Goal: Feedback & Contribution: Leave review/rating

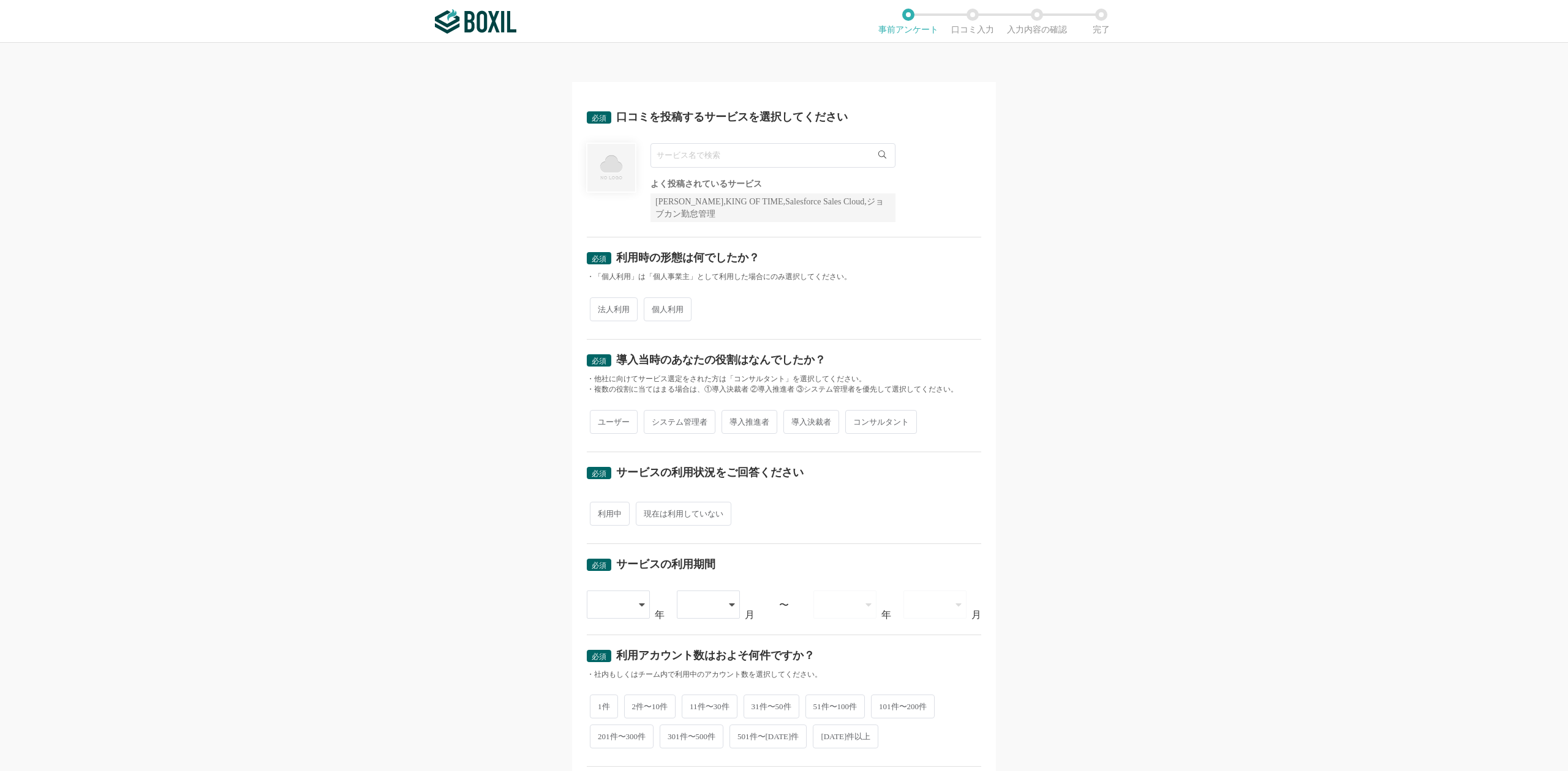
click at [878, 152] on icon at bounding box center [882, 154] width 8 height 8
click at [823, 152] on input "text" at bounding box center [772, 156] width 245 height 24
type input "Job Suite"
click at [1001, 367] on div "必須 口コミを投稿するサービスを選択してください Job Suite 一致するサービスが見つかりませんでした よく投稿されているサービス Sansan,KIN…" at bounding box center [784, 407] width 1568 height 728
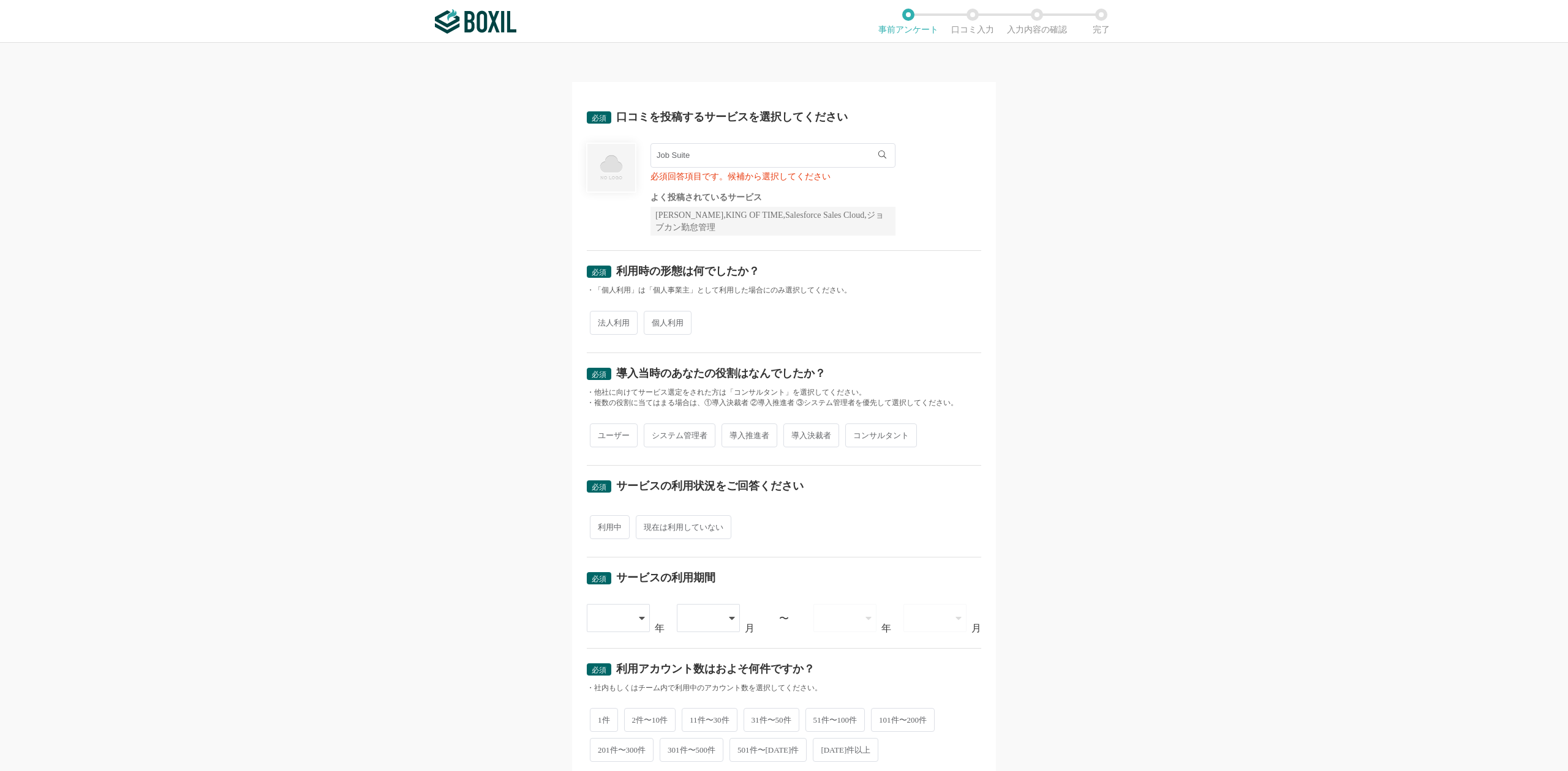
drag, startPoint x: 716, startPoint y: 160, endPoint x: 557, endPoint y: 149, distance: 159.4
click at [556, 149] on div "必須 口コミを投稿するサービスを選択してください Job Suite 一致するサービスが見つかりませんでした 必須回答項目です。候補から選択してください よく…" at bounding box center [784, 407] width 1568 height 728
click at [744, 145] on input "text" at bounding box center [772, 156] width 245 height 24
paste input "JobSuite CAREER"
type input "JobSuite CAREER"
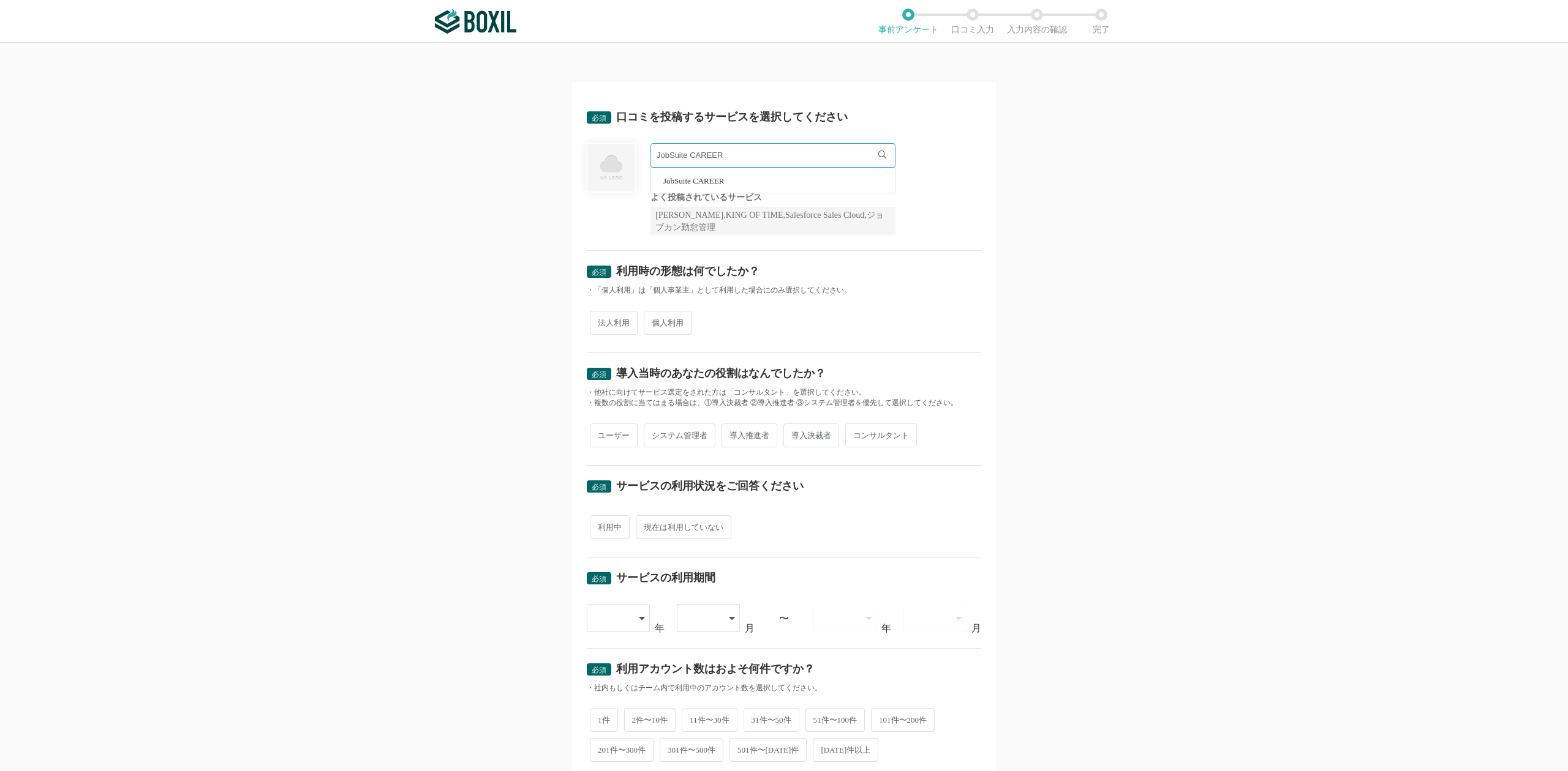
click at [716, 179] on span "JobSuite CAREER" at bounding box center [693, 181] width 60 height 8
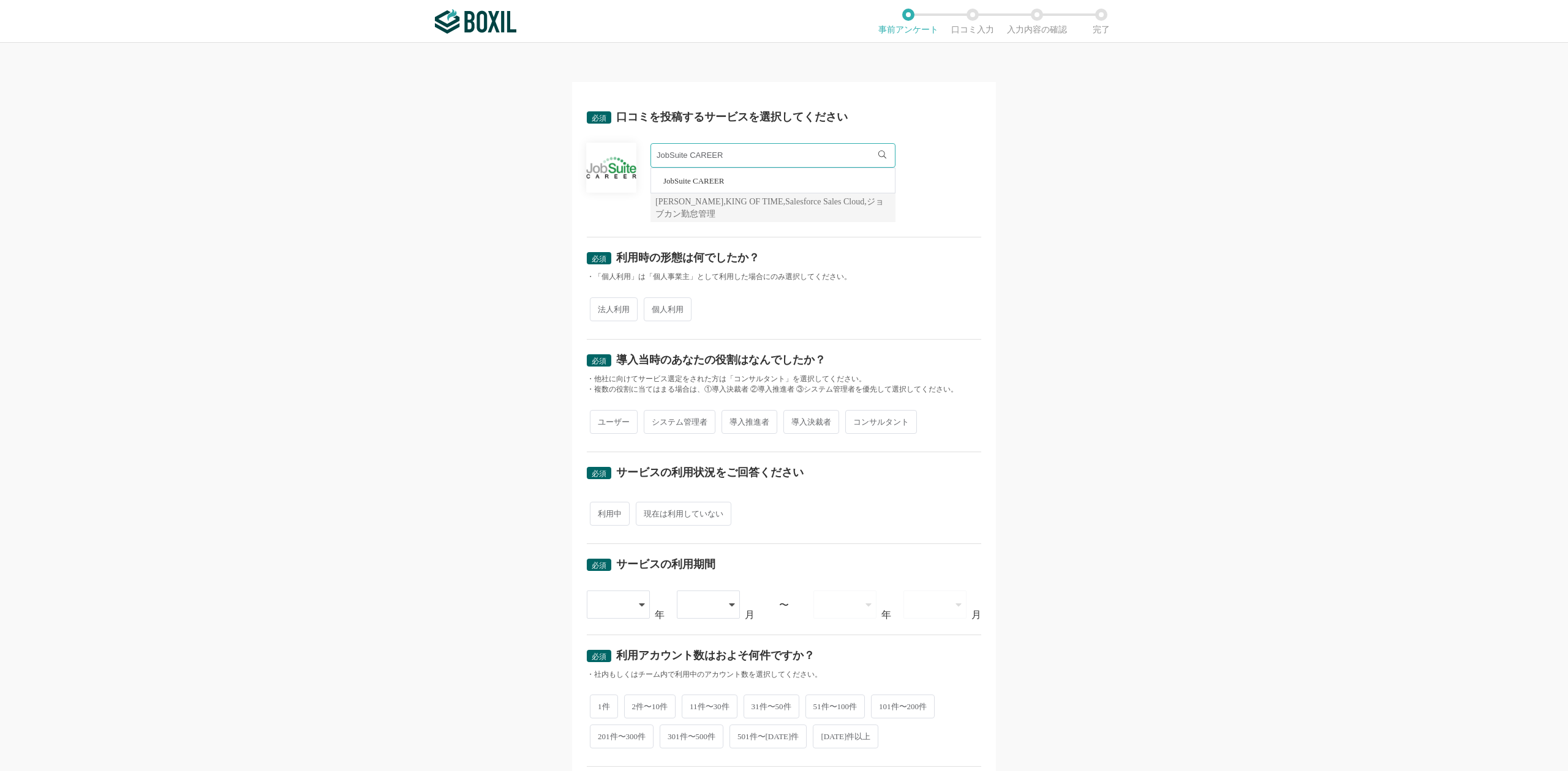
click at [729, 181] on li "JobSuite CAREER" at bounding box center [772, 181] width 244 height 24
click at [603, 310] on span "法人利用" at bounding box center [614, 310] width 48 height 24
click at [601, 308] on input "法人利用" at bounding box center [596, 303] width 8 height 8
radio input "true"
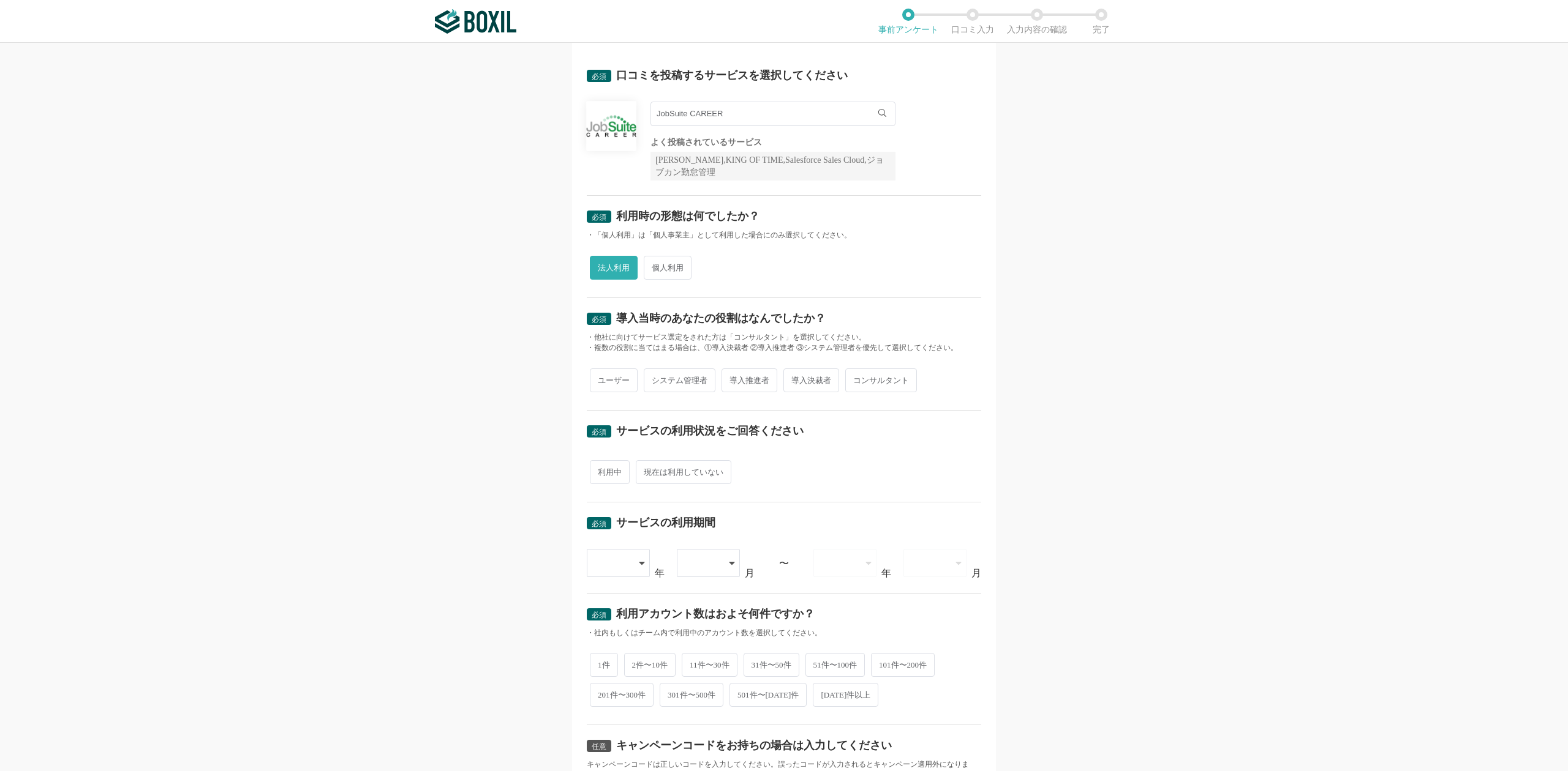
scroll to position [82, 0]
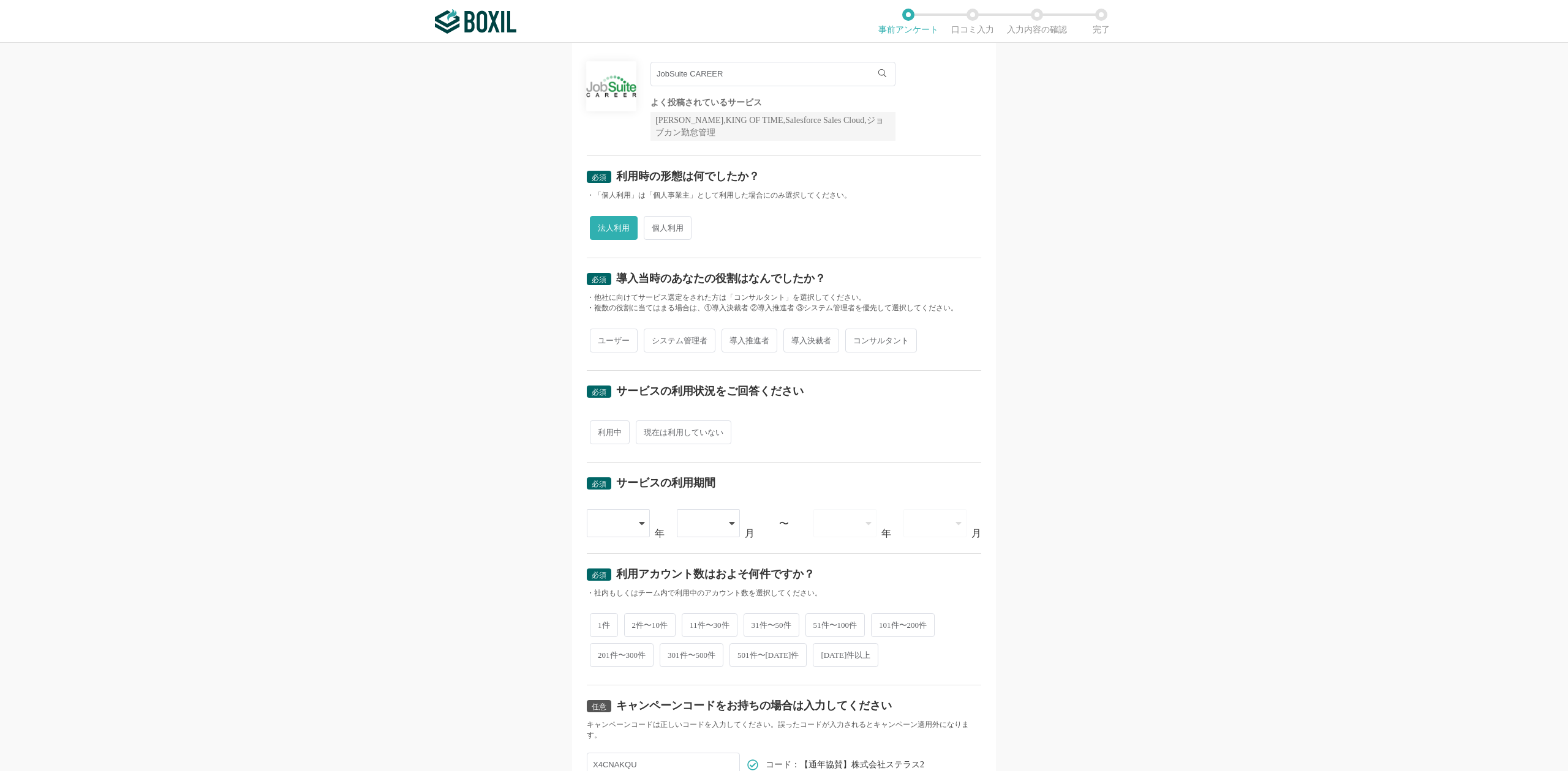
click at [657, 340] on span "システム管理者" at bounding box center [679, 341] width 71 height 24
click at [655, 338] on input "システム管理者" at bounding box center [650, 335] width 8 height 8
radio input "true"
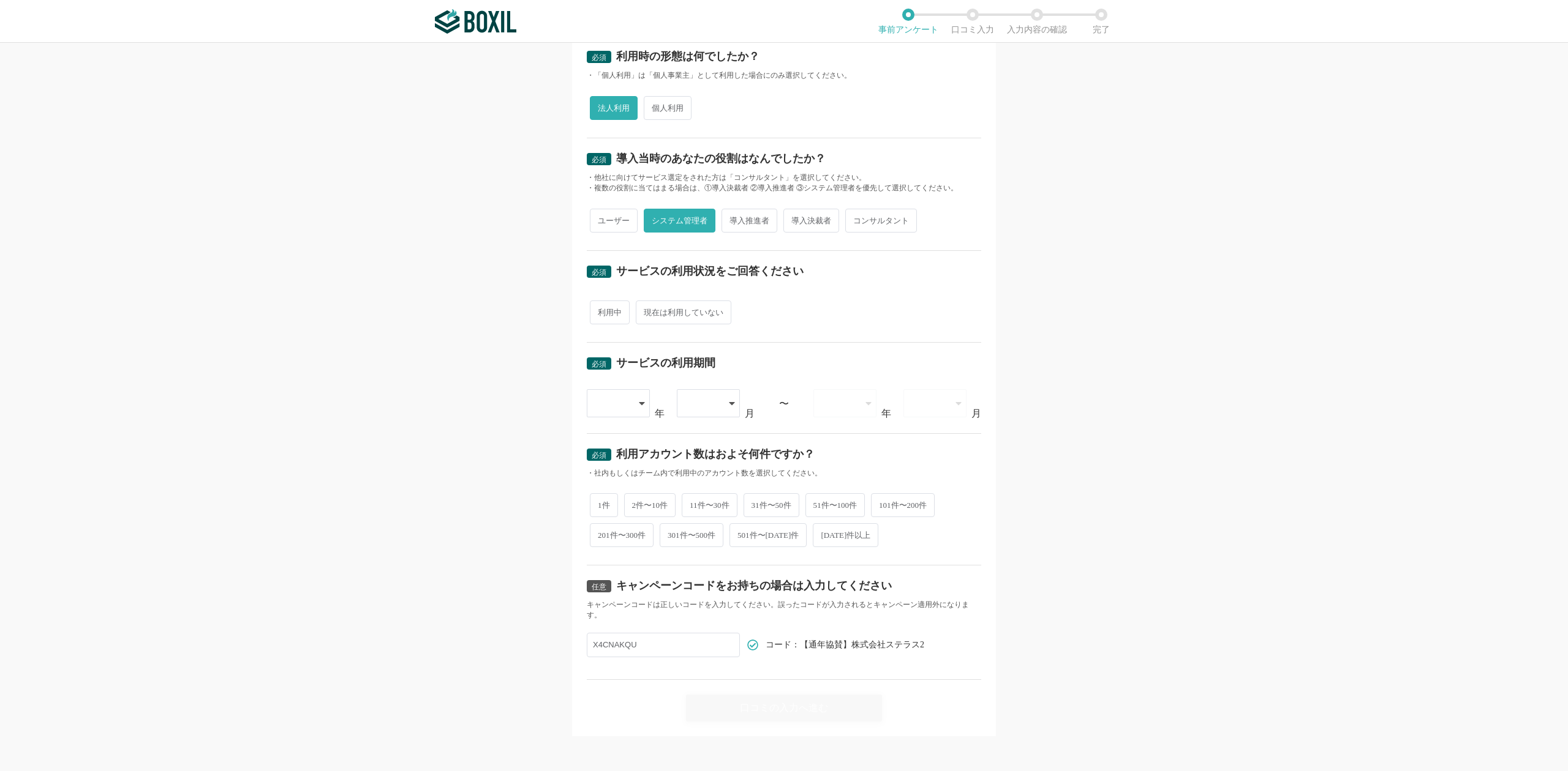
scroll to position [209, 0]
click at [598, 305] on span "利用中" at bounding box center [609, 309] width 40 height 24
click at [598, 305] on input "利用中" at bounding box center [596, 302] width 8 height 8
radio input "true"
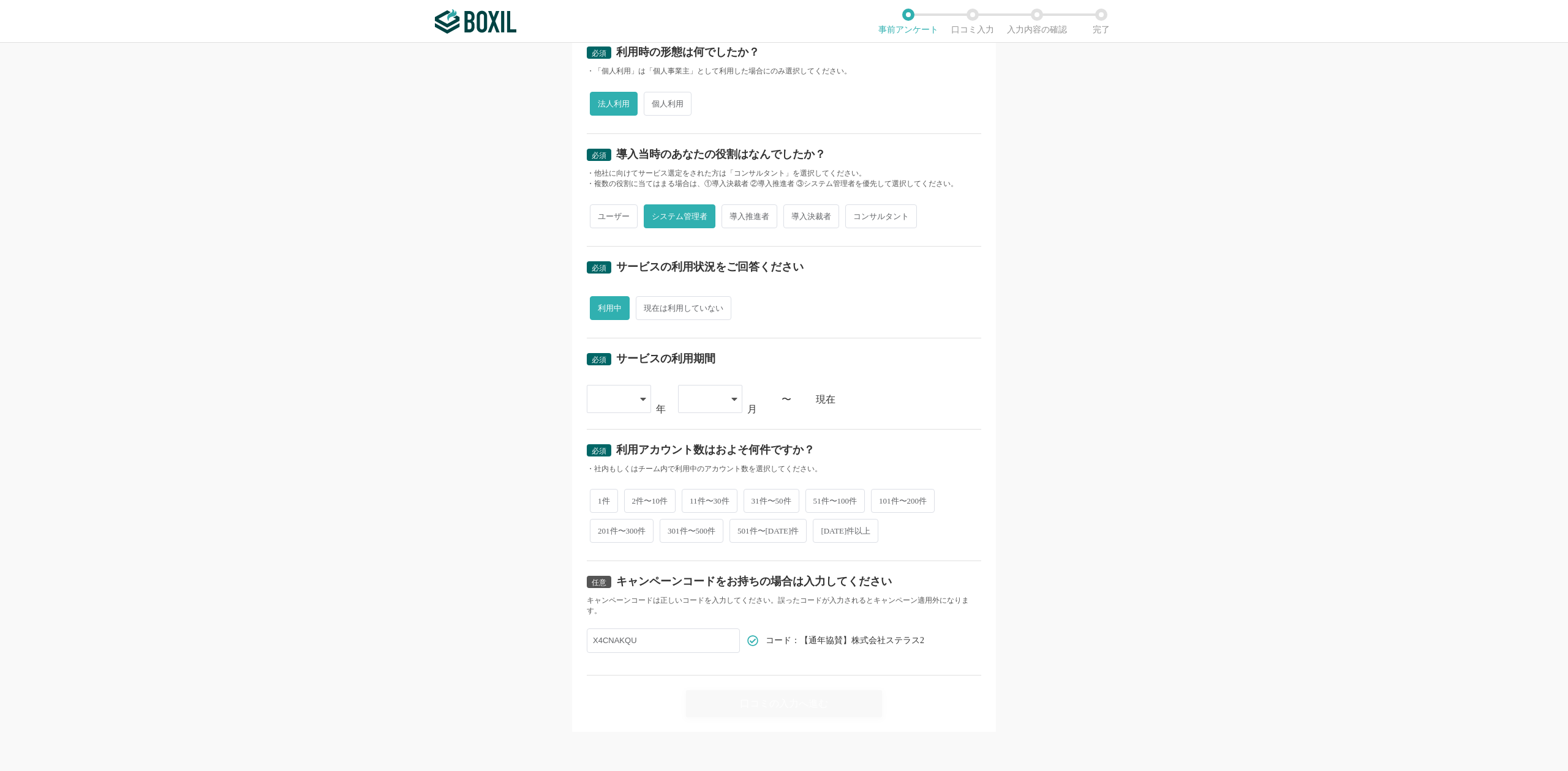
click at [657, 501] on span "2件〜10件" at bounding box center [650, 501] width 52 height 24
click at [635, 499] on input "2件〜10件" at bounding box center [631, 495] width 8 height 8
radio input "true"
click at [640, 395] on icon at bounding box center [643, 398] width 6 height 10
click at [603, 495] on span "[DATE]" at bounding box center [612, 492] width 32 height 10
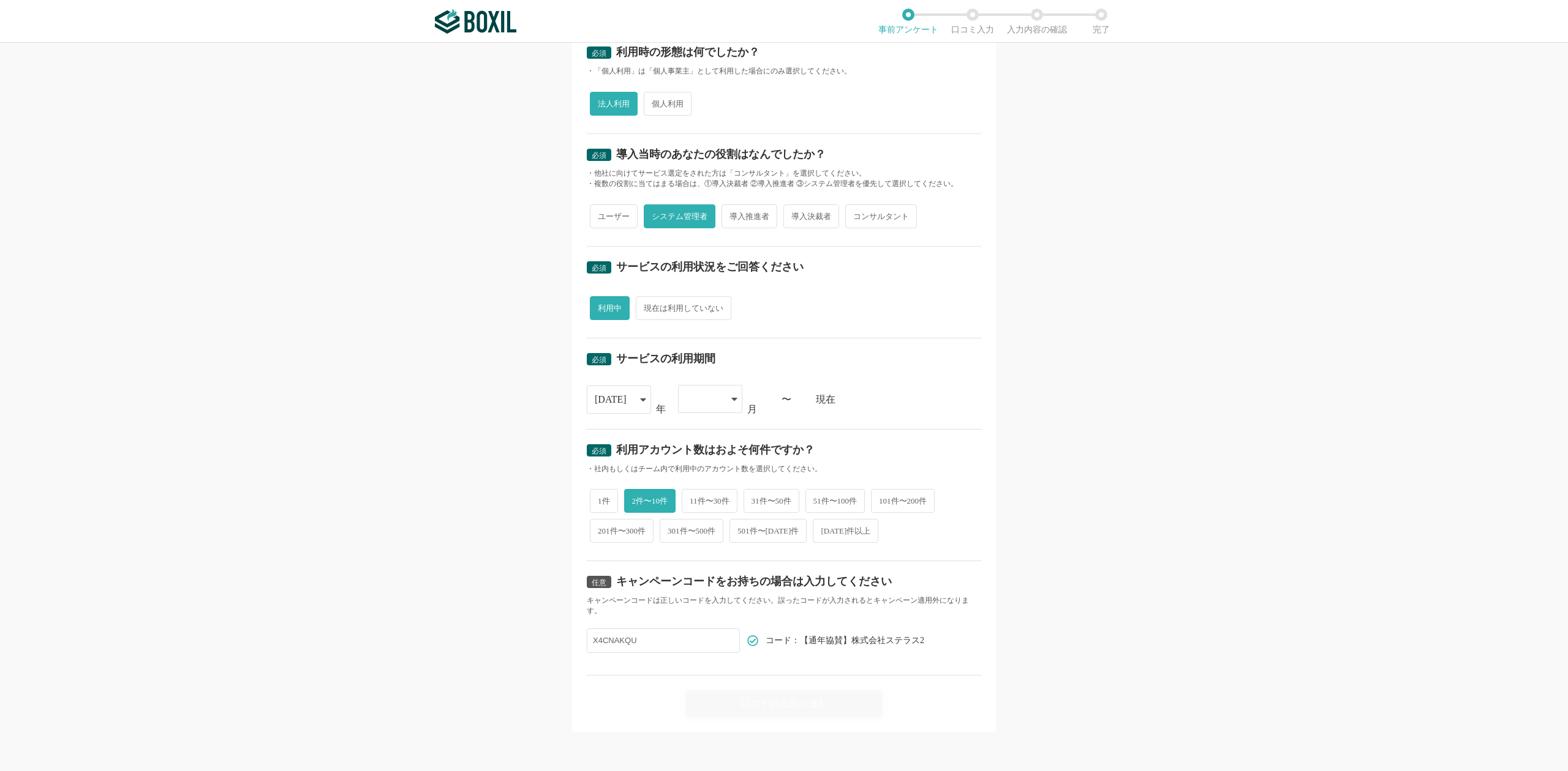
click at [733, 394] on div at bounding box center [709, 398] width 64 height 28
click at [695, 505] on li "09" at bounding box center [709, 506] width 64 height 30
click at [1074, 436] on div "必須 口コミを投稿するサービスを選択してください JobSuite CAREER JobSuite CAREER よく投稿されているサービス Sansan,K…" at bounding box center [784, 407] width 1568 height 728
click at [756, 495] on span "31件〜50件" at bounding box center [771, 501] width 56 height 24
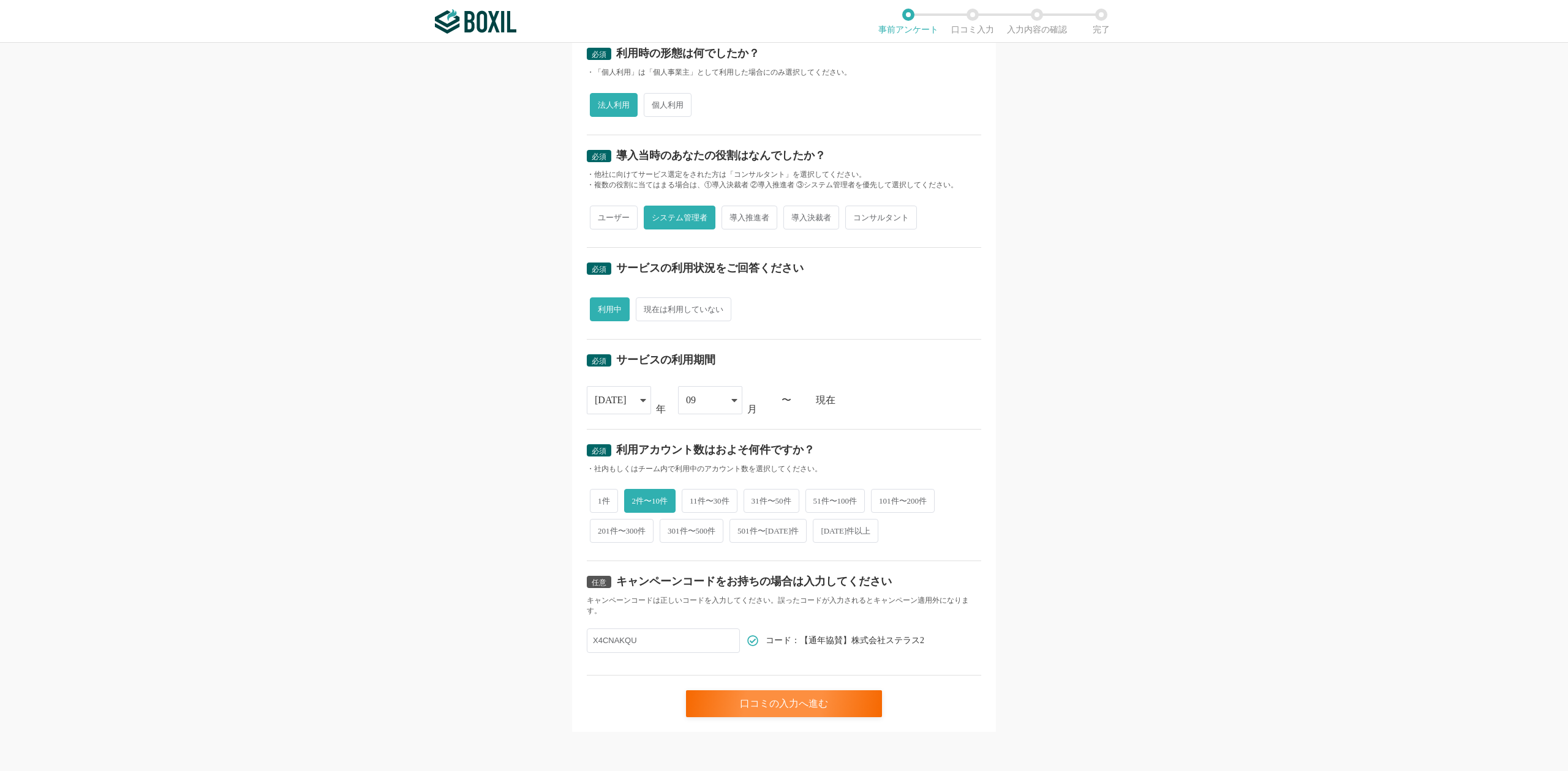
click at [755, 495] on input "31件〜50件" at bounding box center [750, 495] width 8 height 8
radio input "true"
radio input "false"
click at [783, 701] on div "口コミの入力へ進む" at bounding box center [784, 703] width 196 height 27
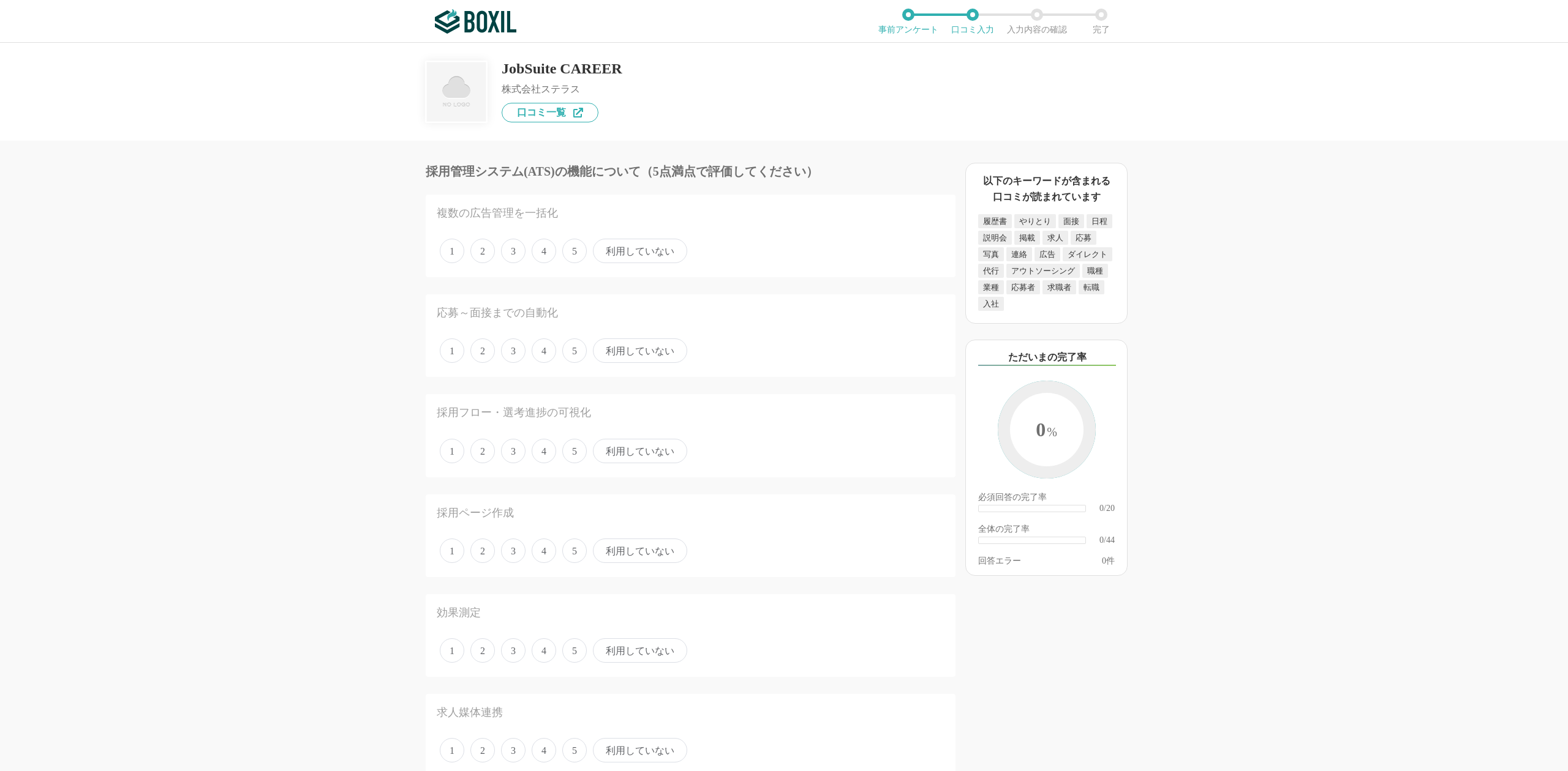
click at [647, 257] on span "利用していない" at bounding box center [640, 251] width 95 height 24
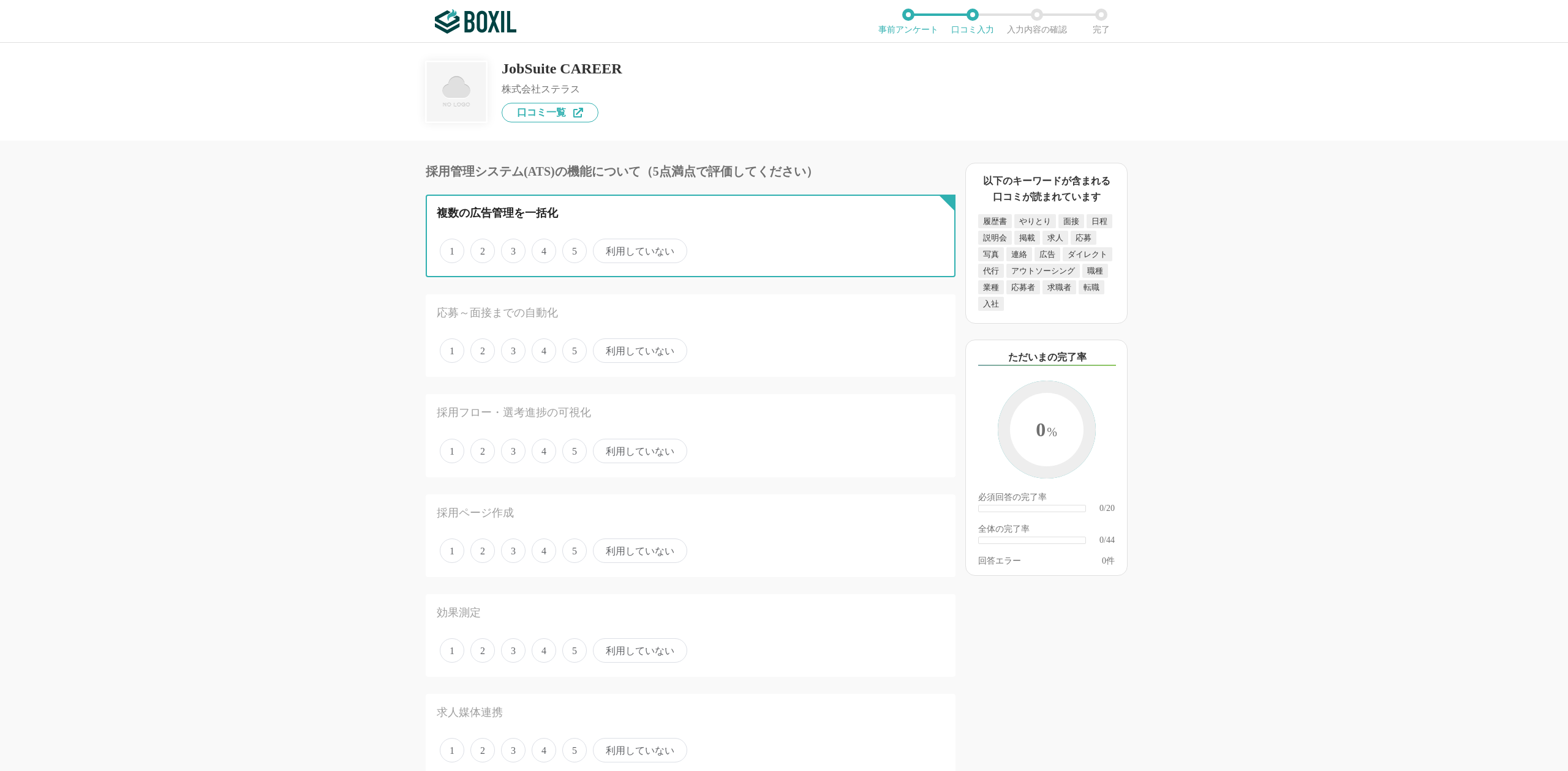
click at [604, 248] on input "利用していない" at bounding box center [600, 245] width 8 height 8
radio input "true"
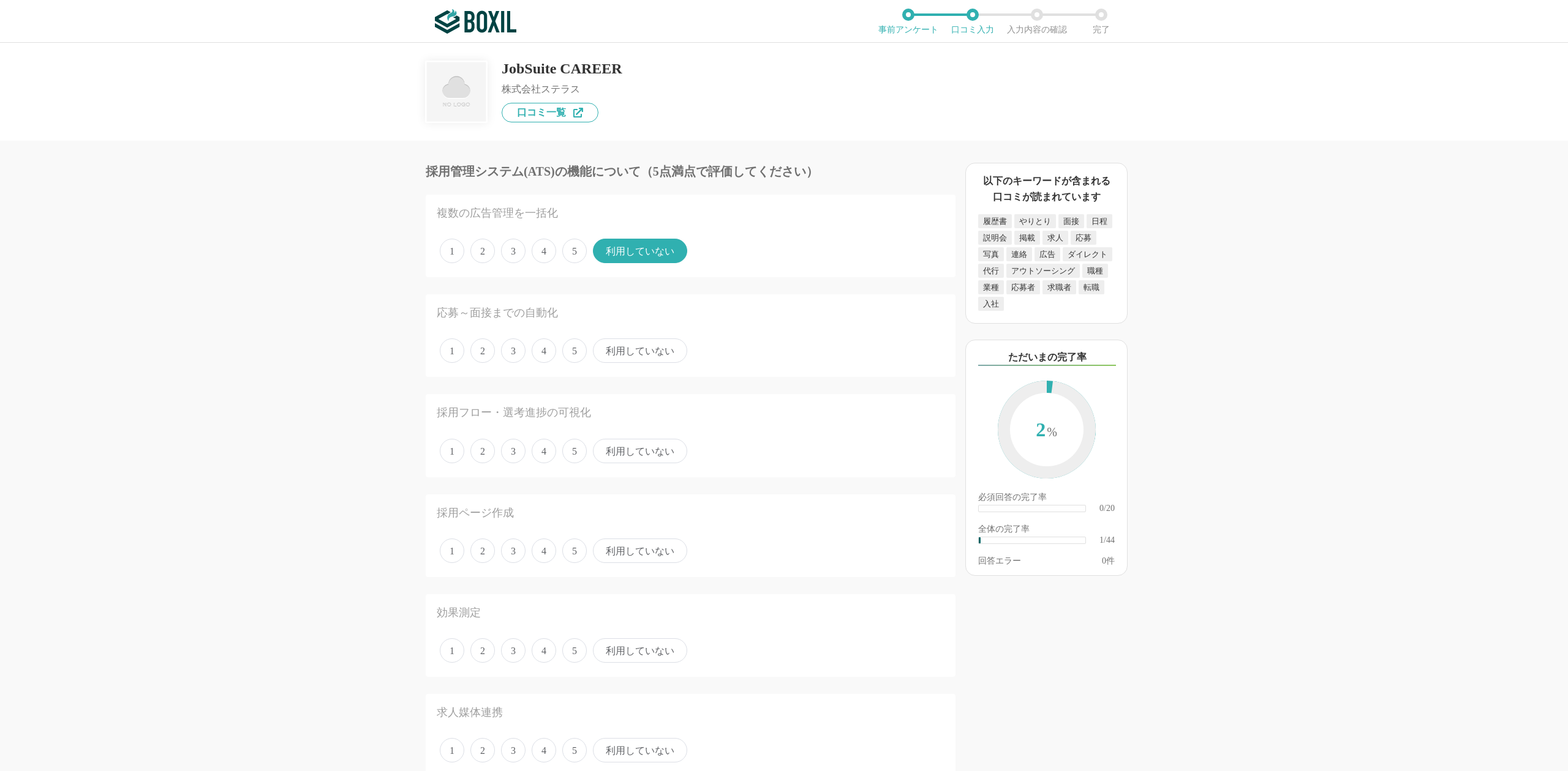
click at [657, 344] on span "利用していない" at bounding box center [640, 350] width 95 height 24
click at [604, 344] on input "利用していない" at bounding box center [600, 344] width 8 height 8
radio input "true"
click at [444, 451] on span "1" at bounding box center [452, 450] width 24 height 24
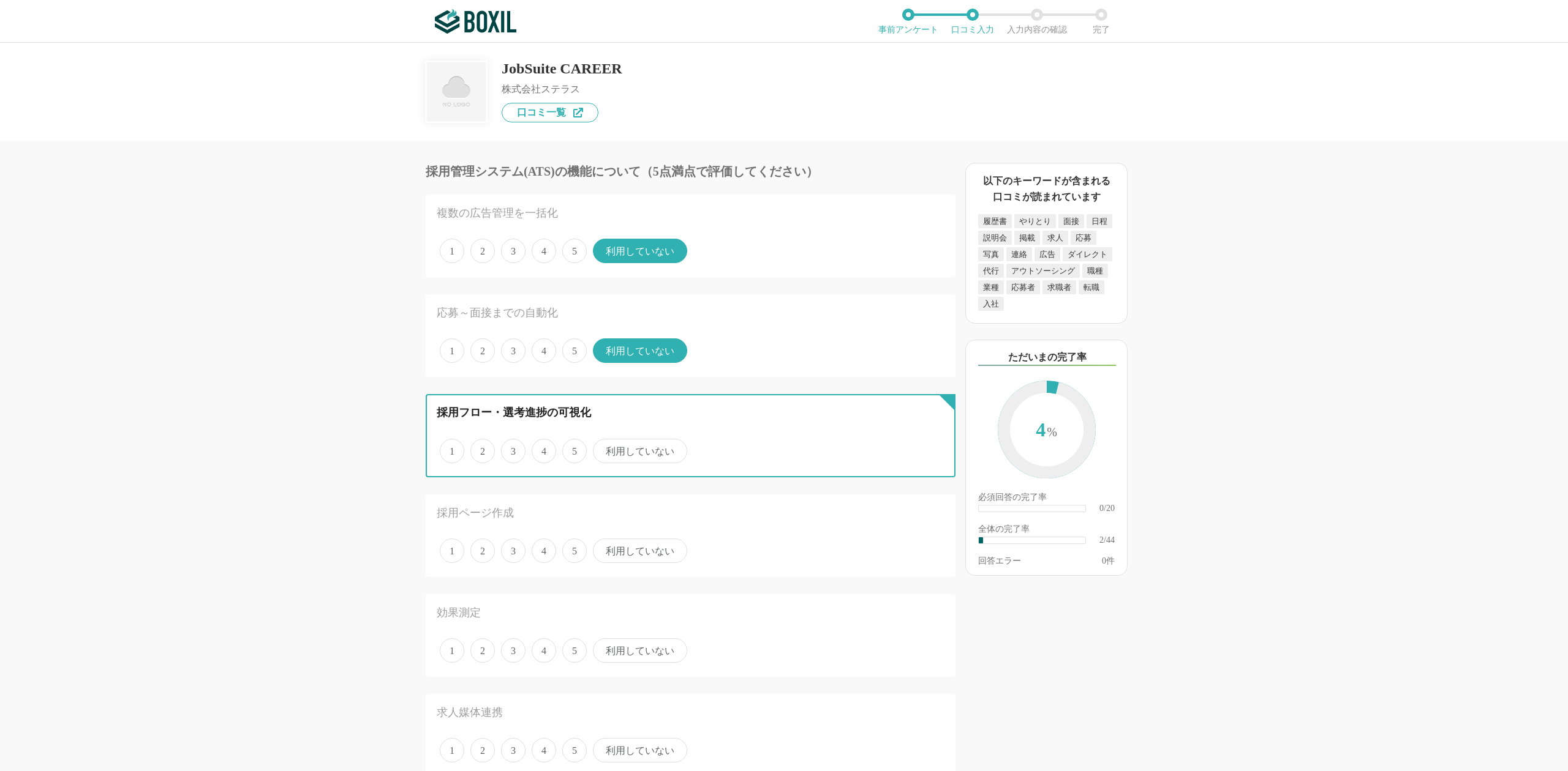
click at [444, 449] on input "1" at bounding box center [446, 444] width 8 height 8
radio input "true"
click at [577, 447] on span "5" at bounding box center [574, 450] width 24 height 24
click at [573, 447] on input "5" at bounding box center [569, 444] width 8 height 8
radio input "true"
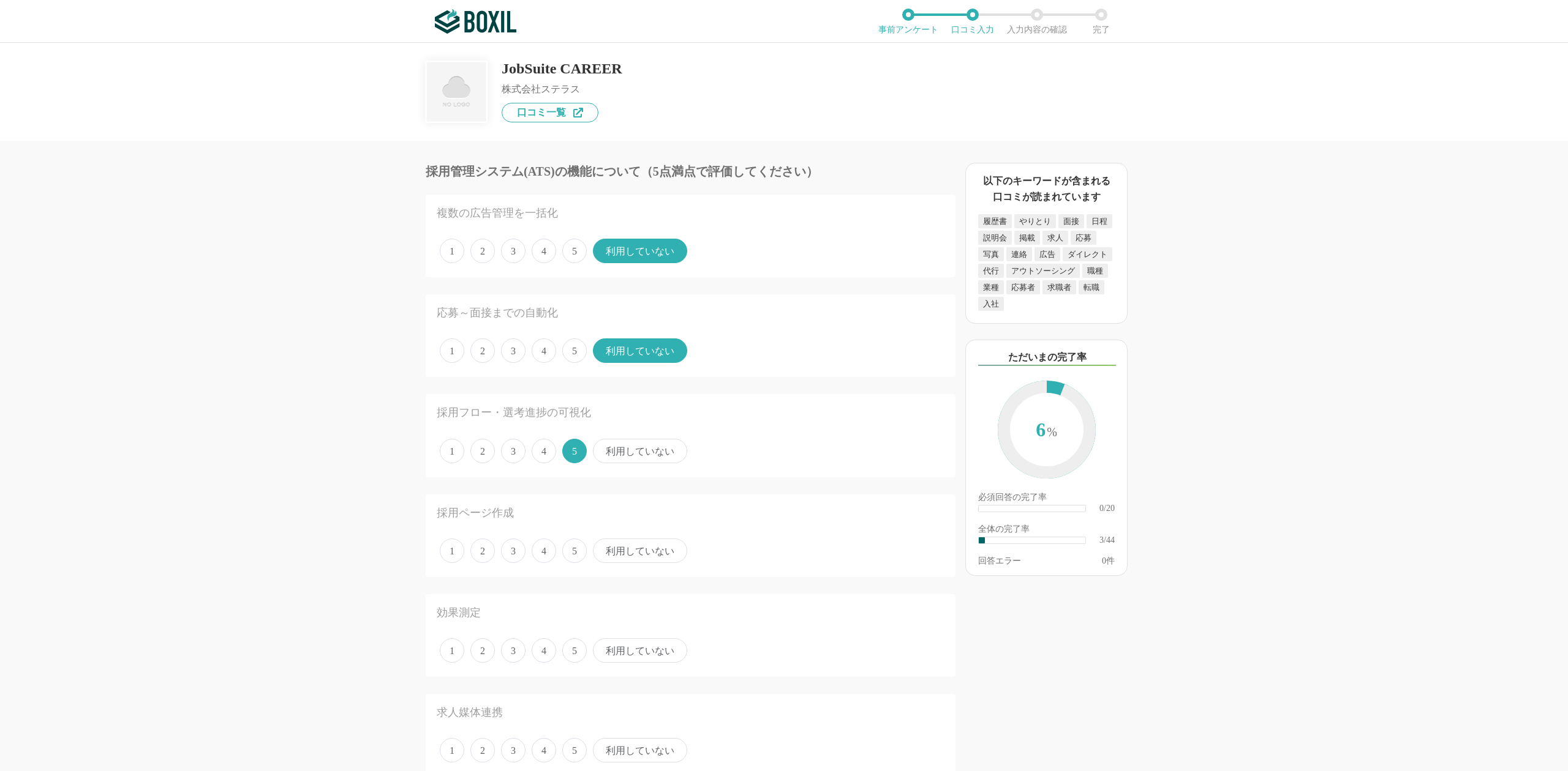
click at [516, 449] on span "3" at bounding box center [513, 450] width 24 height 24
click at [512, 449] on input "3" at bounding box center [507, 444] width 8 height 8
radio input "true"
click at [578, 449] on span "5" at bounding box center [574, 450] width 24 height 24
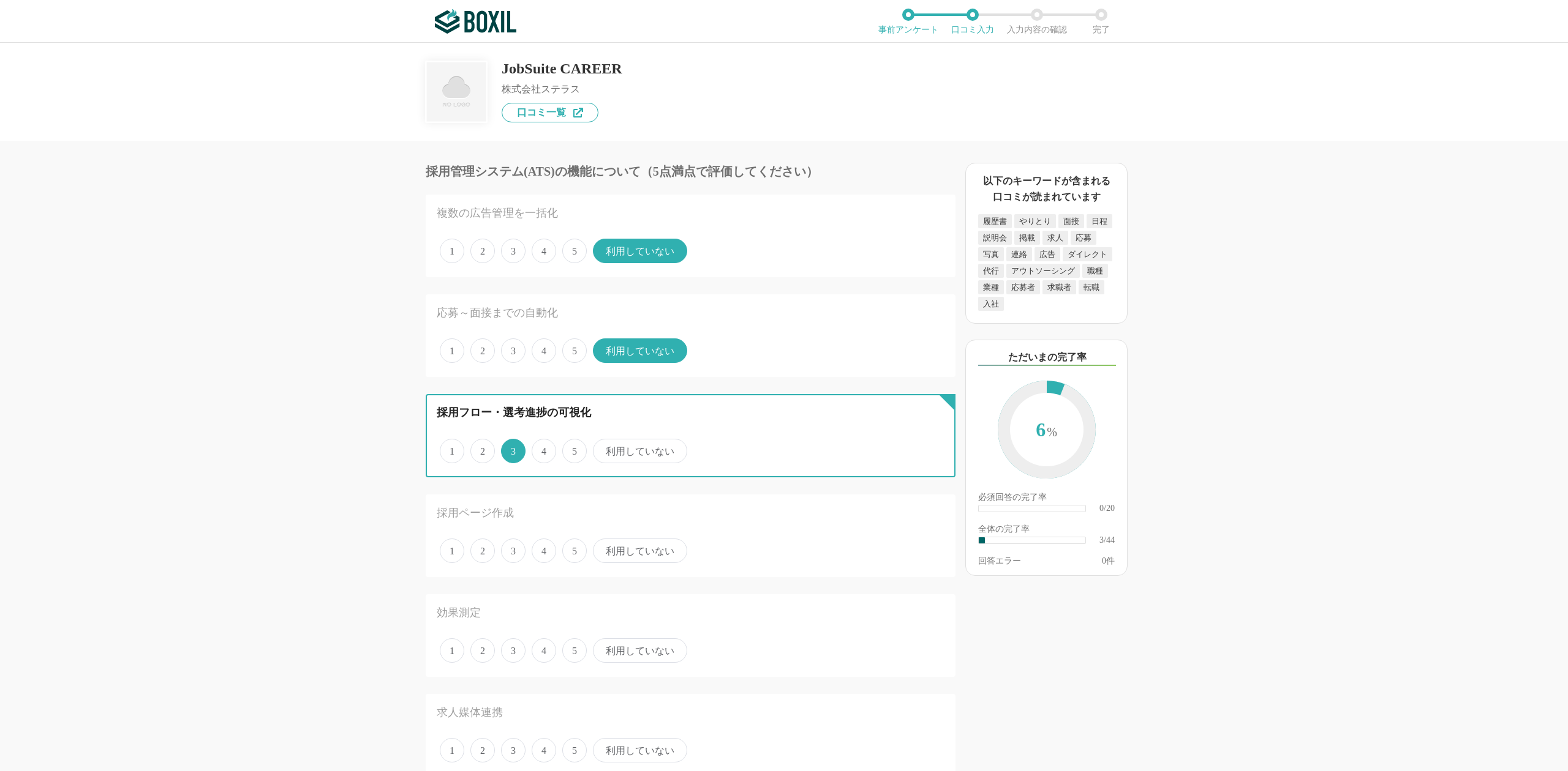
click at [573, 449] on input "5" at bounding box center [569, 444] width 8 height 8
radio input "true"
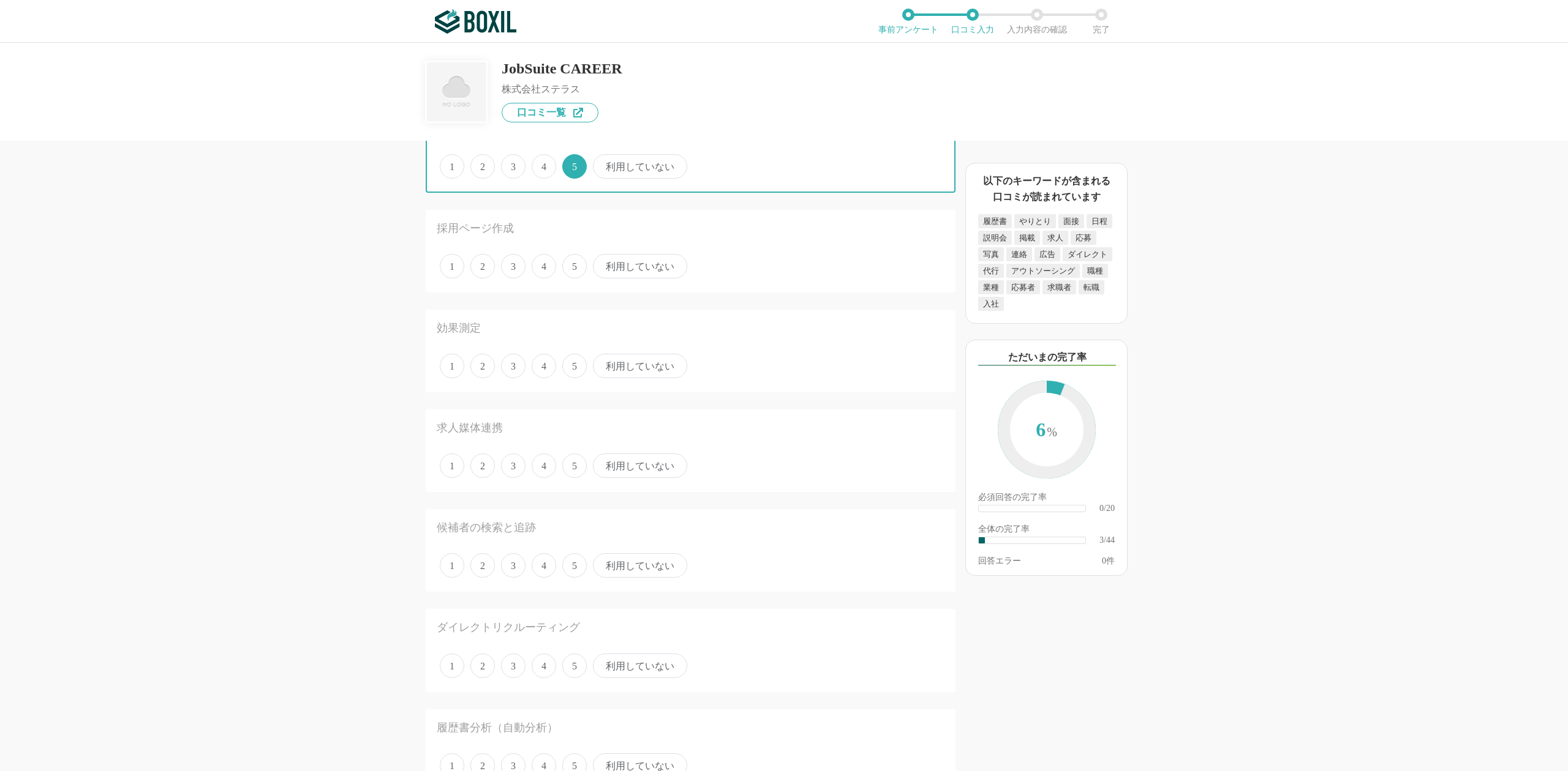
scroll to position [326, 0]
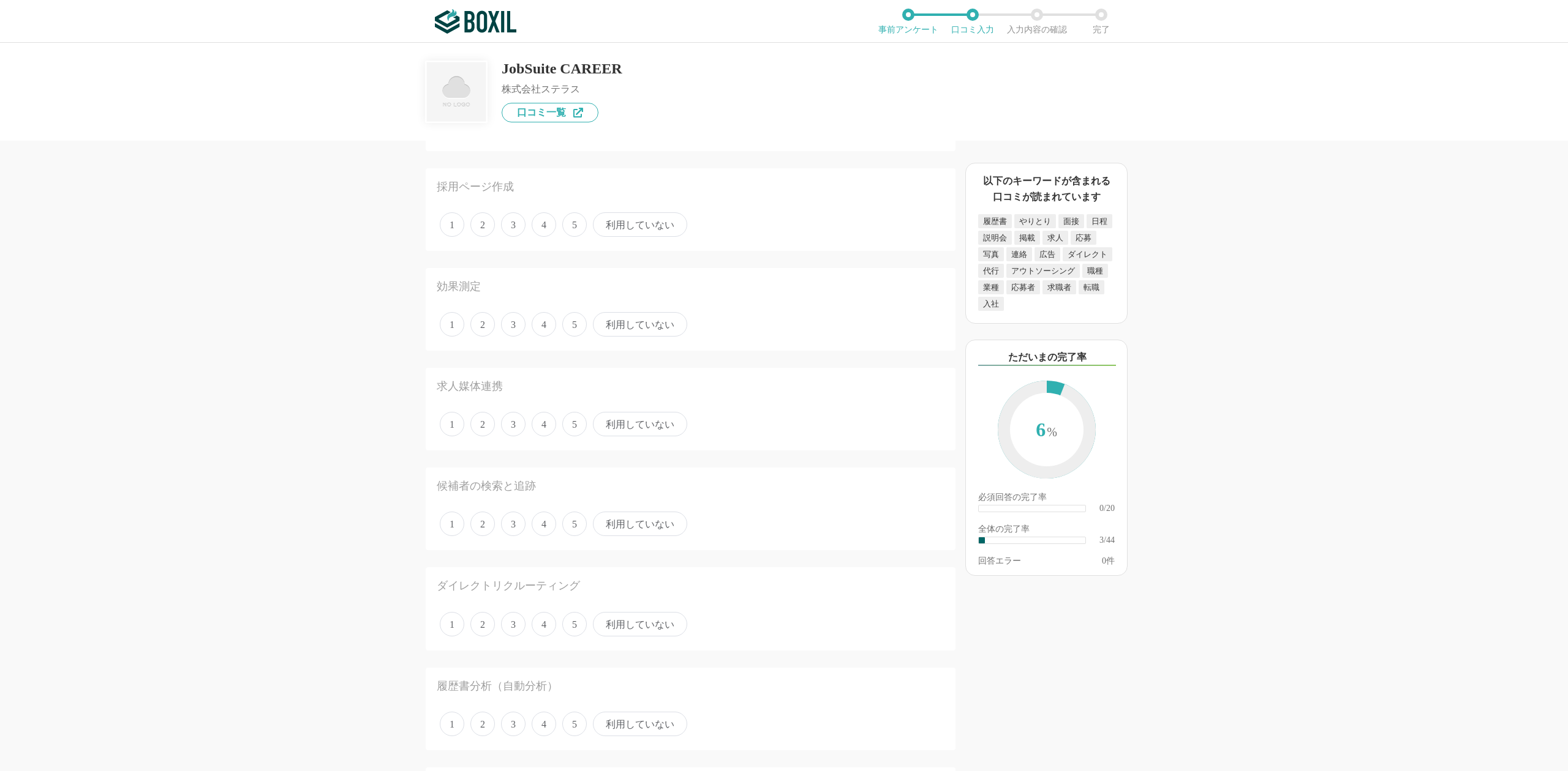
click at [507, 222] on span "3" at bounding box center [513, 224] width 24 height 24
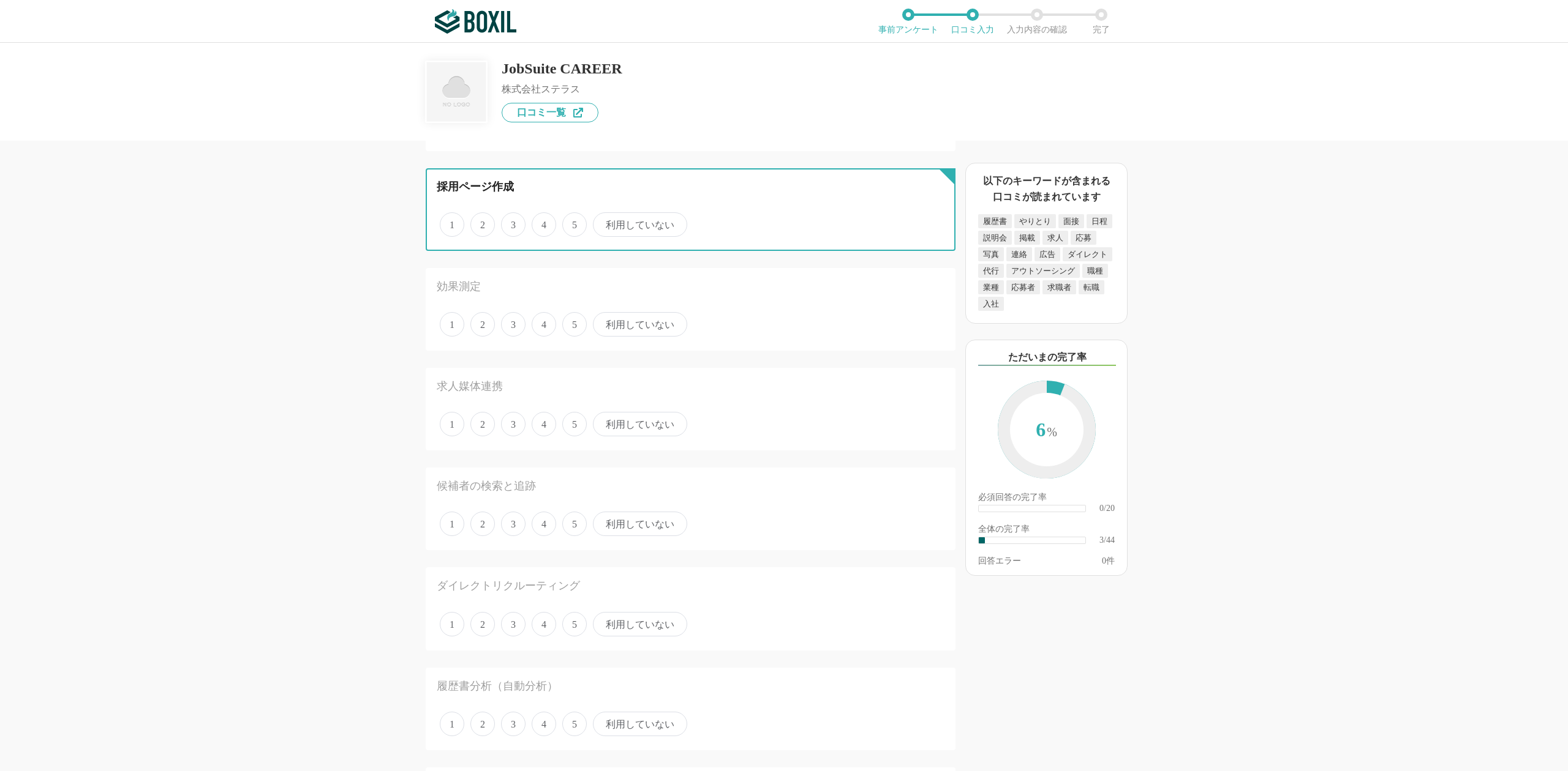
click at [507, 222] on input "3" at bounding box center [507, 218] width 8 height 8
radio input "true"
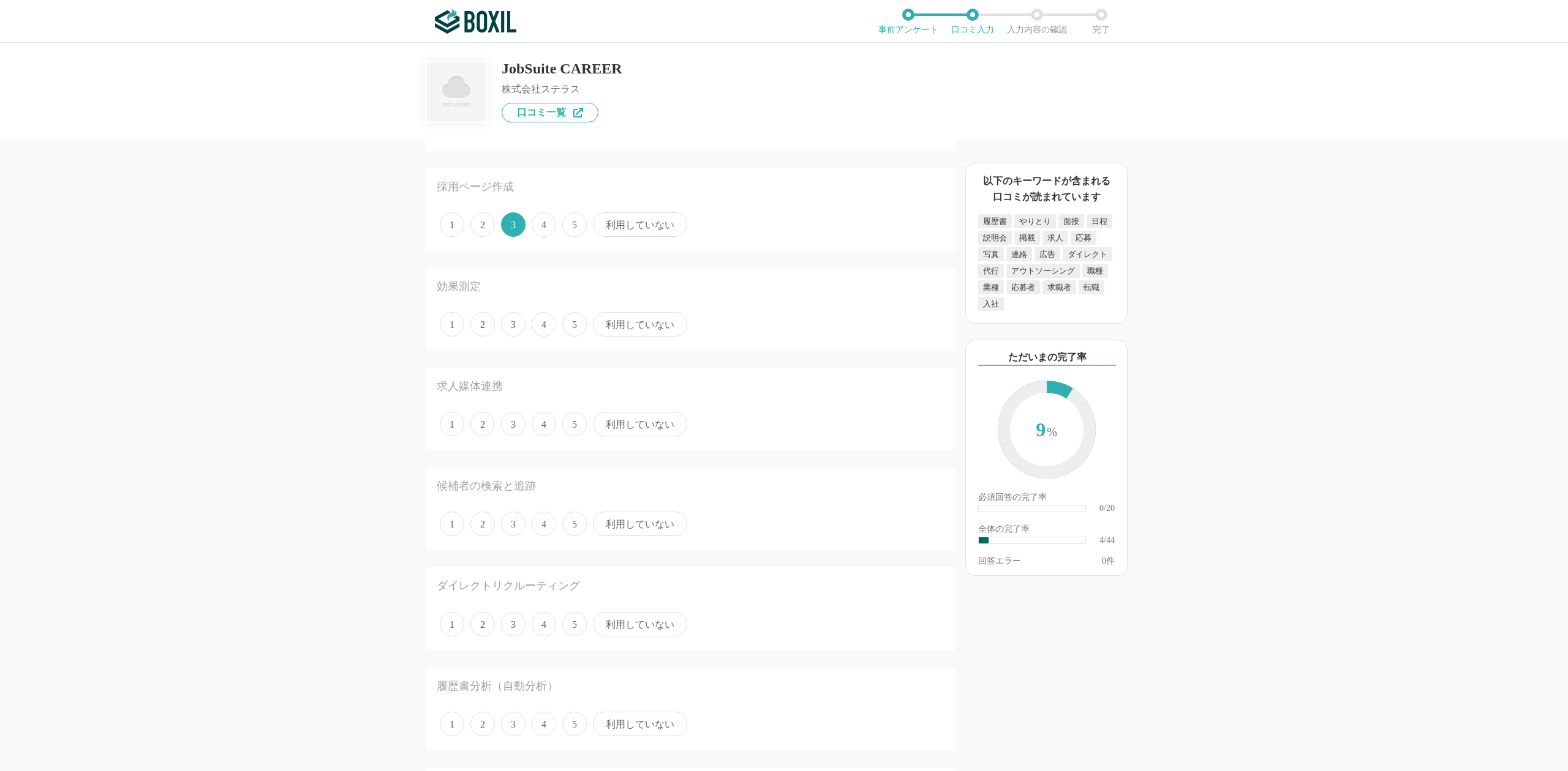
click at [654, 319] on span "利用していない" at bounding box center [640, 324] width 95 height 24
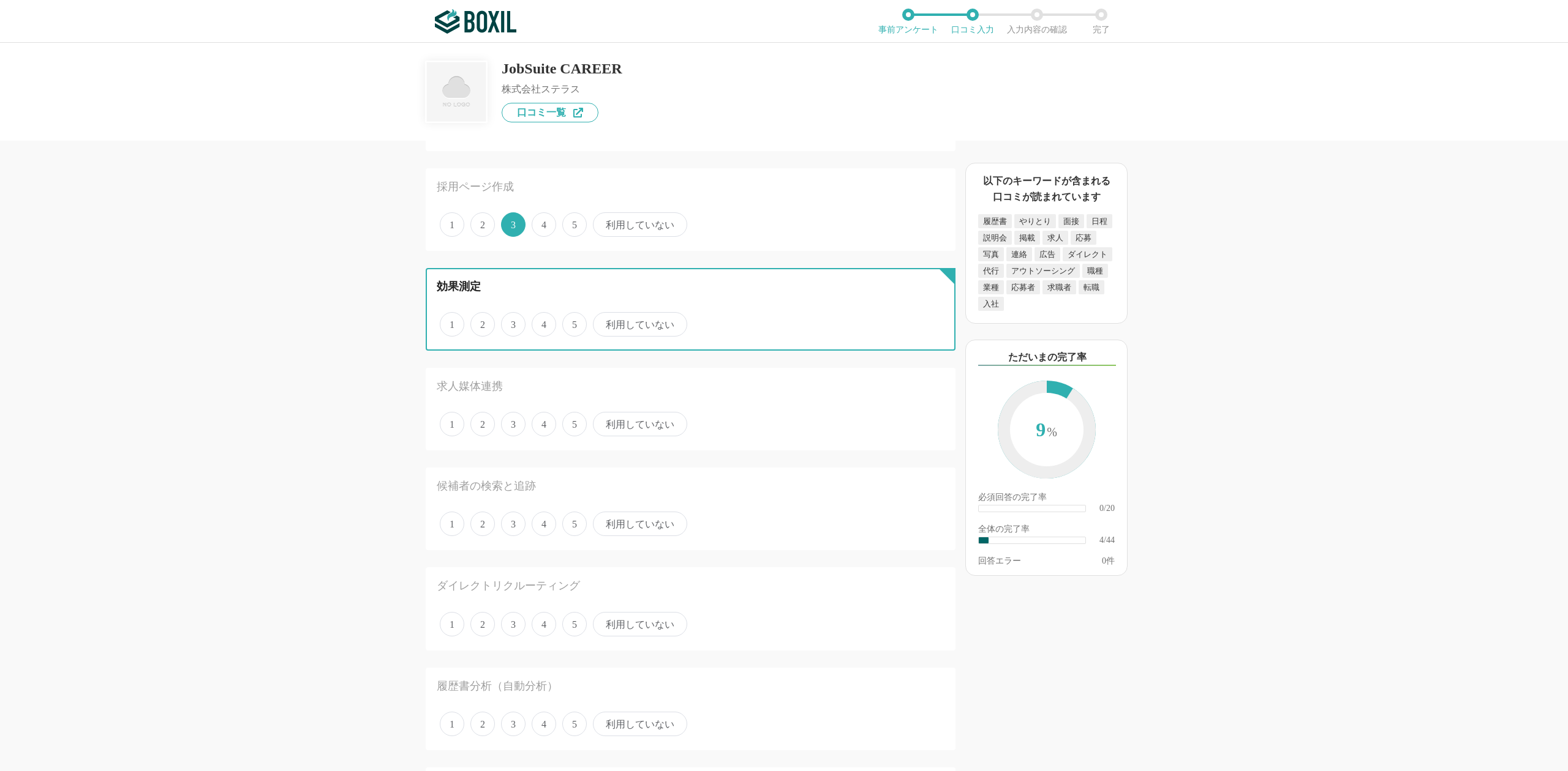
click at [604, 319] on input "利用していない" at bounding box center [600, 318] width 8 height 8
radio input "true"
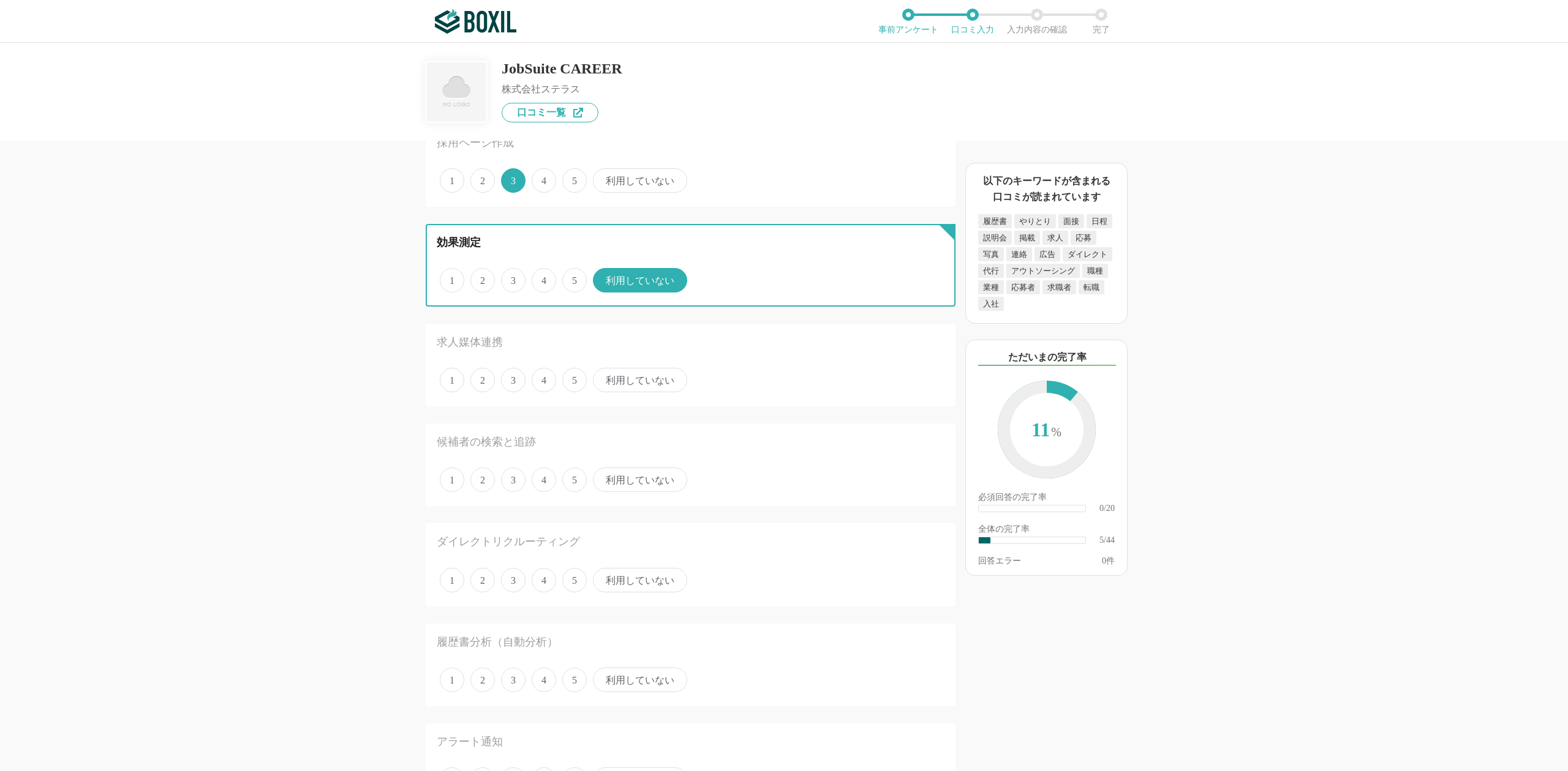
scroll to position [408, 0]
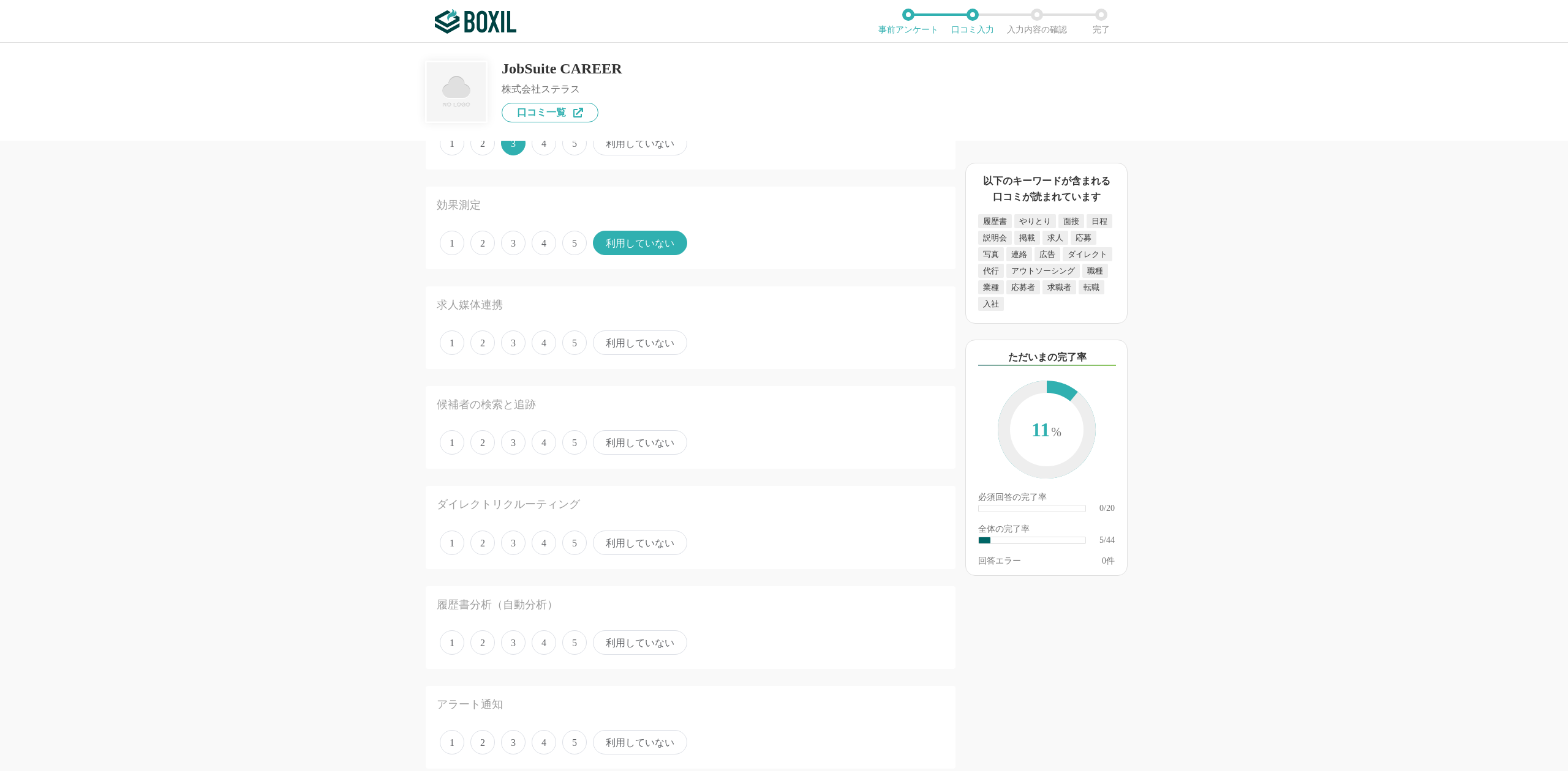
click at [654, 339] on span "利用していない" at bounding box center [640, 343] width 95 height 24
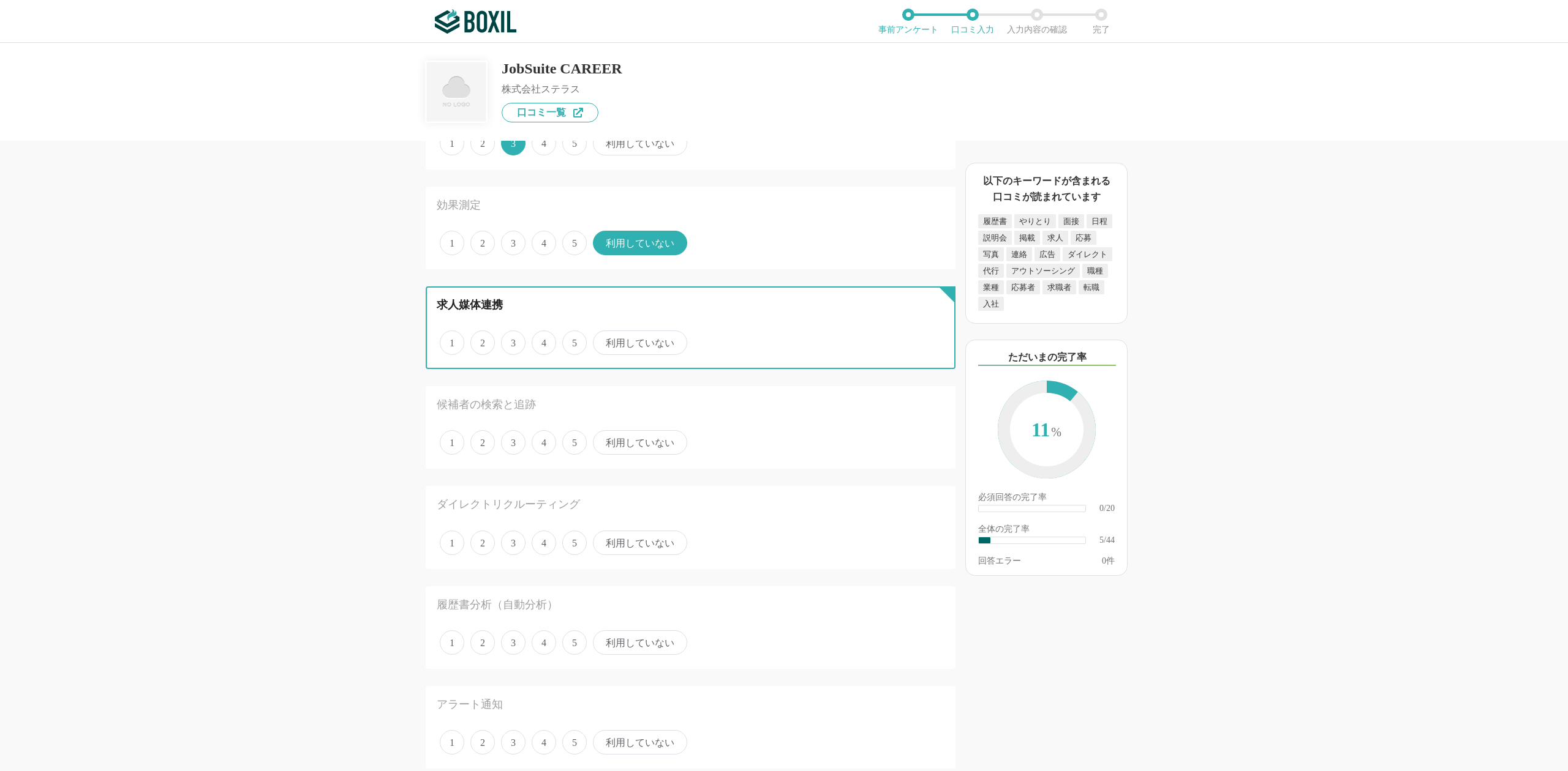
click at [604, 339] on input "利用していない" at bounding box center [600, 336] width 8 height 8
radio input "true"
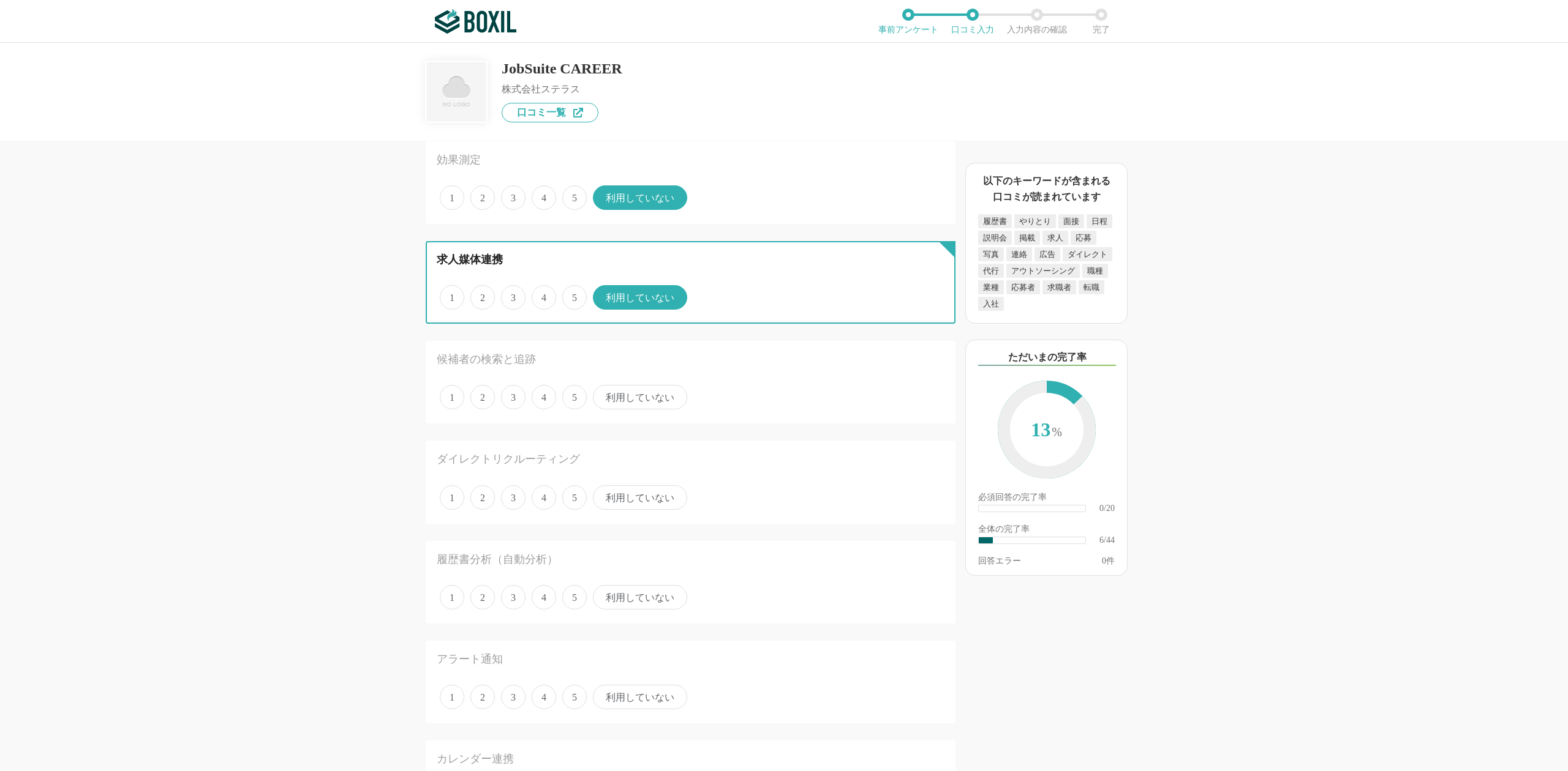
scroll to position [489, 0]
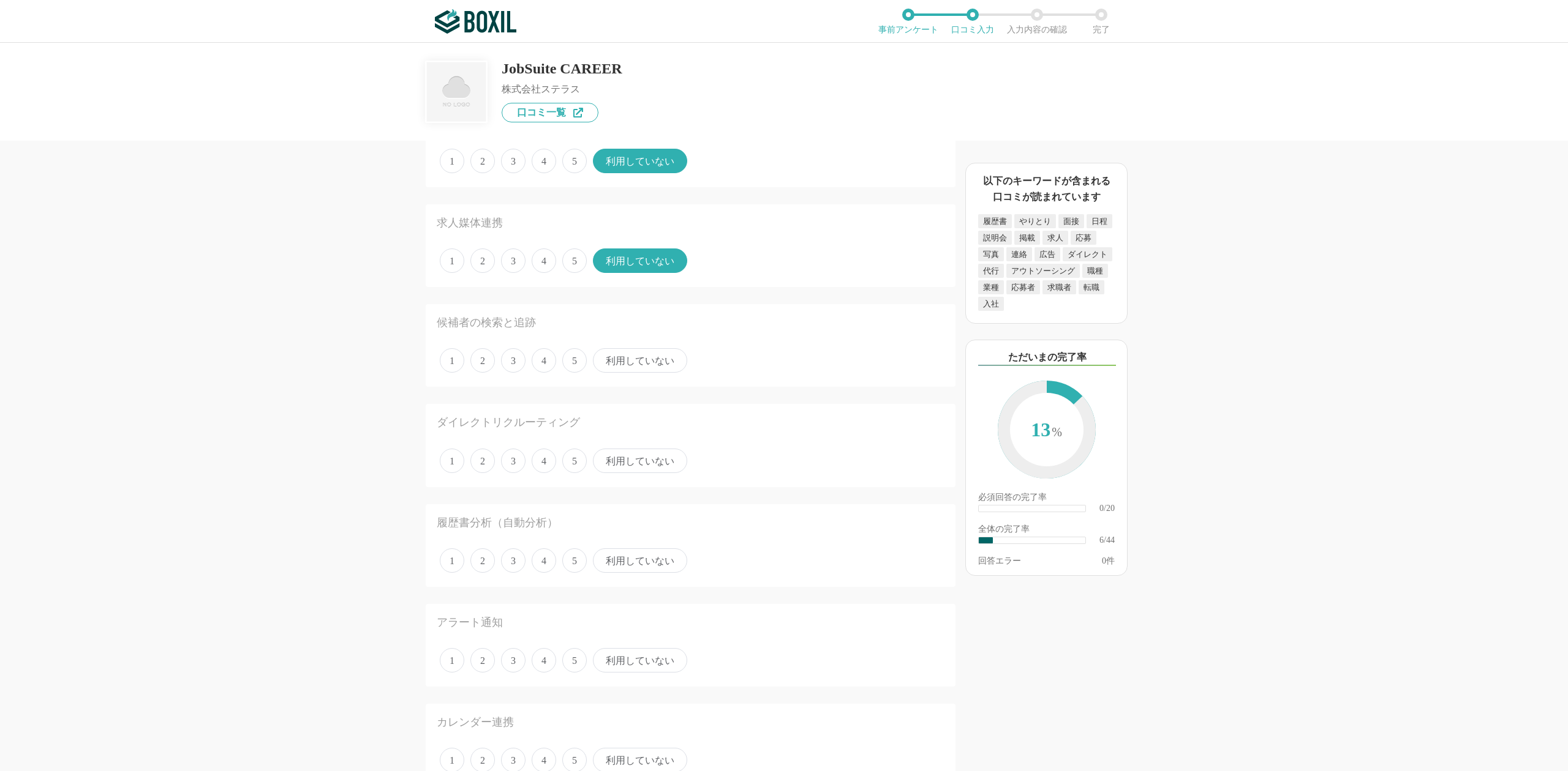
click at [549, 356] on span "4" at bounding box center [543, 360] width 24 height 24
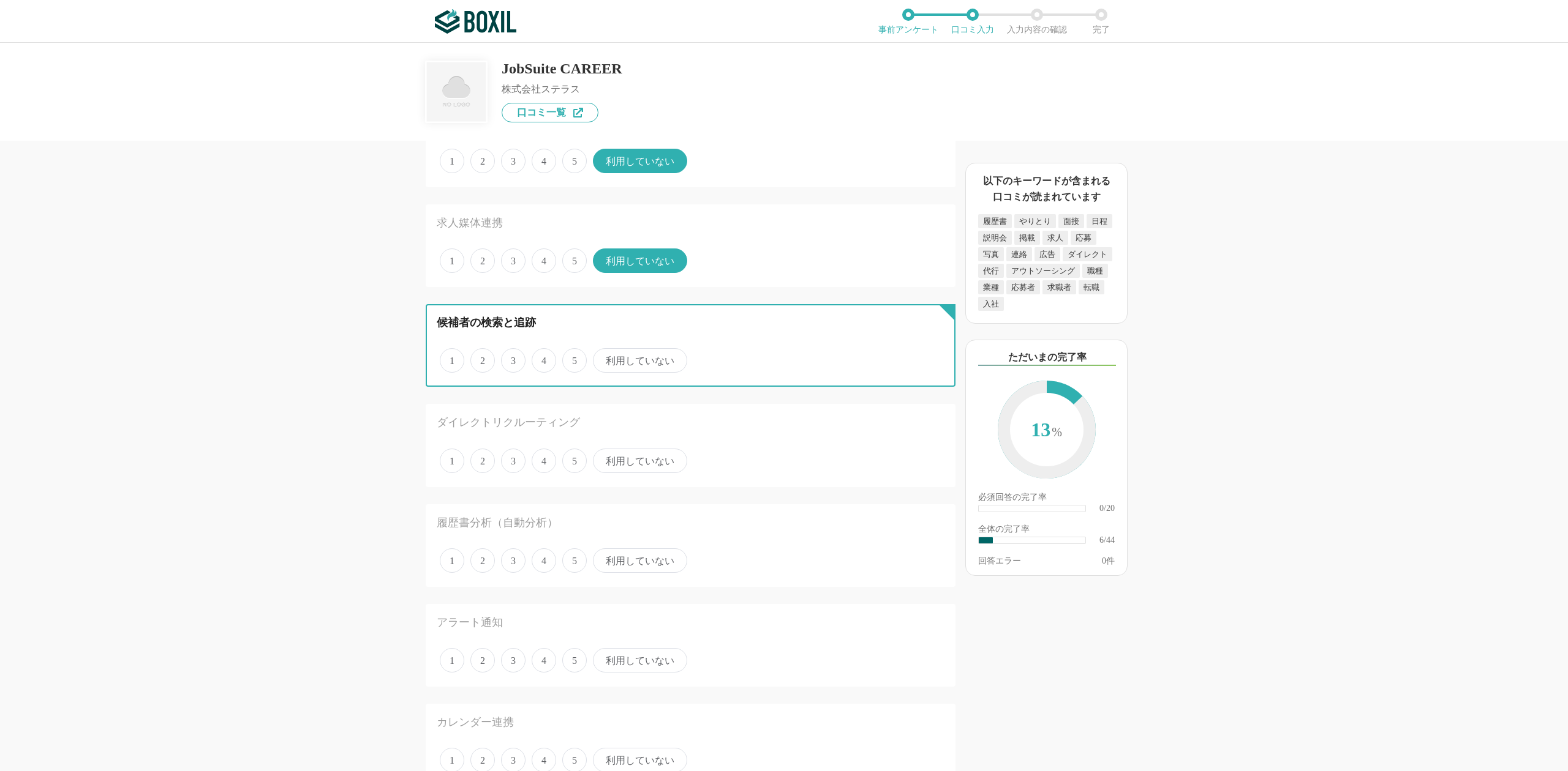
click at [542, 356] on input "4" at bounding box center [538, 354] width 8 height 8
radio input "true"
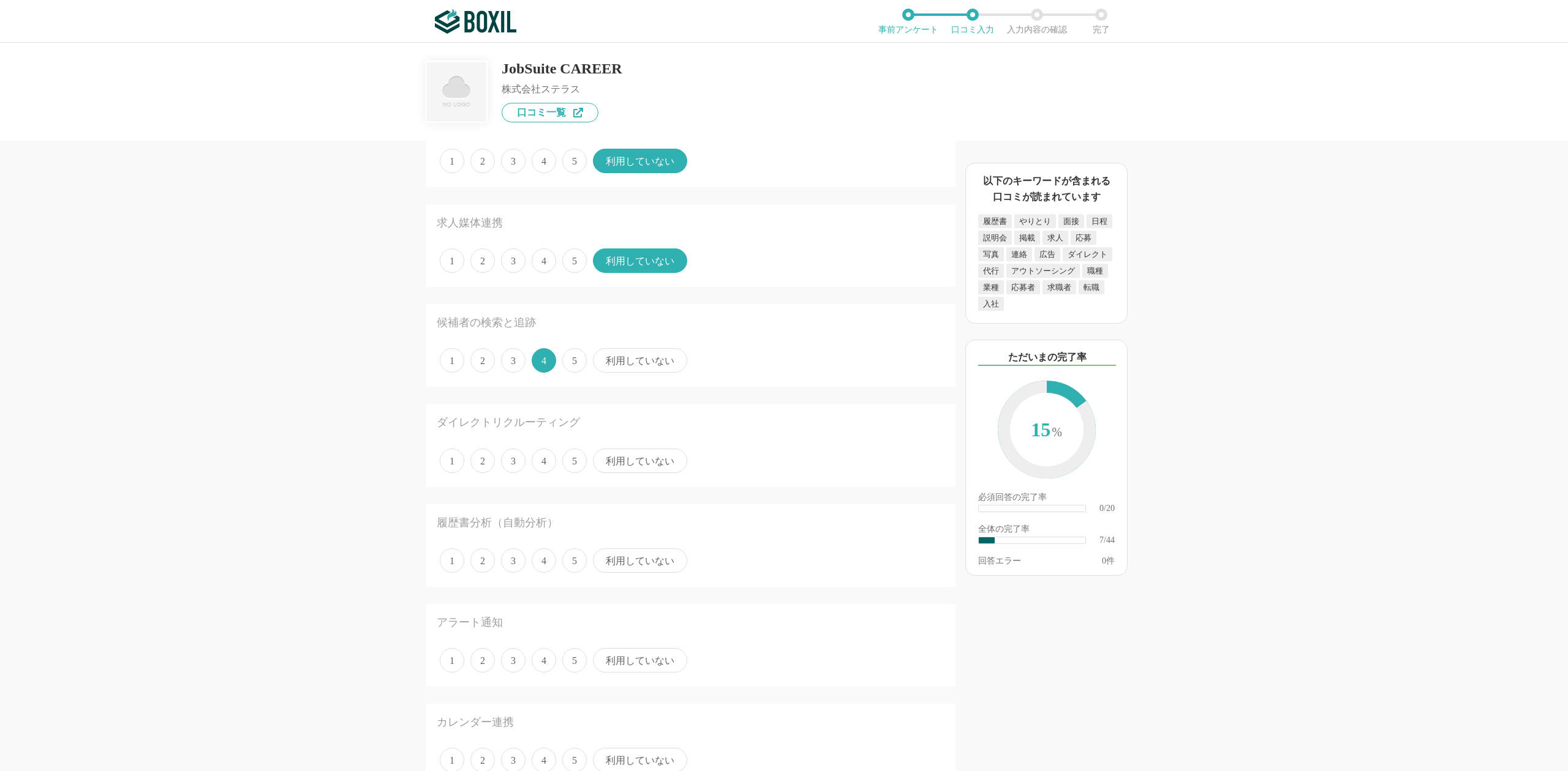
click at [631, 453] on span "利用していない" at bounding box center [640, 461] width 95 height 24
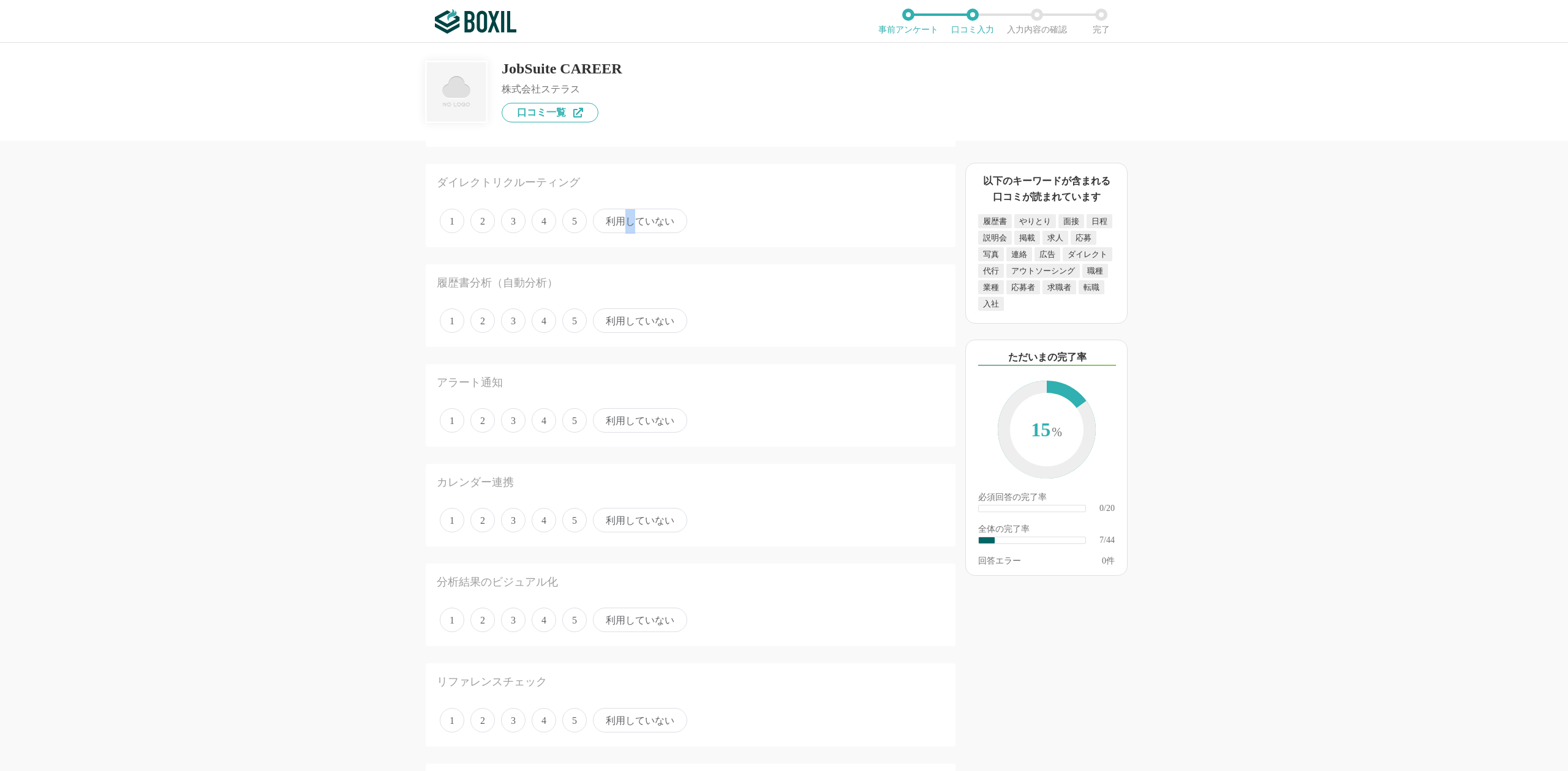
scroll to position [734, 0]
click at [630, 307] on span "利用していない" at bounding box center [640, 316] width 95 height 24
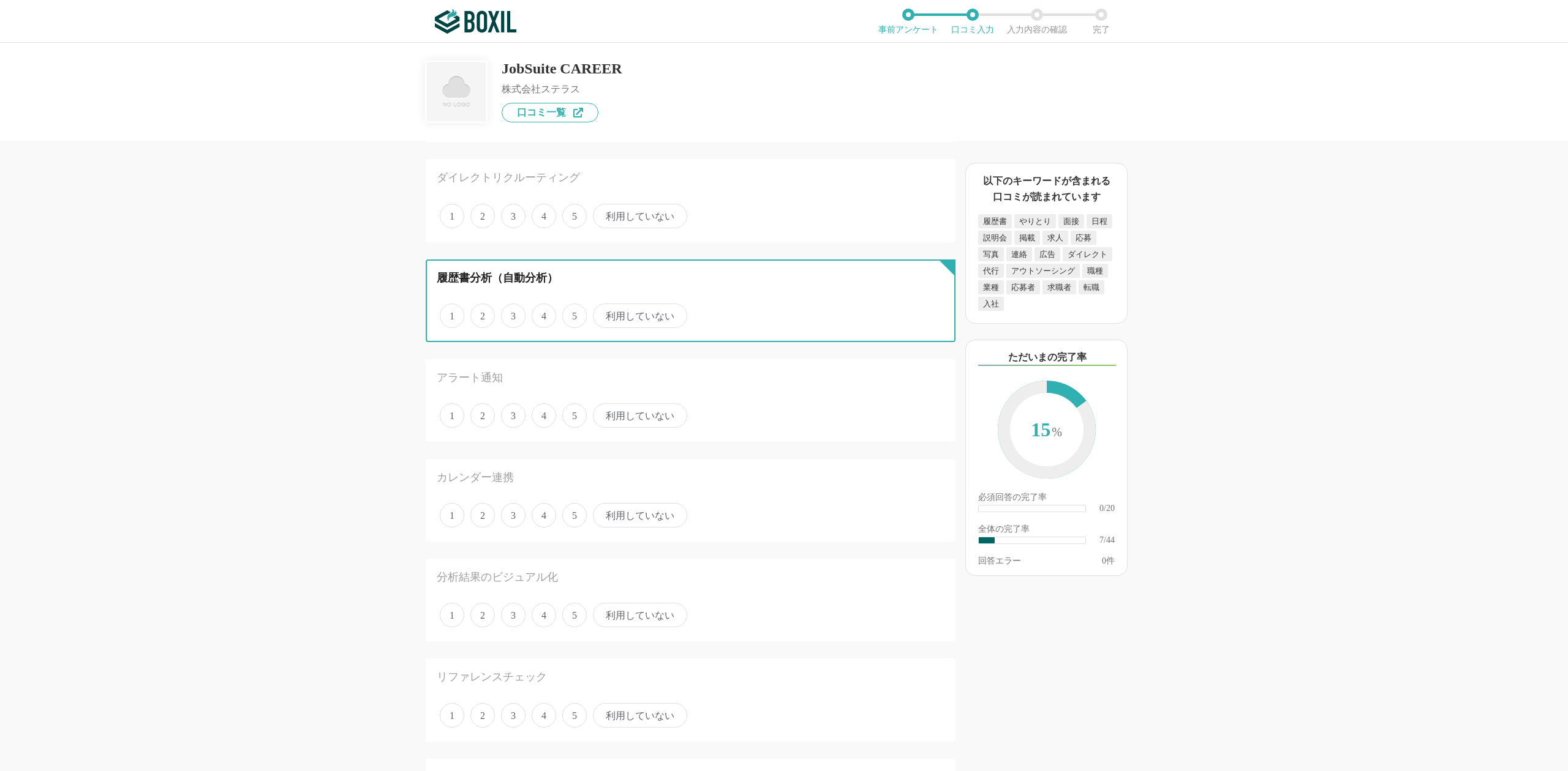
click at [604, 307] on input "利用していない" at bounding box center [600, 310] width 8 height 8
radio input "true"
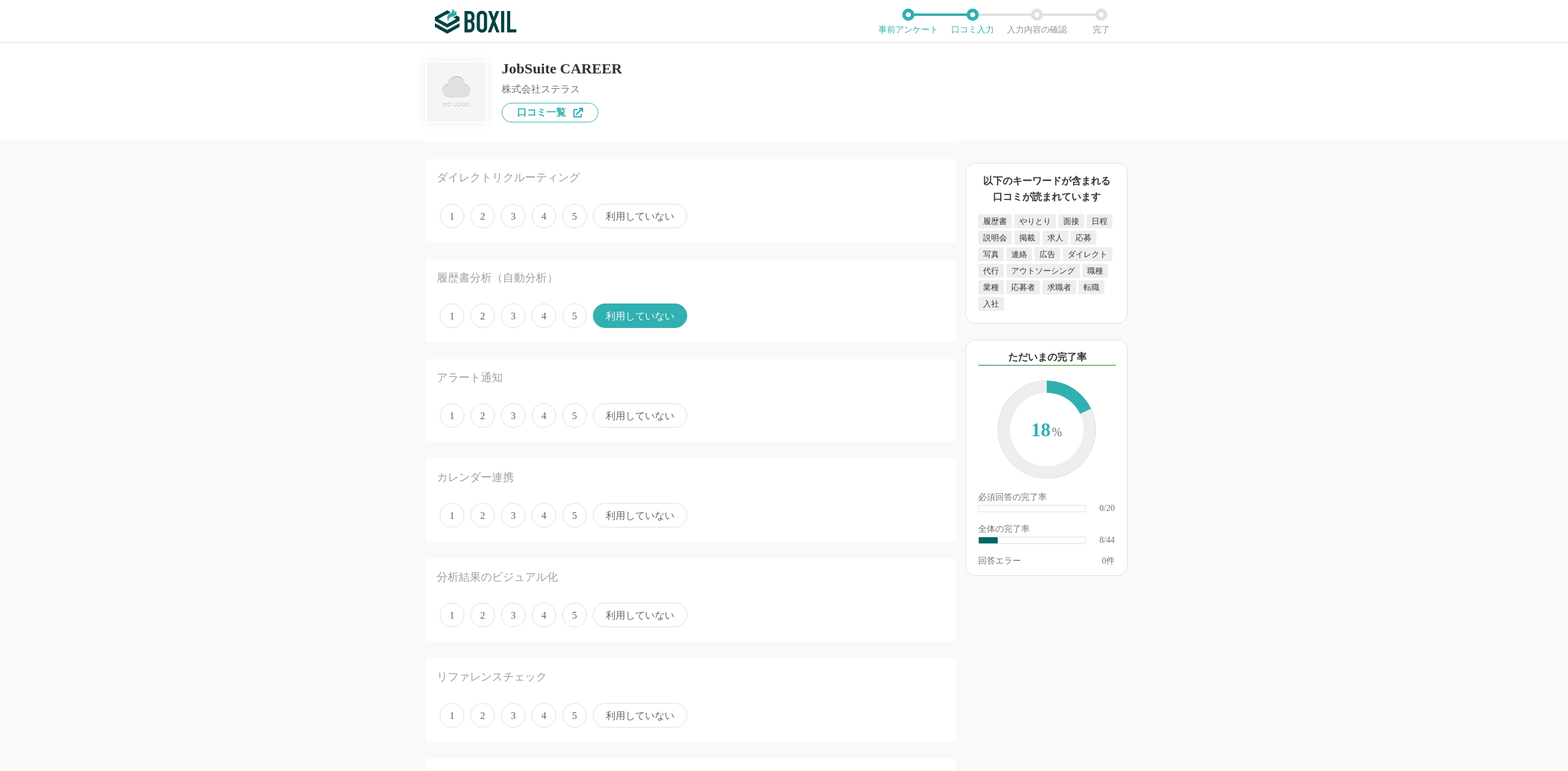
click at [639, 407] on span "利用していない" at bounding box center [640, 415] width 95 height 24
click at [604, 407] on input "利用していない" at bounding box center [600, 409] width 8 height 8
radio input "true"
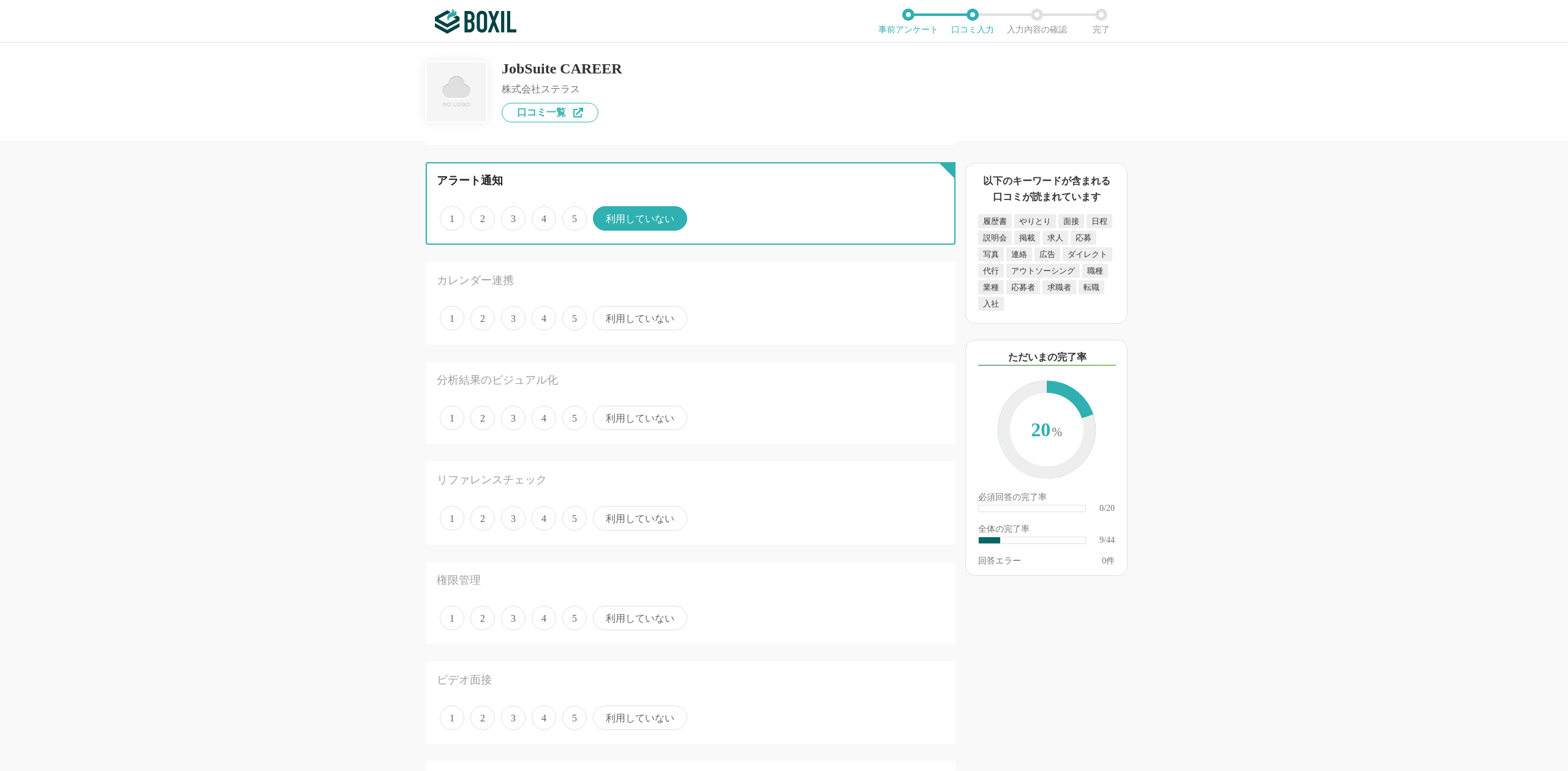
scroll to position [980, 0]
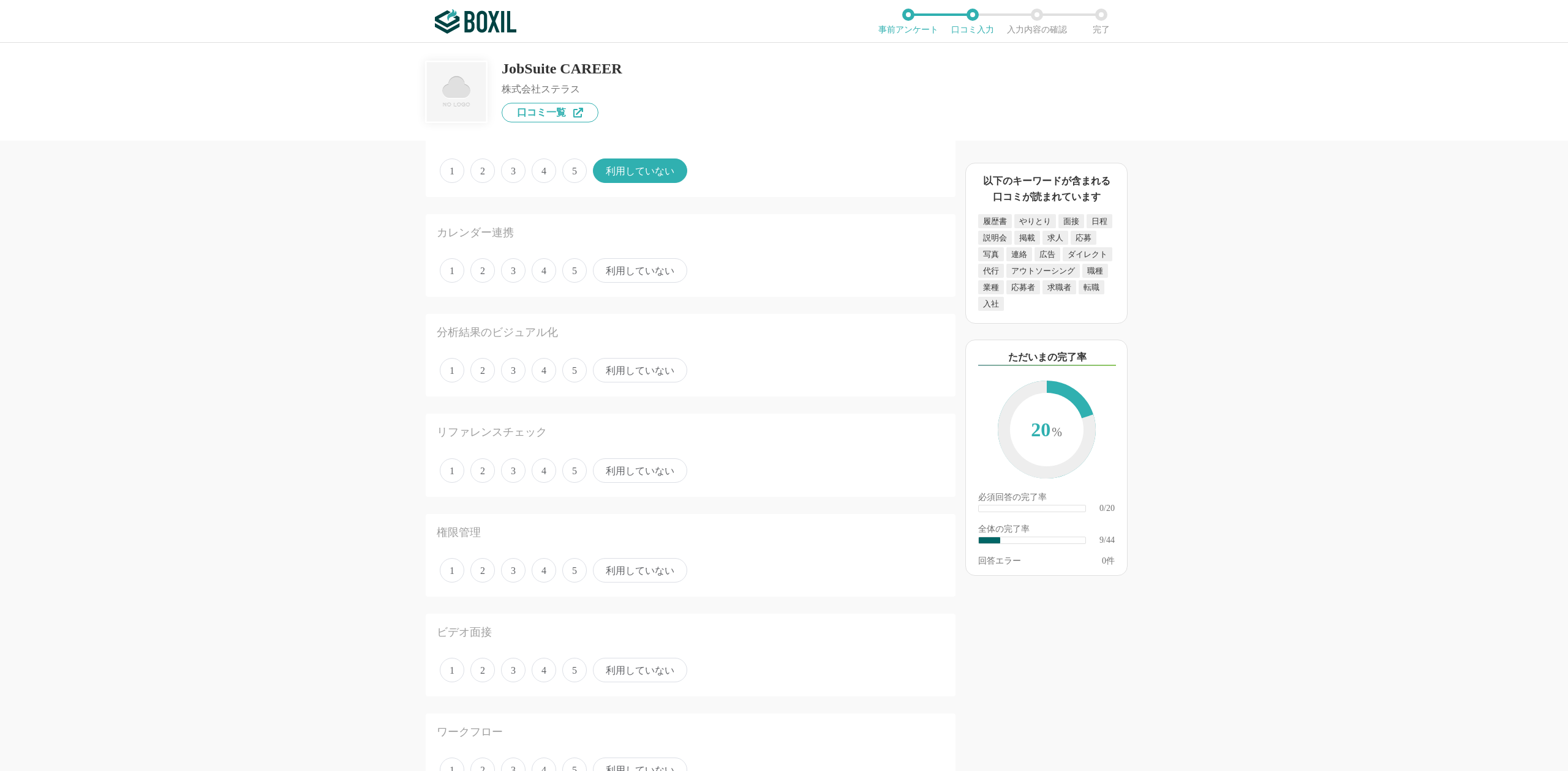
click at [642, 262] on span "利用していない" at bounding box center [640, 271] width 95 height 24
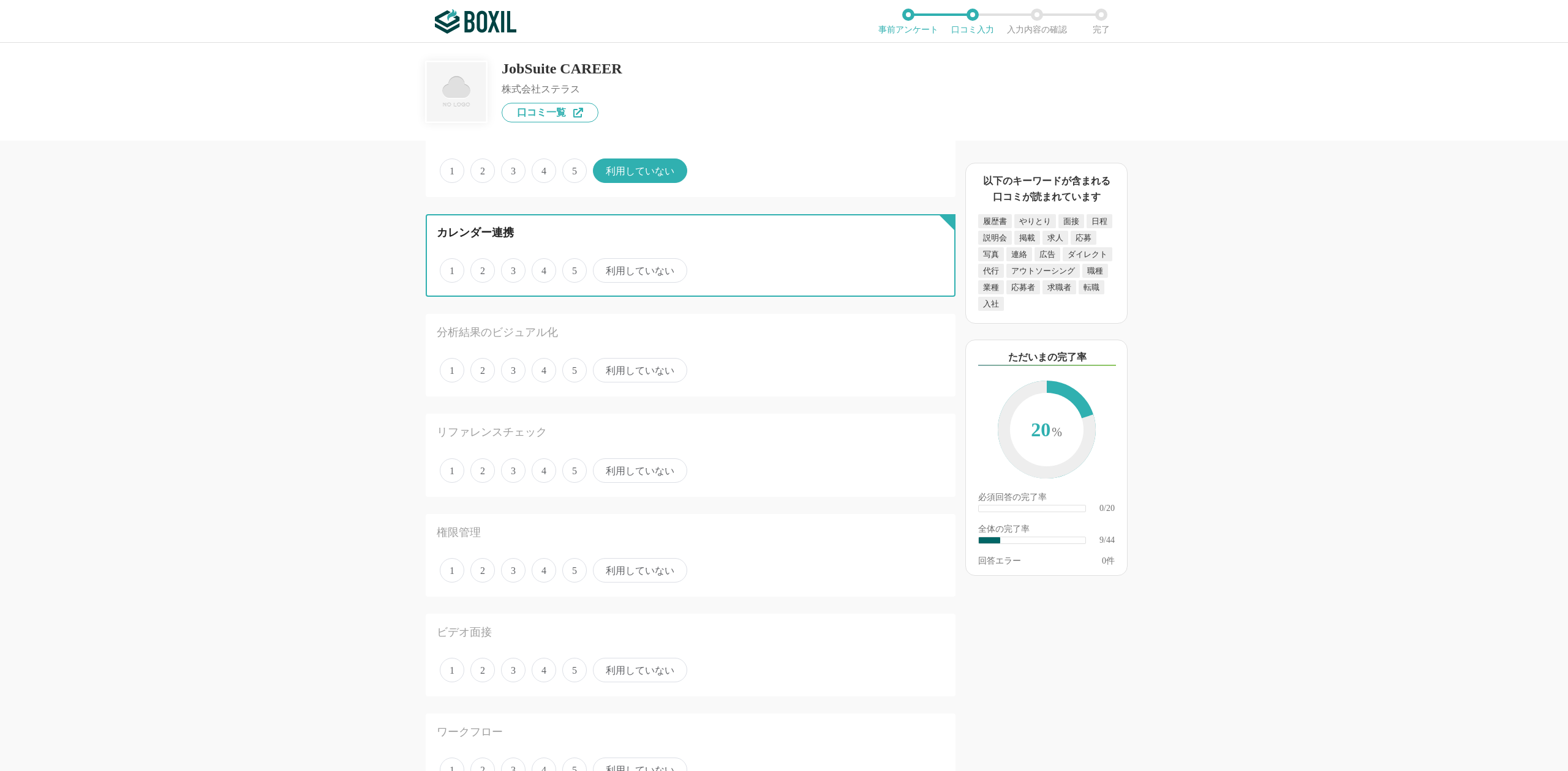
click at [604, 262] on input "利用していない" at bounding box center [600, 264] width 8 height 8
radio input "true"
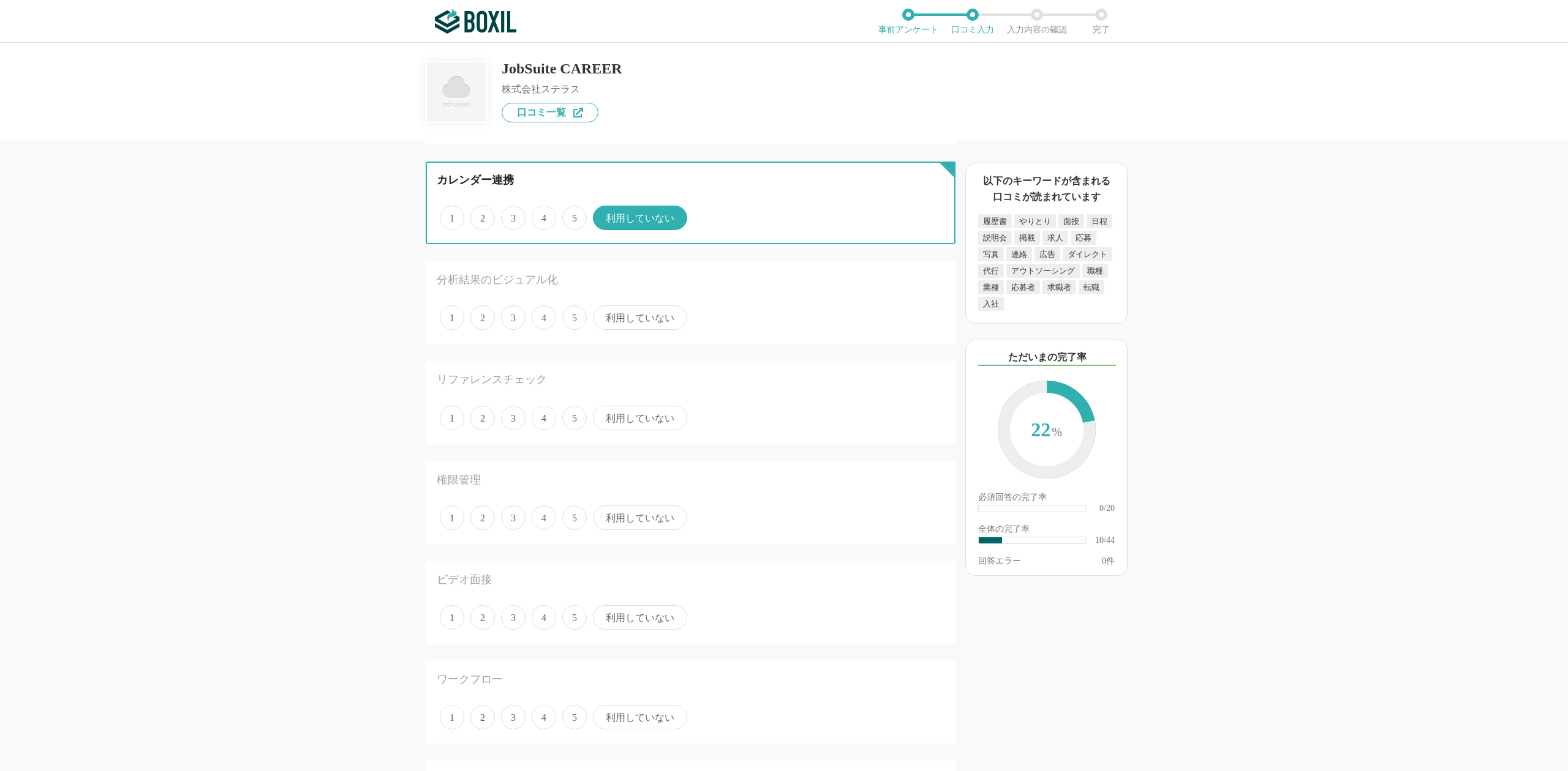
scroll to position [1060, 0]
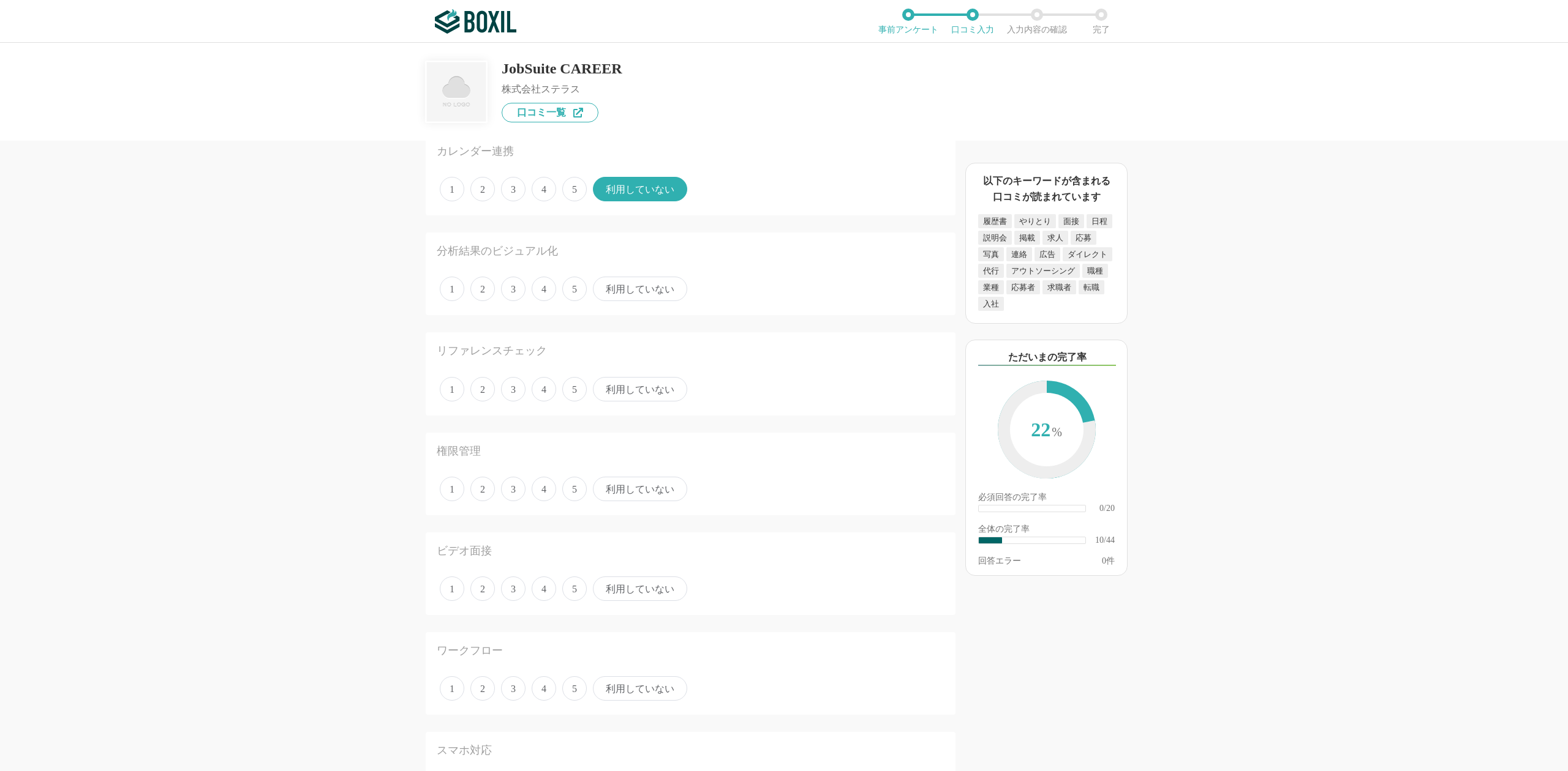
click at [637, 282] on span "利用していない" at bounding box center [640, 288] width 95 height 24
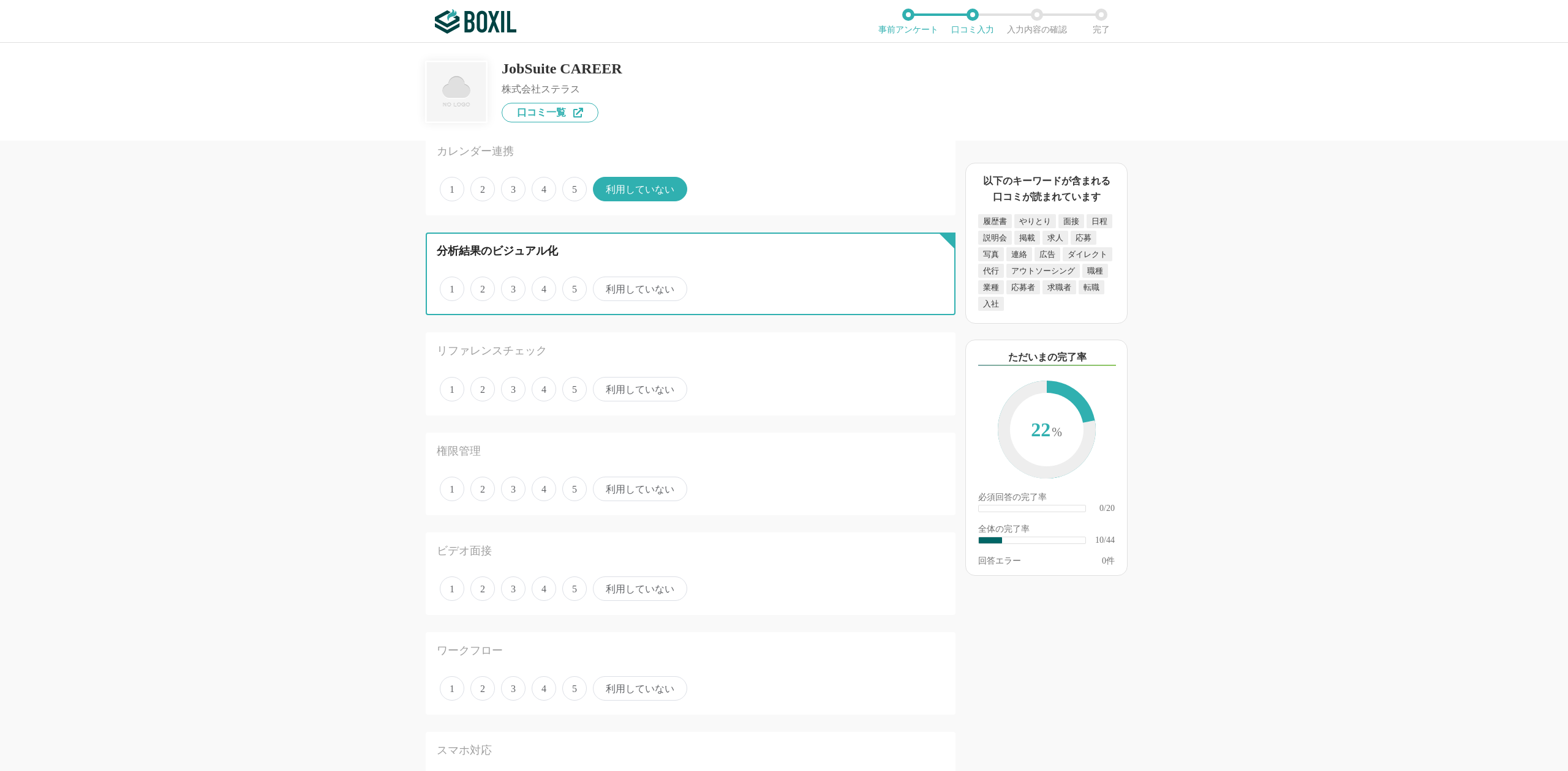
click at [604, 282] on input "利用していない" at bounding box center [600, 282] width 8 height 8
radio input "true"
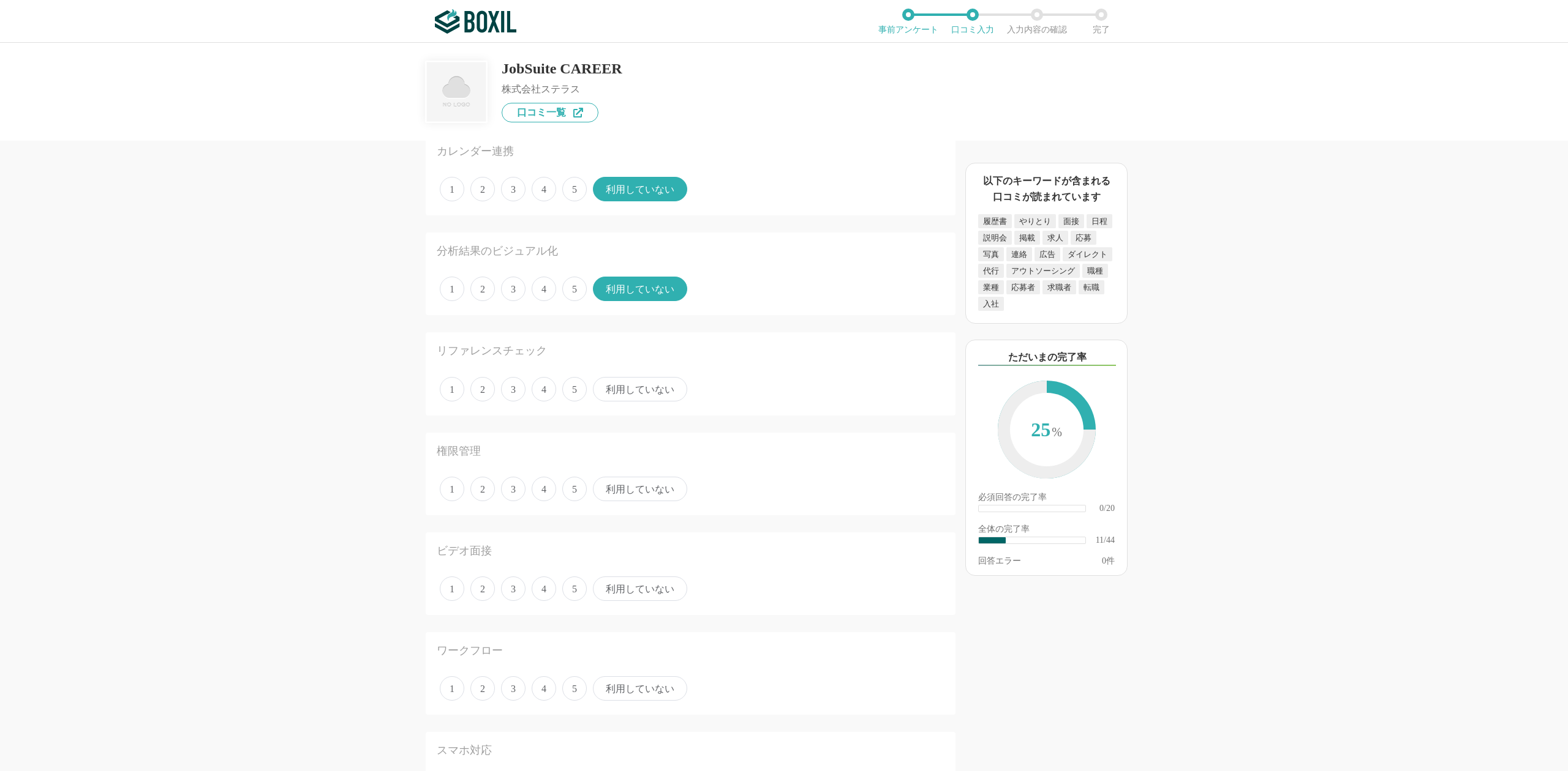
click at [669, 377] on span "利用していない" at bounding box center [640, 389] width 95 height 24
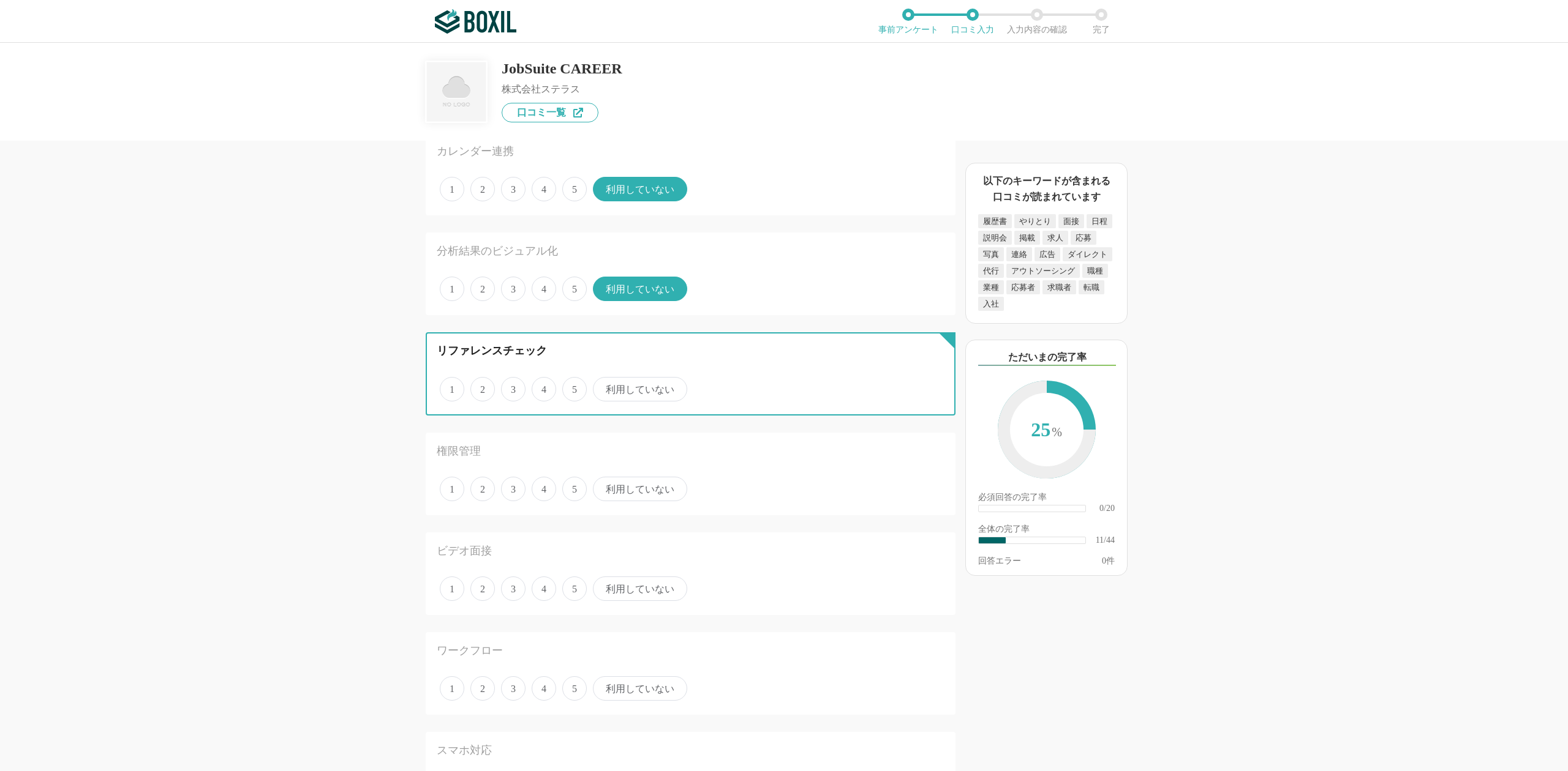
click at [604, 379] on input "利用していない" at bounding box center [600, 383] width 8 height 8
radio input "true"
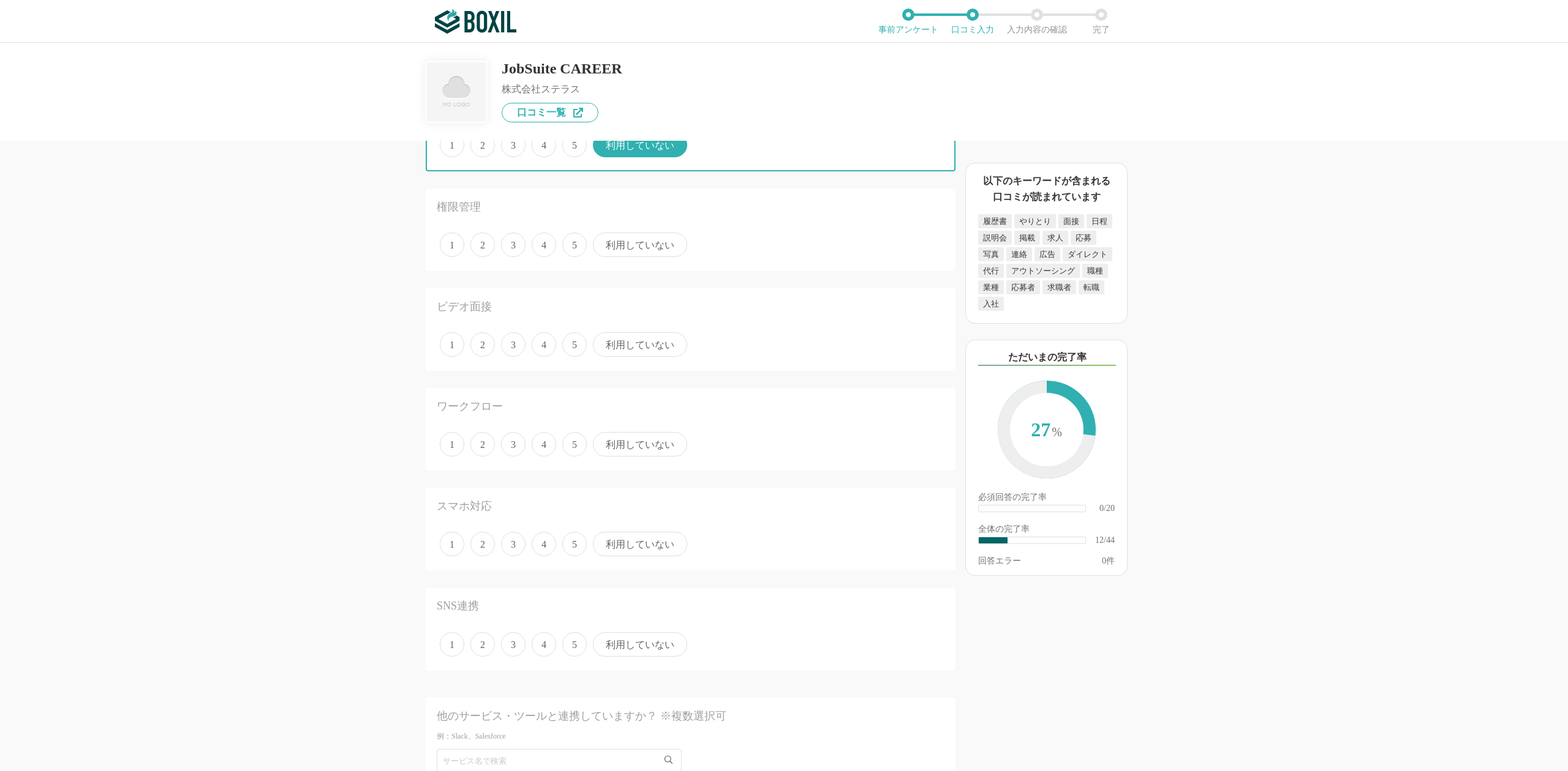
scroll to position [1306, 0]
click at [566, 235] on span "5" at bounding box center [574, 244] width 24 height 24
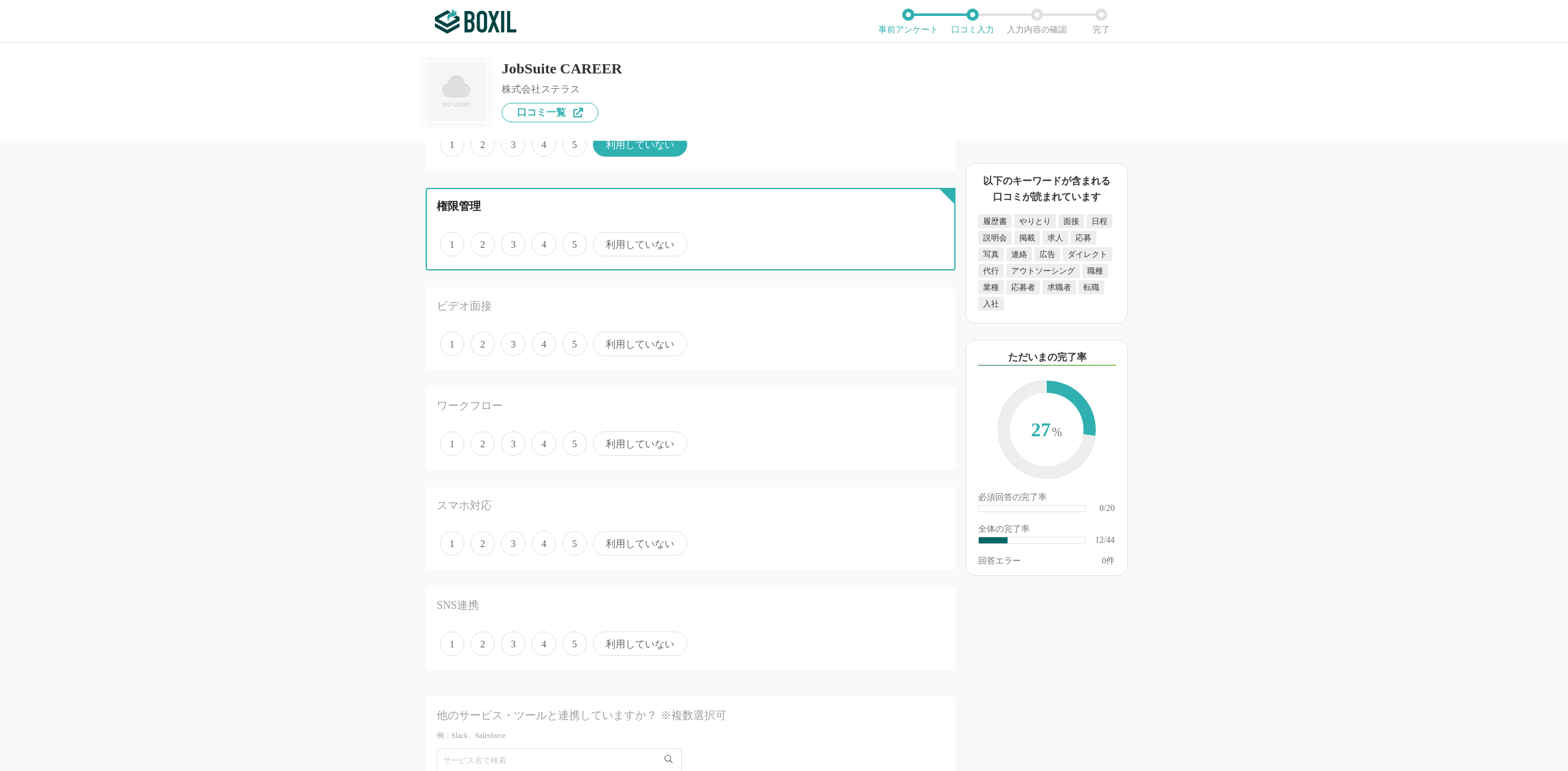
click at [566, 235] on input "5" at bounding box center [569, 237] width 8 height 8
radio input "true"
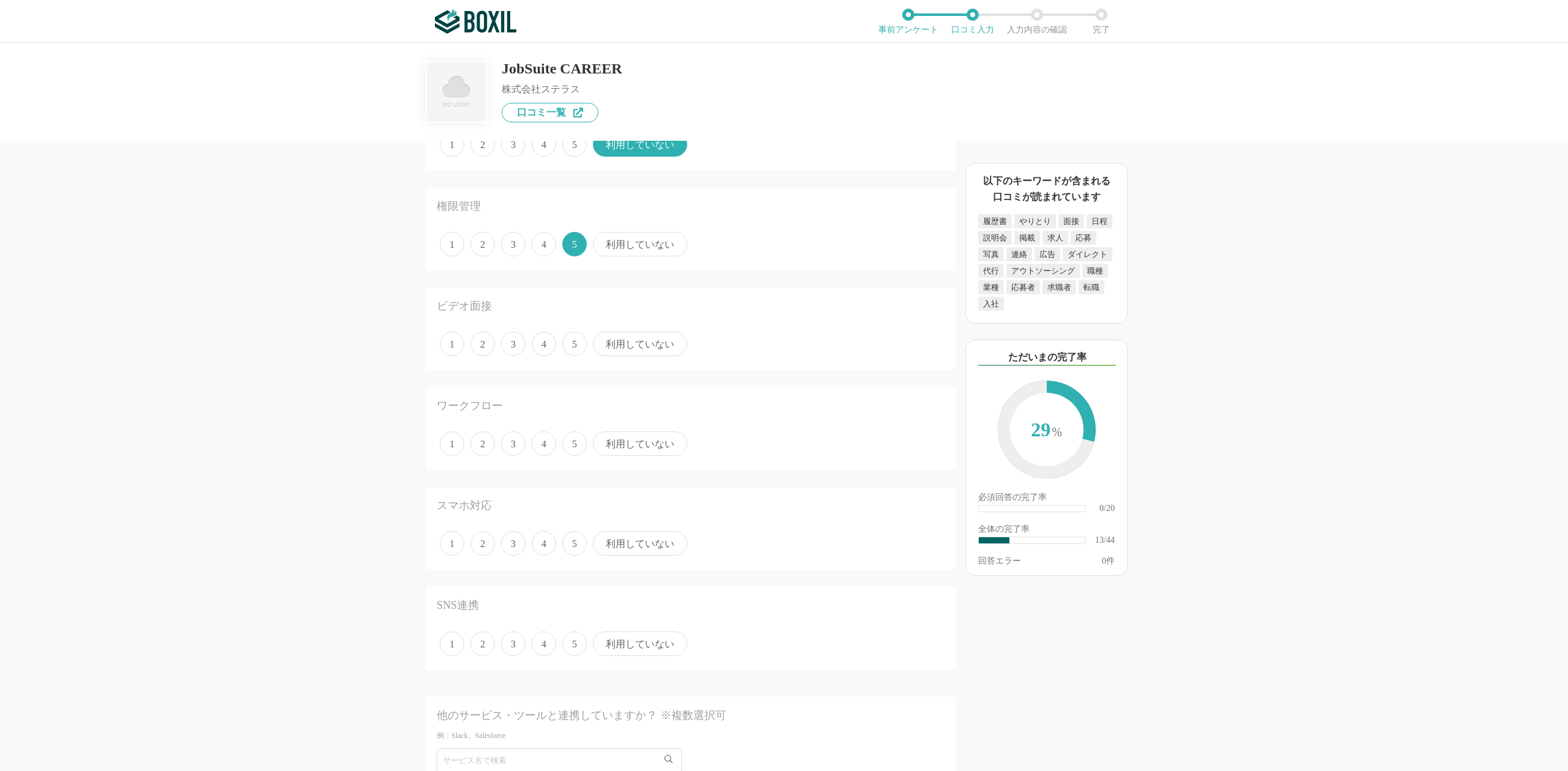
click at [645, 335] on span "利用していない" at bounding box center [640, 344] width 95 height 24
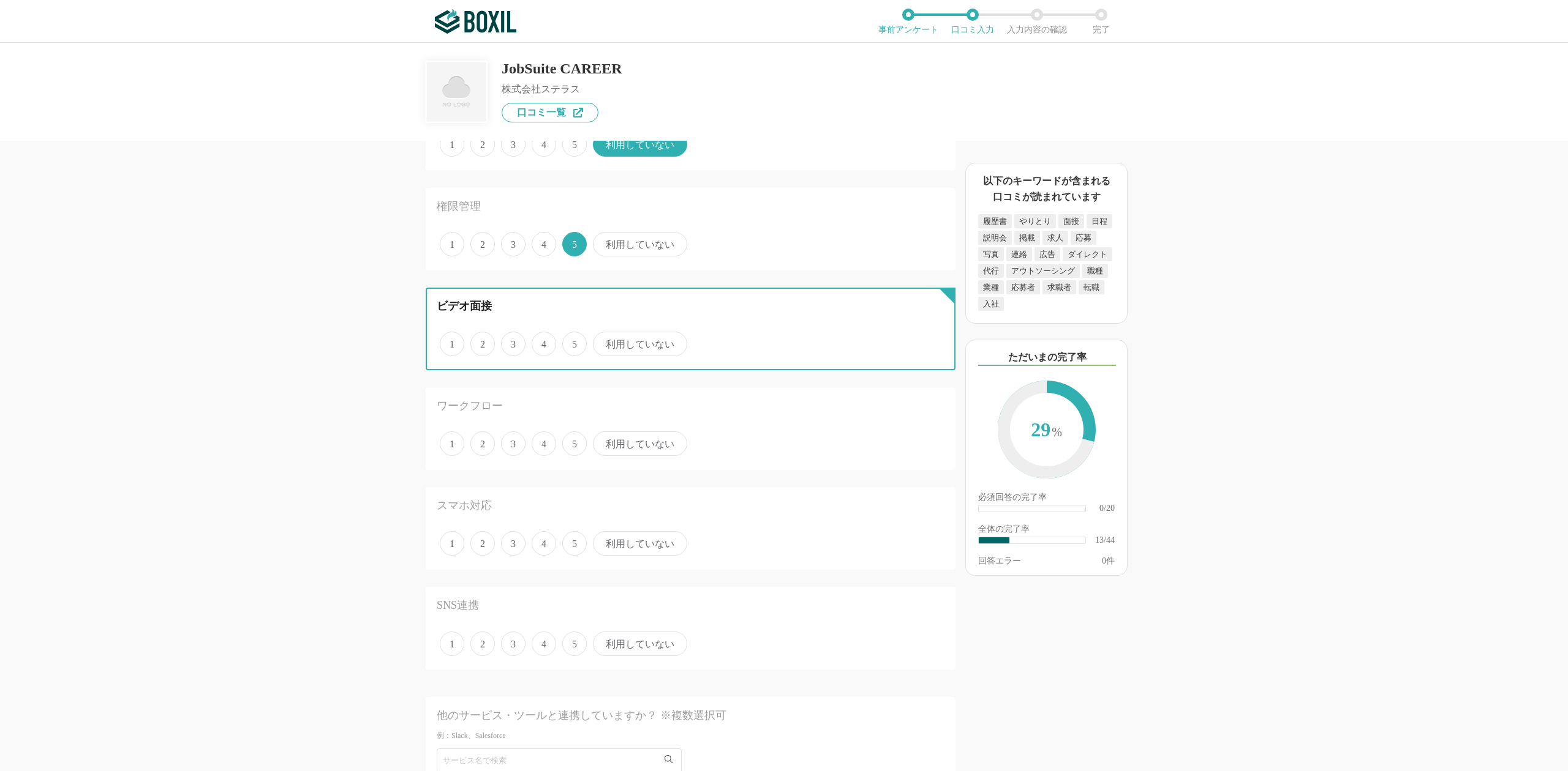
click at [604, 335] on input "利用していない" at bounding box center [600, 337] width 8 height 8
radio input "true"
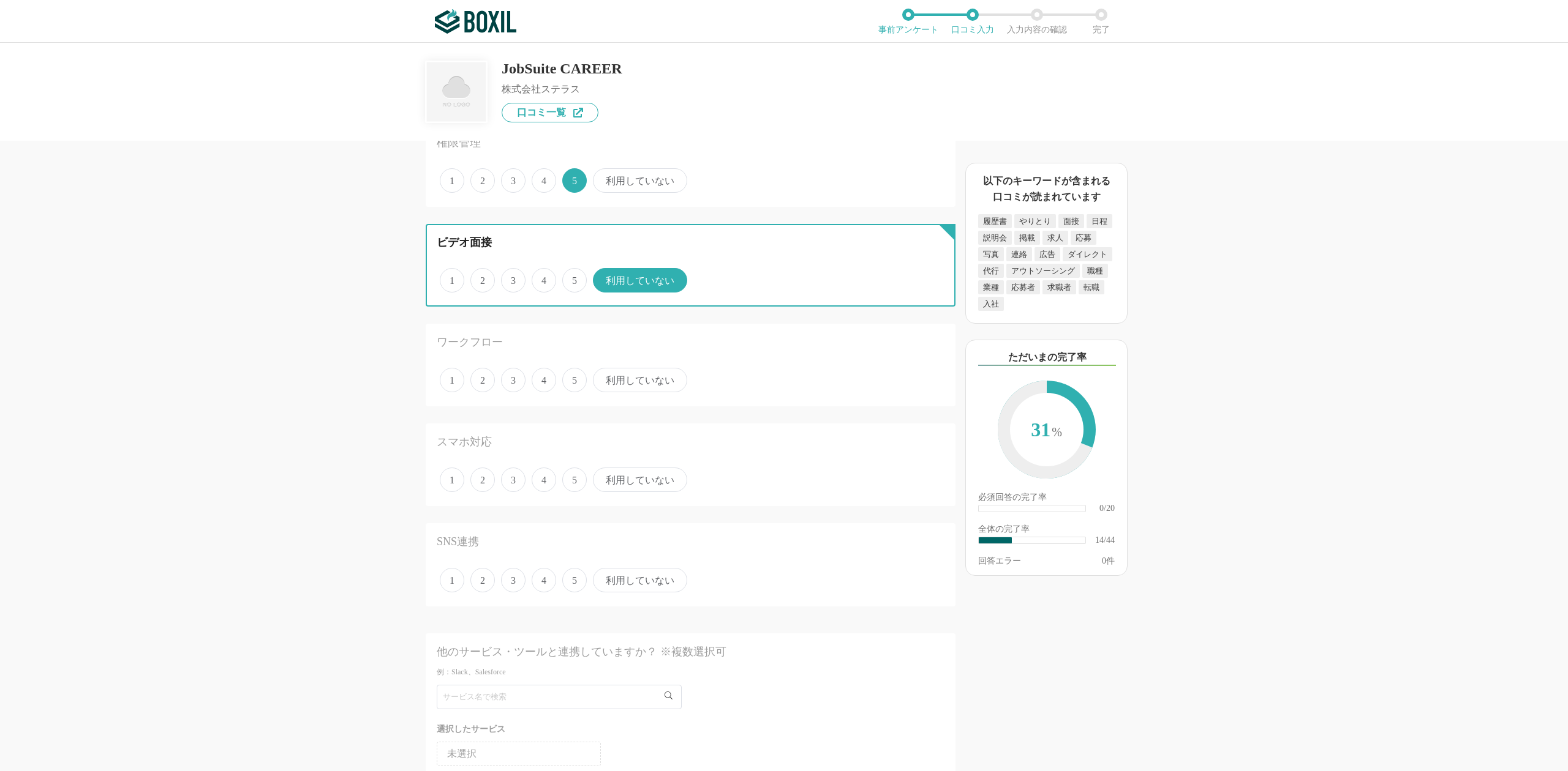
scroll to position [1469, 0]
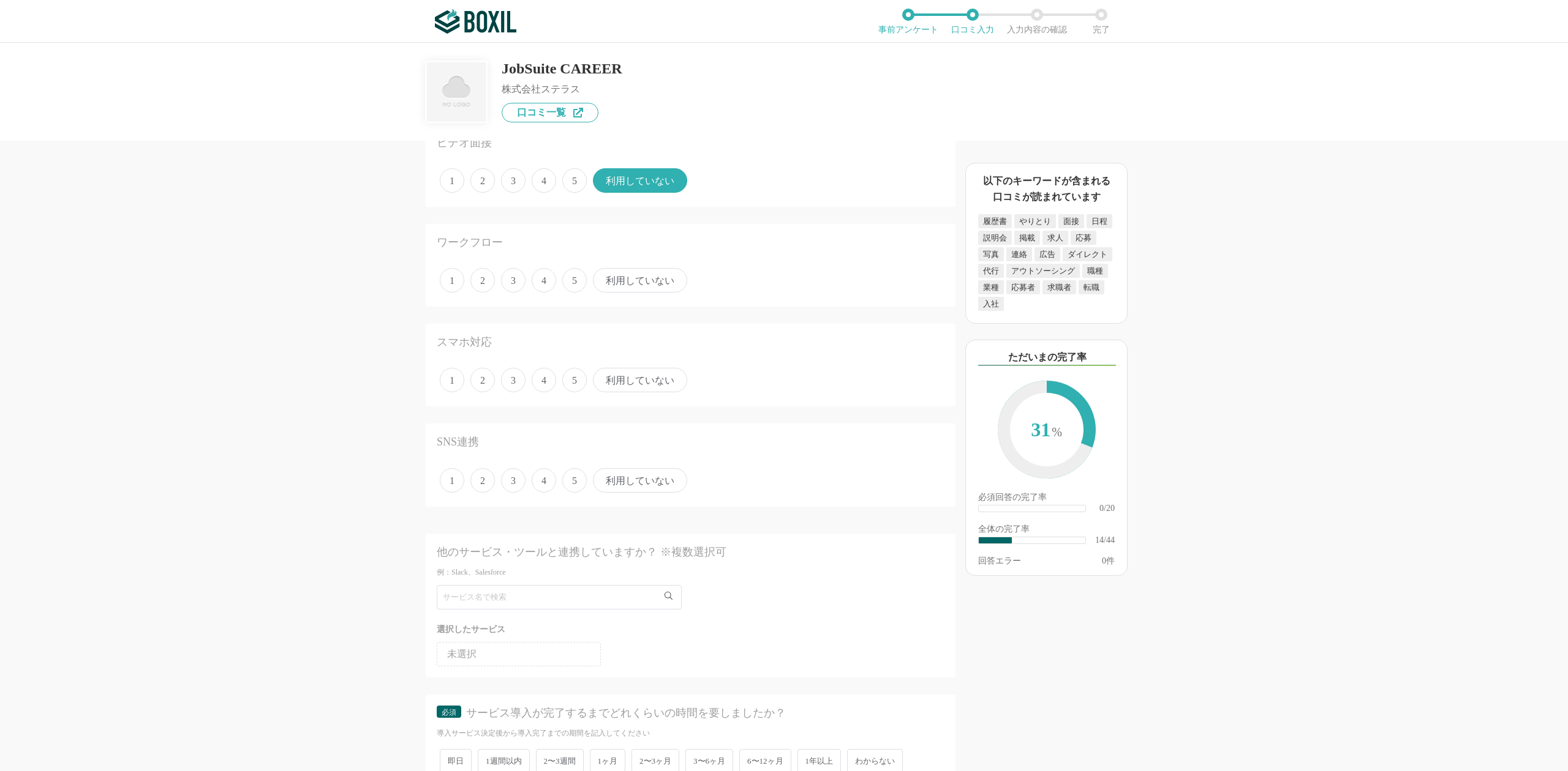
click at [640, 270] on span "利用していない" at bounding box center [640, 280] width 95 height 24
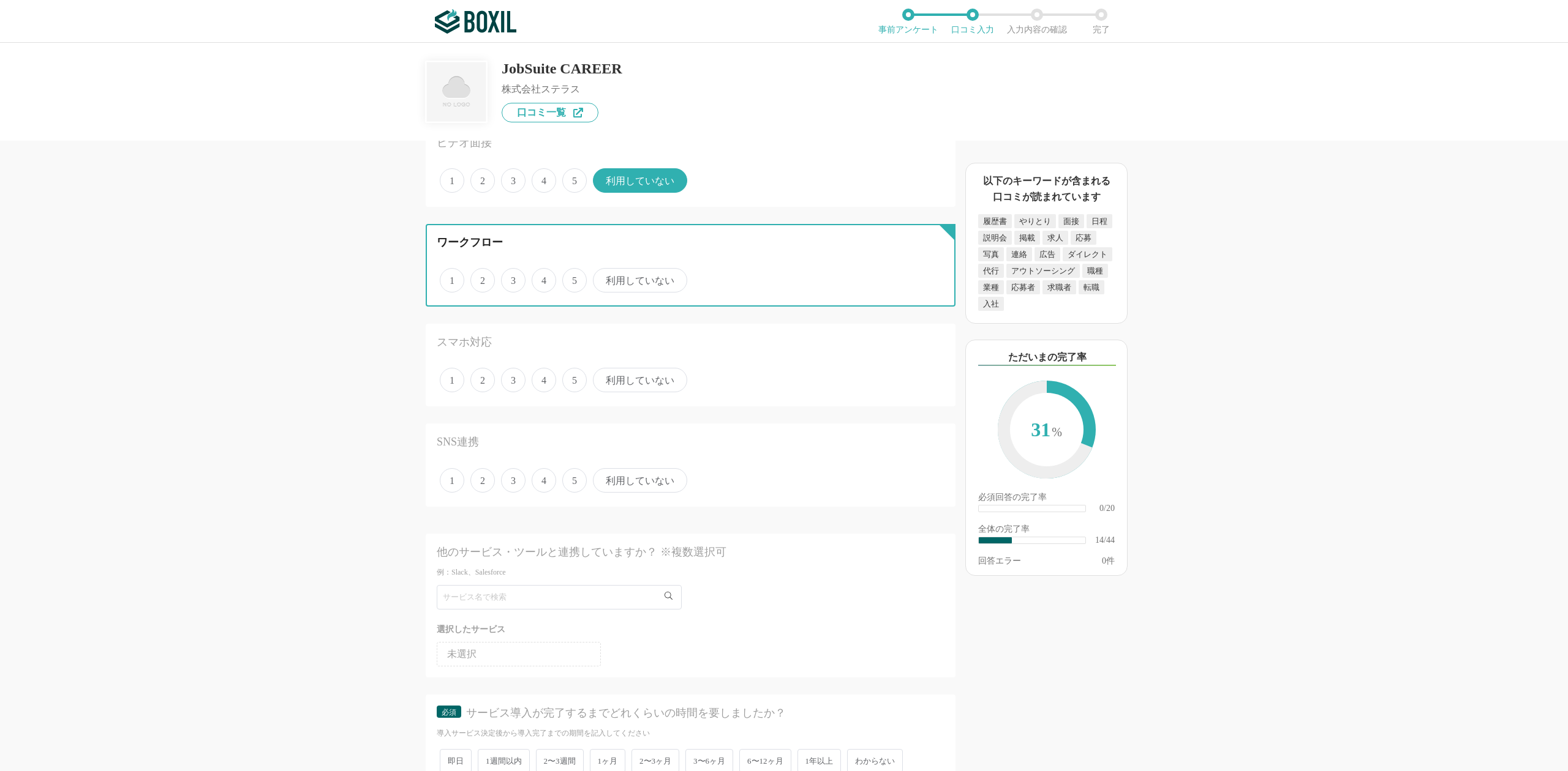
click at [604, 270] on input "利用していない" at bounding box center [600, 273] width 8 height 8
radio input "true"
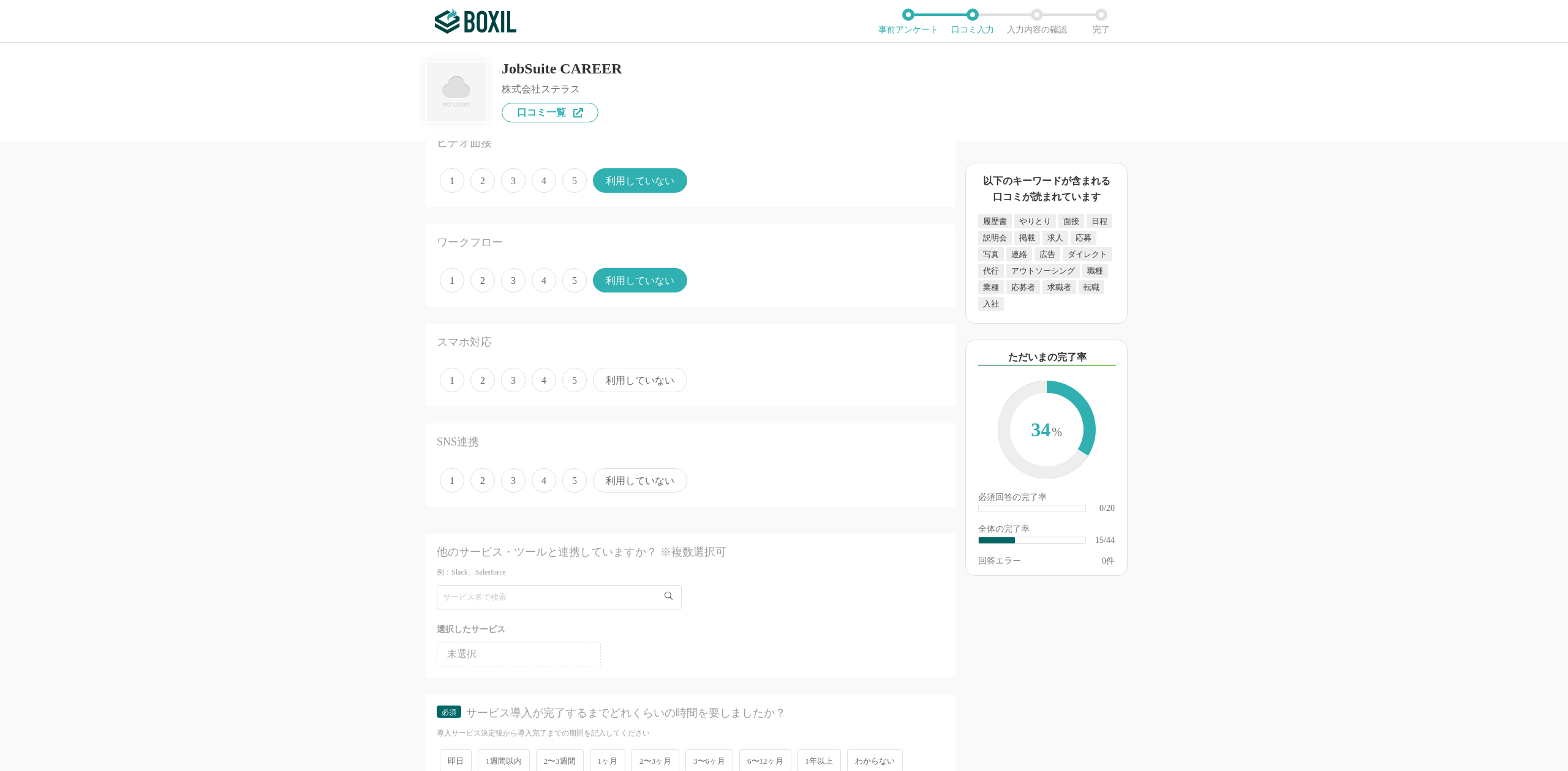
click at [632, 377] on span "利用していない" at bounding box center [640, 380] width 95 height 24
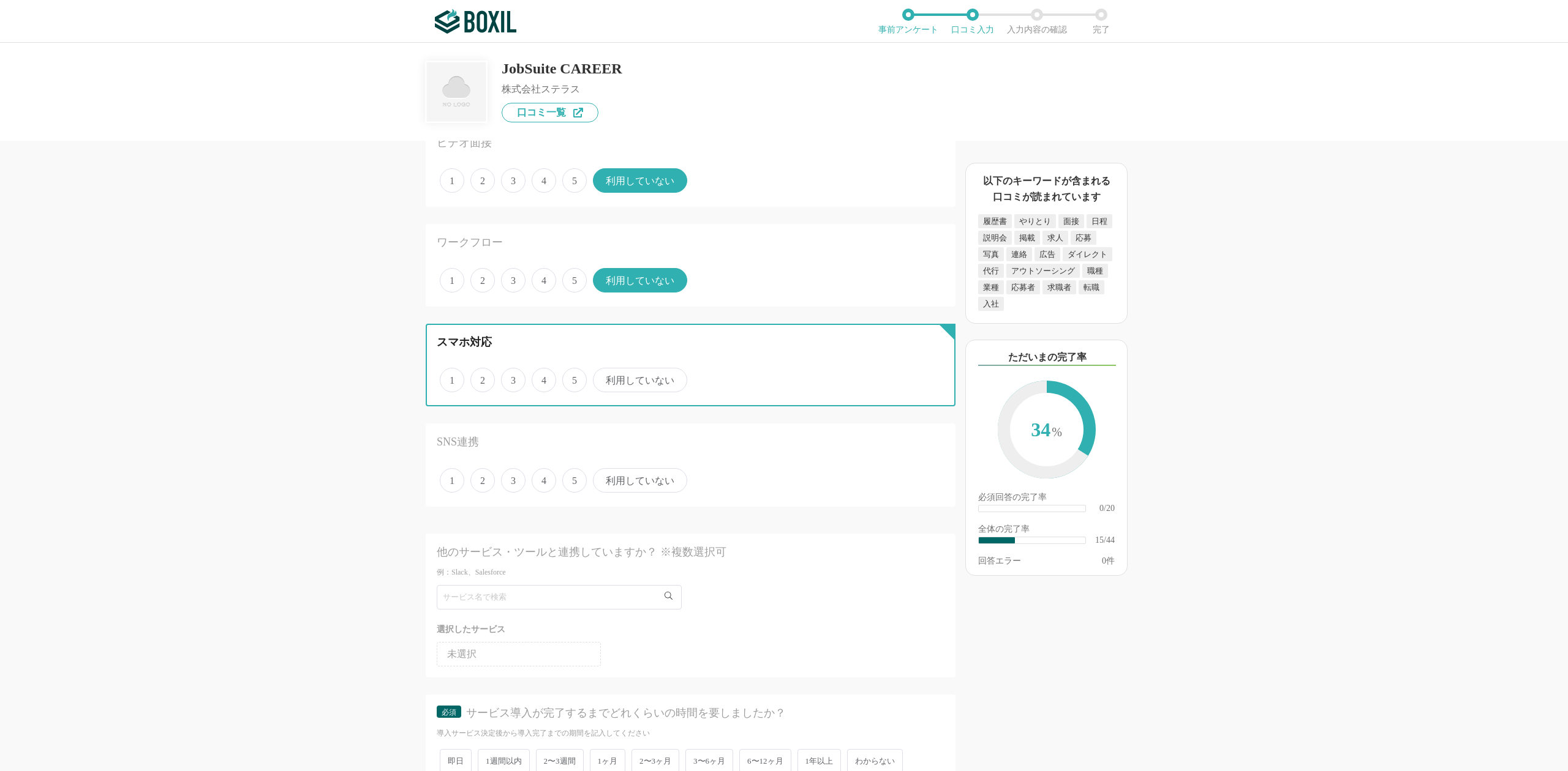
click at [604, 377] on input "利用していない" at bounding box center [600, 373] width 8 height 8
radio input "true"
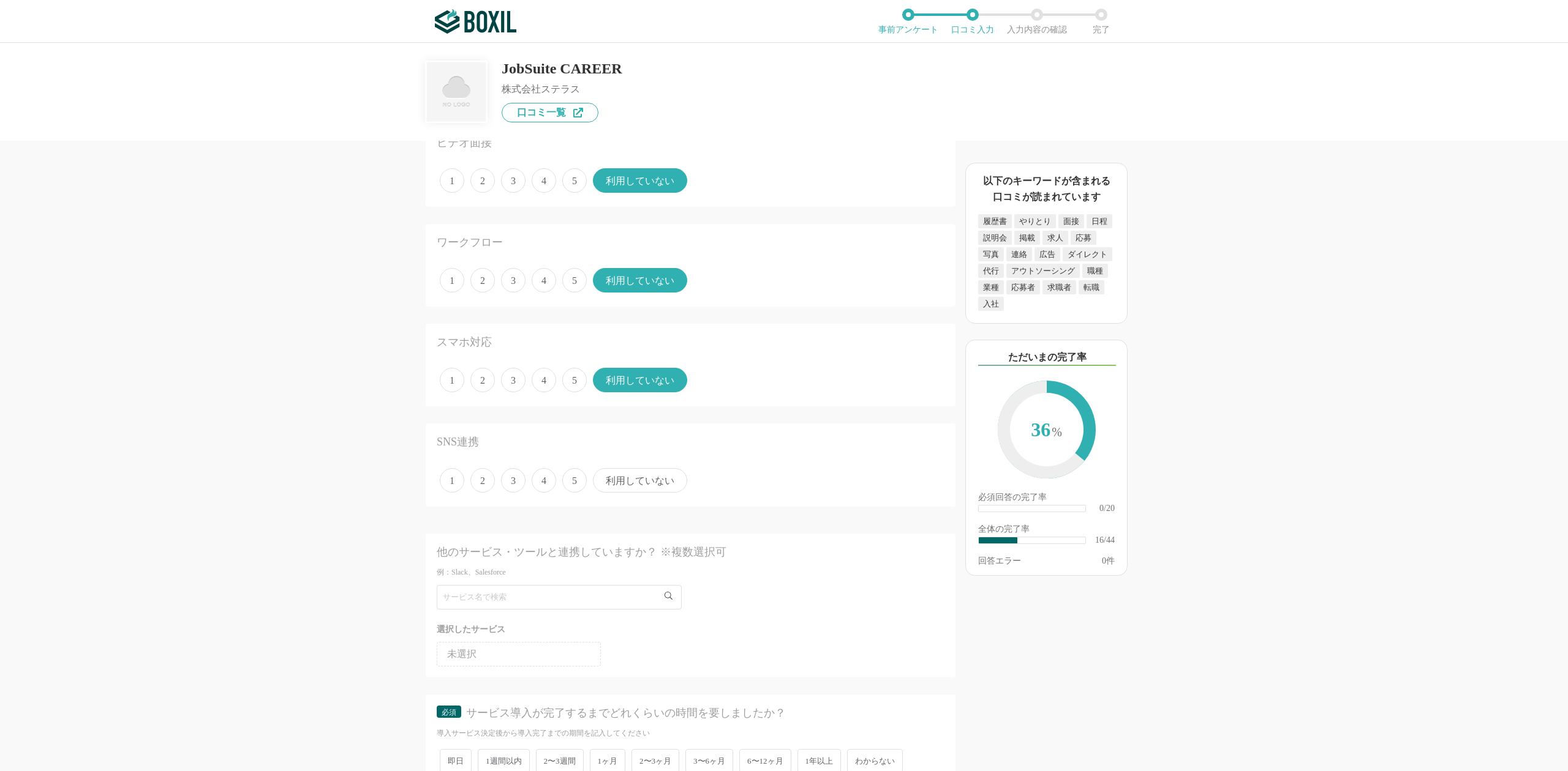
click at [646, 468] on span "利用していない" at bounding box center [640, 480] width 95 height 24
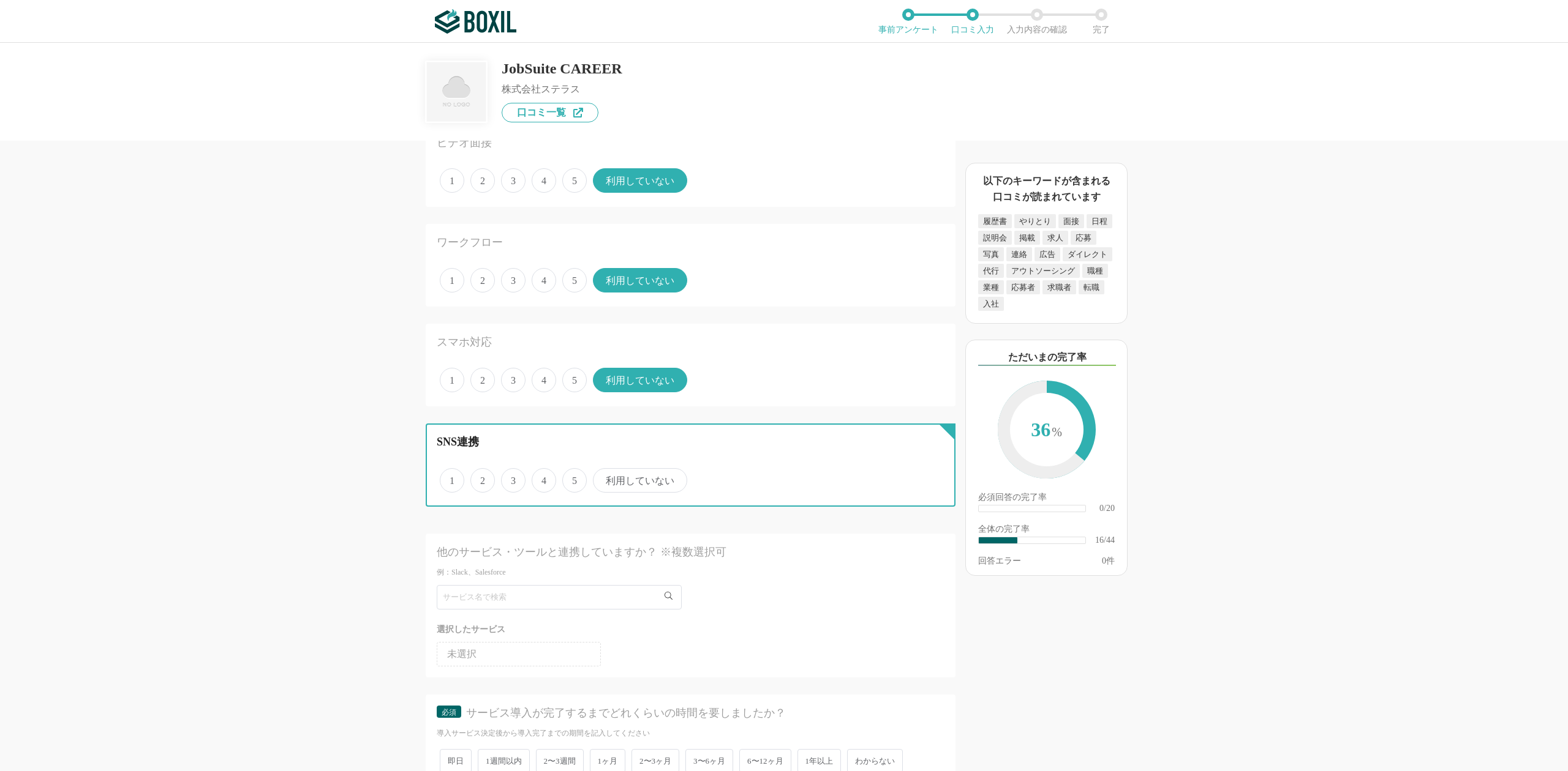
click at [604, 470] on input "利用していない" at bounding box center [600, 474] width 8 height 8
radio input "true"
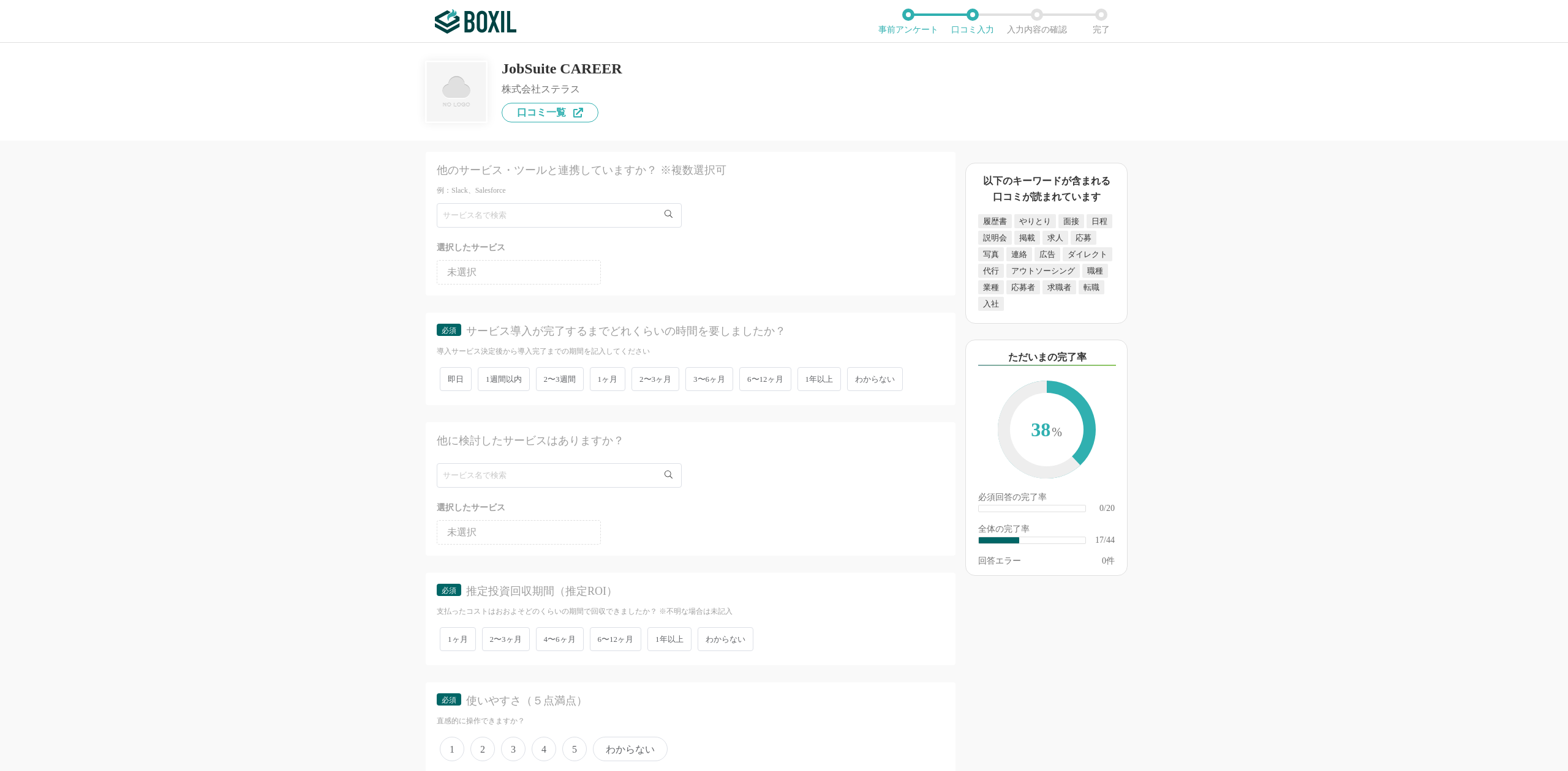
scroll to position [1877, 0]
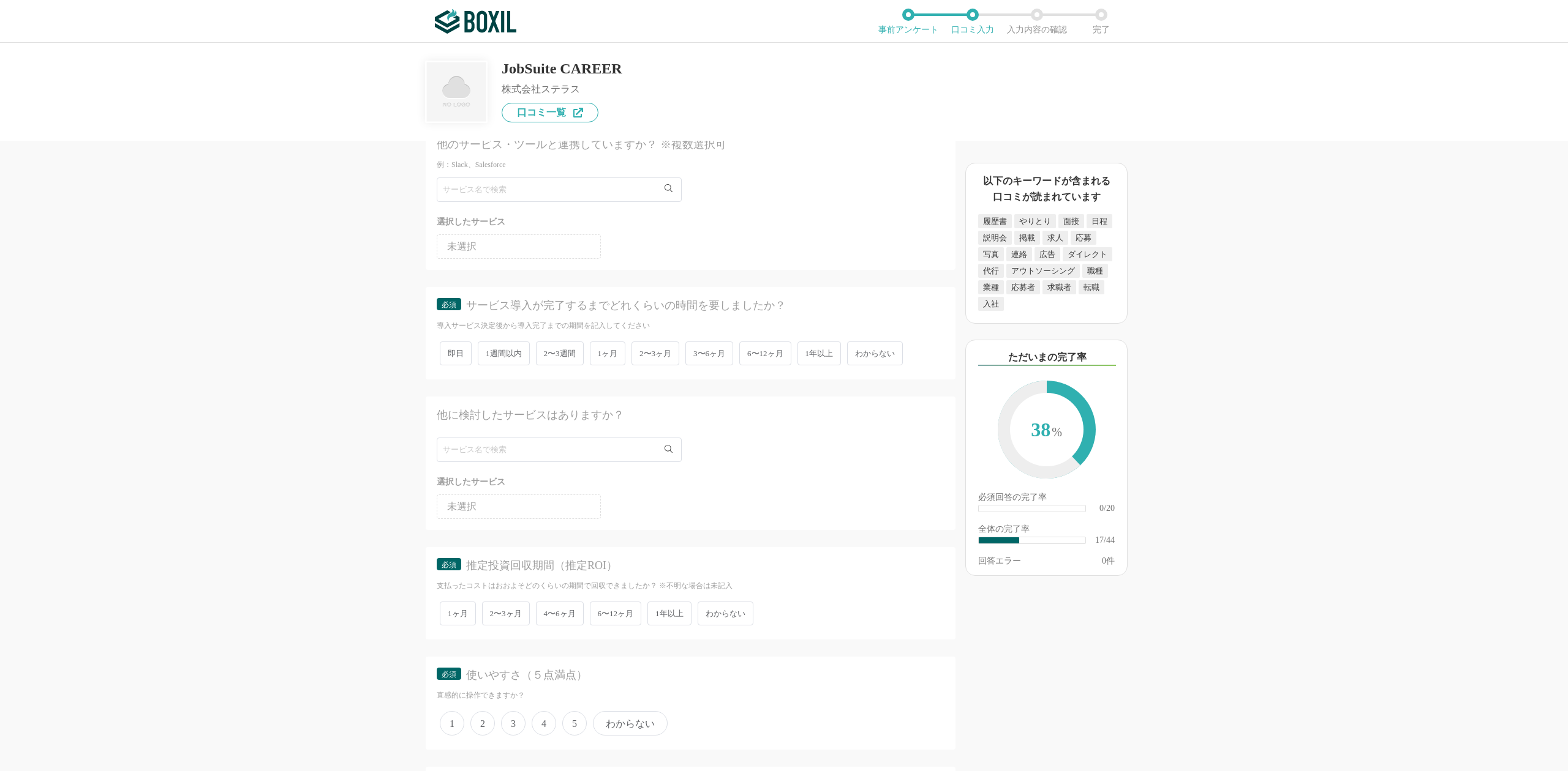
click at [887, 341] on span "わからない" at bounding box center [874, 353] width 56 height 24
click at [858, 343] on input "わからない" at bounding box center [854, 347] width 8 height 8
radio input "true"
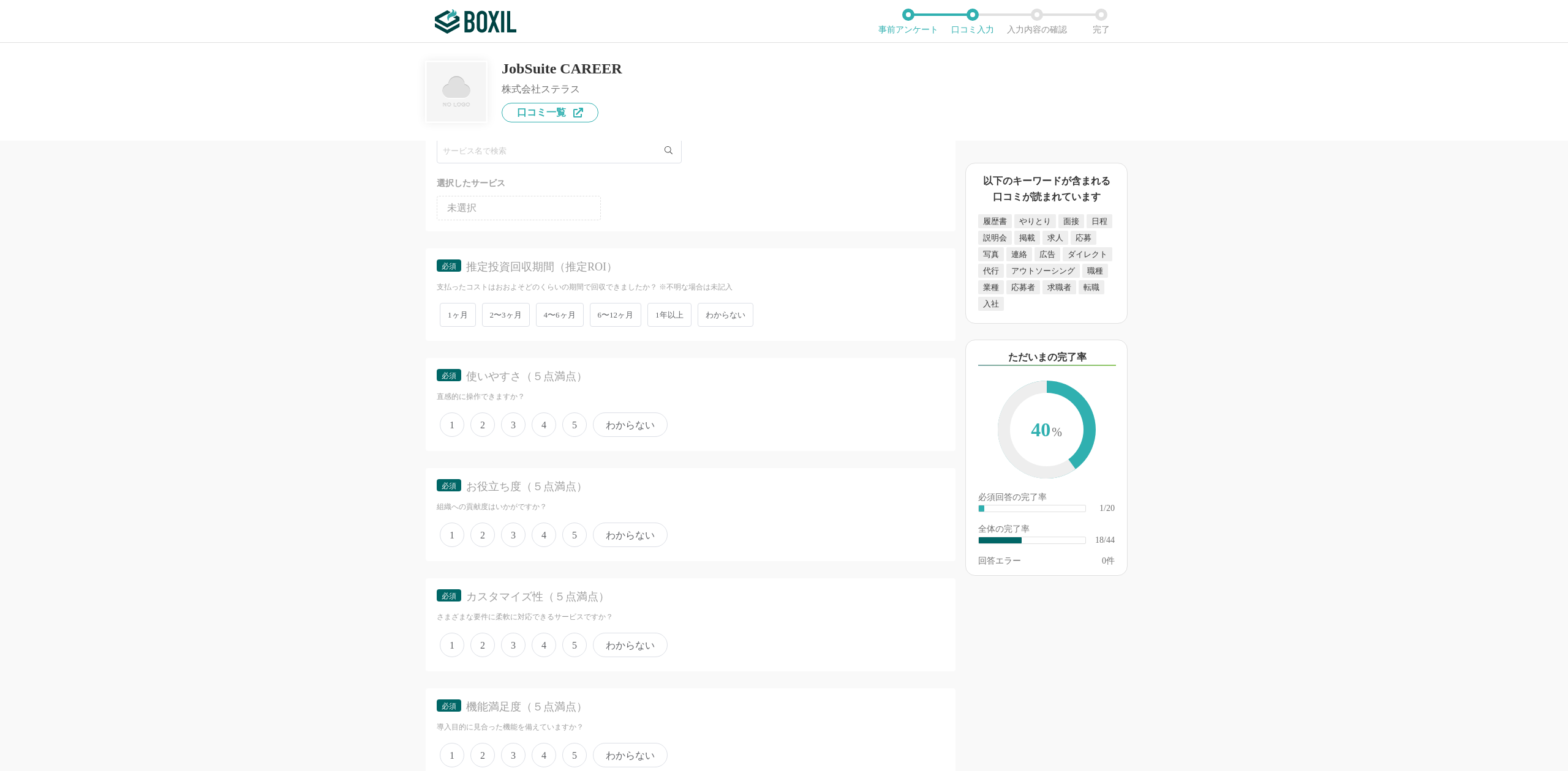
scroll to position [2203, 0]
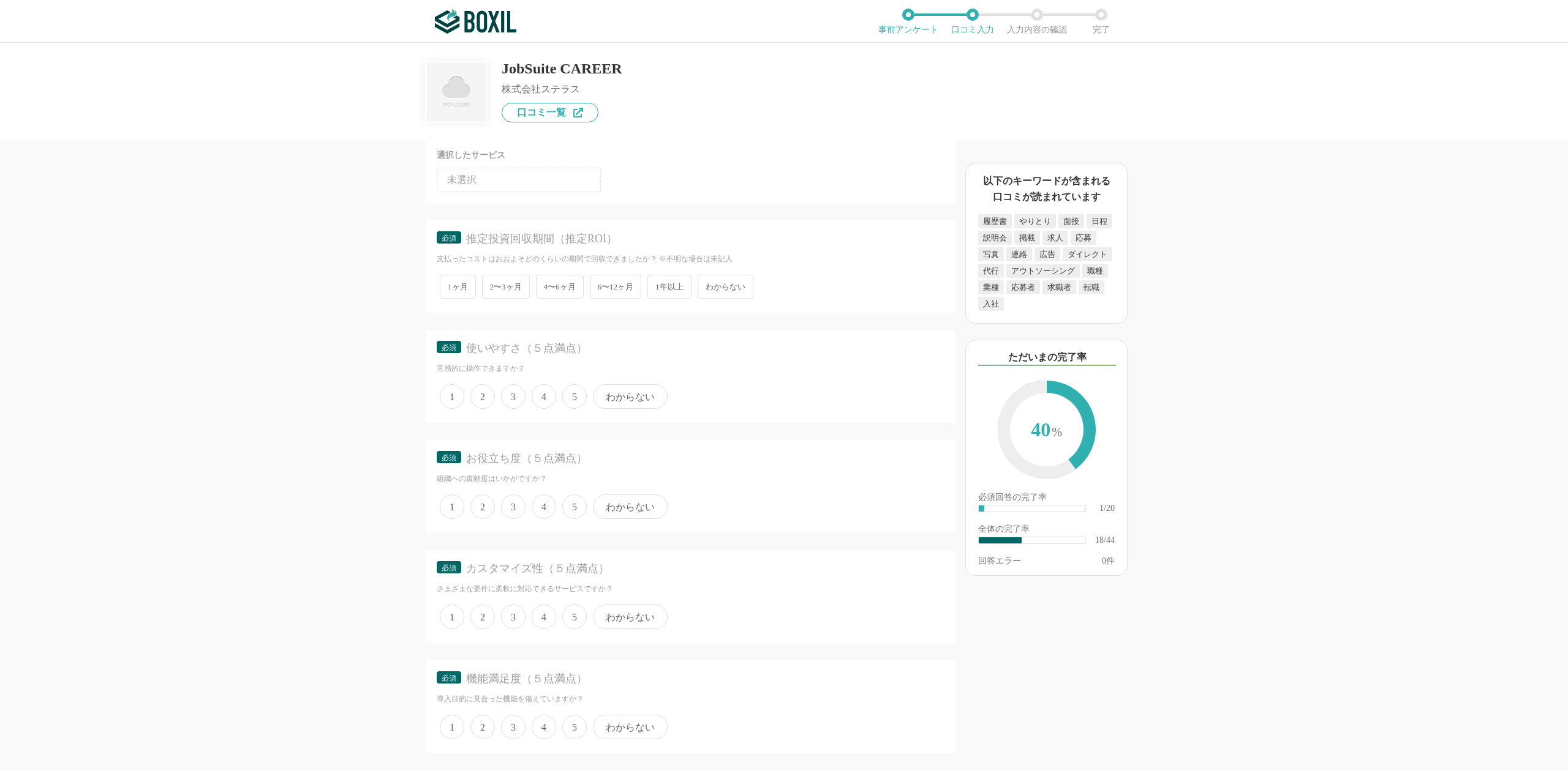
click at [720, 275] on span "わからない" at bounding box center [725, 287] width 56 height 24
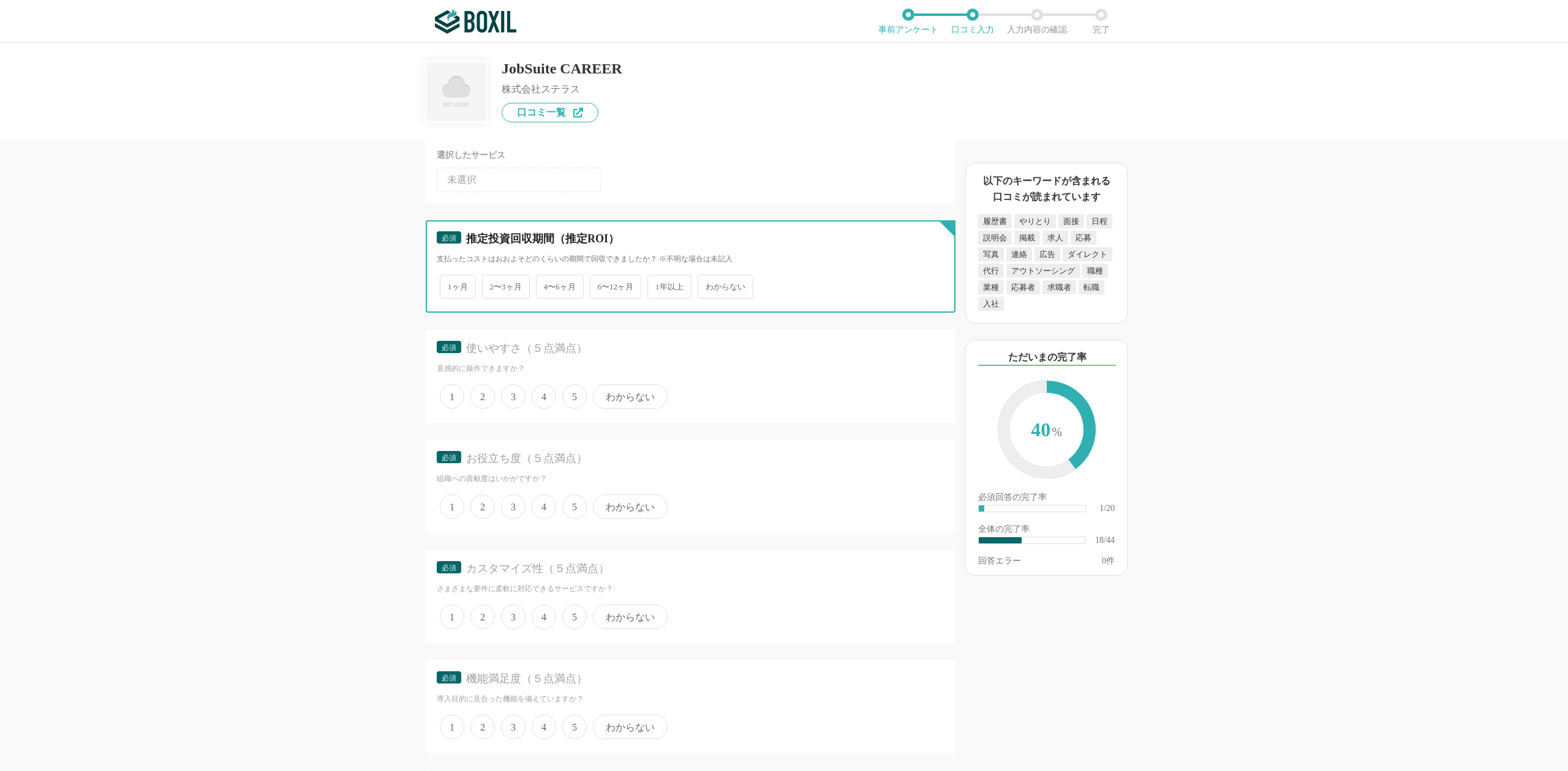
click at [708, 276] on input "わからない" at bounding box center [704, 280] width 8 height 8
radio input "true"
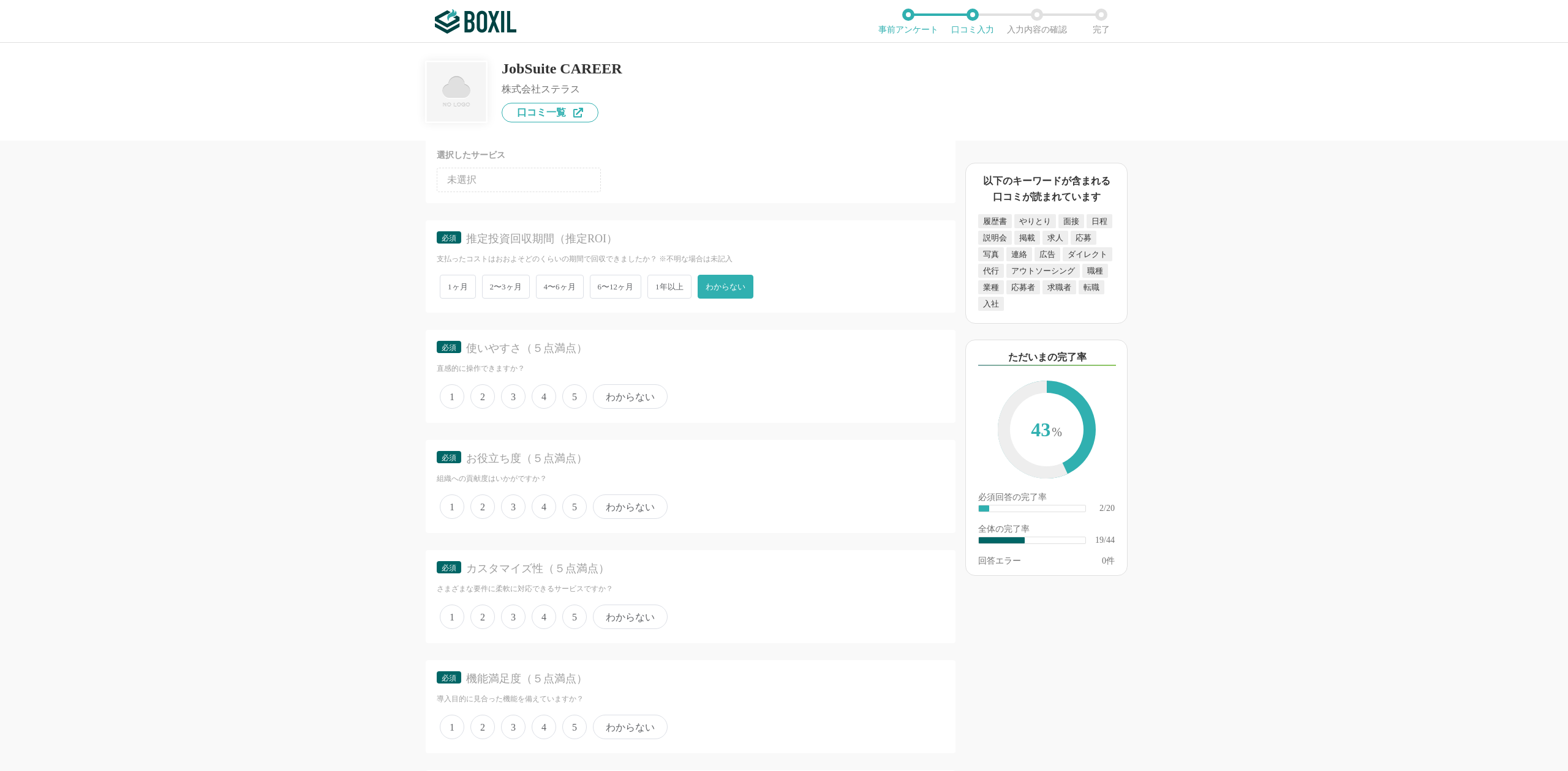
click at [547, 385] on span "4" at bounding box center [543, 397] width 24 height 24
click at [542, 386] on input "4" at bounding box center [538, 390] width 8 height 8
radio input "true"
click at [542, 495] on span "4" at bounding box center [543, 507] width 24 height 24
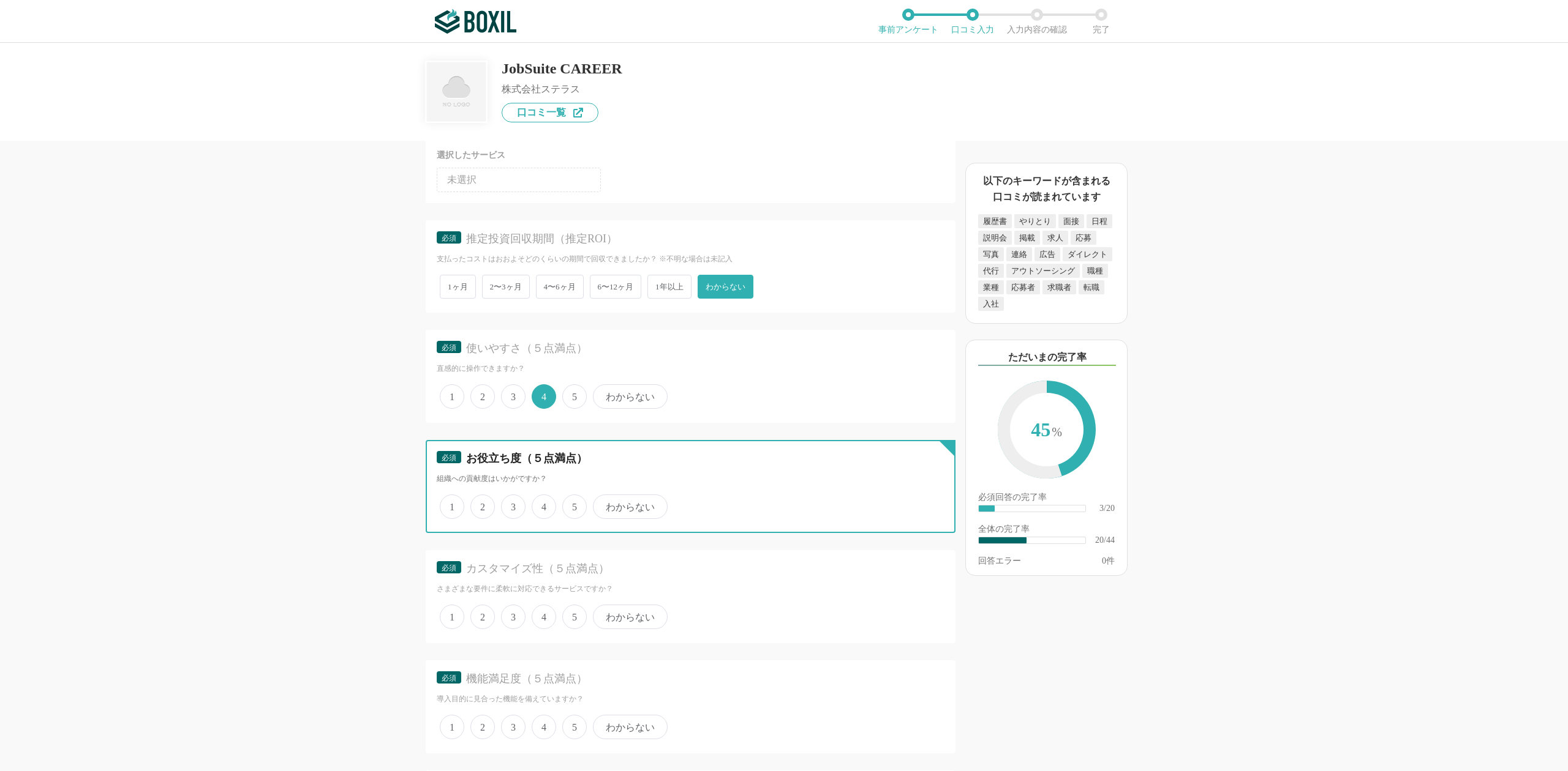
click at [542, 497] on input "4" at bounding box center [538, 500] width 8 height 8
radio input "true"
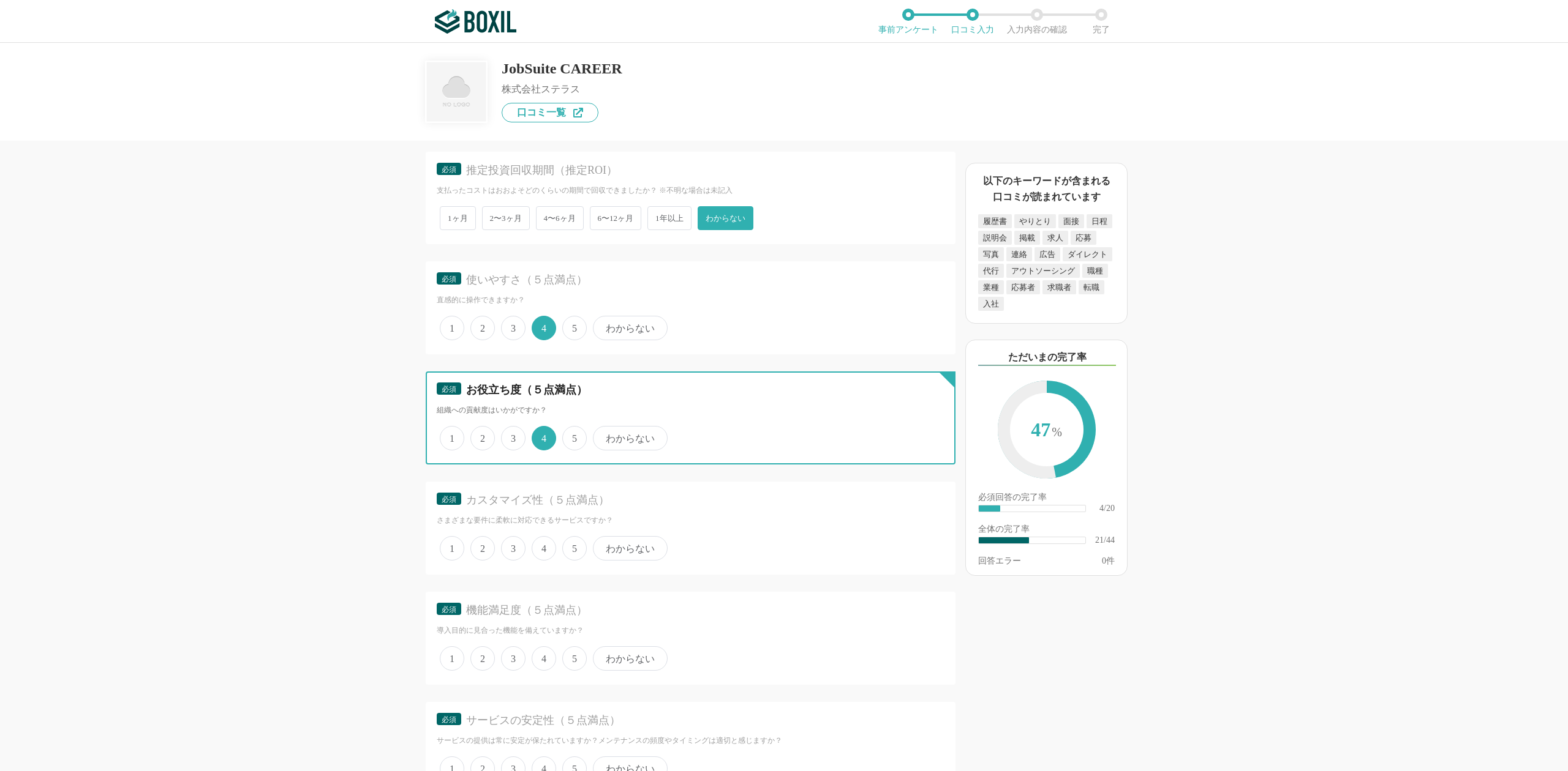
scroll to position [2366, 0]
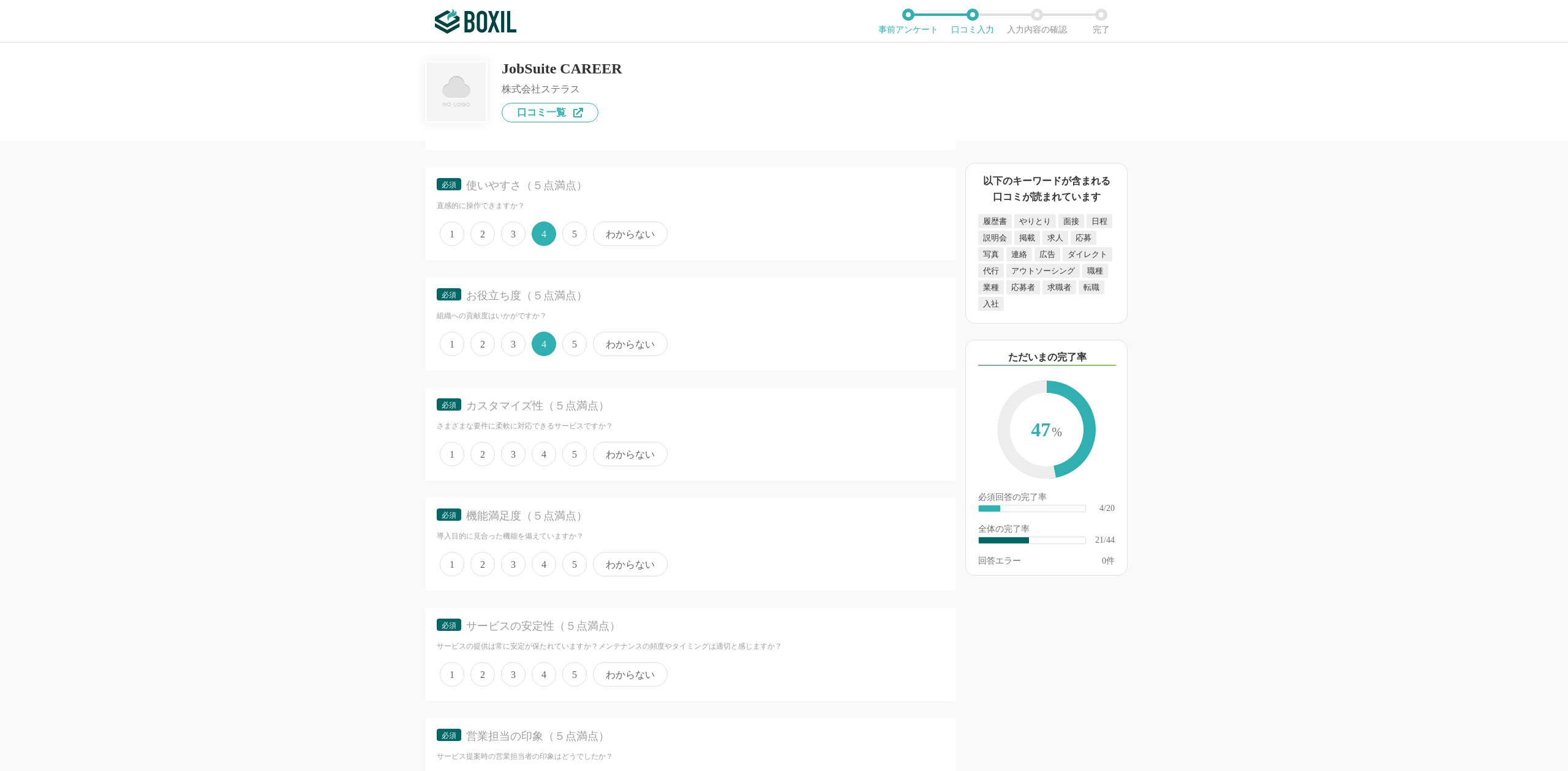
click at [552, 442] on span "4" at bounding box center [543, 454] width 24 height 24
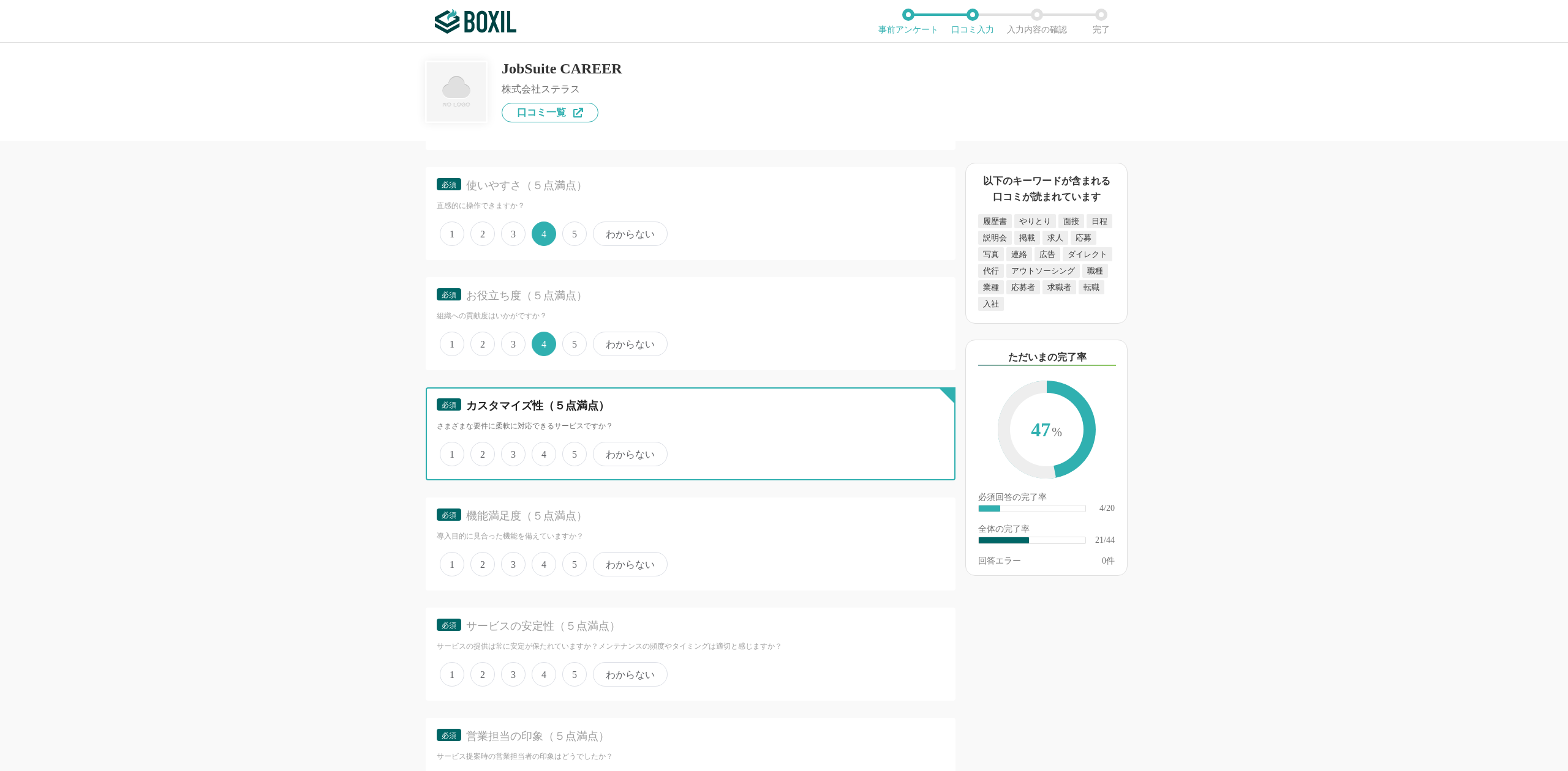
click at [542, 444] on input "4" at bounding box center [538, 448] width 8 height 8
radio input "true"
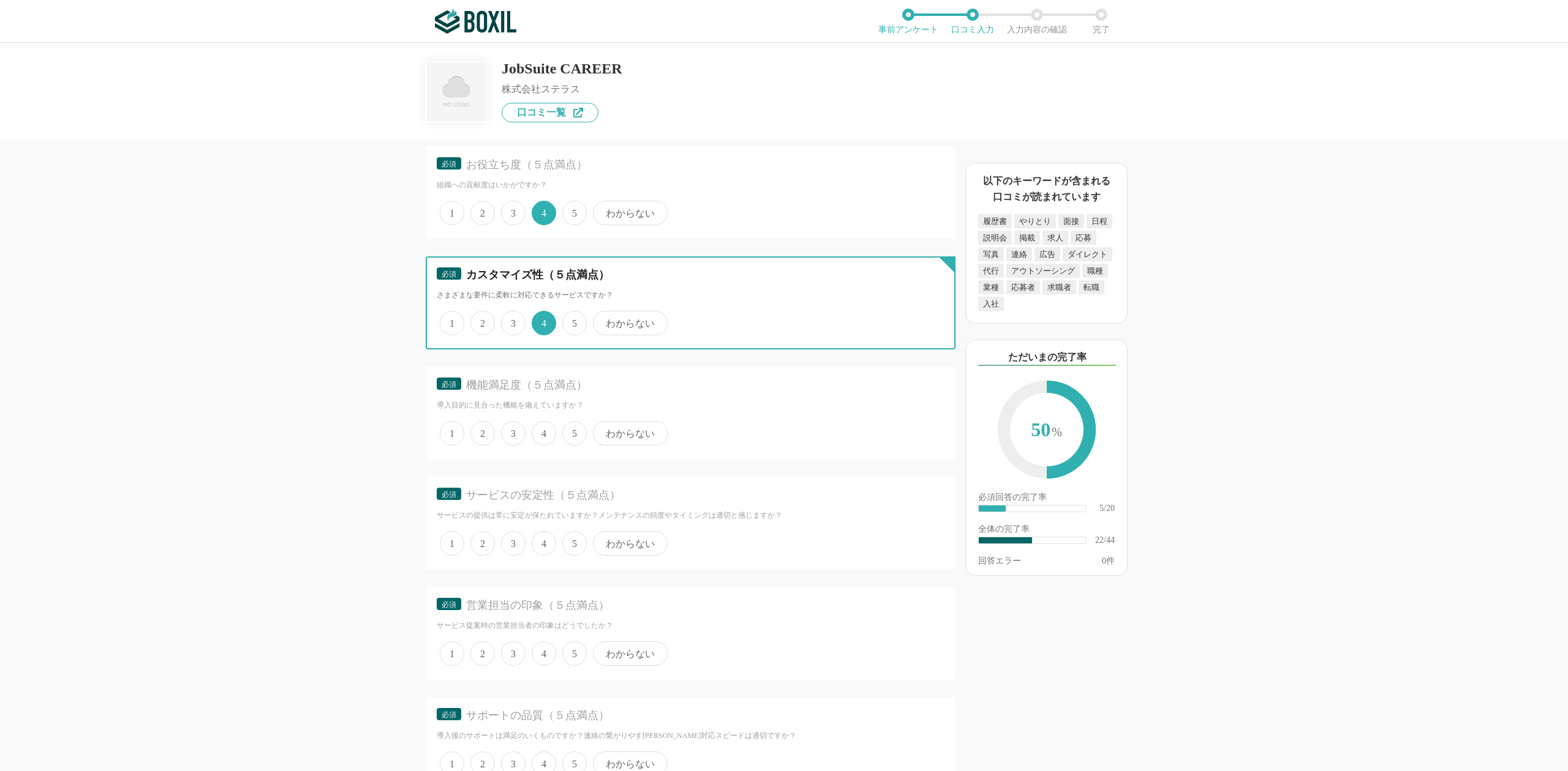
scroll to position [2529, 0]
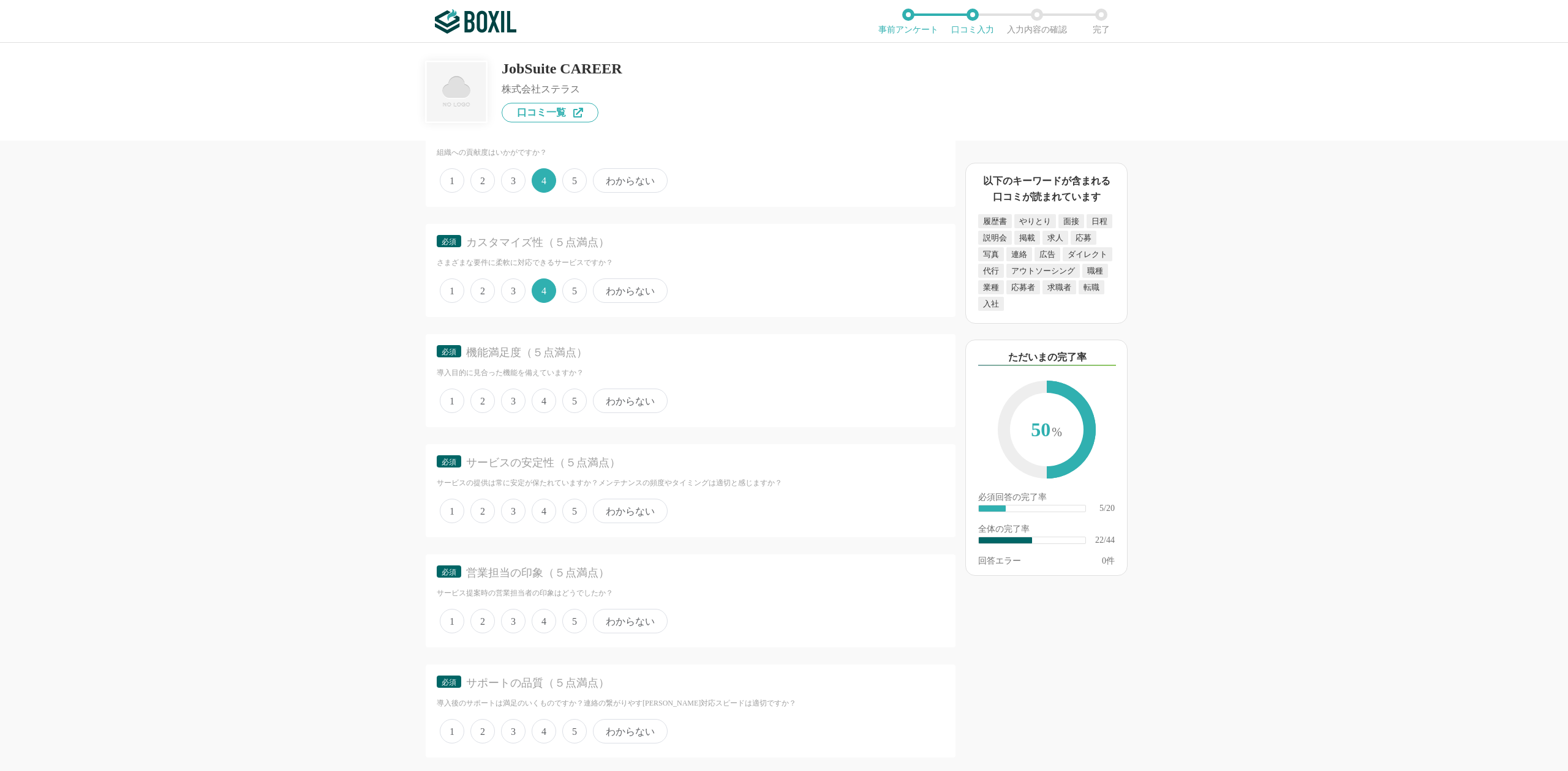
click at [540, 388] on span "4" at bounding box center [543, 400] width 24 height 24
click at [540, 390] on input "4" at bounding box center [538, 394] width 8 height 8
radio input "true"
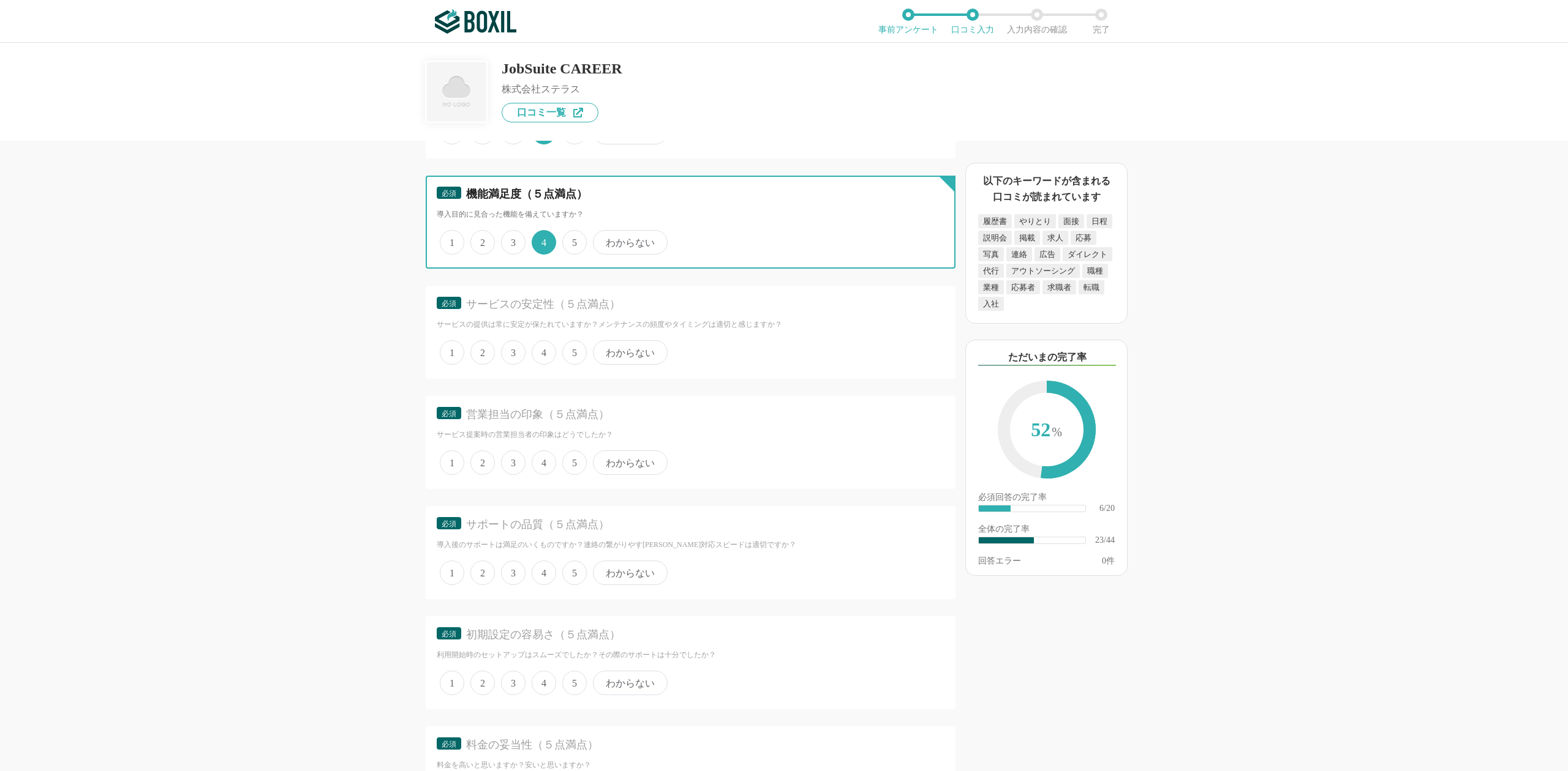
scroll to position [2693, 0]
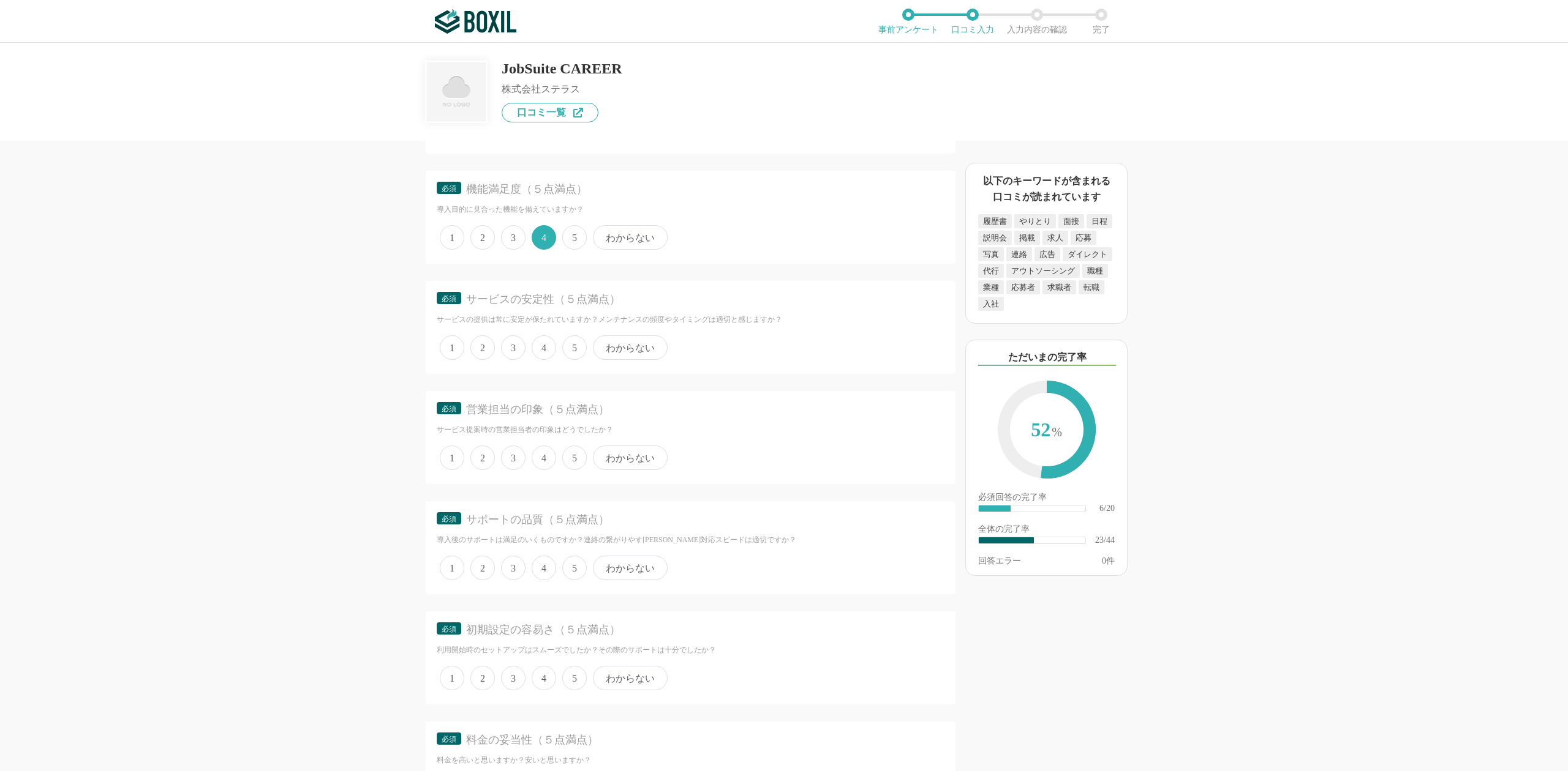
click at [571, 335] on span "5" at bounding box center [574, 348] width 24 height 24
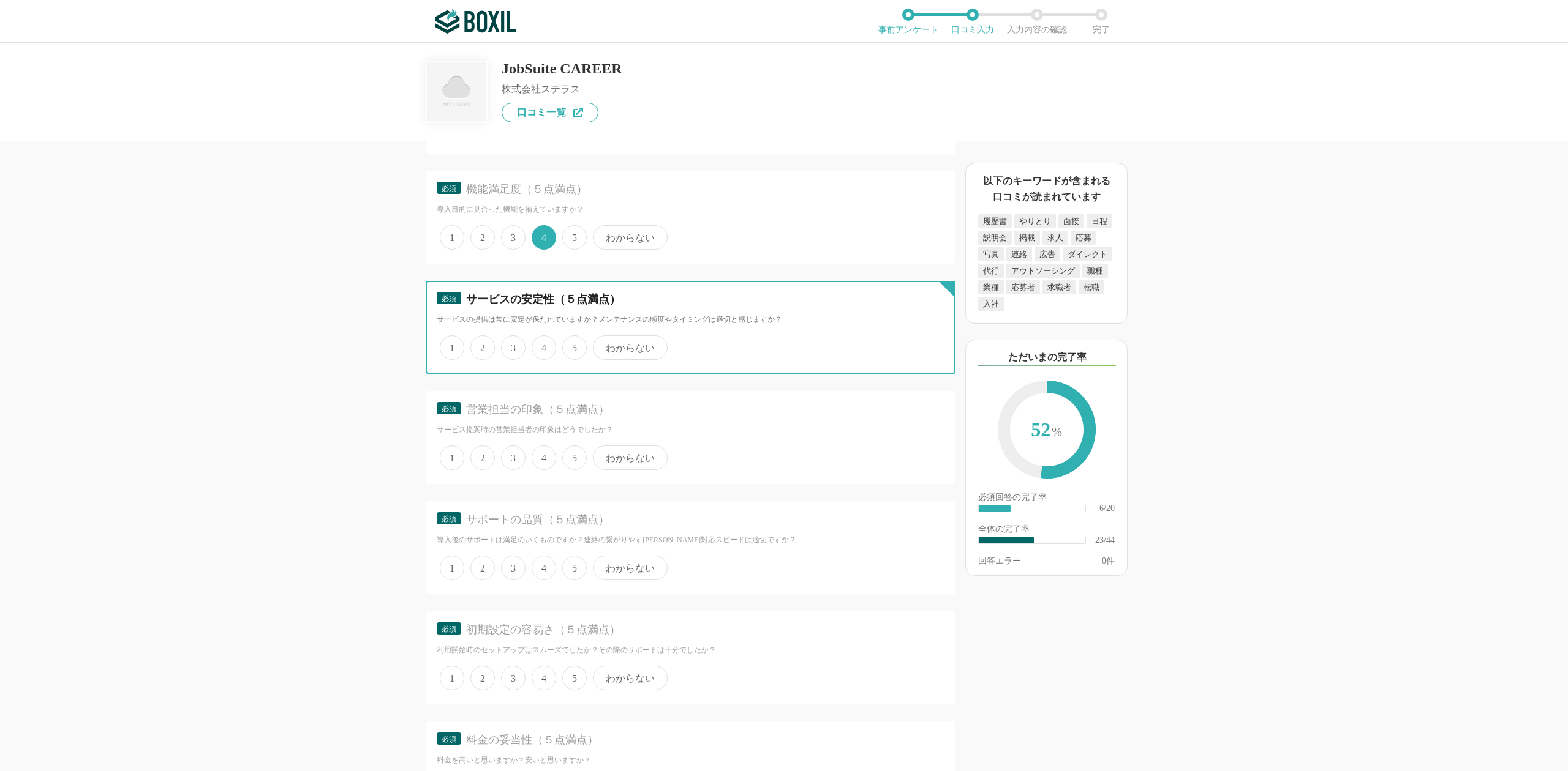
click at [571, 337] on input "5" at bounding box center [569, 341] width 8 height 8
radio input "true"
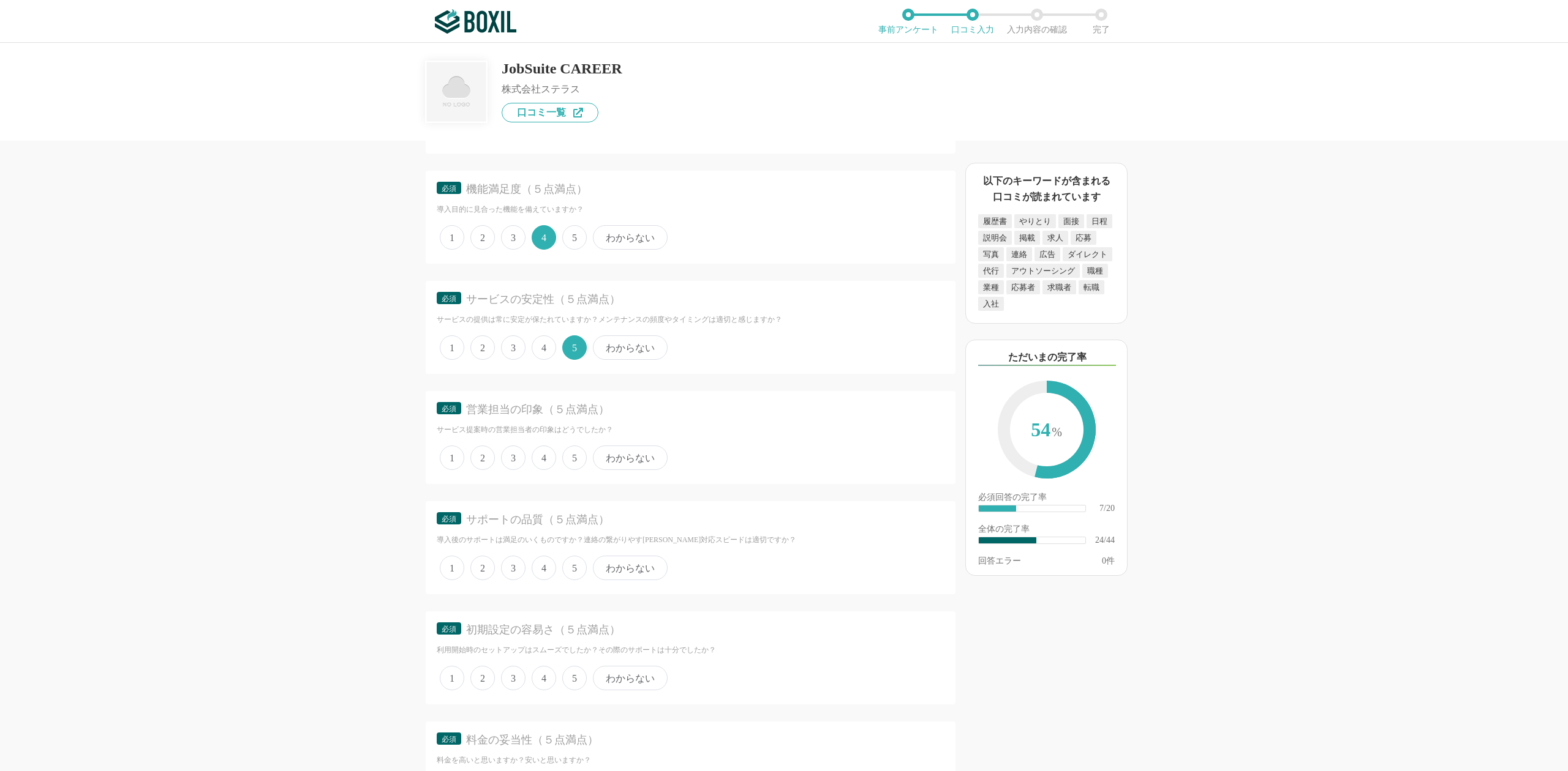
click at [574, 446] on span "5" at bounding box center [574, 458] width 24 height 24
click at [573, 448] on input "5" at bounding box center [569, 451] width 8 height 8
radio input "true"
click at [580, 556] on span "5" at bounding box center [574, 568] width 24 height 24
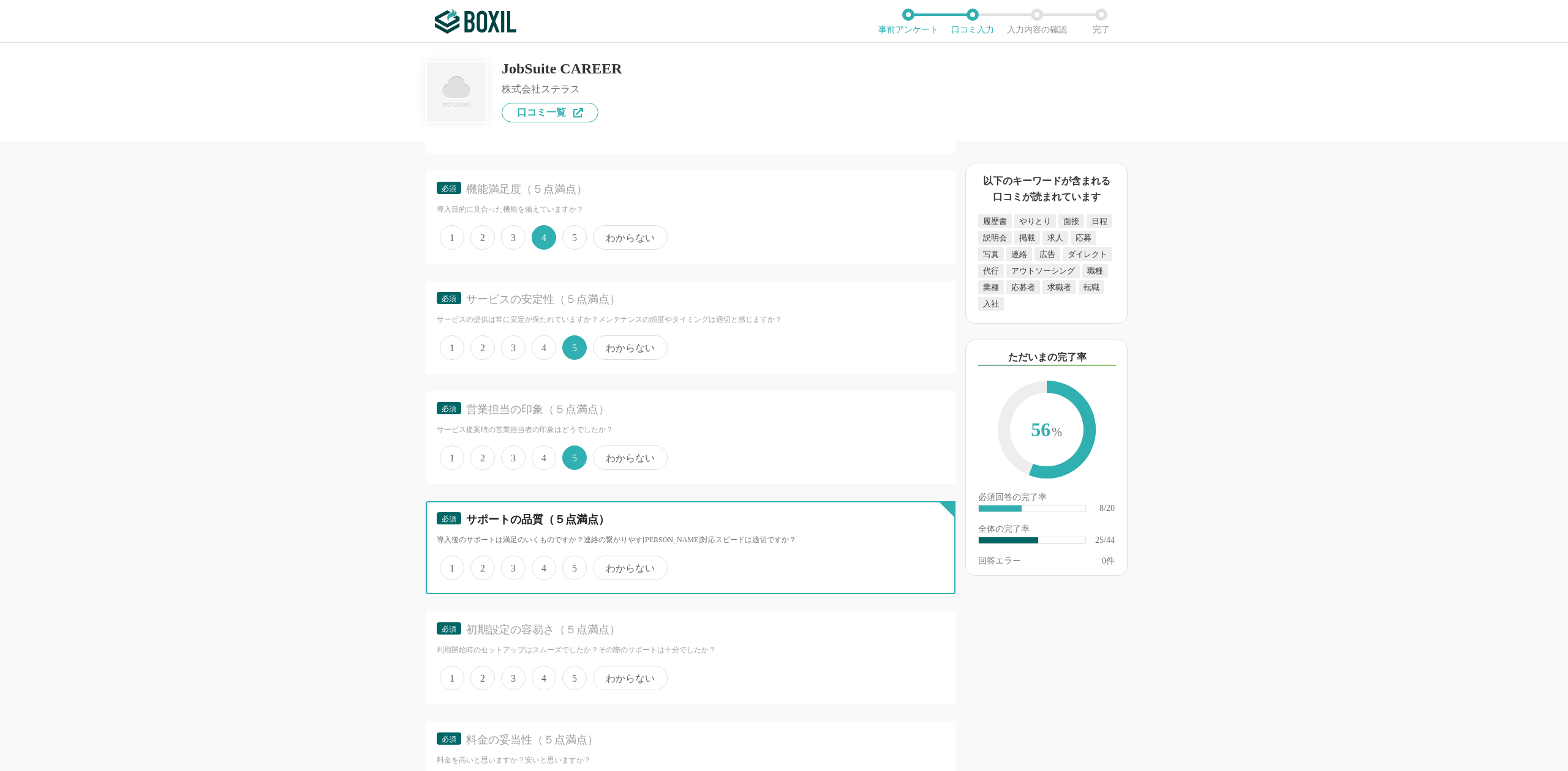
click at [573, 558] on input "5" at bounding box center [569, 562] width 8 height 8
radio input "true"
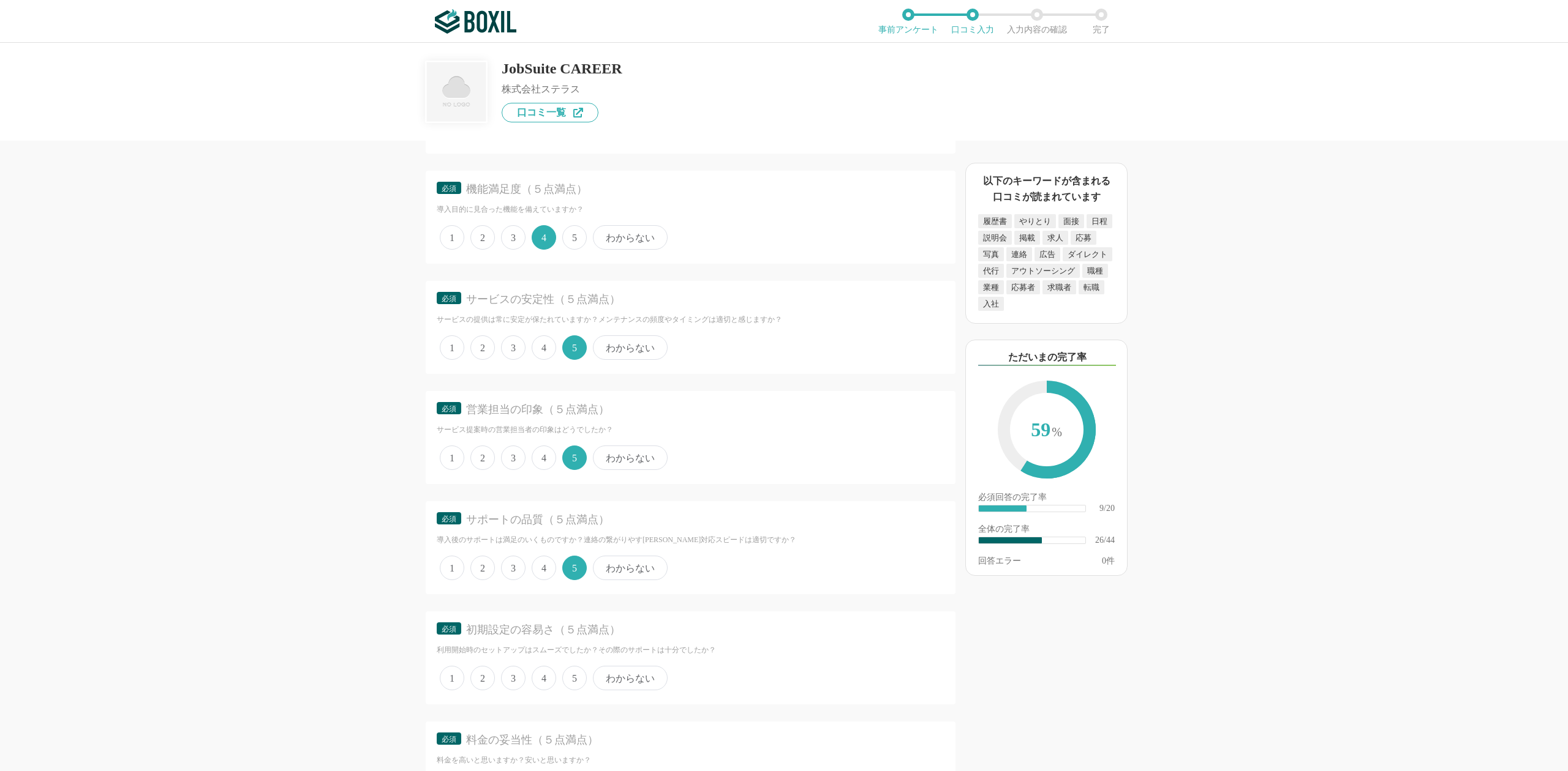
click at [622, 446] on span "わからない" at bounding box center [630, 458] width 75 height 24
click at [604, 448] on input "わからない" at bounding box center [600, 451] width 8 height 8
radio input "true"
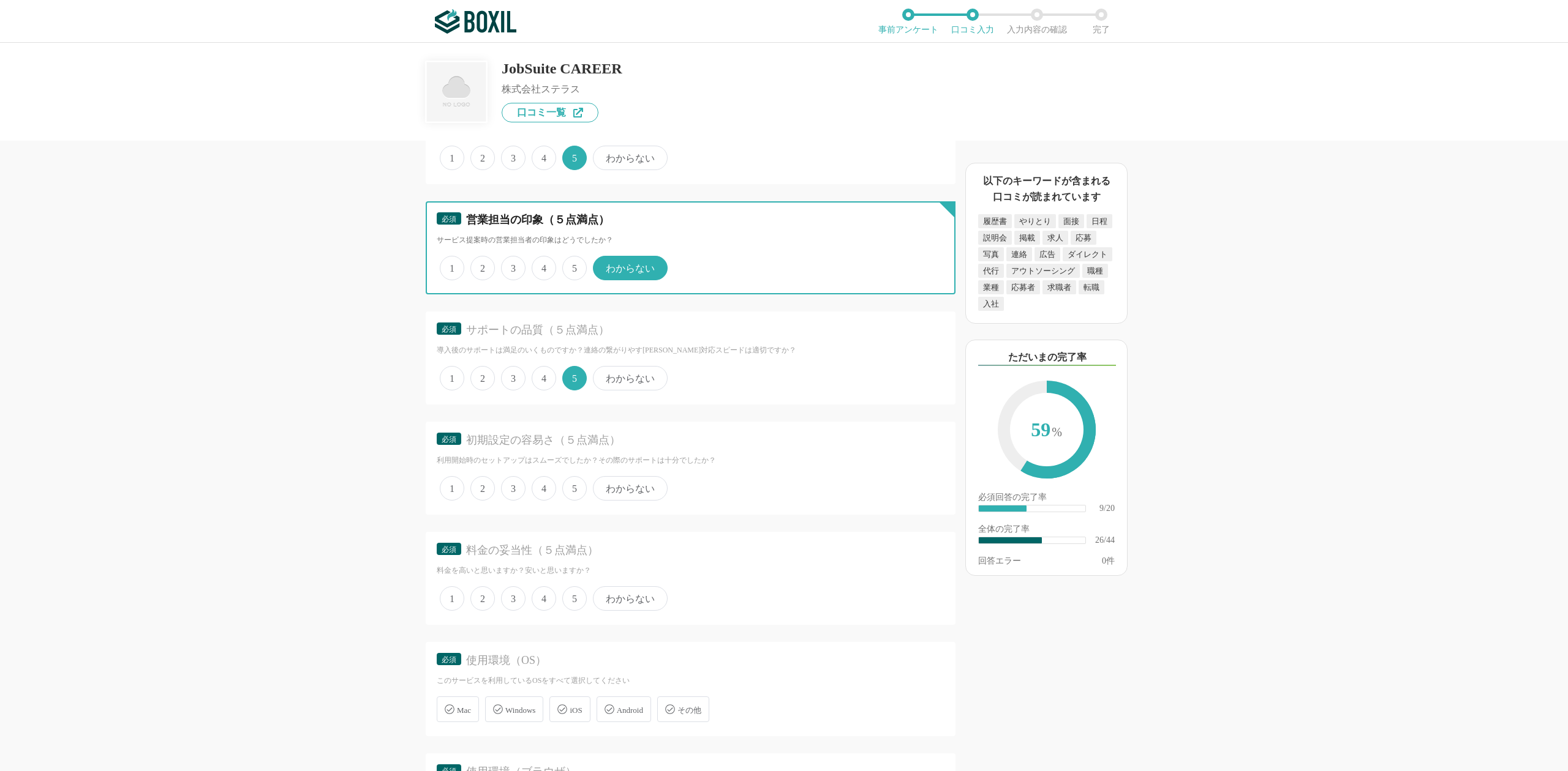
scroll to position [2938, 0]
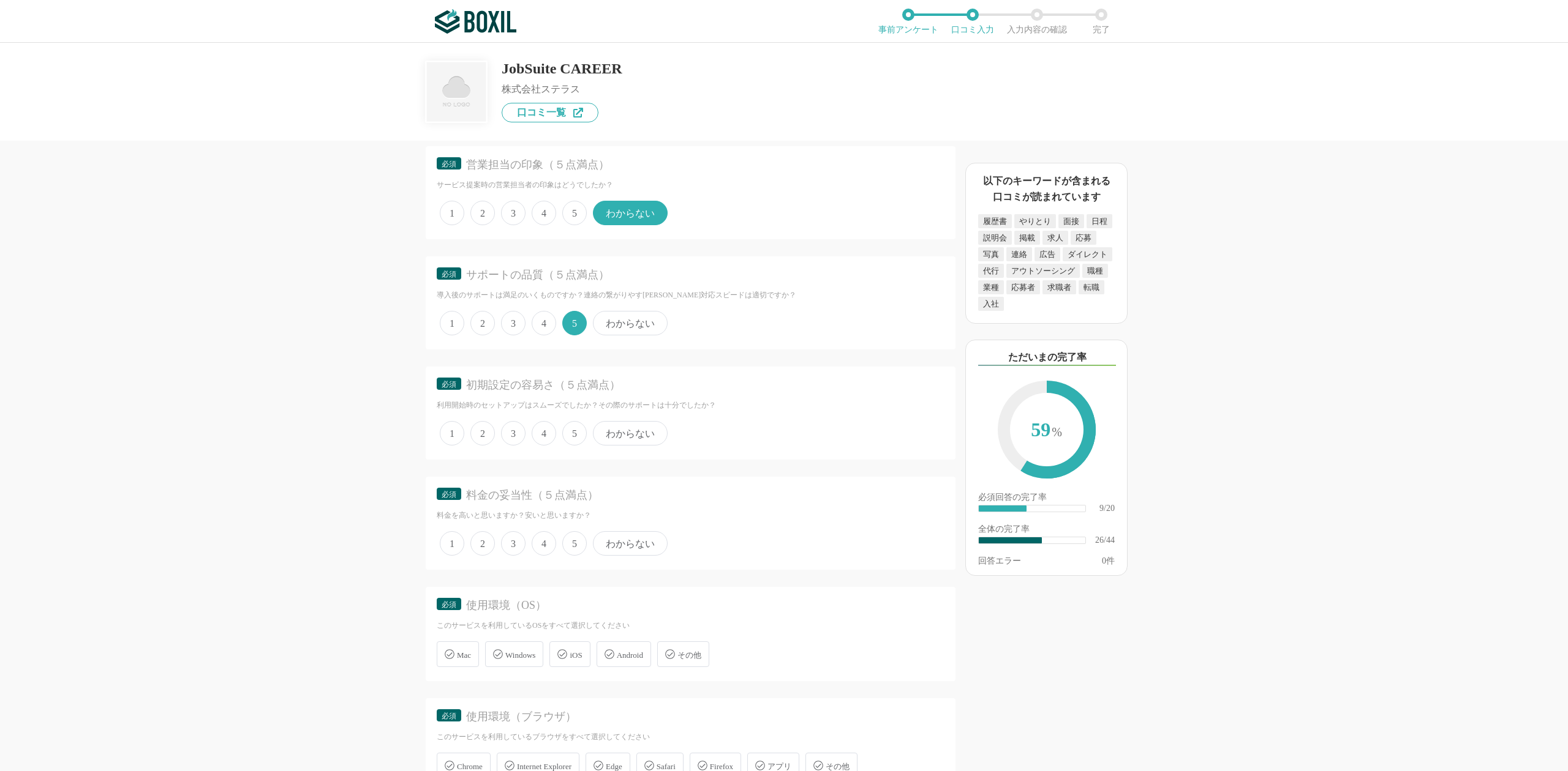
click at [580, 421] on span "5" at bounding box center [574, 433] width 24 height 24
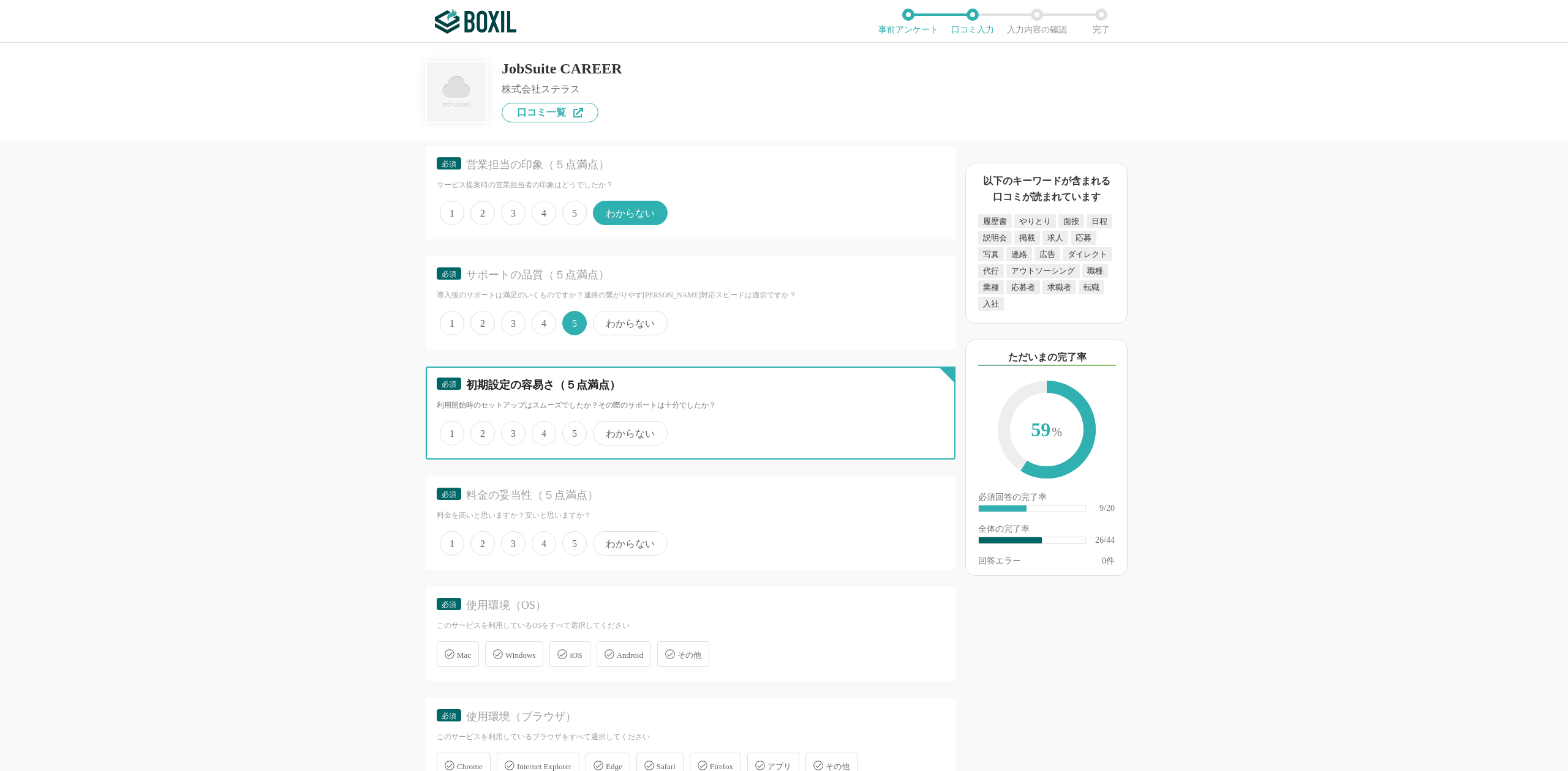
click at [573, 423] on input "5" at bounding box center [569, 426] width 8 height 8
radio input "true"
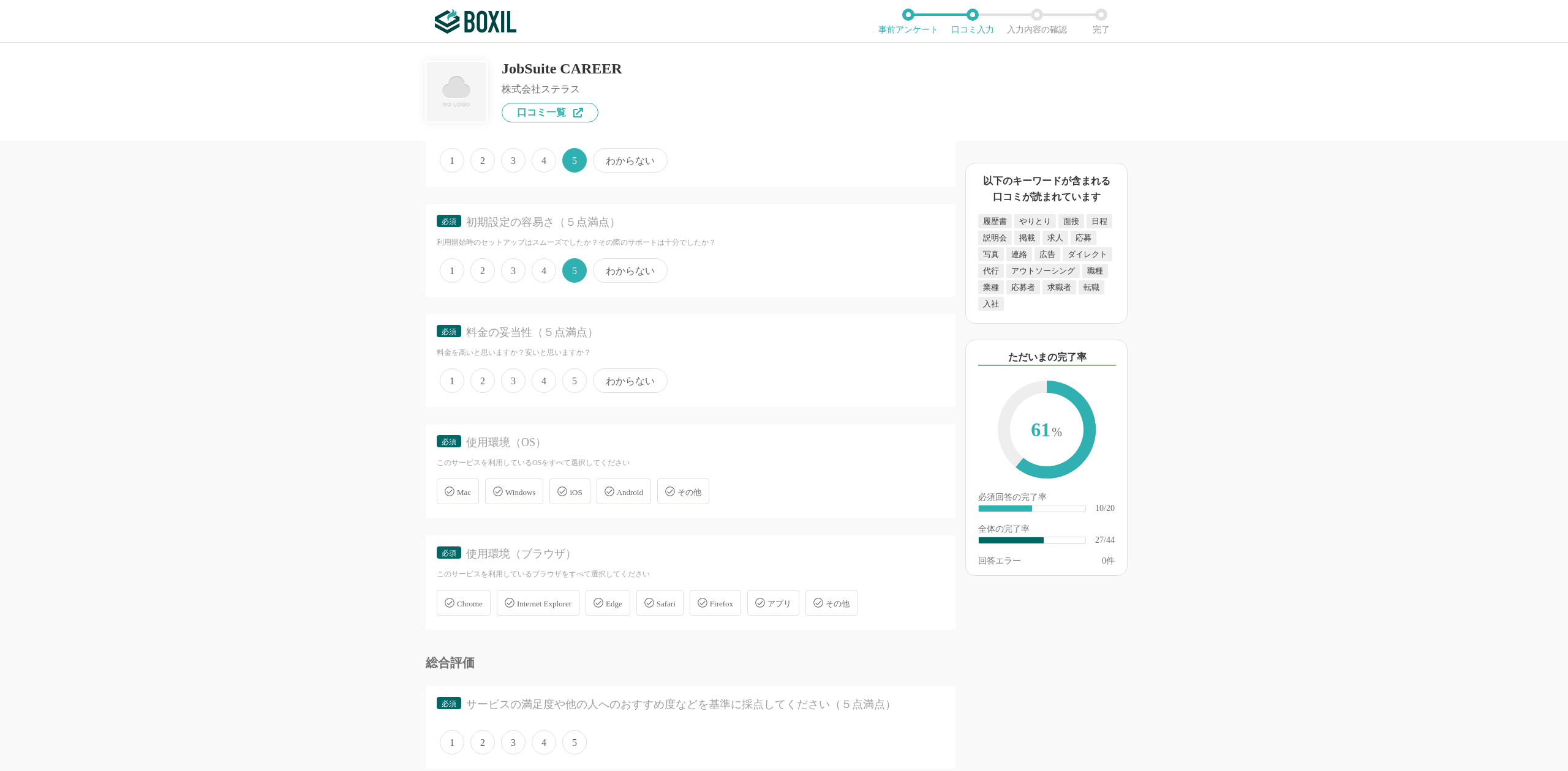
click at [610, 369] on span "わからない" at bounding box center [630, 381] width 75 height 24
click at [604, 371] on input "わからない" at bounding box center [600, 374] width 8 height 8
radio input "true"
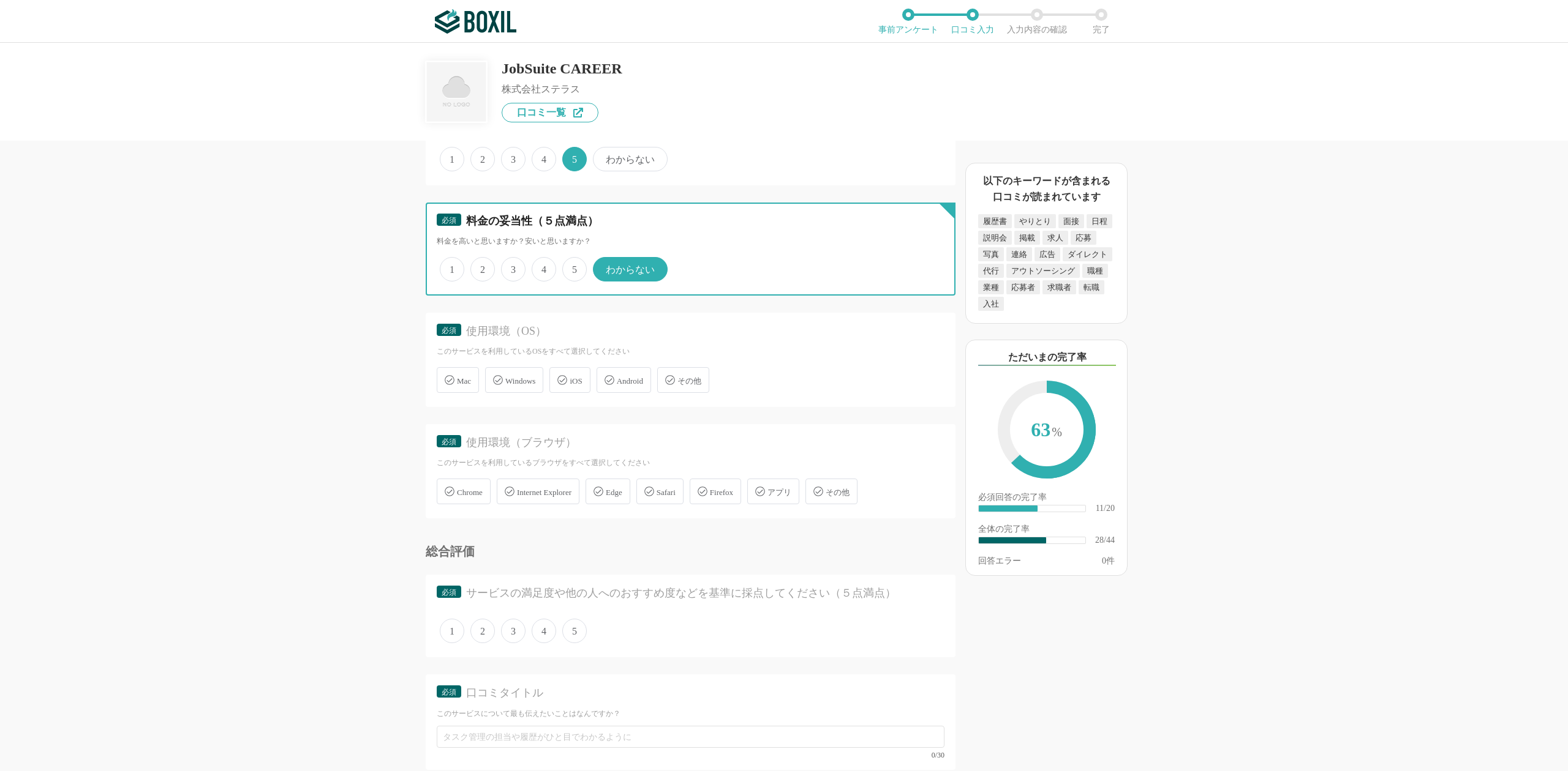
scroll to position [3182, 0]
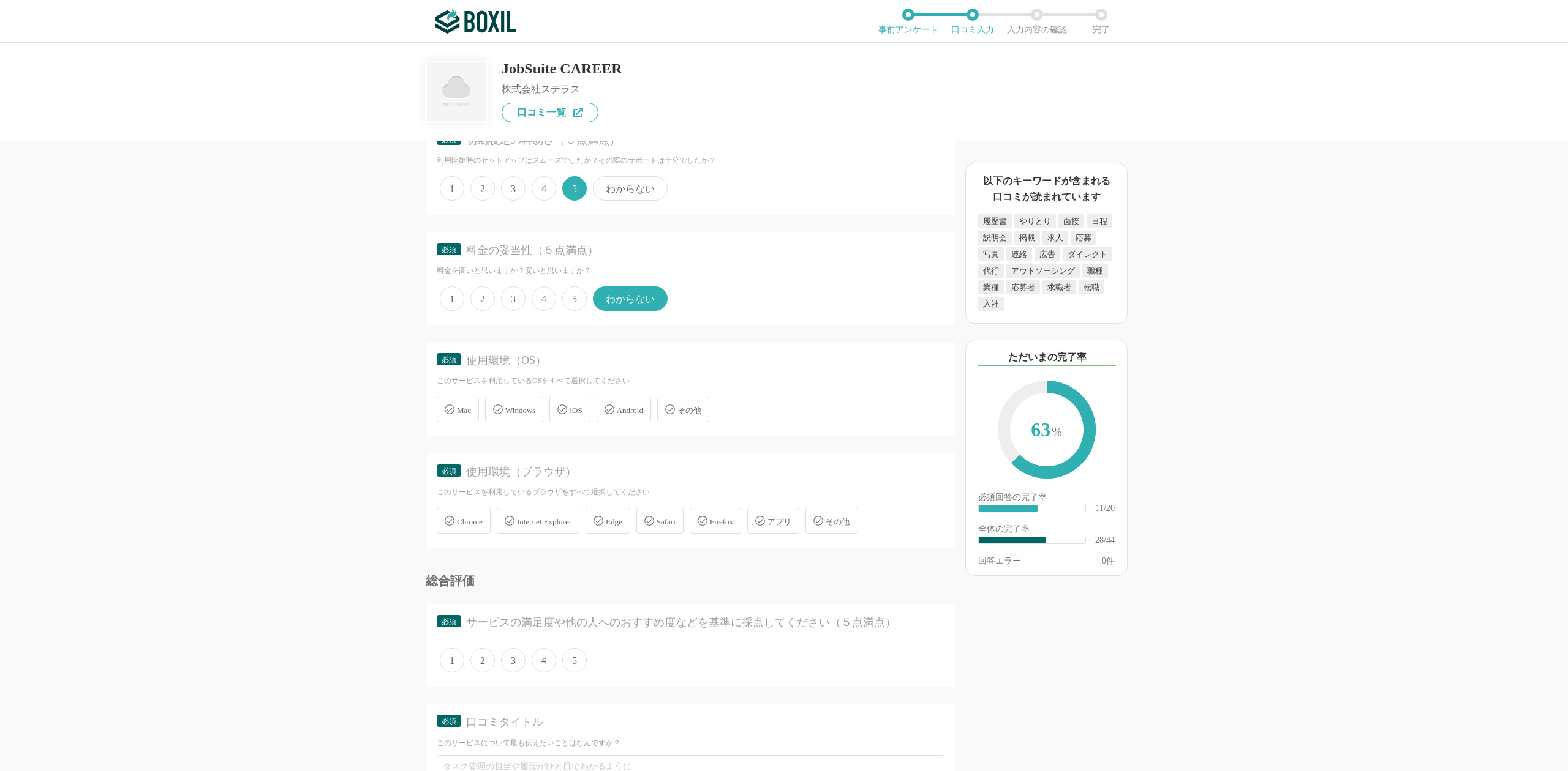
click at [497, 404] on icon at bounding box center [498, 409] width 10 height 10
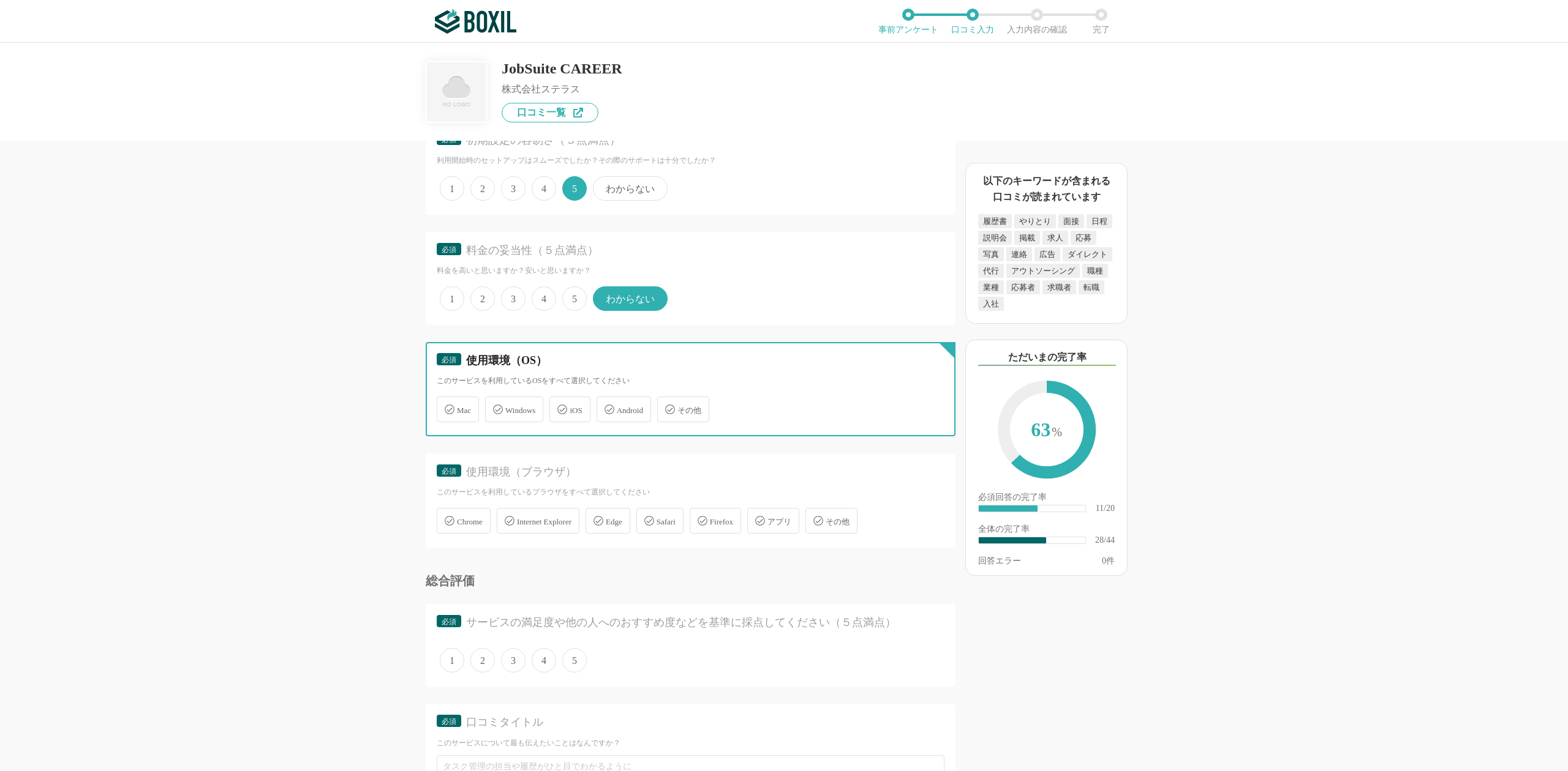
click at [495, 398] on input "Windows" at bounding box center [491, 402] width 8 height 8
checkbox input "true"
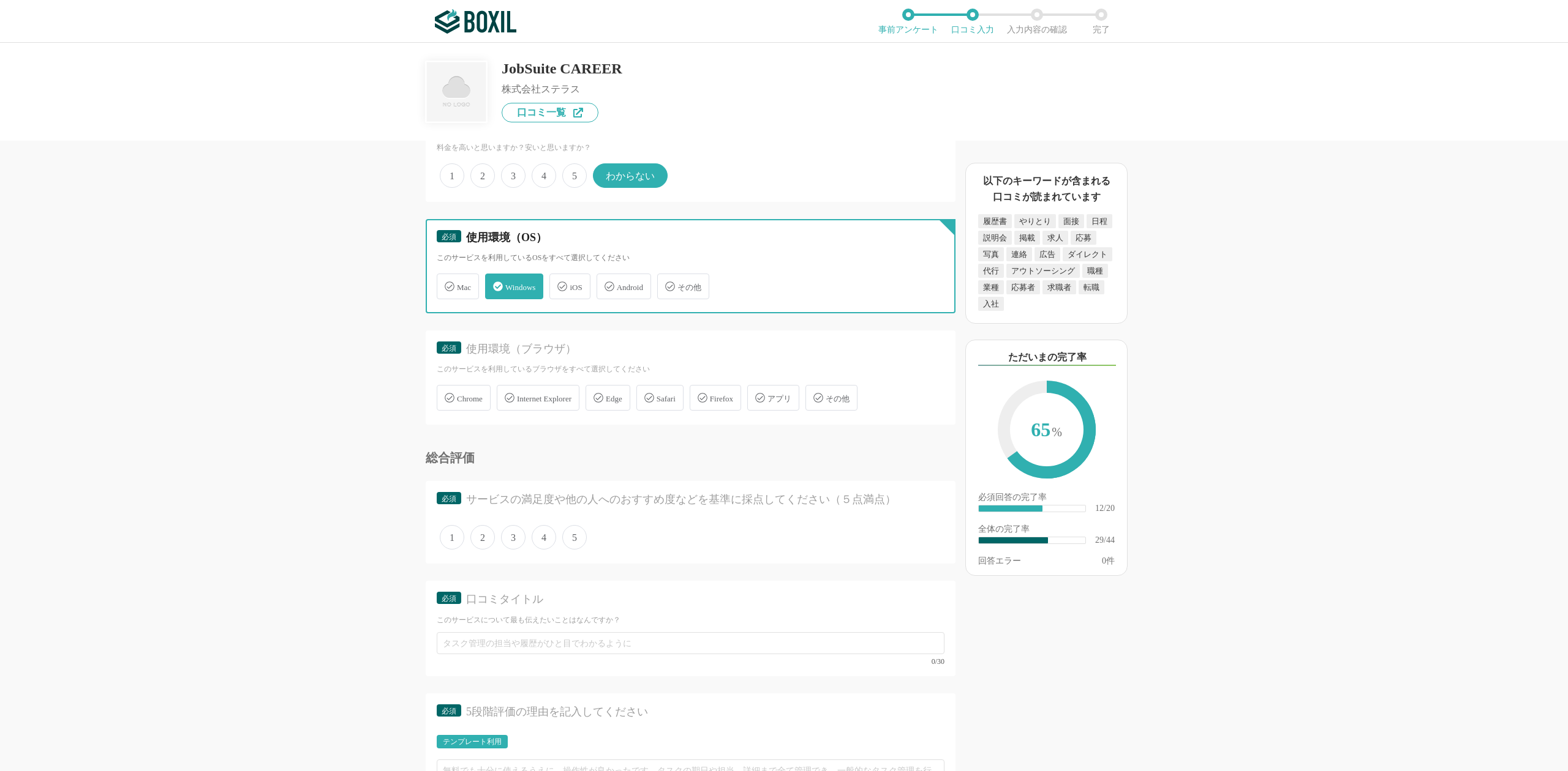
scroll to position [3345, 0]
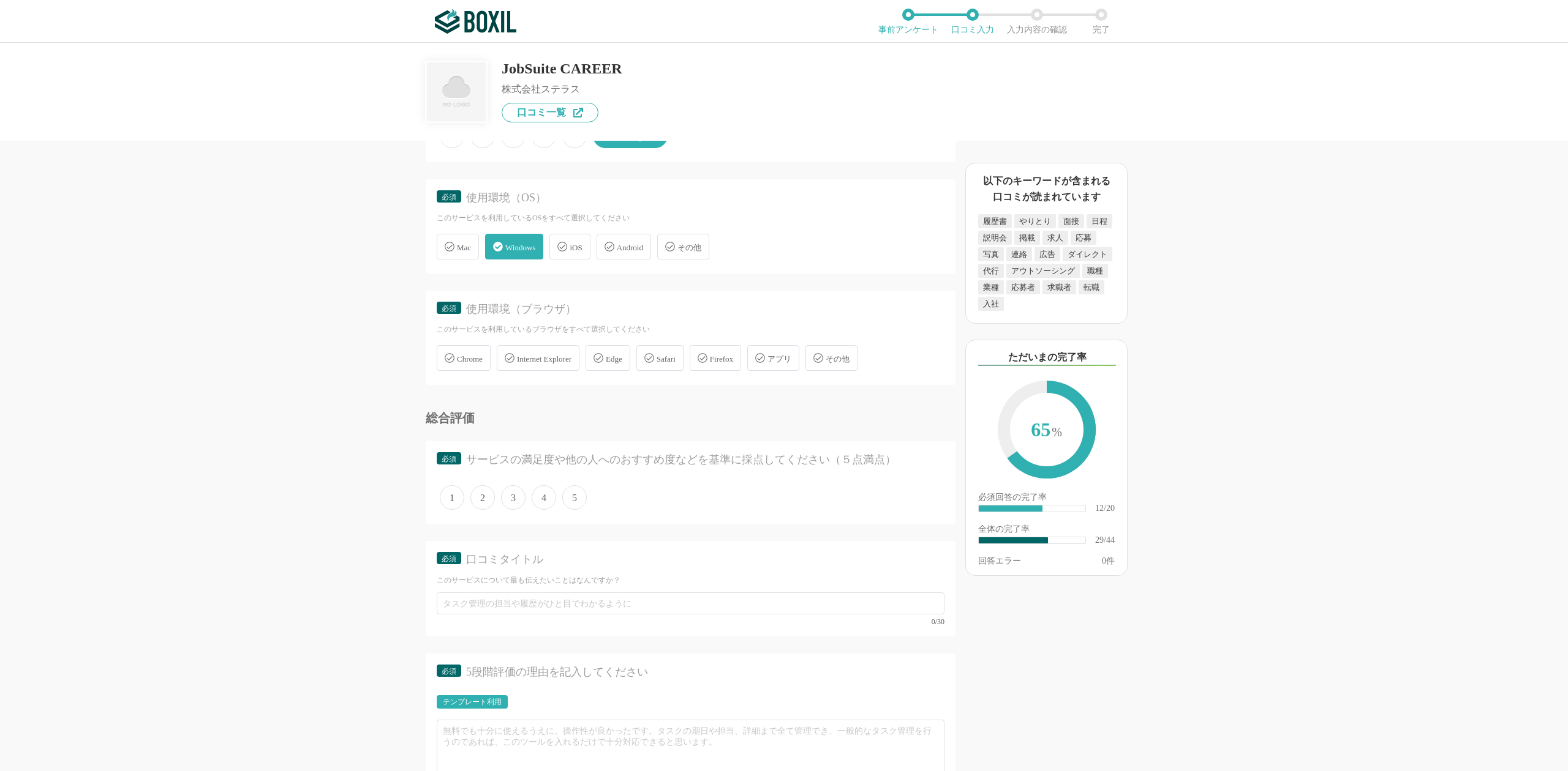
click at [443, 345] on div "Chrome" at bounding box center [464, 358] width 54 height 26
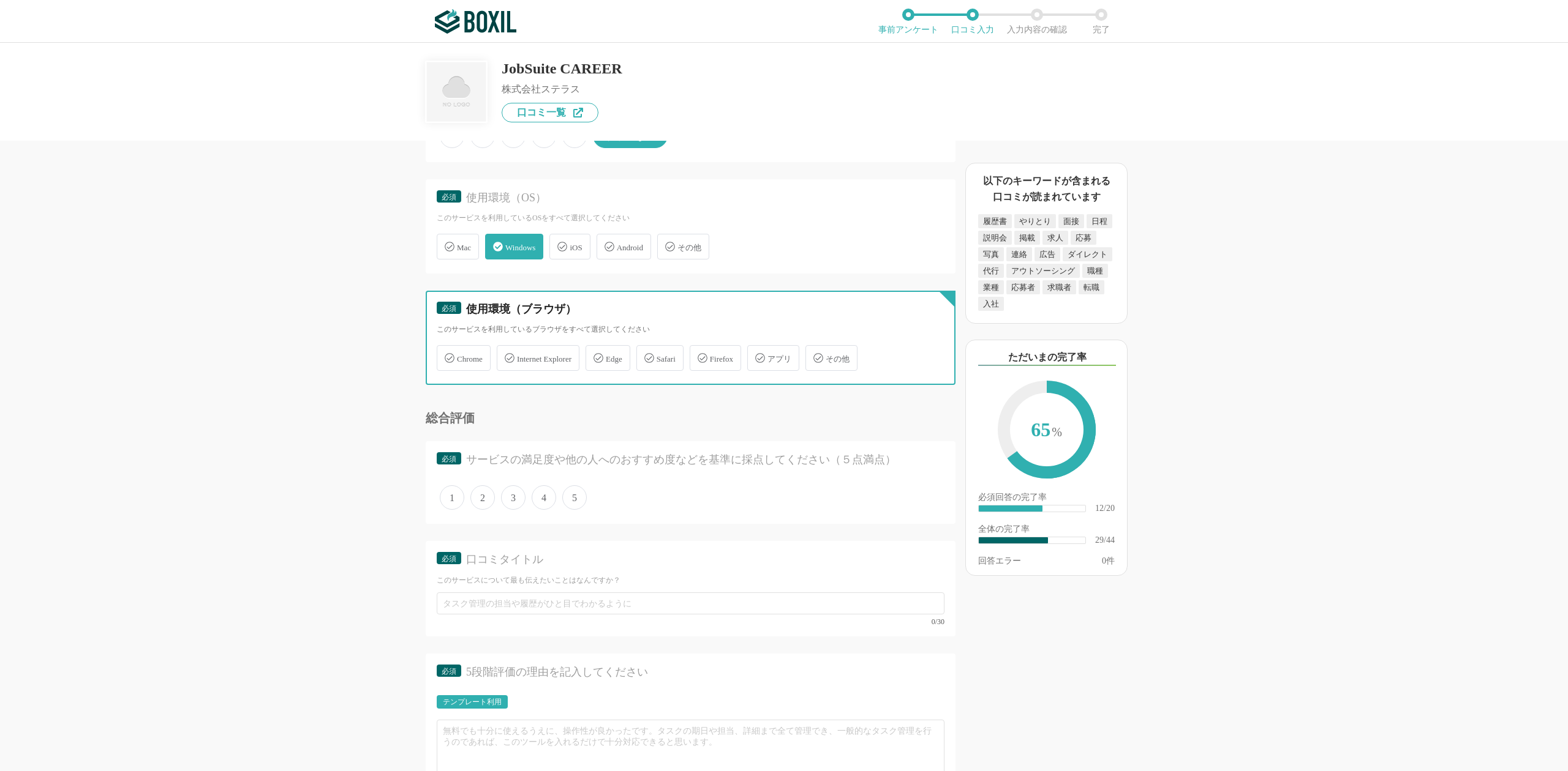
click at [443, 347] on input "Chrome" at bounding box center [442, 350] width 8 height 8
checkbox input "true"
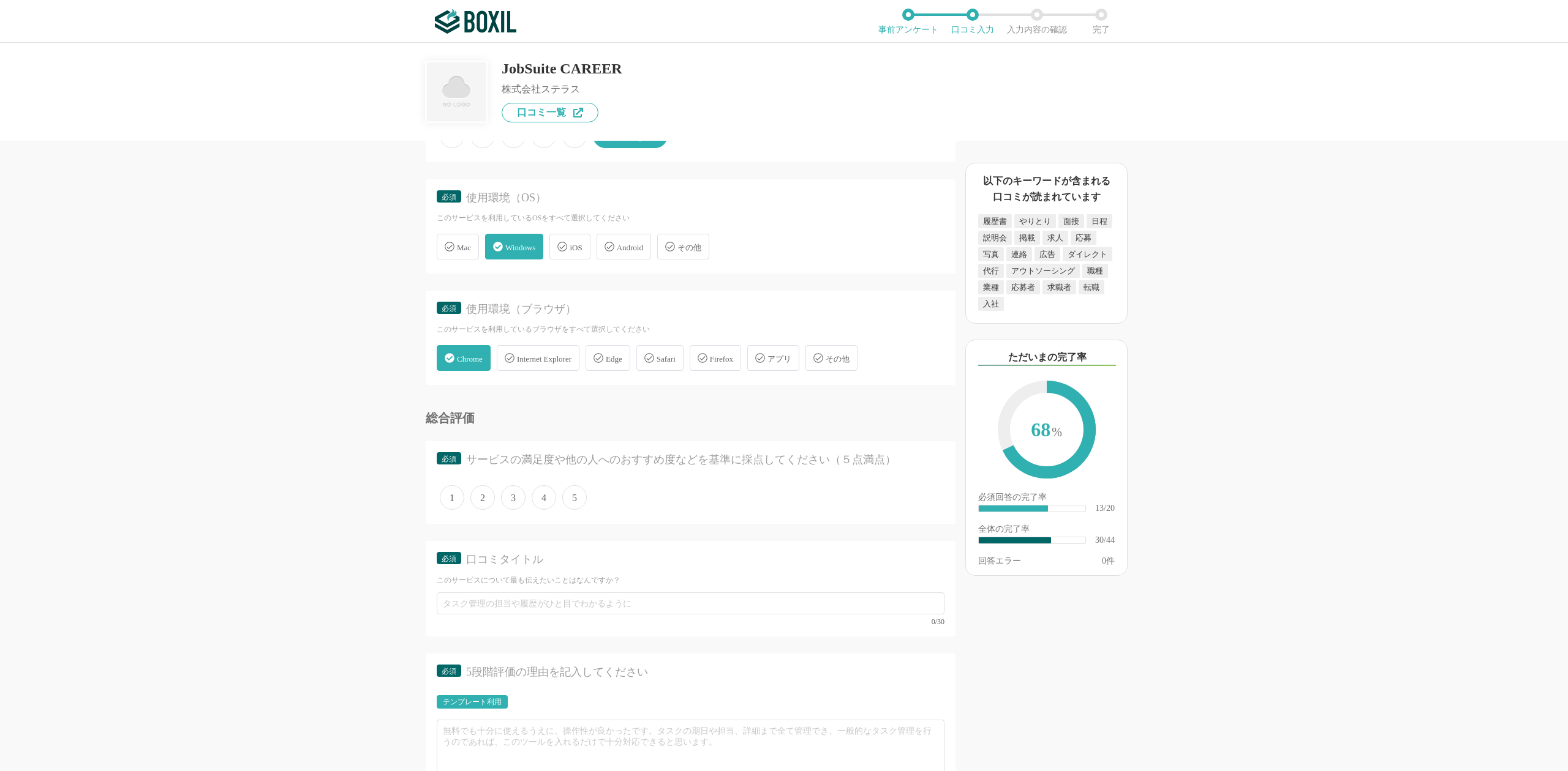
click at [509, 353] on icon at bounding box center [509, 358] width 10 height 10
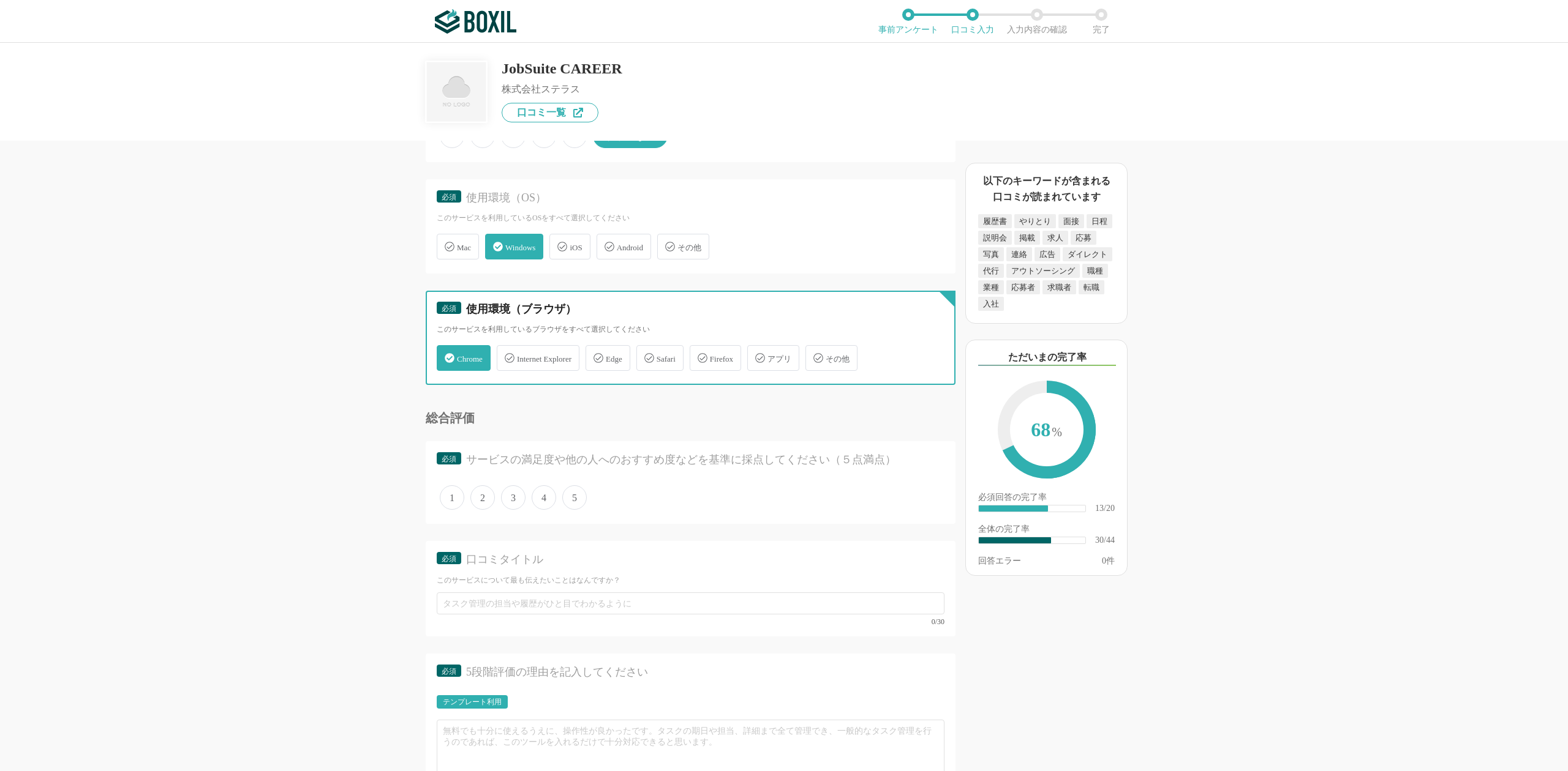
click at [507, 347] on input "Internet Explorer" at bounding box center [503, 350] width 8 height 8
checkbox input "true"
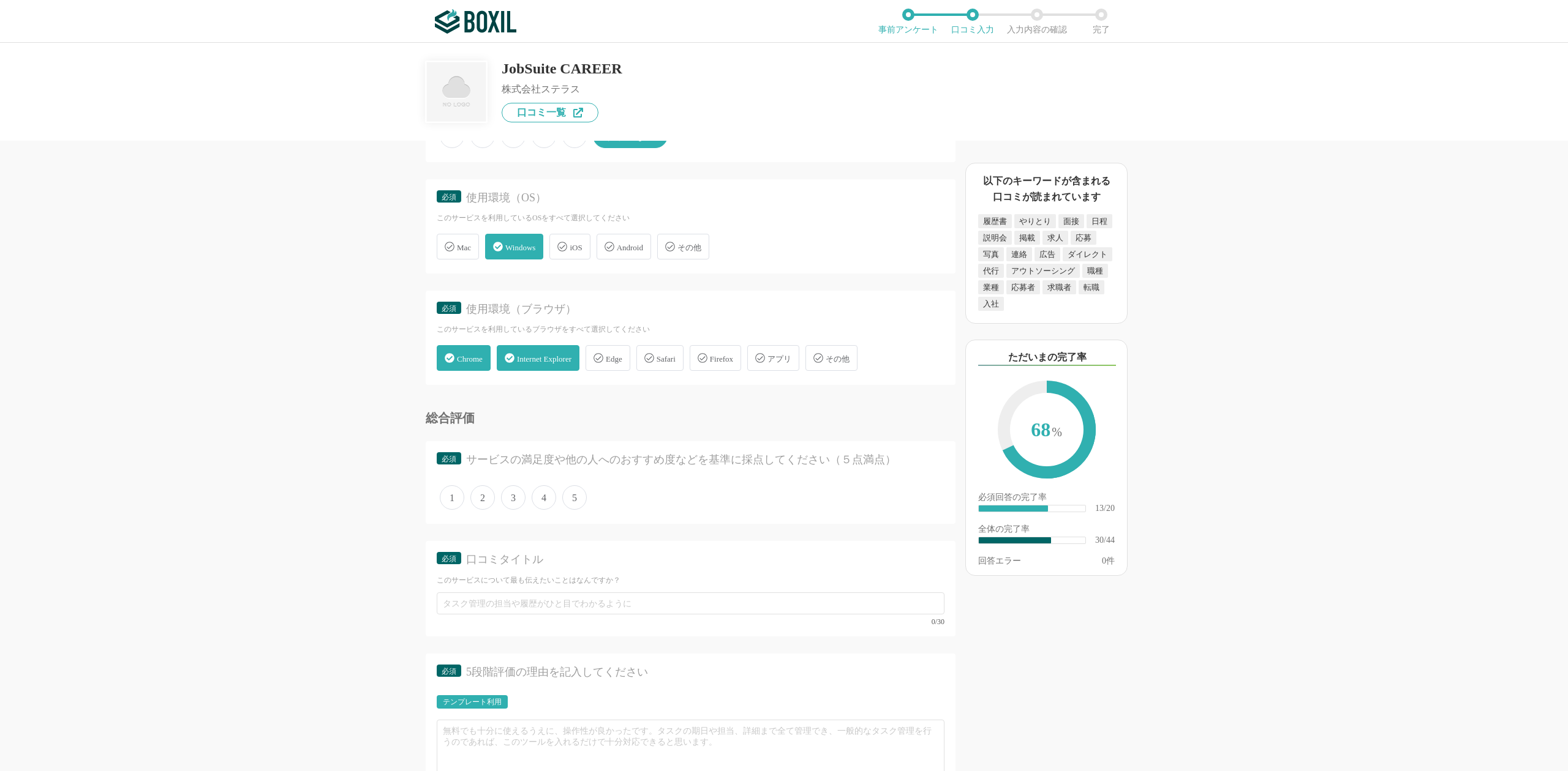
click at [603, 353] on icon at bounding box center [598, 358] width 10 height 10
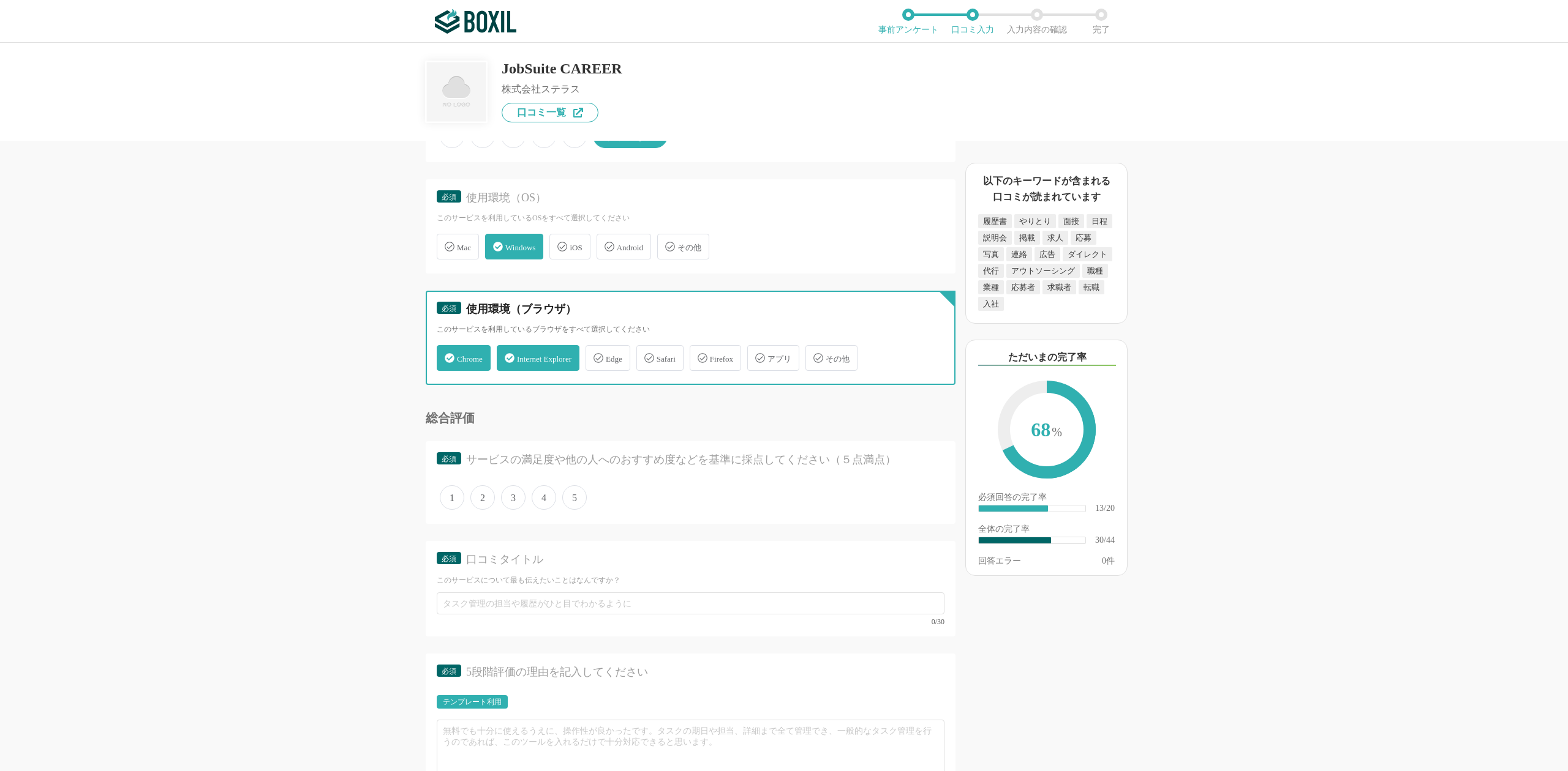
click at [596, 347] on input "Edge" at bounding box center [592, 350] width 8 height 8
checkbox input "true"
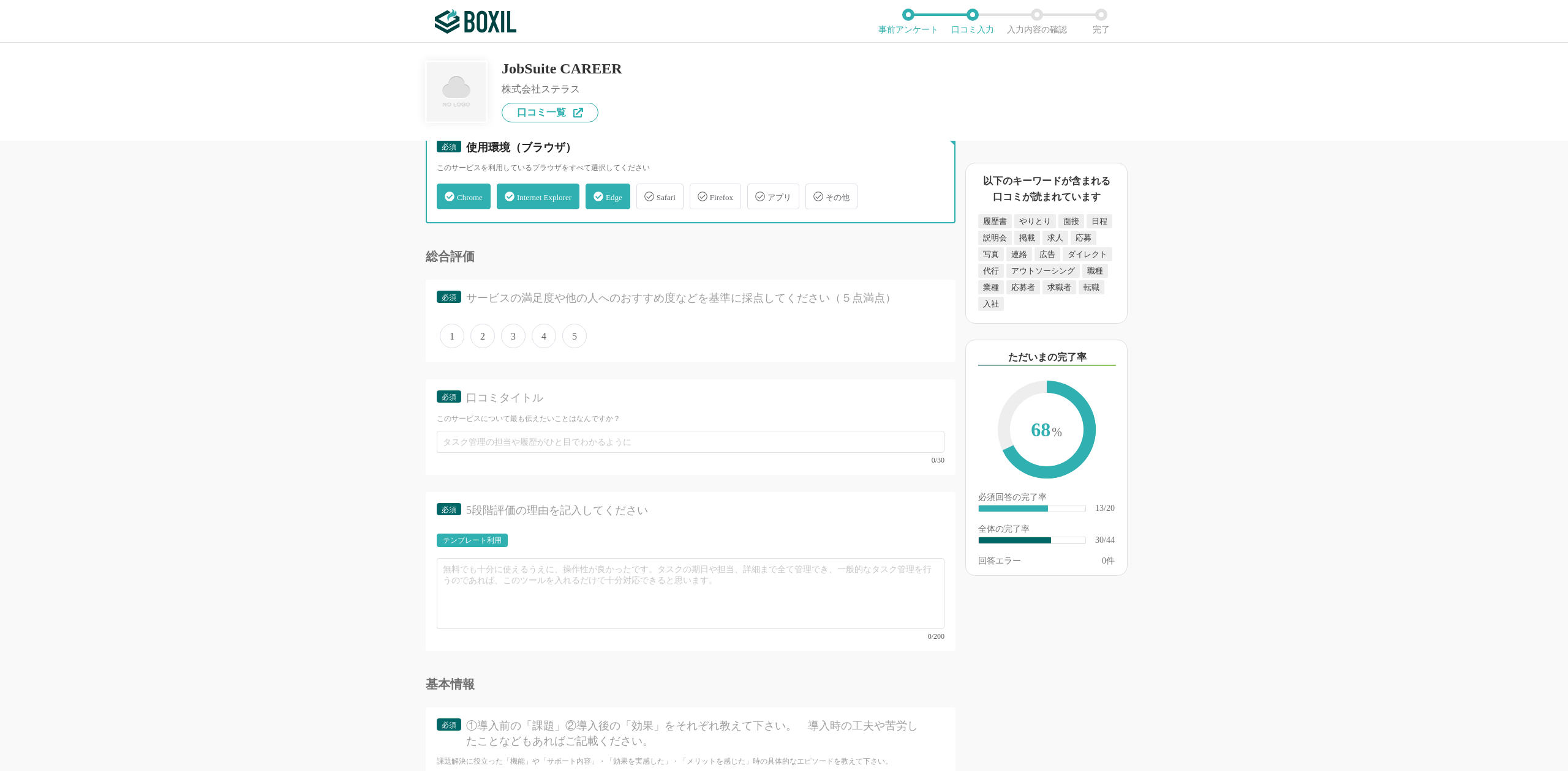
scroll to position [3508, 0]
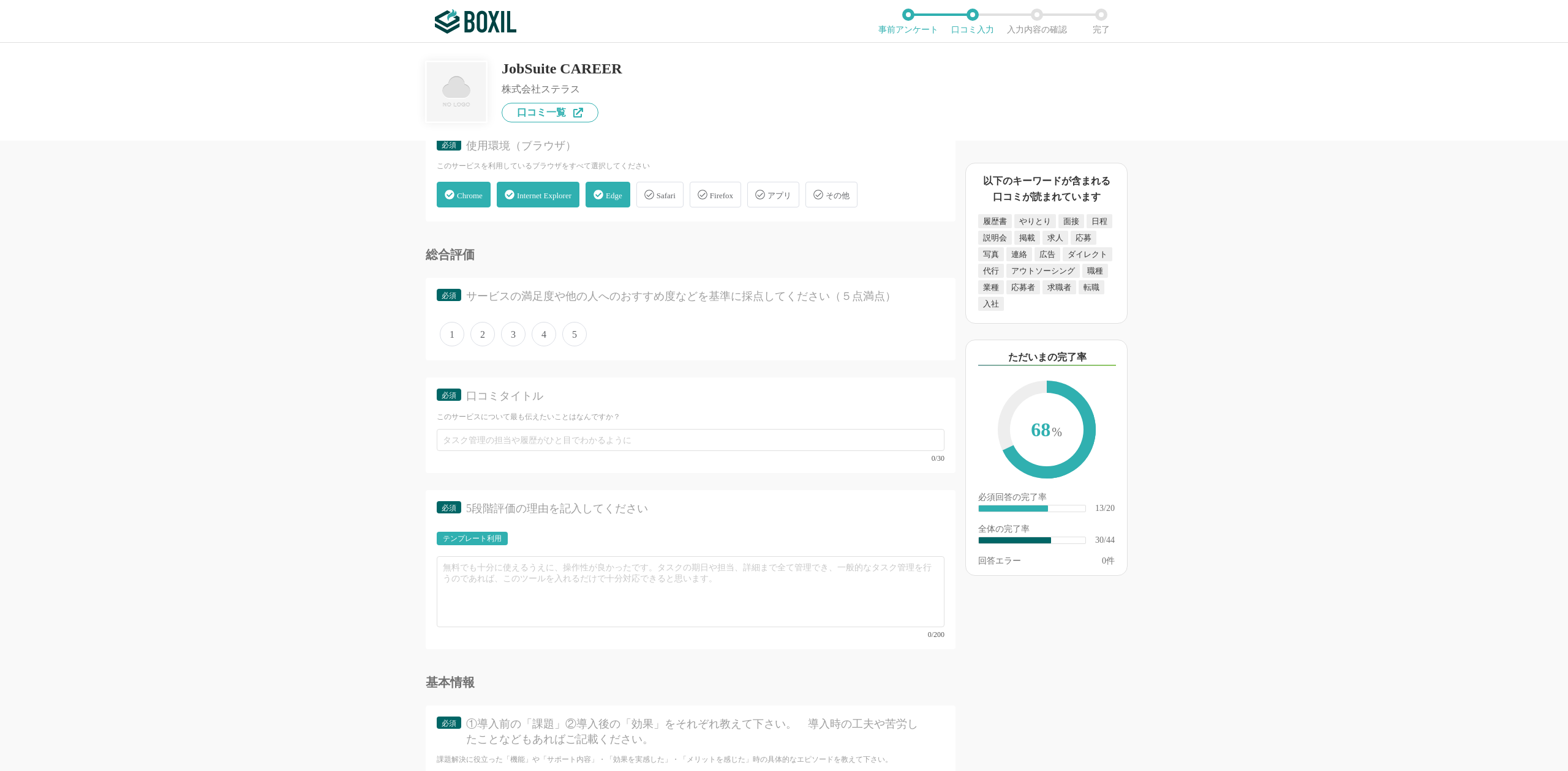
click at [580, 322] on span "5" at bounding box center [574, 334] width 24 height 24
click at [573, 323] on input "5" at bounding box center [569, 327] width 8 height 8
radio input "true"
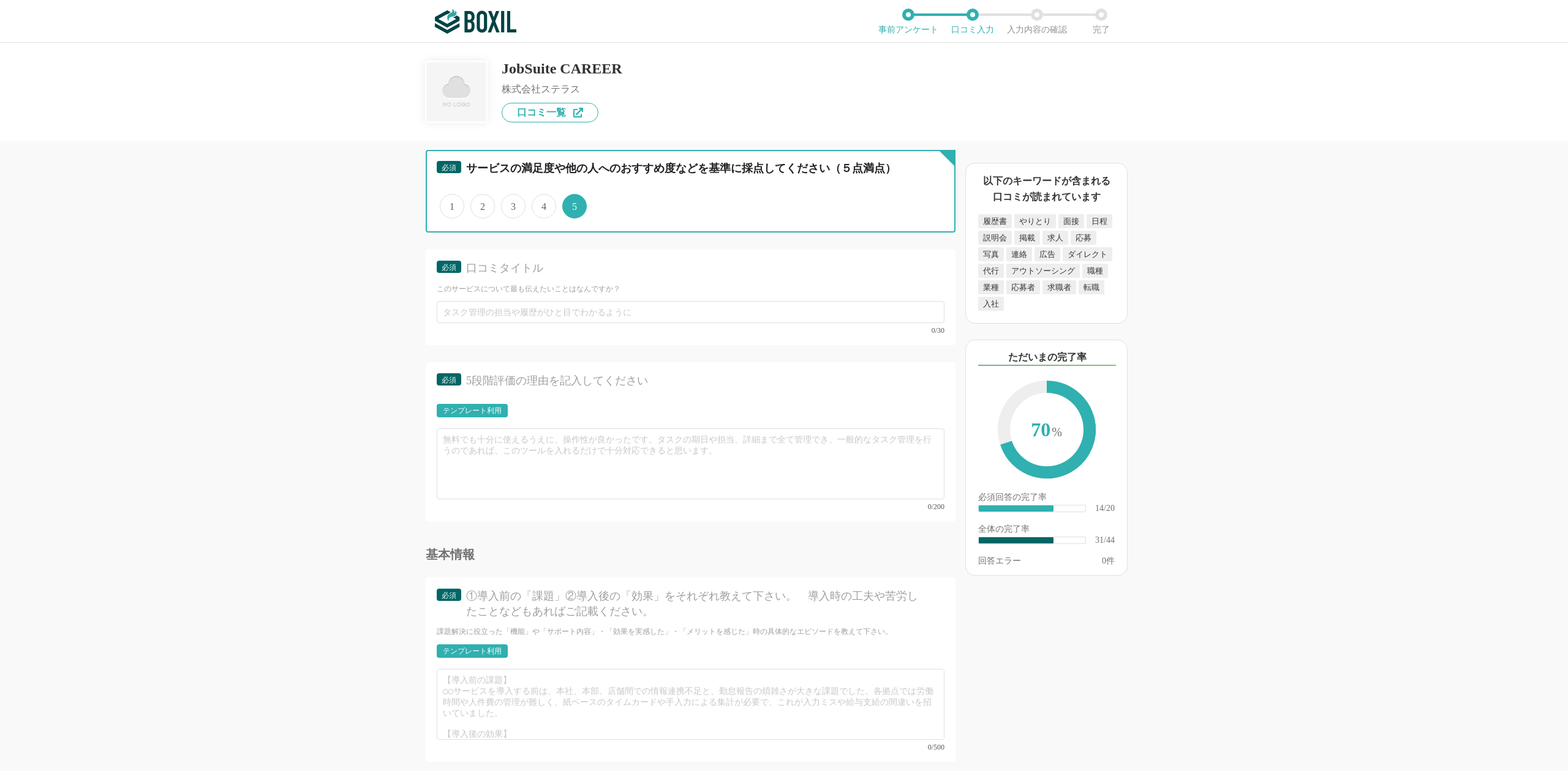
scroll to position [3672, 0]
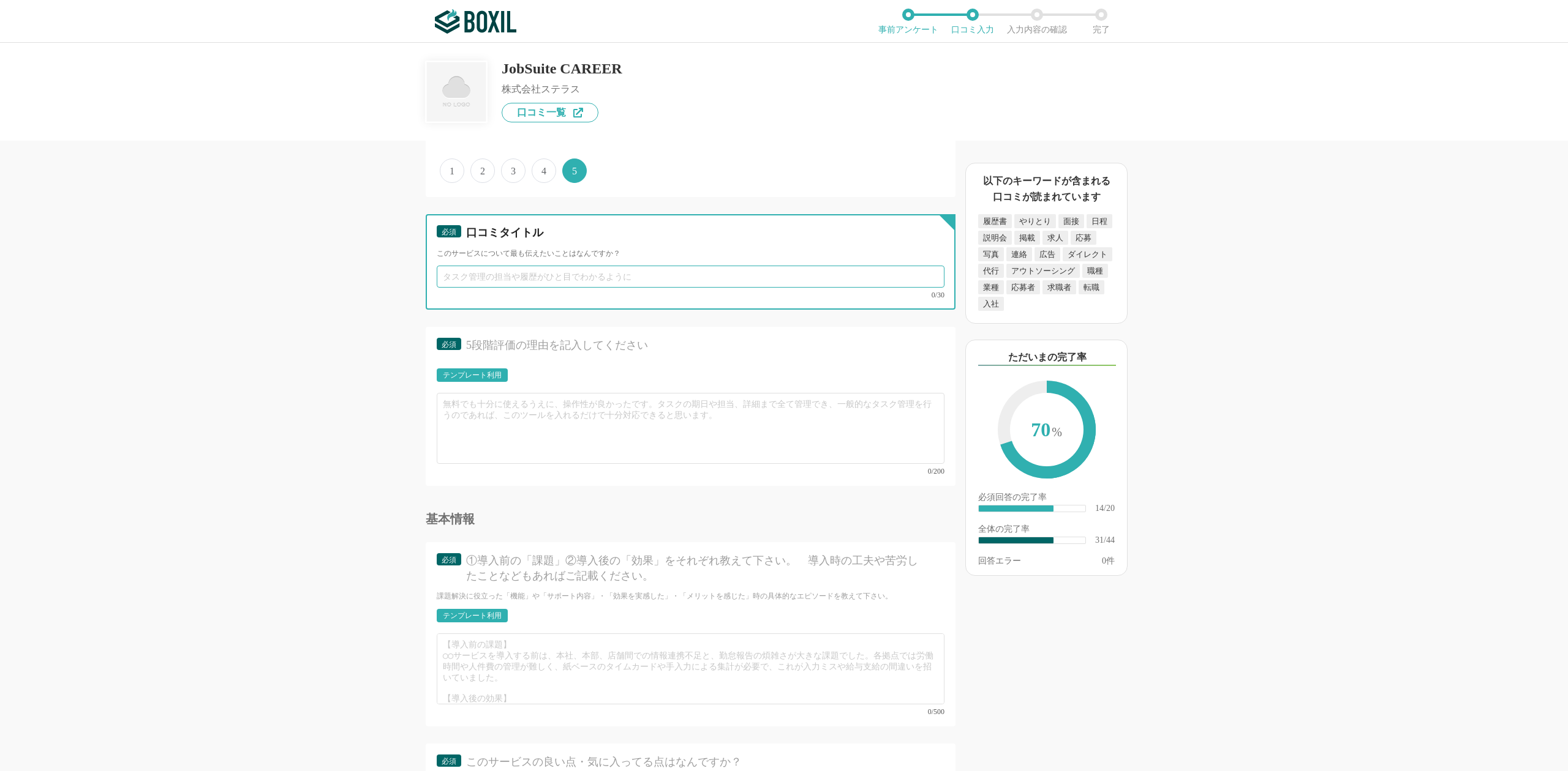
click at [623, 266] on input "text" at bounding box center [690, 277] width 507 height 22
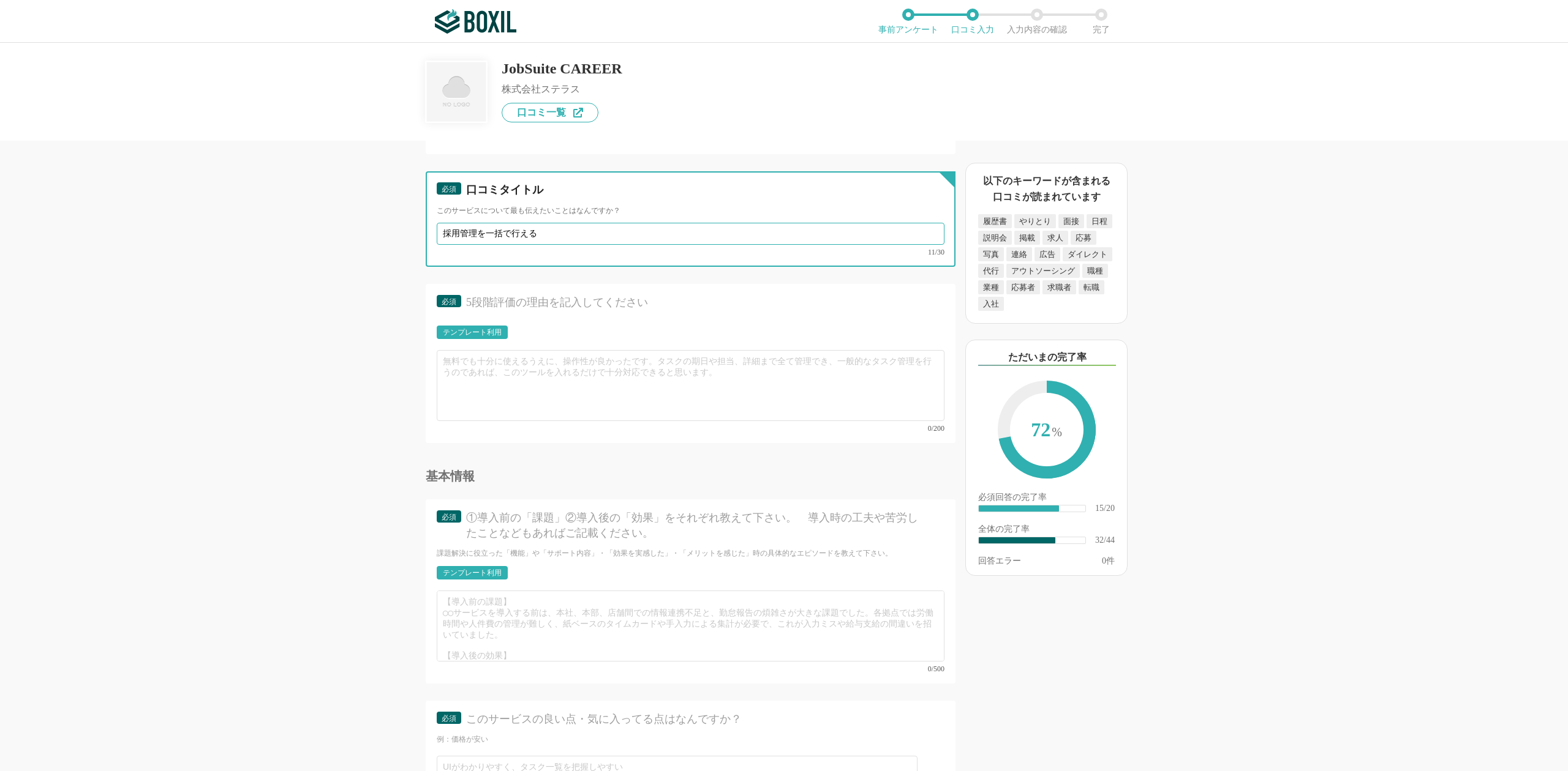
scroll to position [3753, 0]
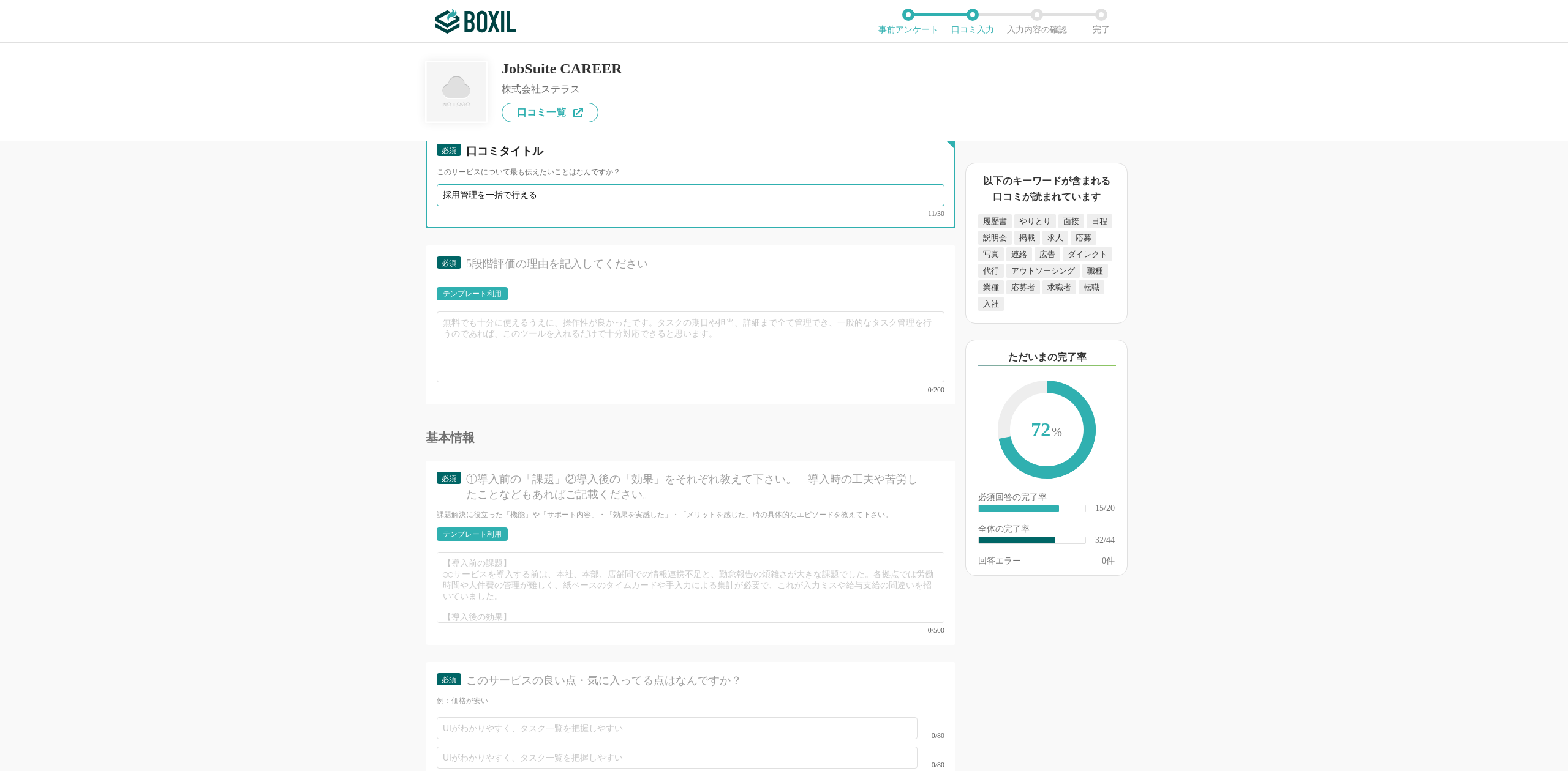
type input "採用管理を一括で行える"
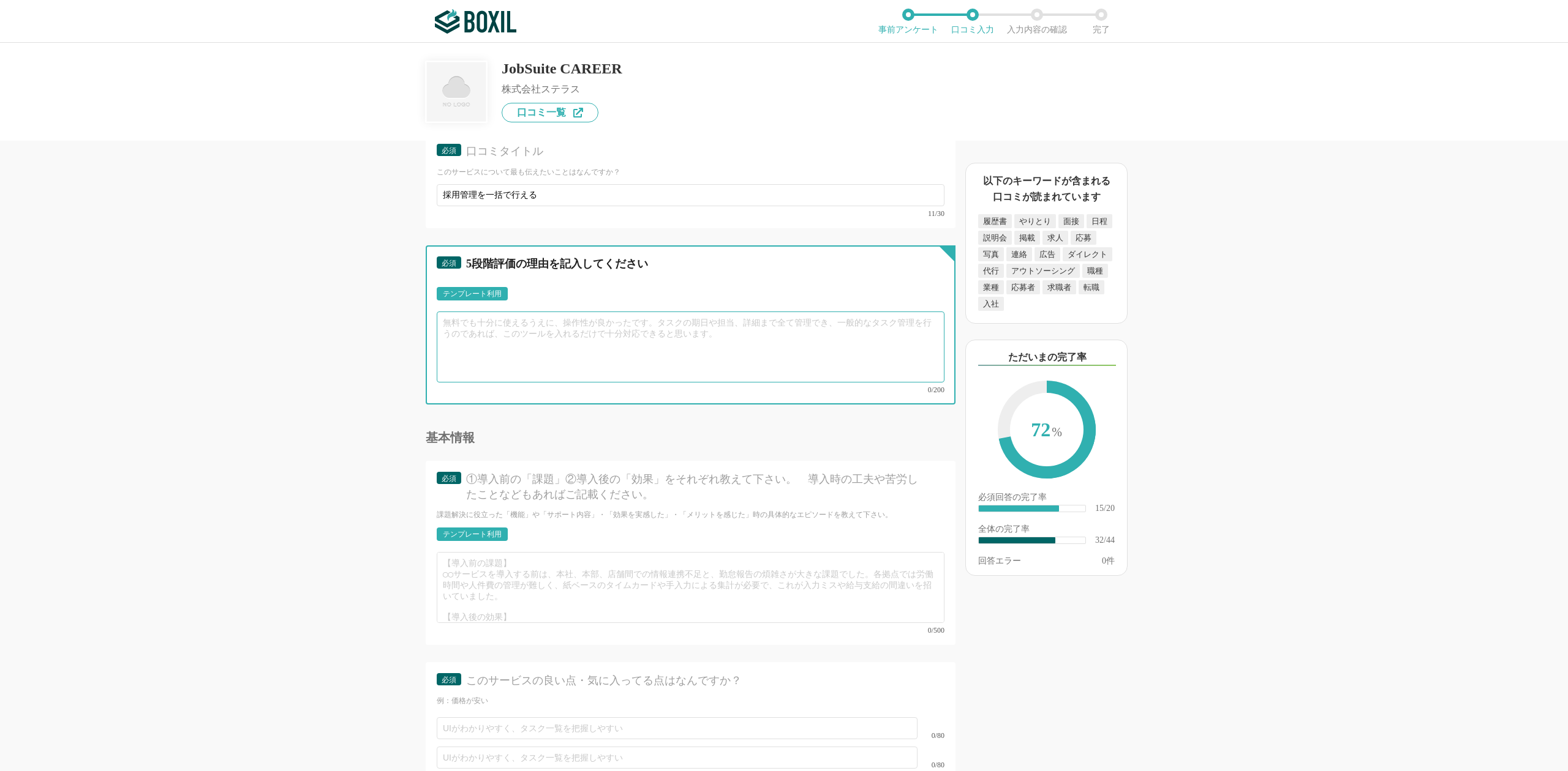
click at [591, 312] on textarea at bounding box center [690, 347] width 507 height 71
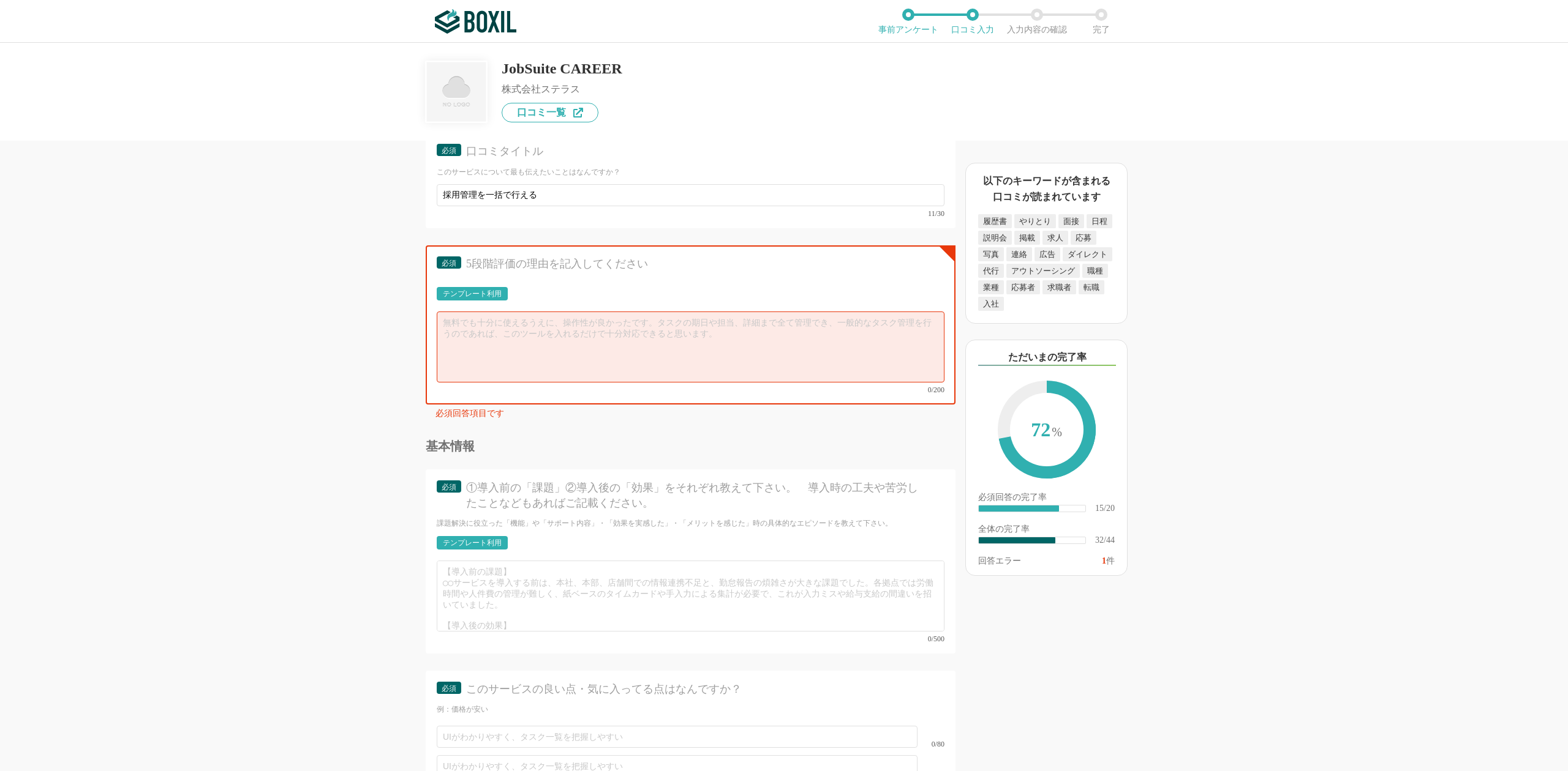
click at [480, 290] on div "テンプレート利用" at bounding box center [471, 294] width 58 height 7
drag, startPoint x: 558, startPoint y: 280, endPoint x: 531, endPoint y: 278, distance: 27.1
click at [533, 287] on div "テンプレート利用 ፠テンプレート文言が変更されてない箇所がある、または使用できないテキスト（記号）が含まれています。" at bounding box center [690, 297] width 507 height 20
drag, startPoint x: 532, startPoint y: 297, endPoint x: 352, endPoint y: 283, distance: 180.5
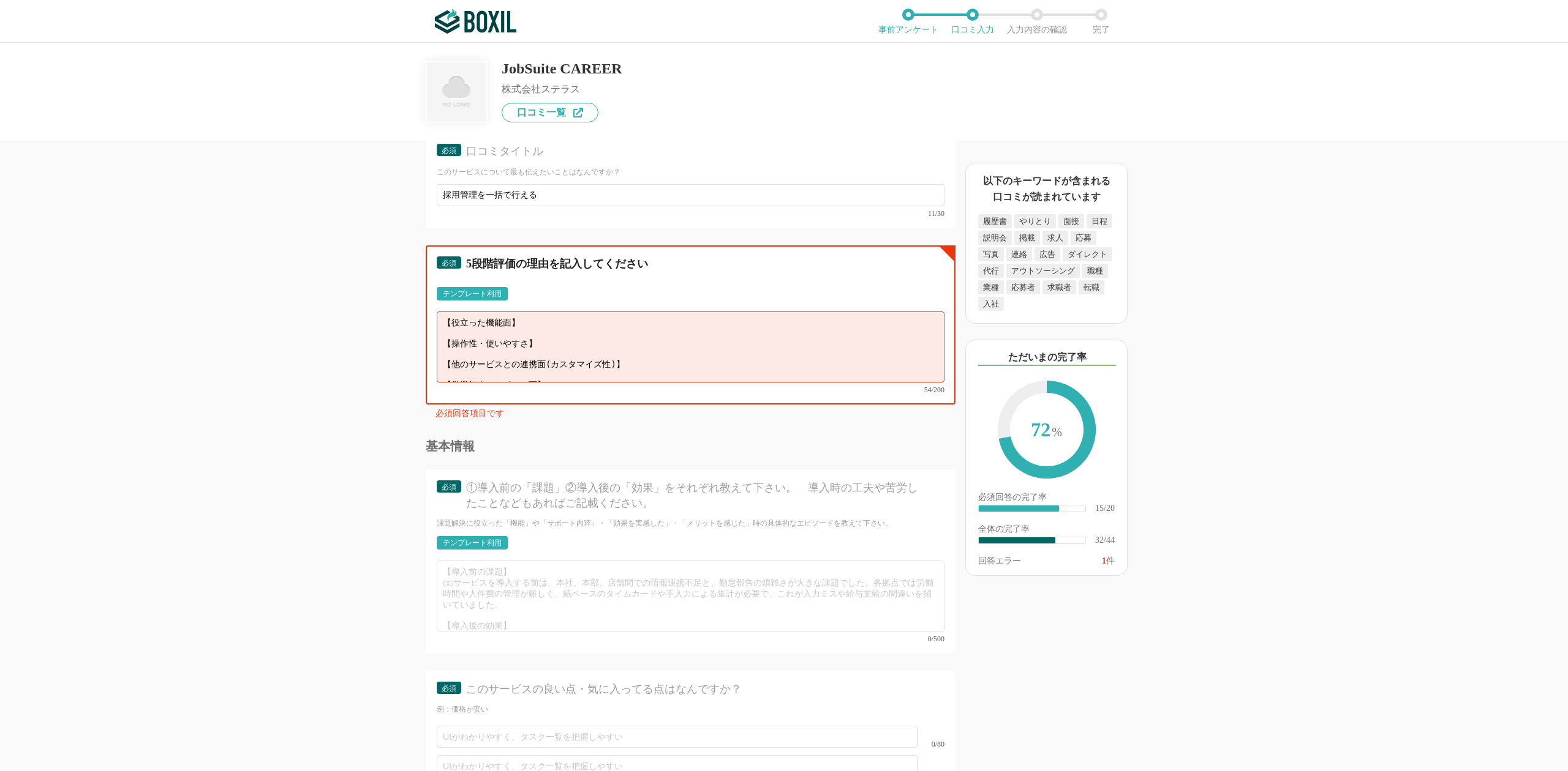
click at [363, 292] on div "採用管理システム(ATS)の機能について（5点満点で評価してください） 複数の広告管理を一括化 1 2 3 4 5 利用していない 応募～面接までの自動化 1…" at bounding box center [649, 456] width 612 height 630
click at [588, 316] on textarea "【操作性・使いやすさ】直感的に使える 【営業担当やサポート面】" at bounding box center [690, 347] width 507 height 71
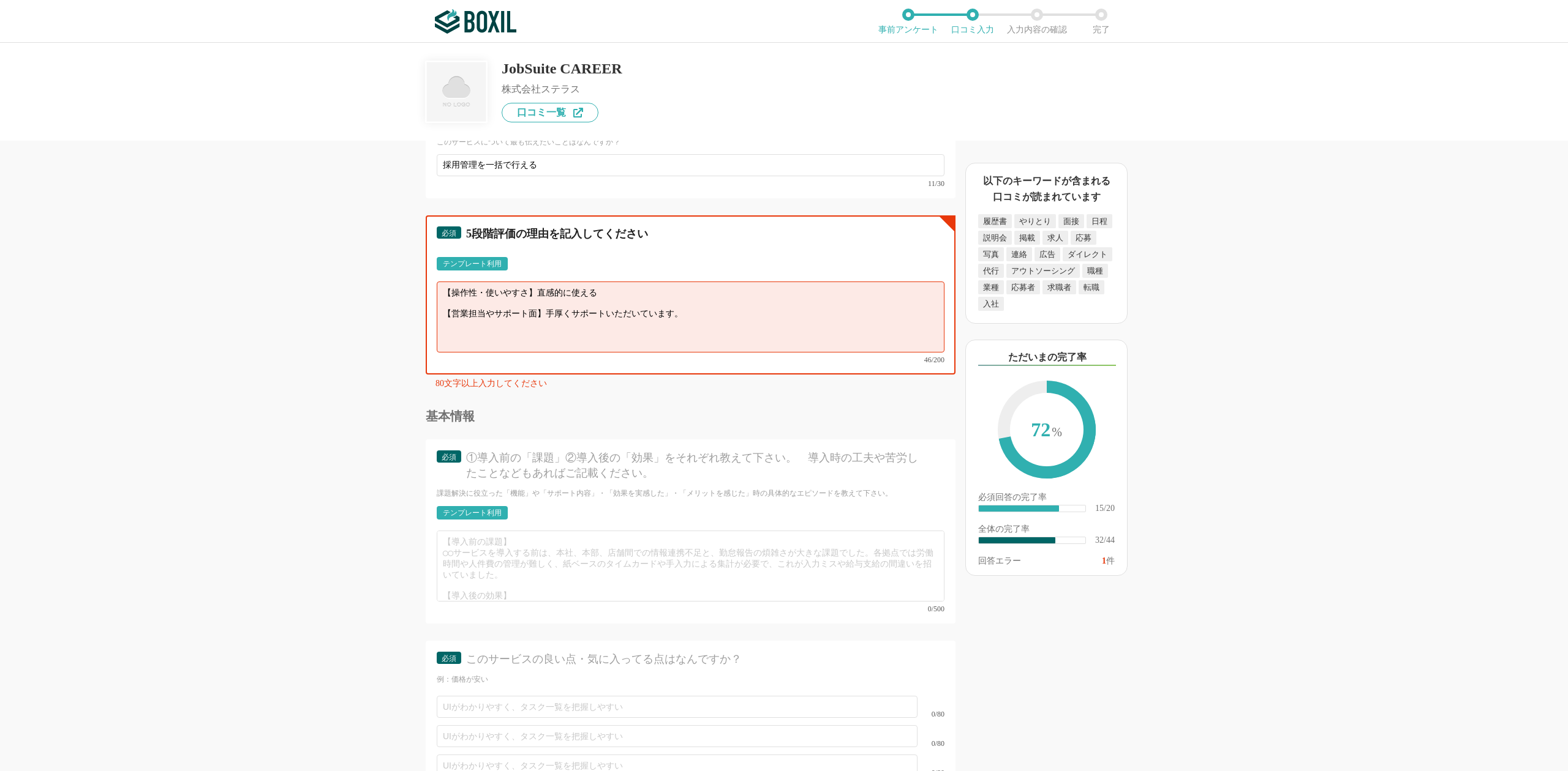
scroll to position [3753, 0]
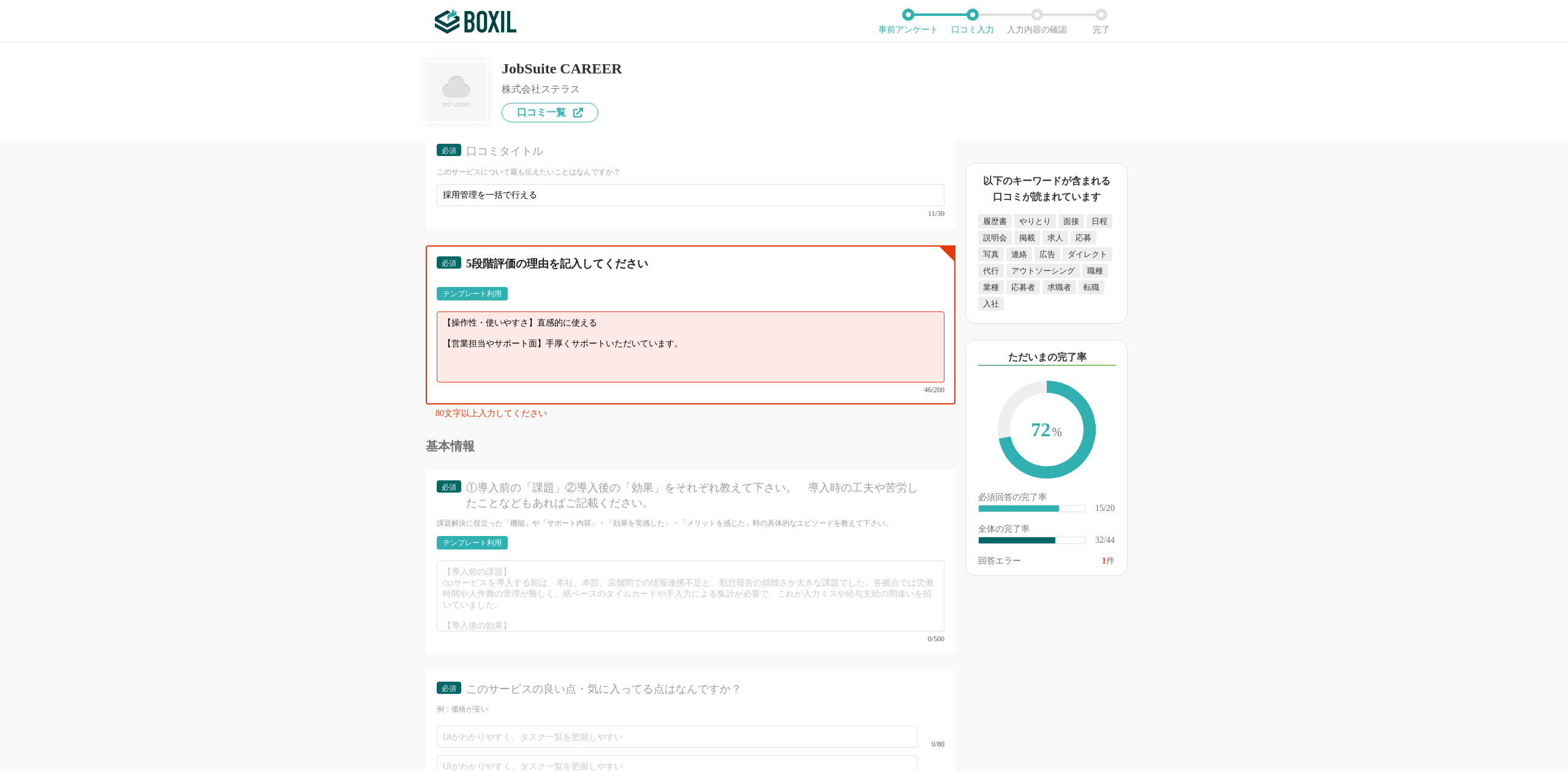
click at [721, 325] on textarea "【操作性・使いやすさ】直感的に使える 【営業担当やサポート面】手厚くサポートいただいています。" at bounding box center [690, 347] width 507 height 71
type textarea "【操作性・使いやすさ】直感的に使える 【営業担当やサポート面】手厚くサポートいただいています。"
click at [478, 290] on div "テンプレート利用" at bounding box center [471, 294] width 58 height 7
click at [618, 311] on textarea "【役立った機能面】 【操作性・使いやすさ】 【他のサービスとの連携面(カスタマイズ性)】 【営業担当やサポート面】" at bounding box center [690, 347] width 507 height 71
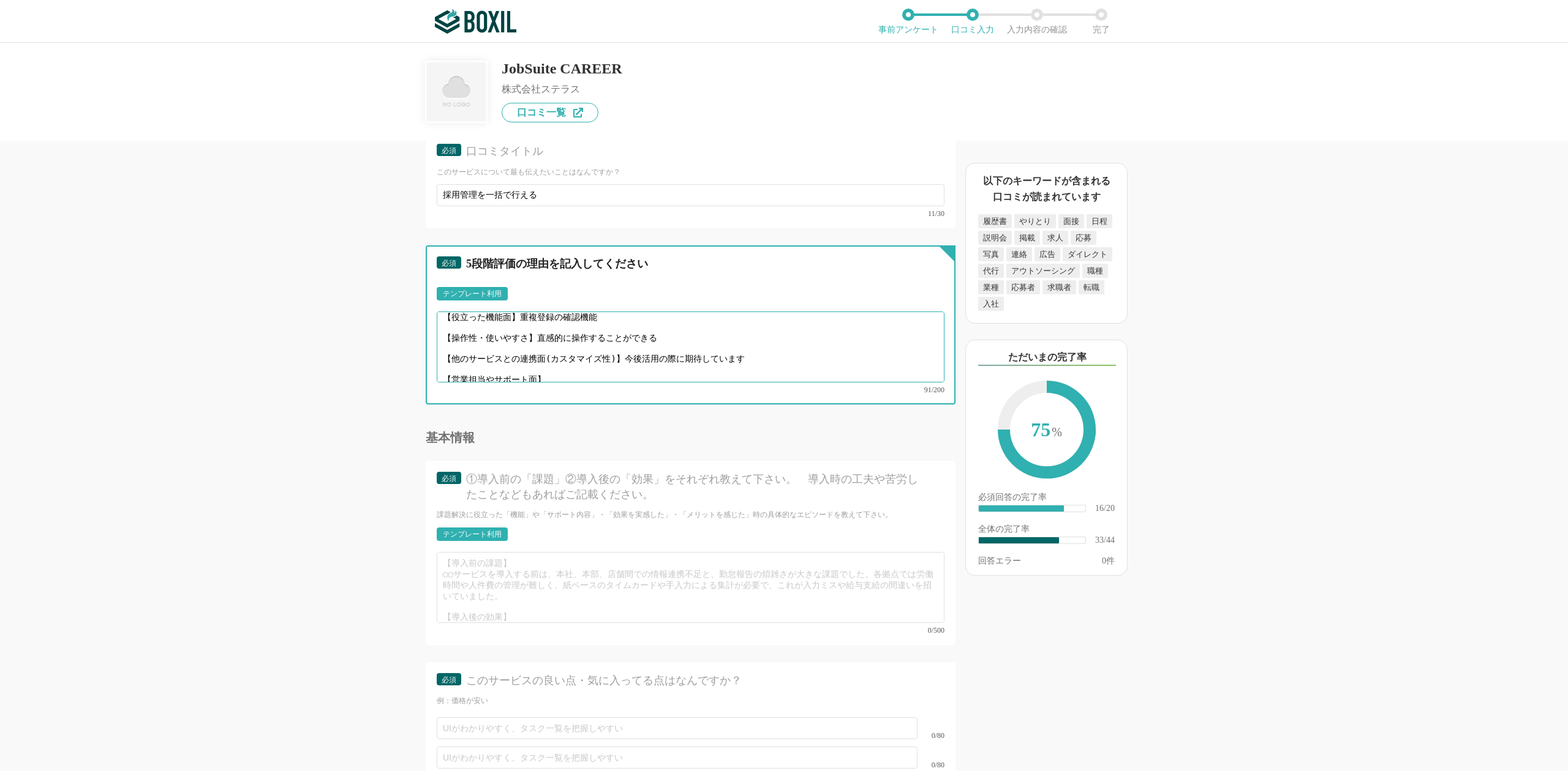
scroll to position [8, 0]
click at [571, 323] on textarea "【役立った機能面】重複登録の確認機能 【操作性・使いやすさ】直感的に操作することができる 【他のサービスとの連携面(カスタマイズ性)】今後活用の際に期待してい…" at bounding box center [690, 347] width 507 height 71
click at [573, 335] on textarea "【役立った機能面】重複登録の確認機能 【操作性・使いやすさ】直感的に操作することができる 【他のサービスとの連携面(カスタマイズ性)】今後活用の際に期待してい…" at bounding box center [690, 347] width 507 height 71
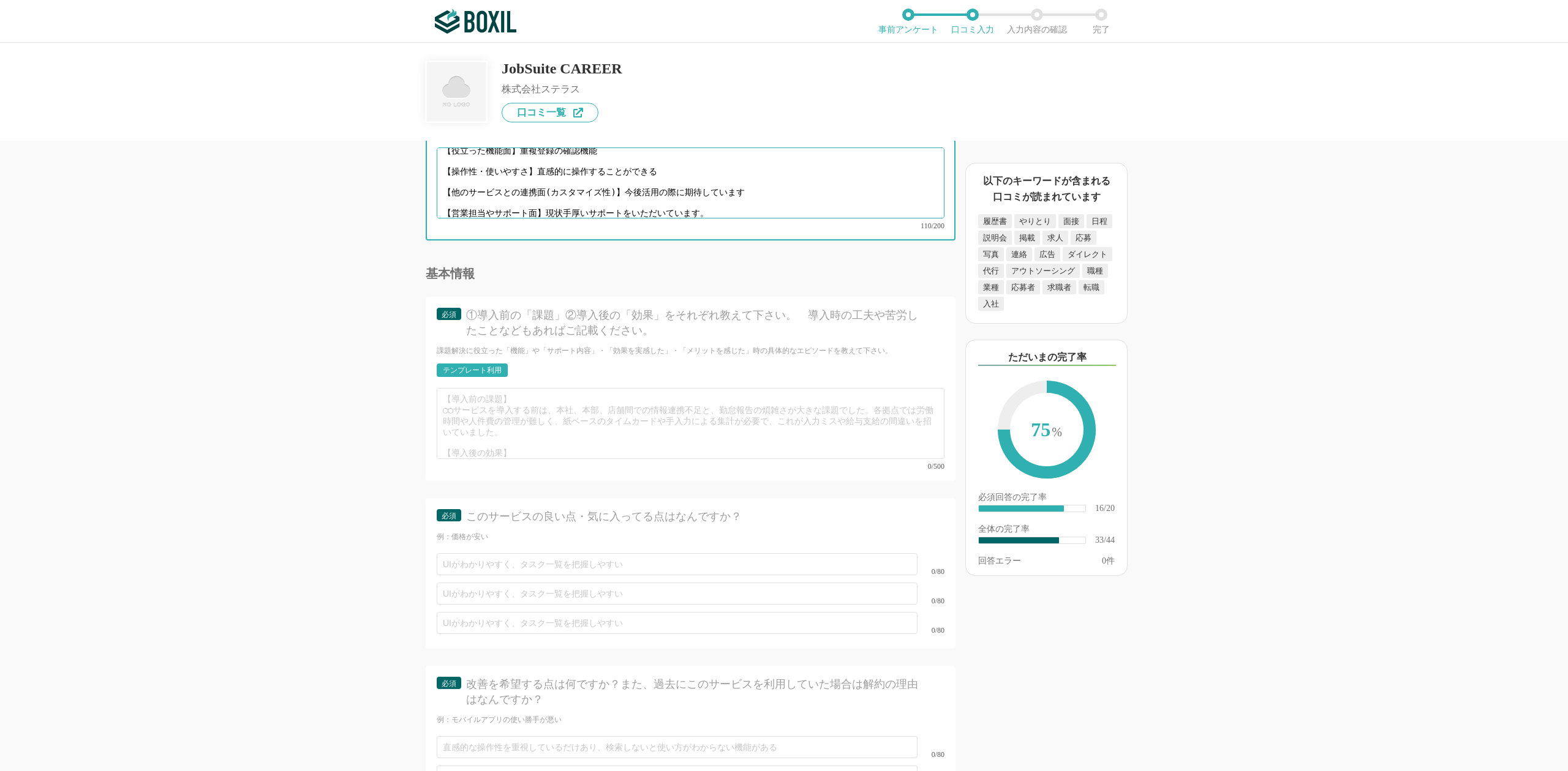
scroll to position [3916, 0]
type textarea "【役立った機能面】重複登録の確認機能 【操作性・使いやすさ】直感的に操作することができる 【他のサービスとの連携面(カスタマイズ性)】今後活用の際に期待してい…"
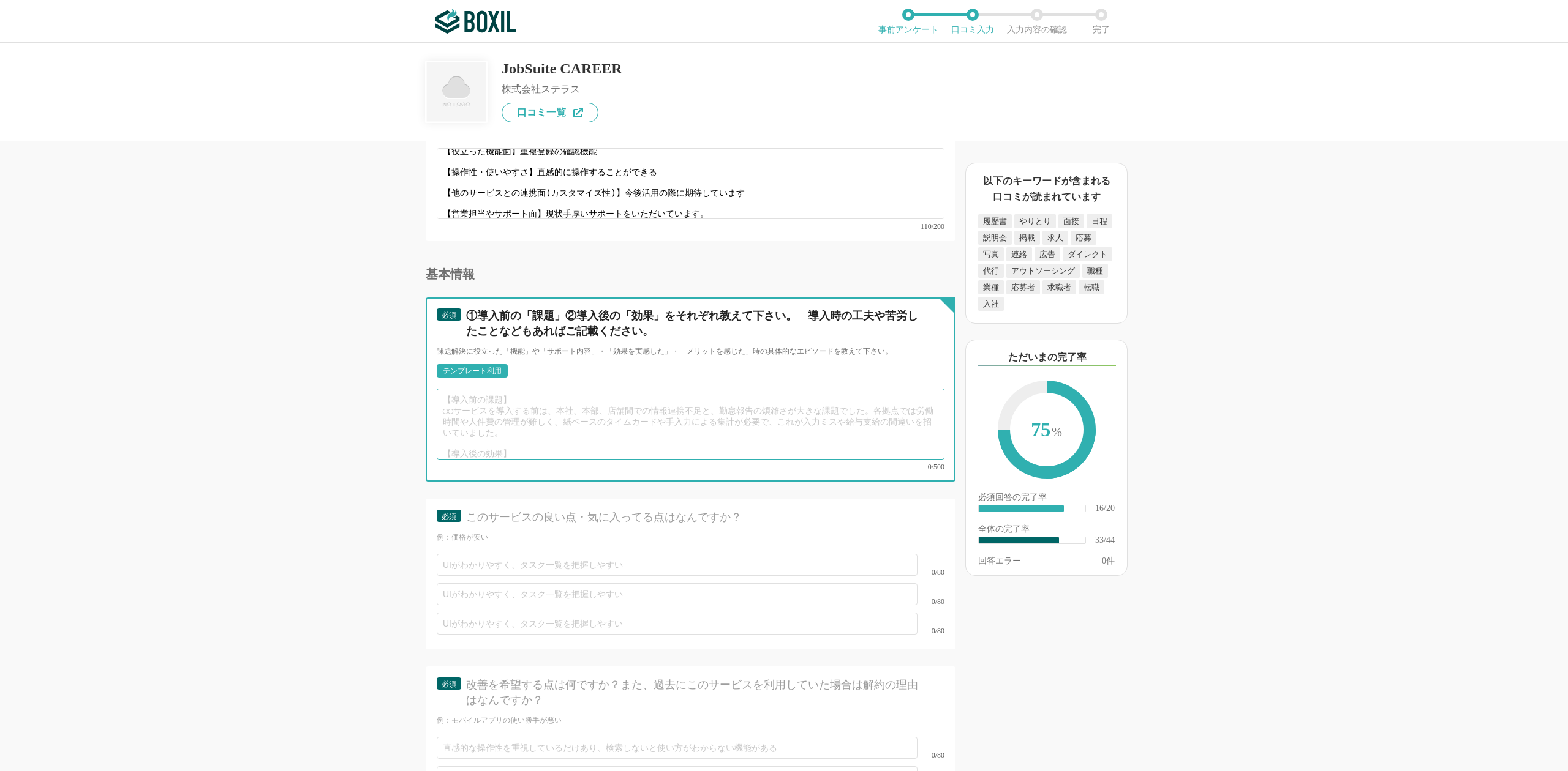
click at [529, 388] on textarea at bounding box center [690, 423] width 507 height 71
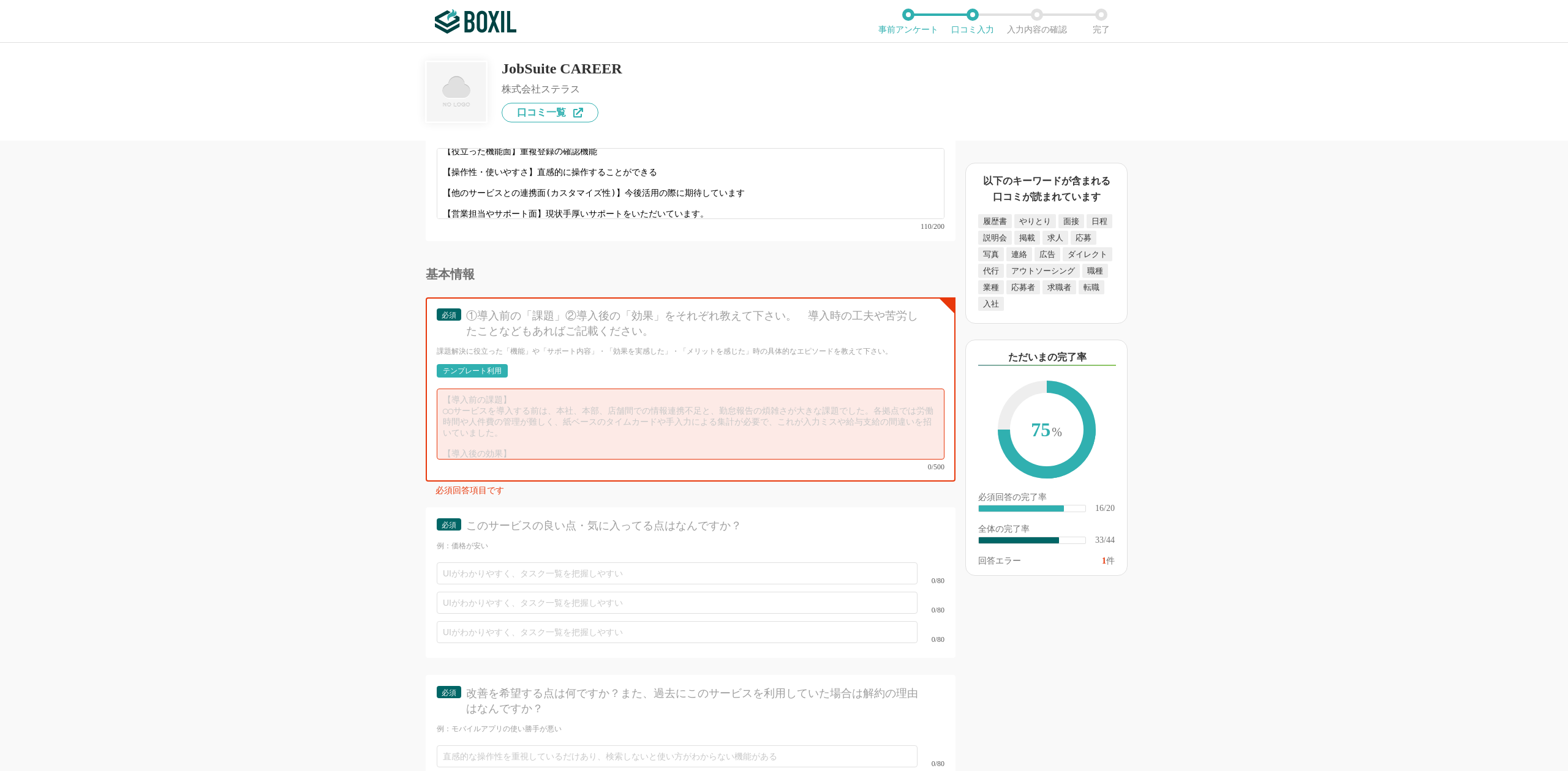
click at [465, 367] on div "テンプレート利用" at bounding box center [471, 371] width 58 height 7
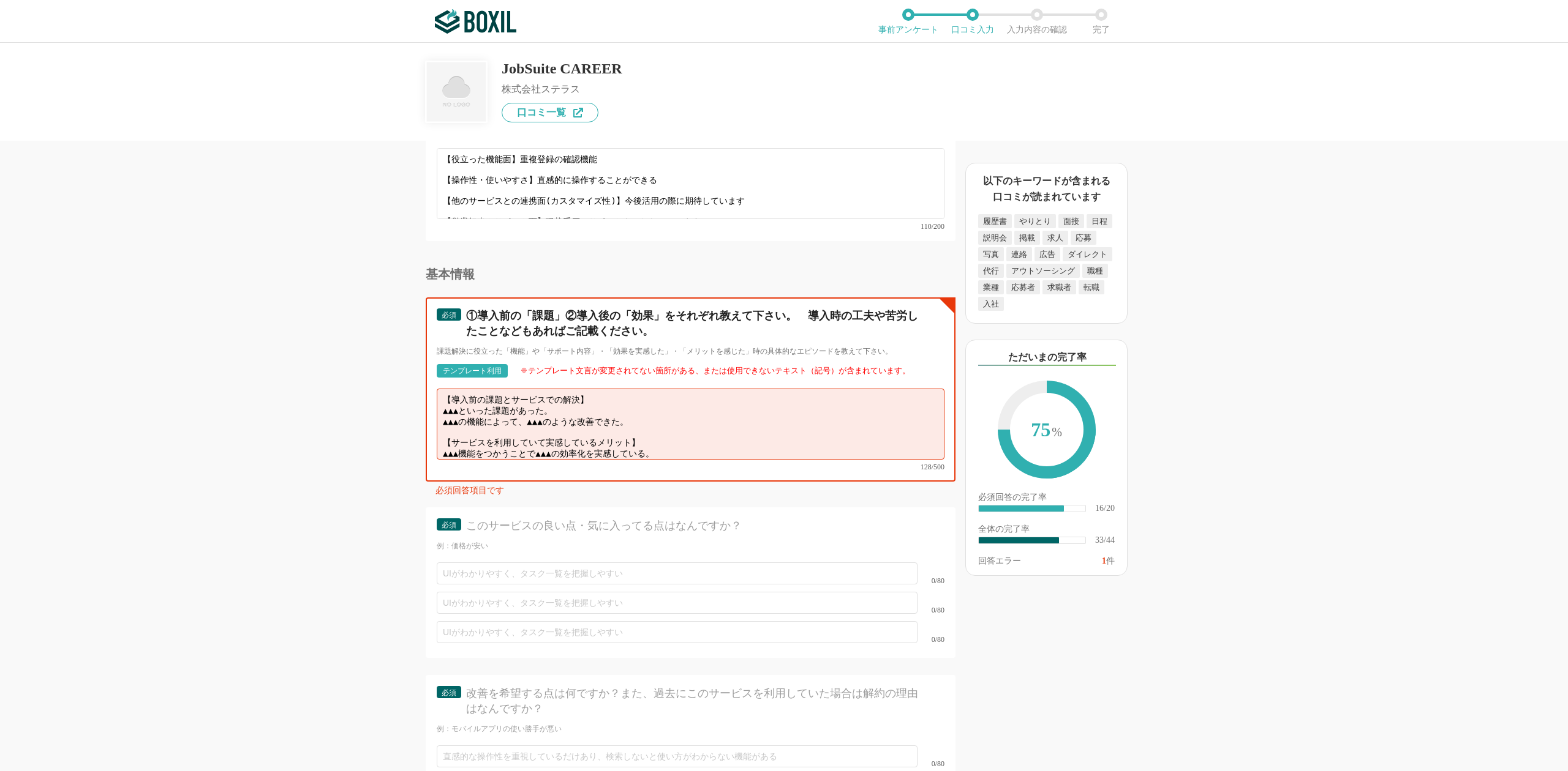
click at [680, 388] on textarea "【導入前の課題とサービスでの解決】 ▲▲▲といった課題があった。 ▲▲▲の機能によって、▲▲▲のような改善できた。 【サービスを利用していて実感しているメリッ…" at bounding box center [690, 423] width 507 height 71
click at [446, 388] on textarea "【導入前の課題とサービスでの解決】 ▲▲▲といった課題があった。 ▲▲▲の機能によって、▲▲▲のような改善できた。 【サービスを利用していて実感しているメリッ…" at bounding box center [690, 423] width 507 height 71
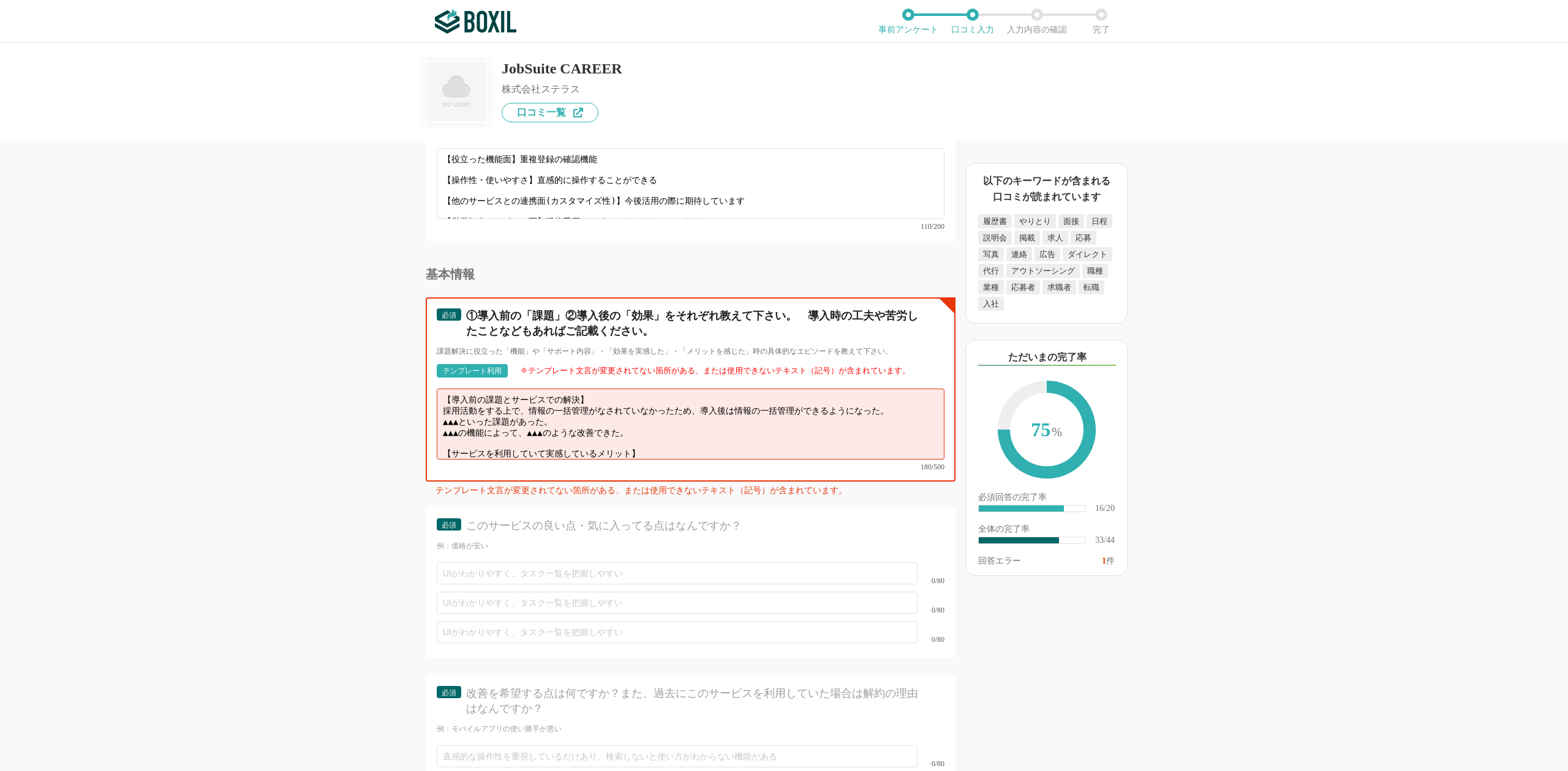
drag, startPoint x: 599, startPoint y: 378, endPoint x: 413, endPoint y: 385, distance: 186.1
click at [413, 385] on div "採用管理システム(ATS)の機能について（5点満点で評価してください） 複数の広告管理を一括化 1 2 3 4 5 利用していない 応募～面接までの自動化 1…" at bounding box center [649, 456] width 612 height 630
drag, startPoint x: 657, startPoint y: 388, endPoint x: 434, endPoint y: 378, distance: 223.2
click at [434, 378] on div "必須 ①導入前の「課題」②導入後の「効果」をそれぞれ教えて下さい。　導入時の工夫や苦労したことなどもあればご記載ください。 課題解決に役立った「機能」や「サポ…" at bounding box center [690, 389] width 529 height 184
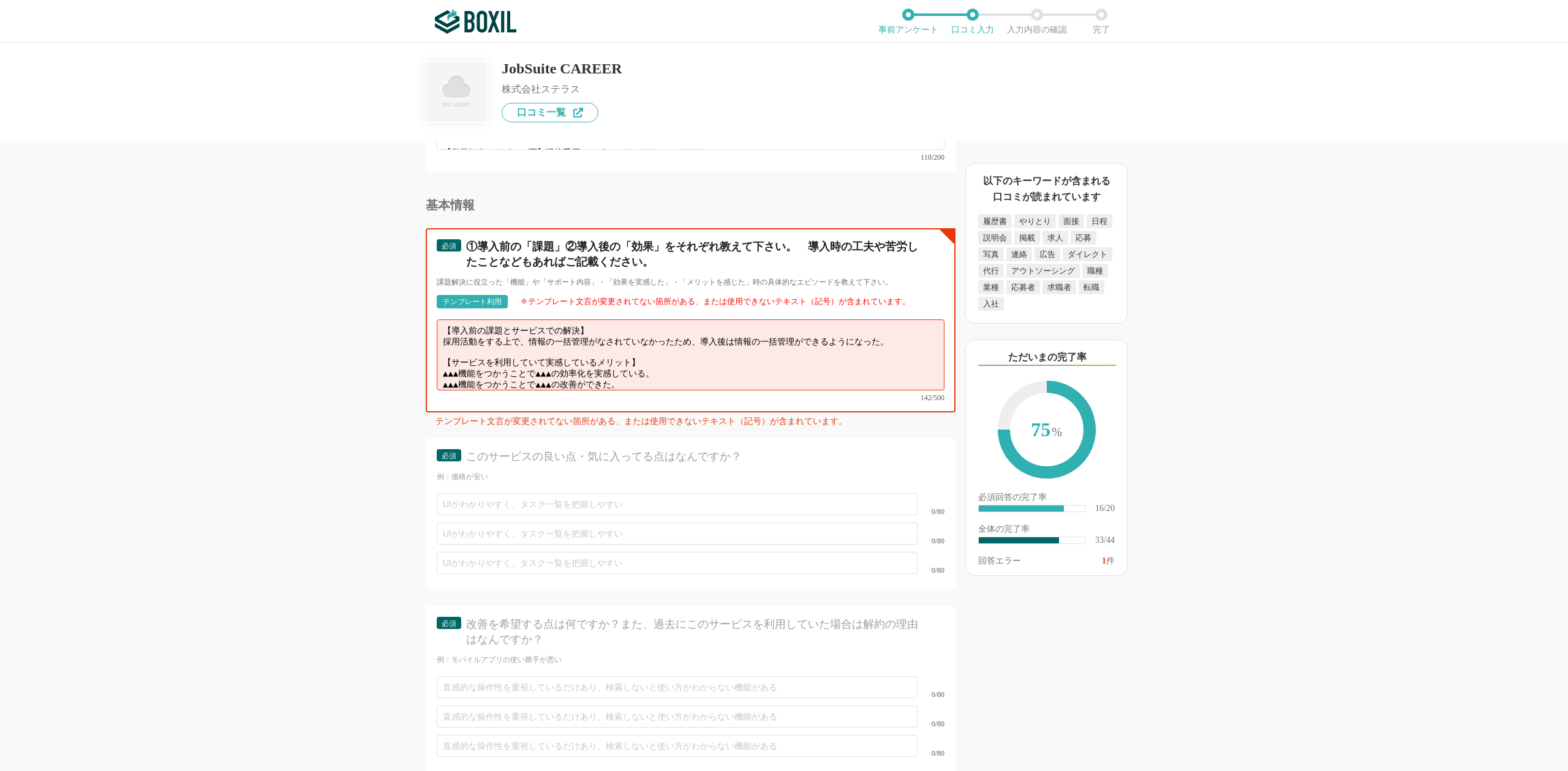
scroll to position [4079, 0]
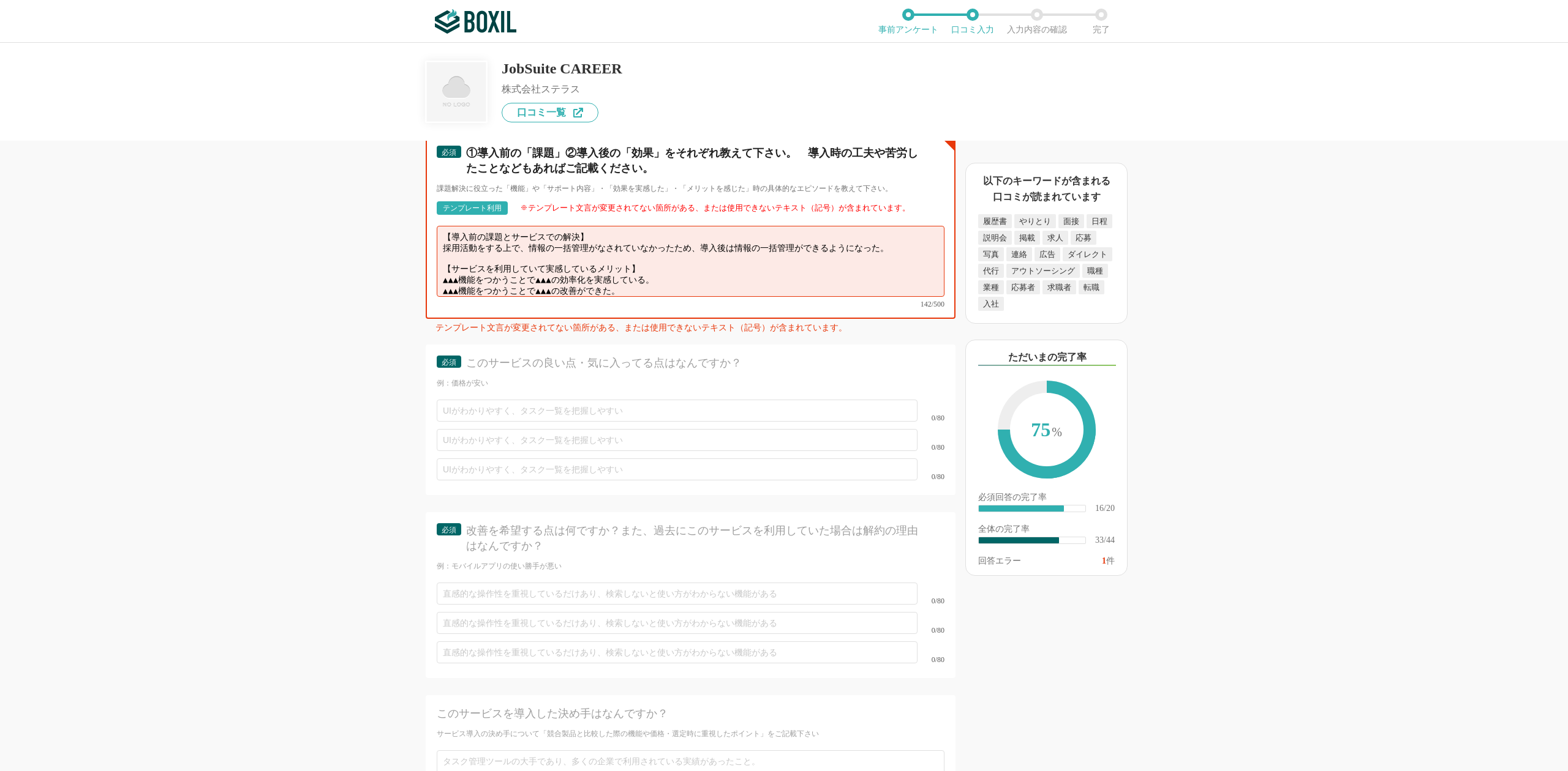
click at [679, 249] on textarea "【導入前の課題とサービスでの解決】 採用活動をする上で、情報の一括管理がなされていなかったため、導入後は情報の一括管理ができるようになった。 【サービスを利用…" at bounding box center [690, 261] width 507 height 71
drag, startPoint x: 655, startPoint y: 243, endPoint x: 432, endPoint y: 224, distance: 223.8
click at [432, 225] on div "必須 ①導入前の「課題」②導入後の「効果」をそれぞれ教えて下さい。　導入時の工夫や苦労したことなどもあればご記載ください。 課題解決に役立った「機能」や「サポ…" at bounding box center [690, 226] width 529 height 184
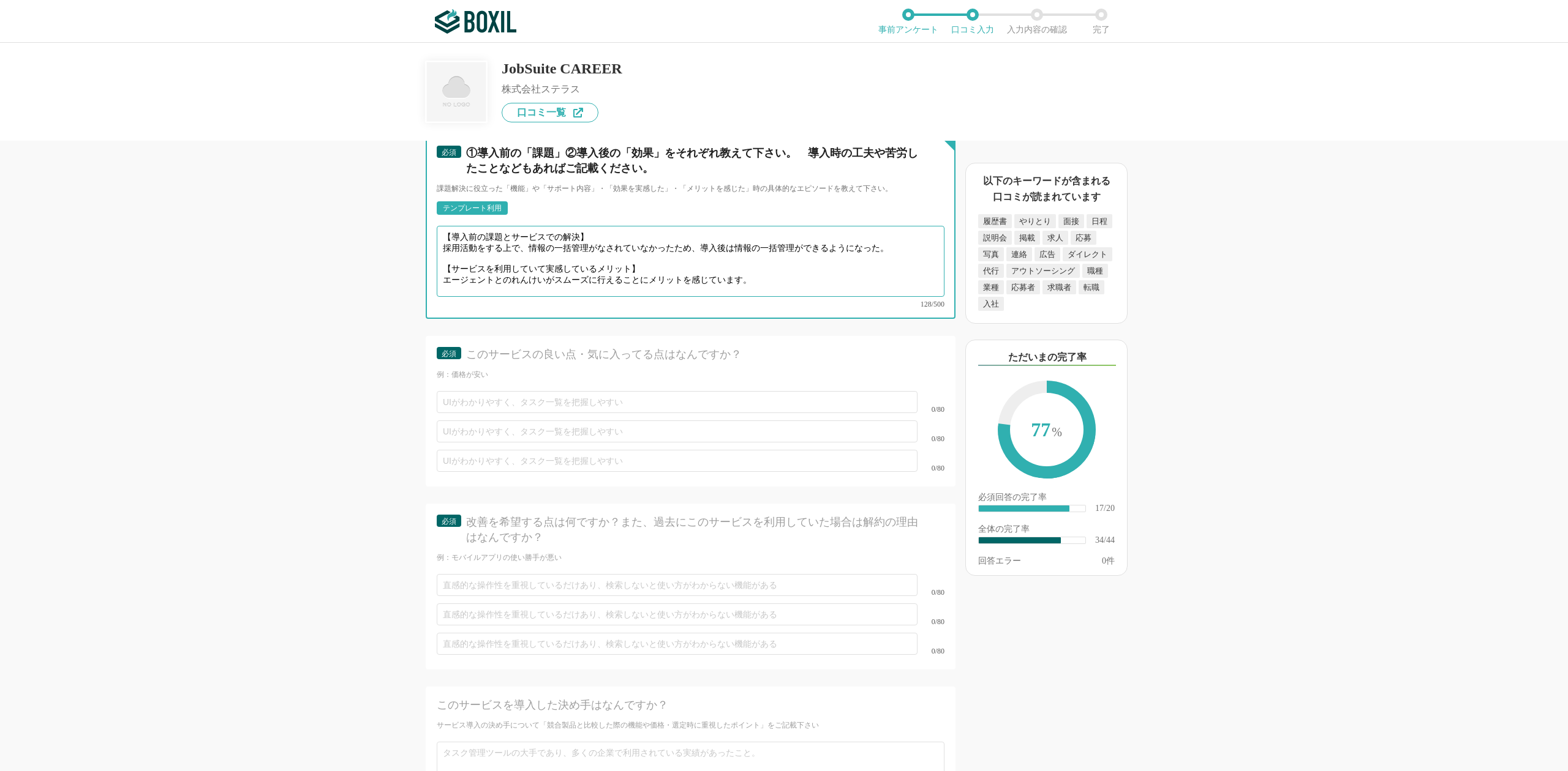
type textarea "【導入前の課題とサービスでの解決】 採用活動をする上で、情報の一括管理がなされていなかったため、導入後は情報の一括管理ができるようになった。 【サービスを利用…"
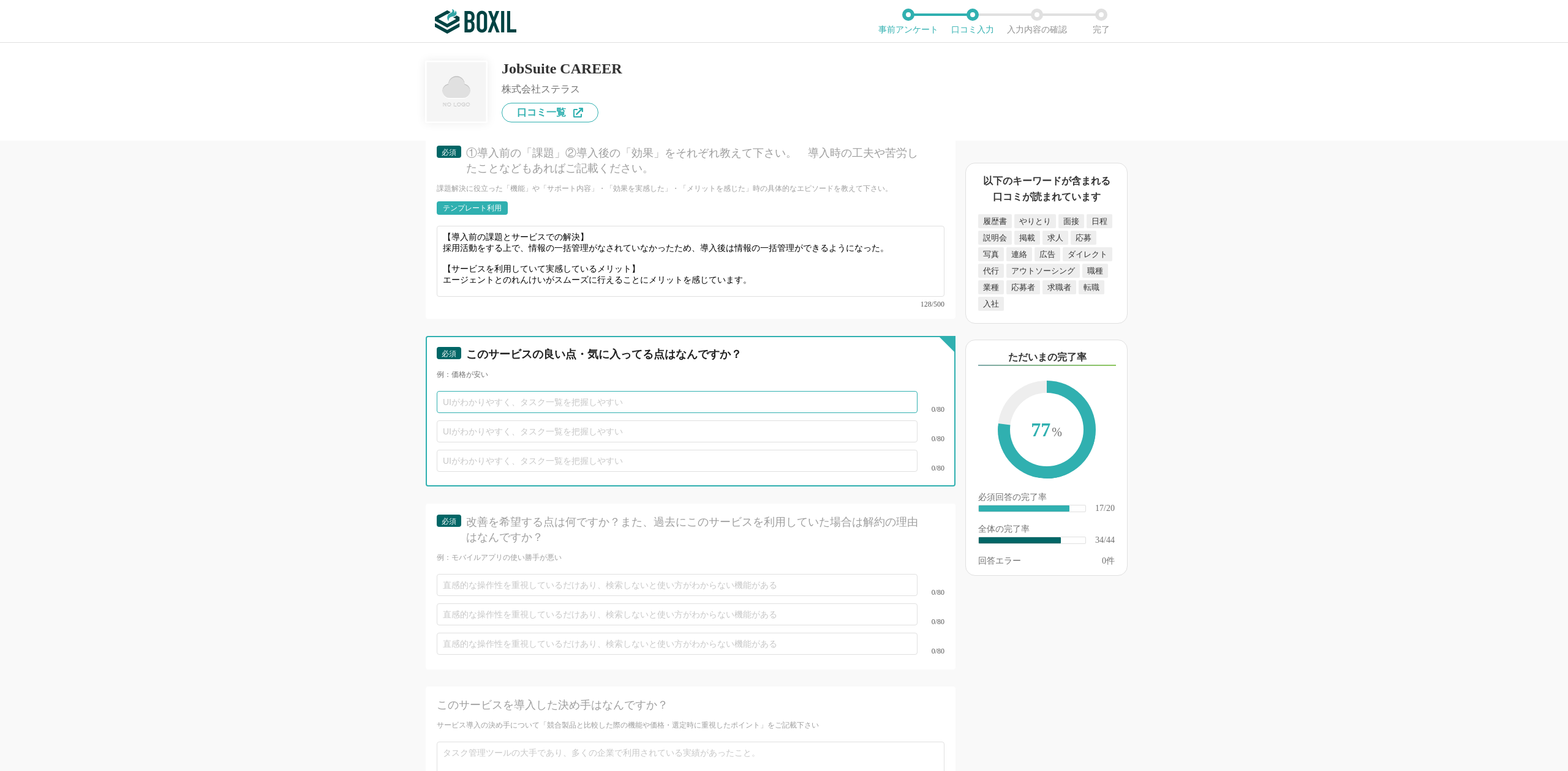
click at [454, 391] on input "text" at bounding box center [677, 402] width 480 height 22
type input "情報が[PERSON_NAME]管理できること"
click at [677, 421] on input "text" at bounding box center [677, 432] width 480 height 22
type input "エージェントや採用媒体との連携がスムーズであること"
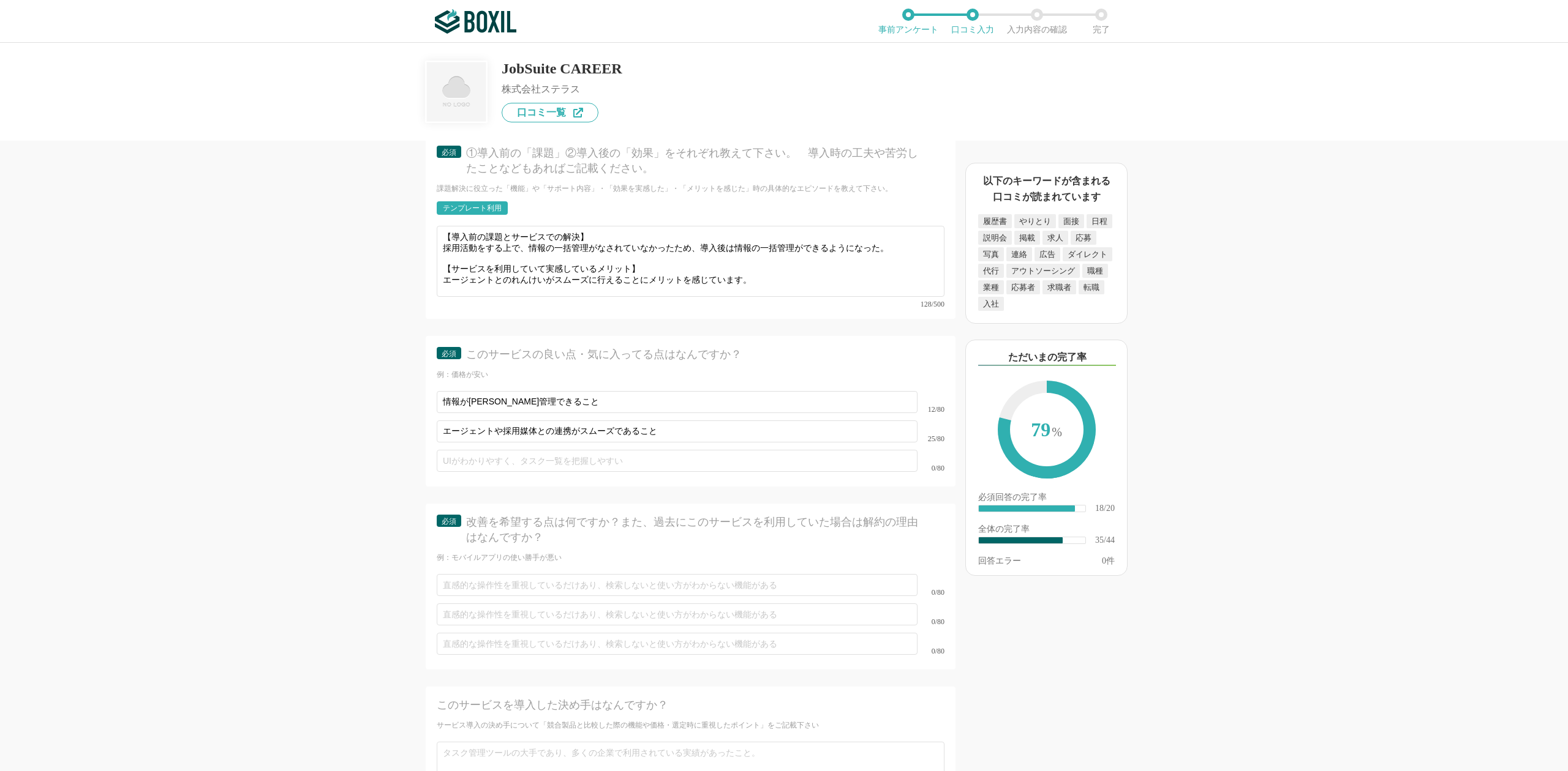
click at [276, 466] on div "採用管理システム(ATS)の機能について（5点満点で評価してください） 複数の広告管理を一括化 1 2 3 4 5 利用していない 応募～面接までの自動化 1…" at bounding box center [784, 407] width 1568 height 728
click at [644, 514] on div "改善を希望する点は何ですか？また、過去にこのサービスを利用していた場合は解約の理由はなんですか？" at bounding box center [695, 529] width 457 height 31
click at [631, 514] on div "改善を希望する点は何ですか？また、過去にこのサービスを利用していた場合は解約の理由はなんですか？" at bounding box center [695, 529] width 457 height 31
click at [659, 514] on div "改善を希望する点は何ですか？また、過去にこのサービスを利用していた場合は解約の理由はなんですか？" at bounding box center [695, 529] width 457 height 31
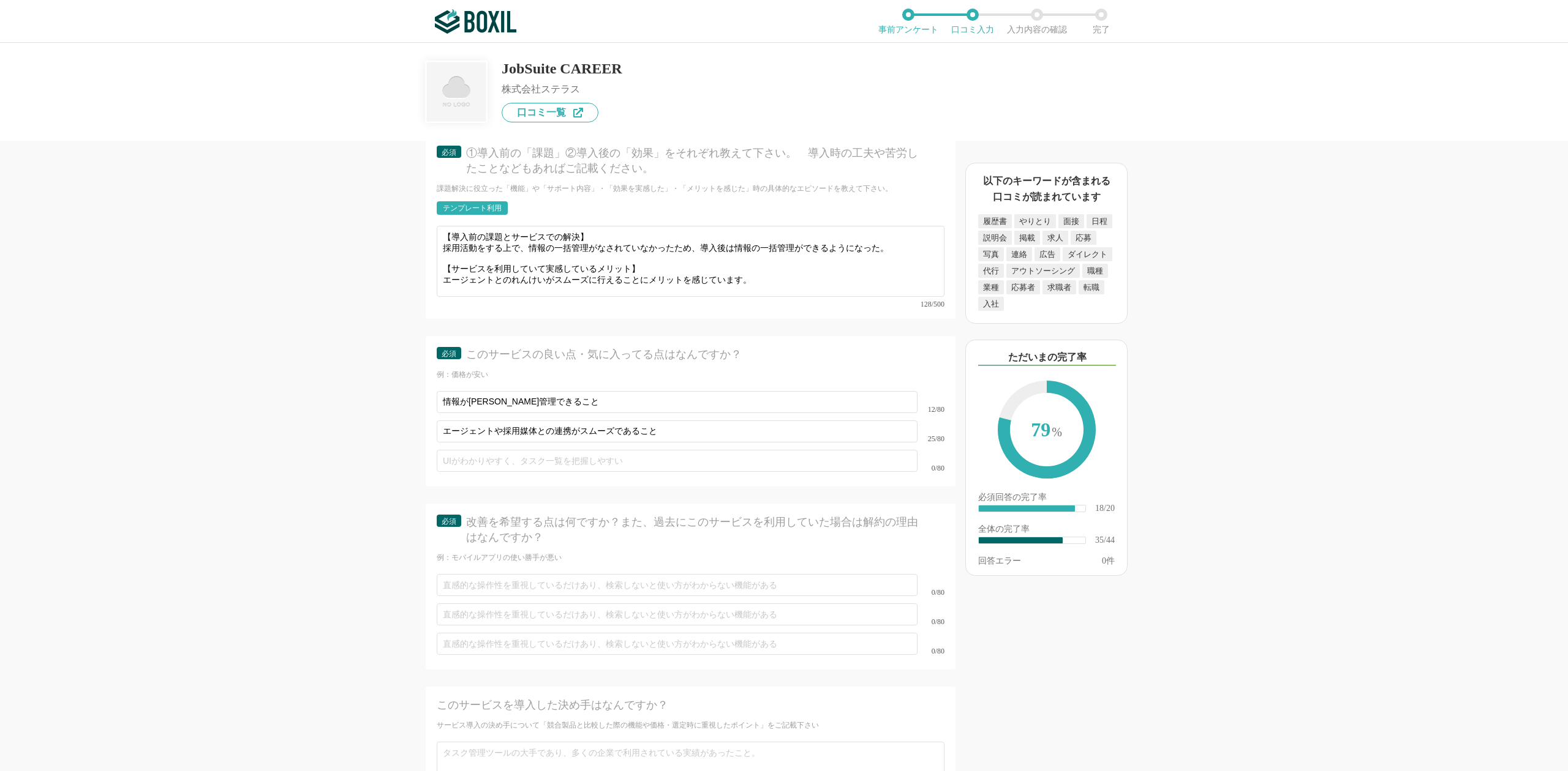
click at [652, 514] on div "改善を希望する点は何ですか？また、過去にこのサービスを利用していた場合は解約の理由はなんですか？" at bounding box center [695, 529] width 457 height 31
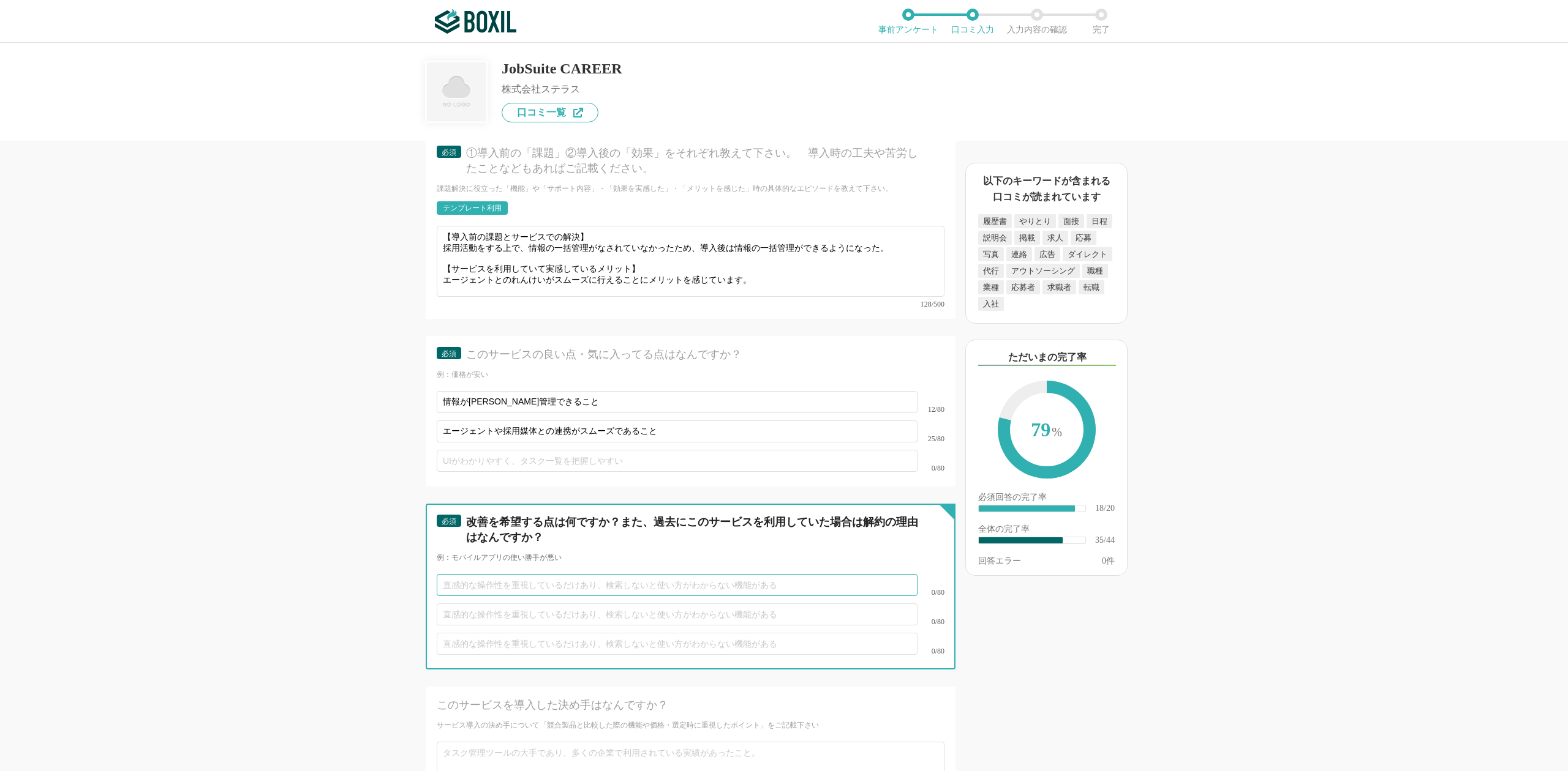
click at [568, 574] on input "text" at bounding box center [677, 585] width 480 height 22
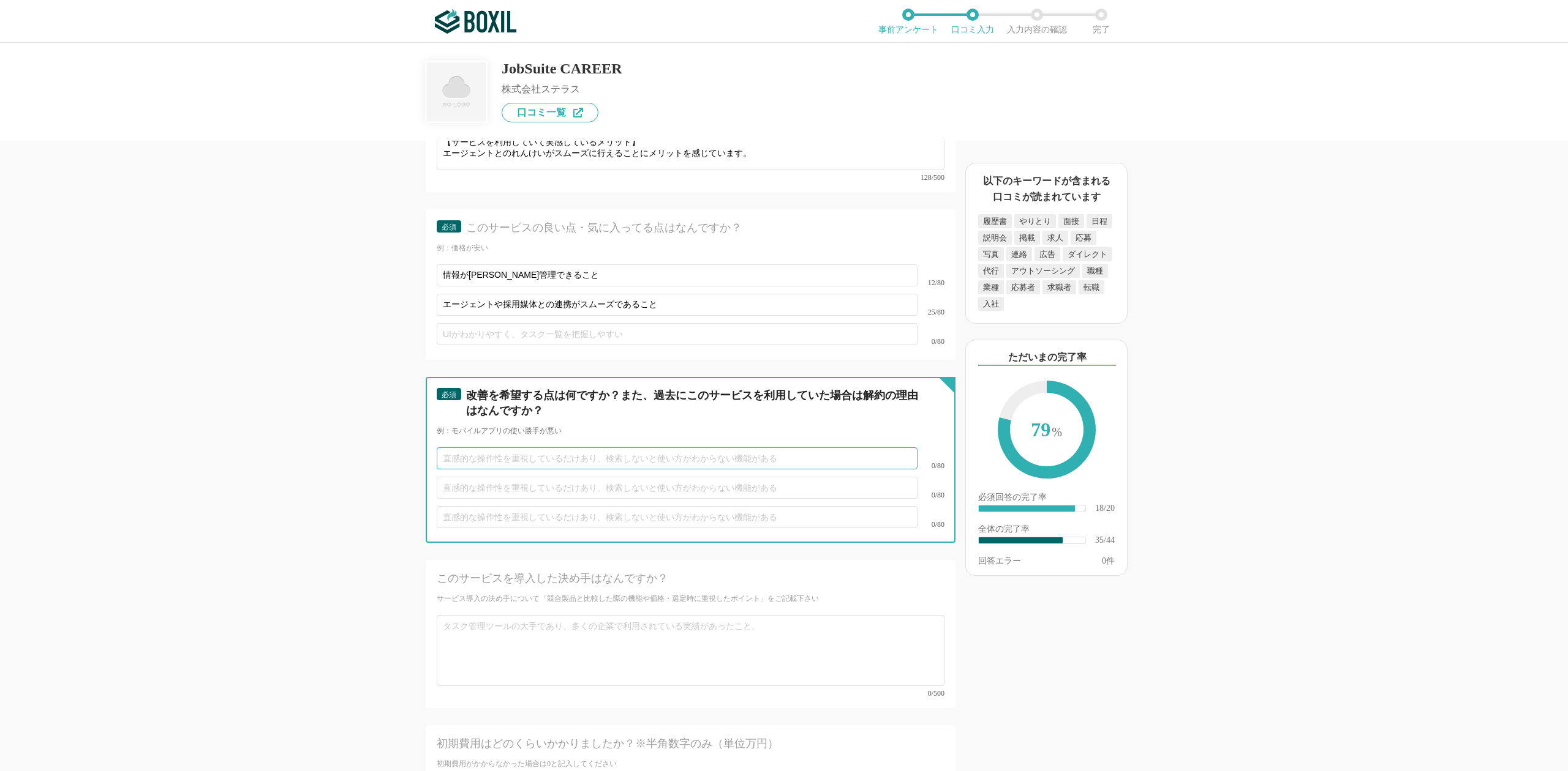
scroll to position [4242, 0]
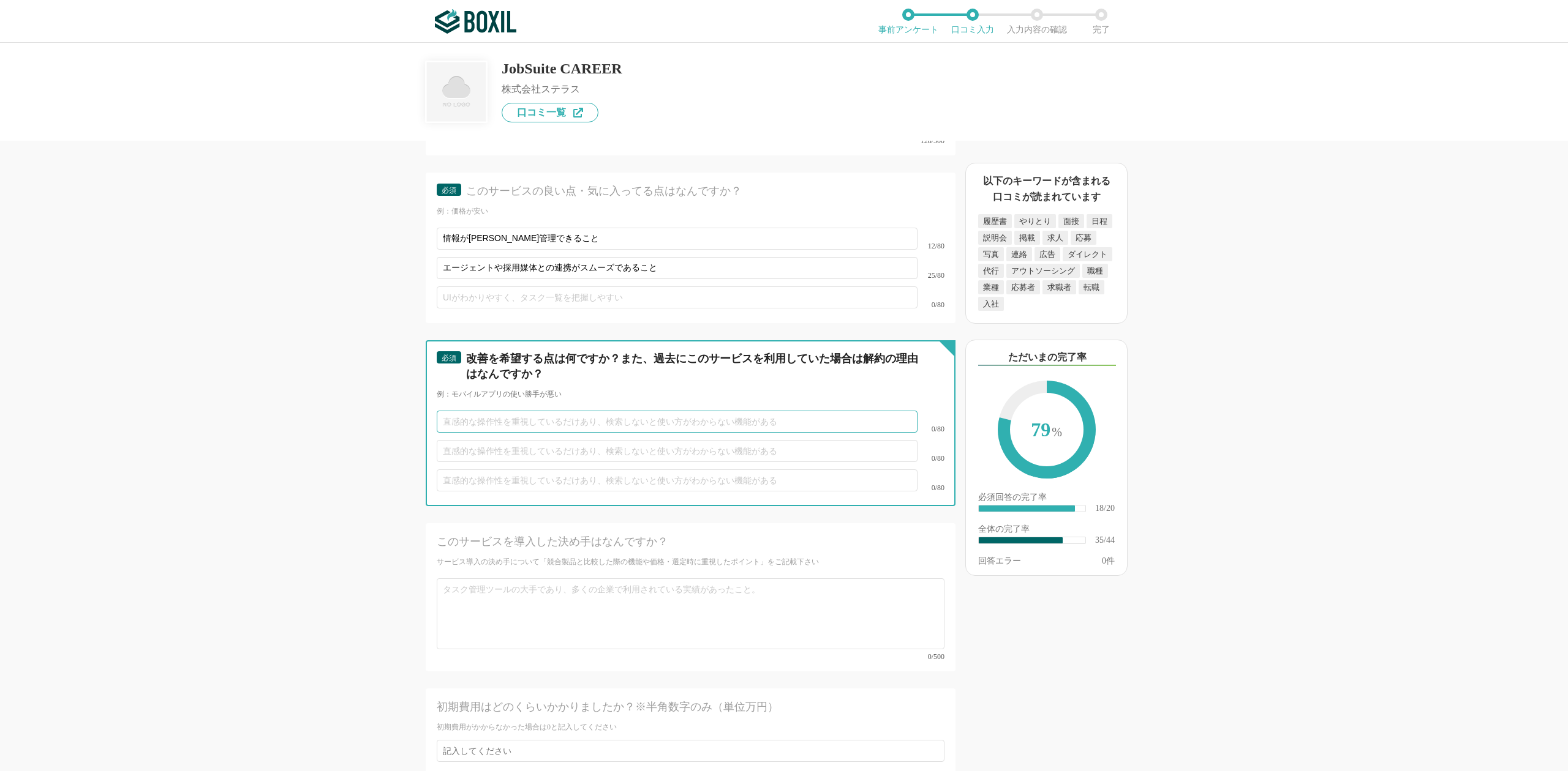
click at [505, 411] on input "text" at bounding box center [677, 422] width 480 height 22
type input "特にありません。"
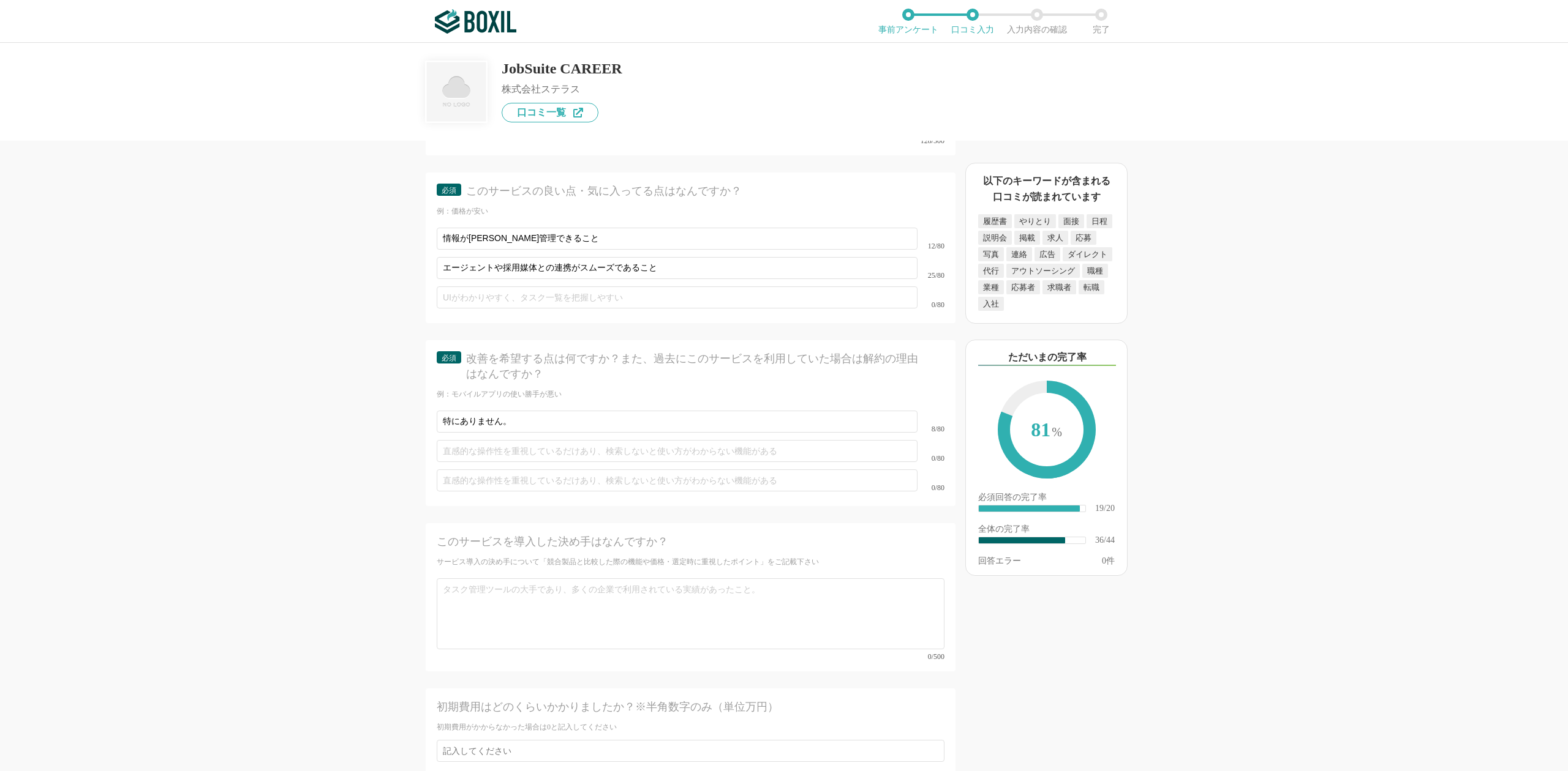
click at [246, 432] on div "採用管理システム(ATS)の機能について（5点満点で評価してください） 複数の広告管理を一括化 1 2 3 4 5 利用していない 応募～面接までの自動化 1…" at bounding box center [784, 407] width 1568 height 728
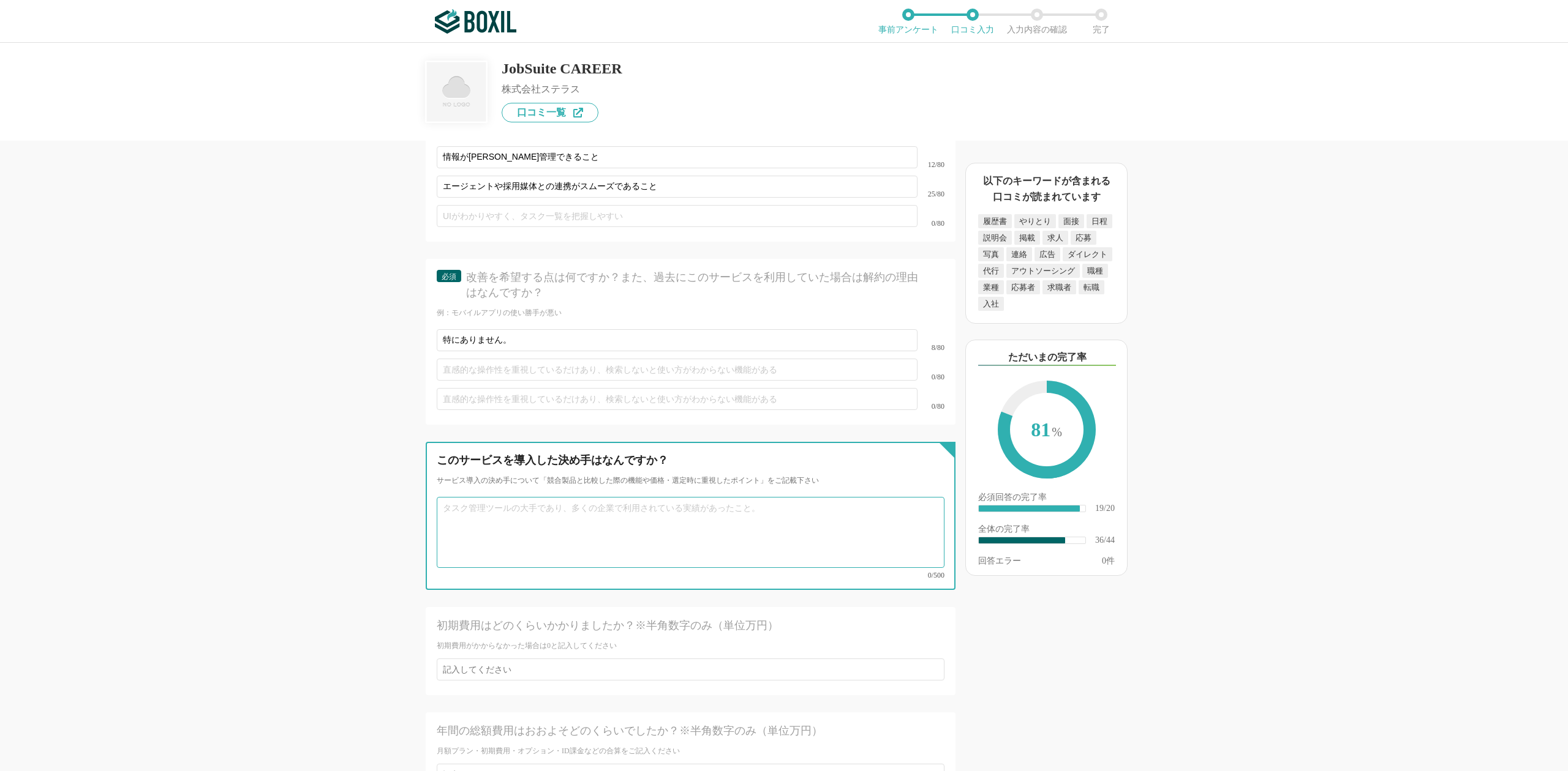
click at [641, 497] on textarea at bounding box center [690, 532] width 507 height 71
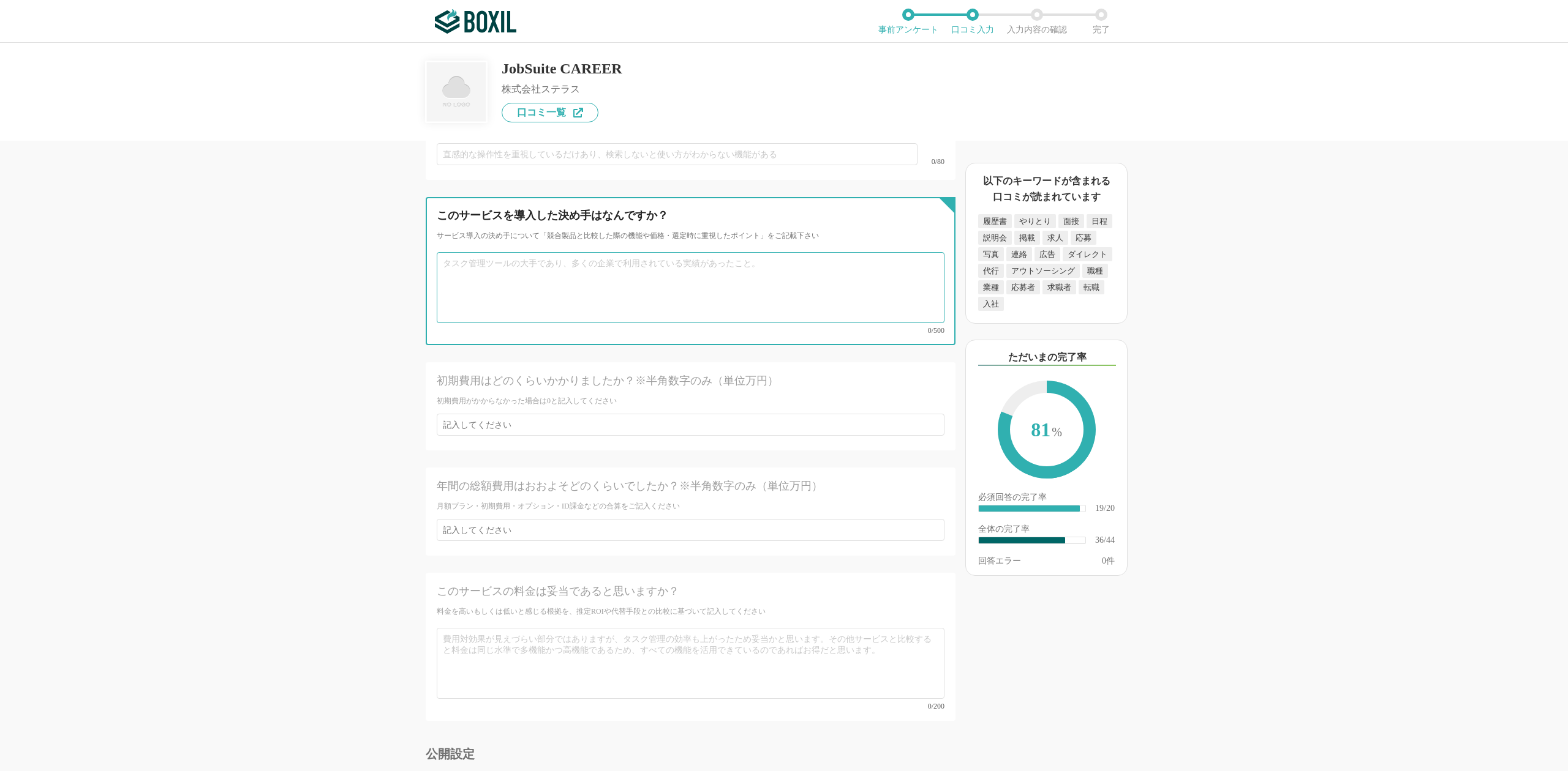
scroll to position [4664, 0]
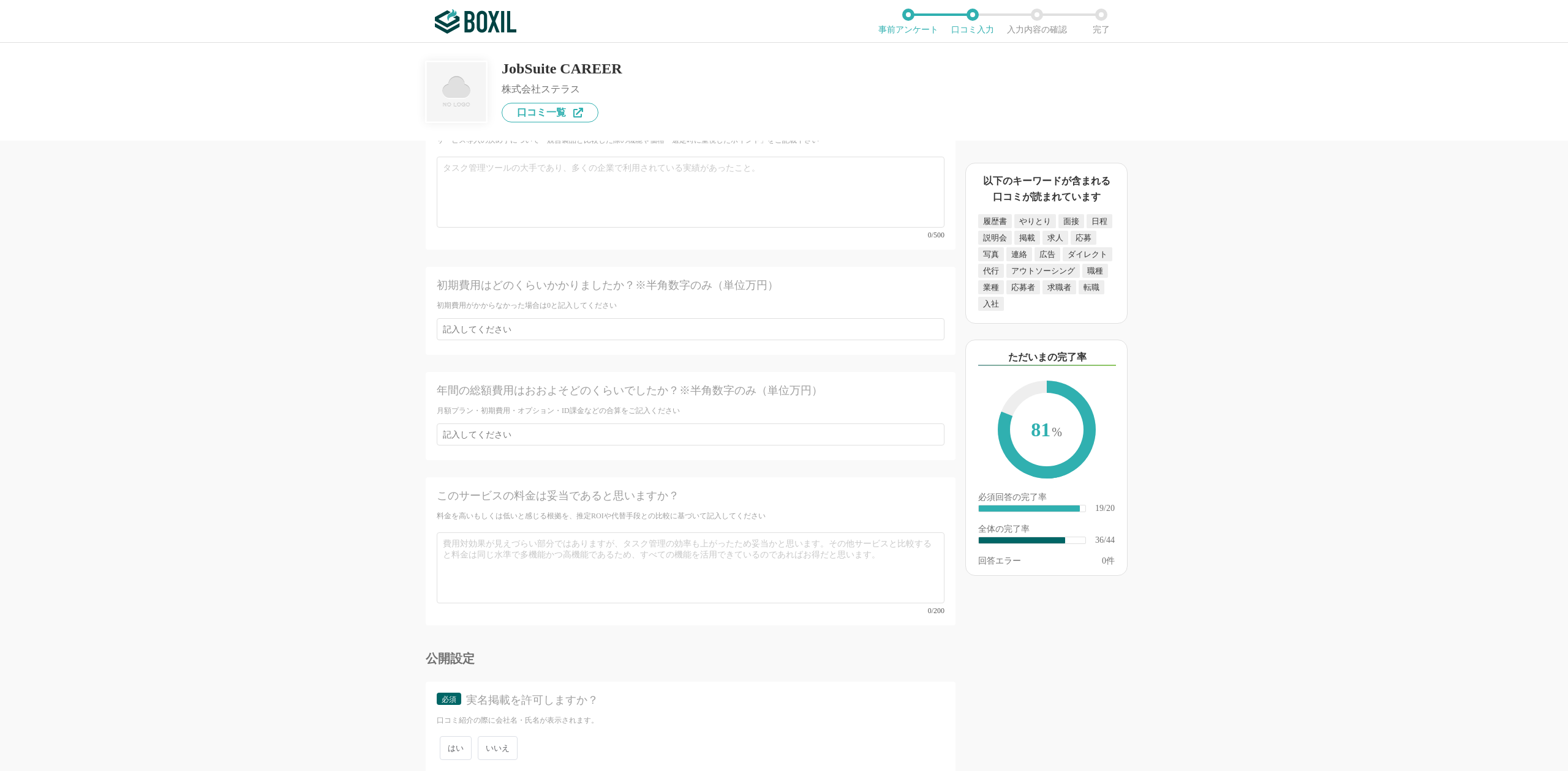
click at [507, 736] on span "いいえ" at bounding box center [497, 748] width 40 height 24
click at [489, 738] on input "いいえ" at bounding box center [484, 741] width 8 height 8
radio input "true"
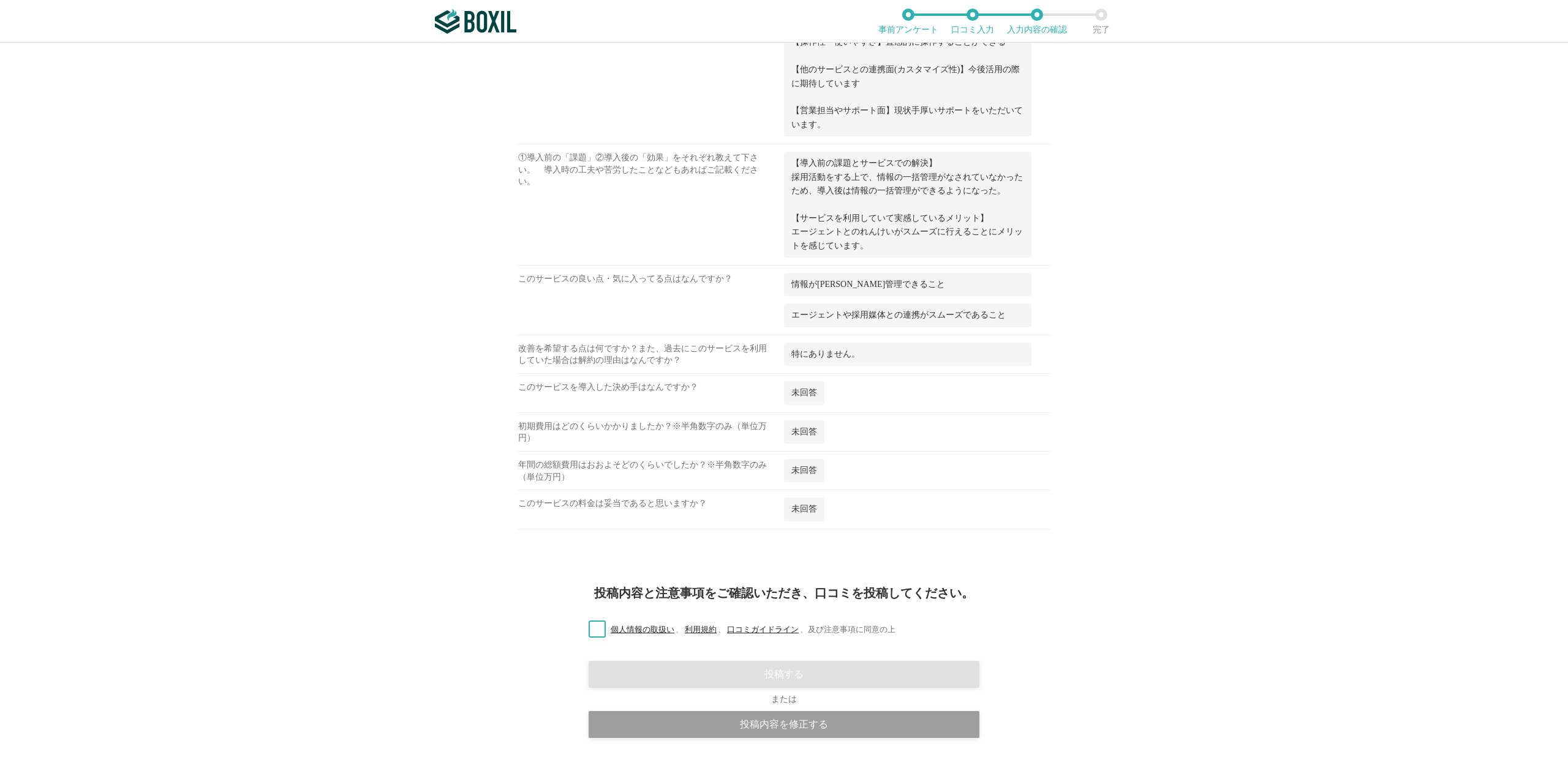
scroll to position [1690, 0]
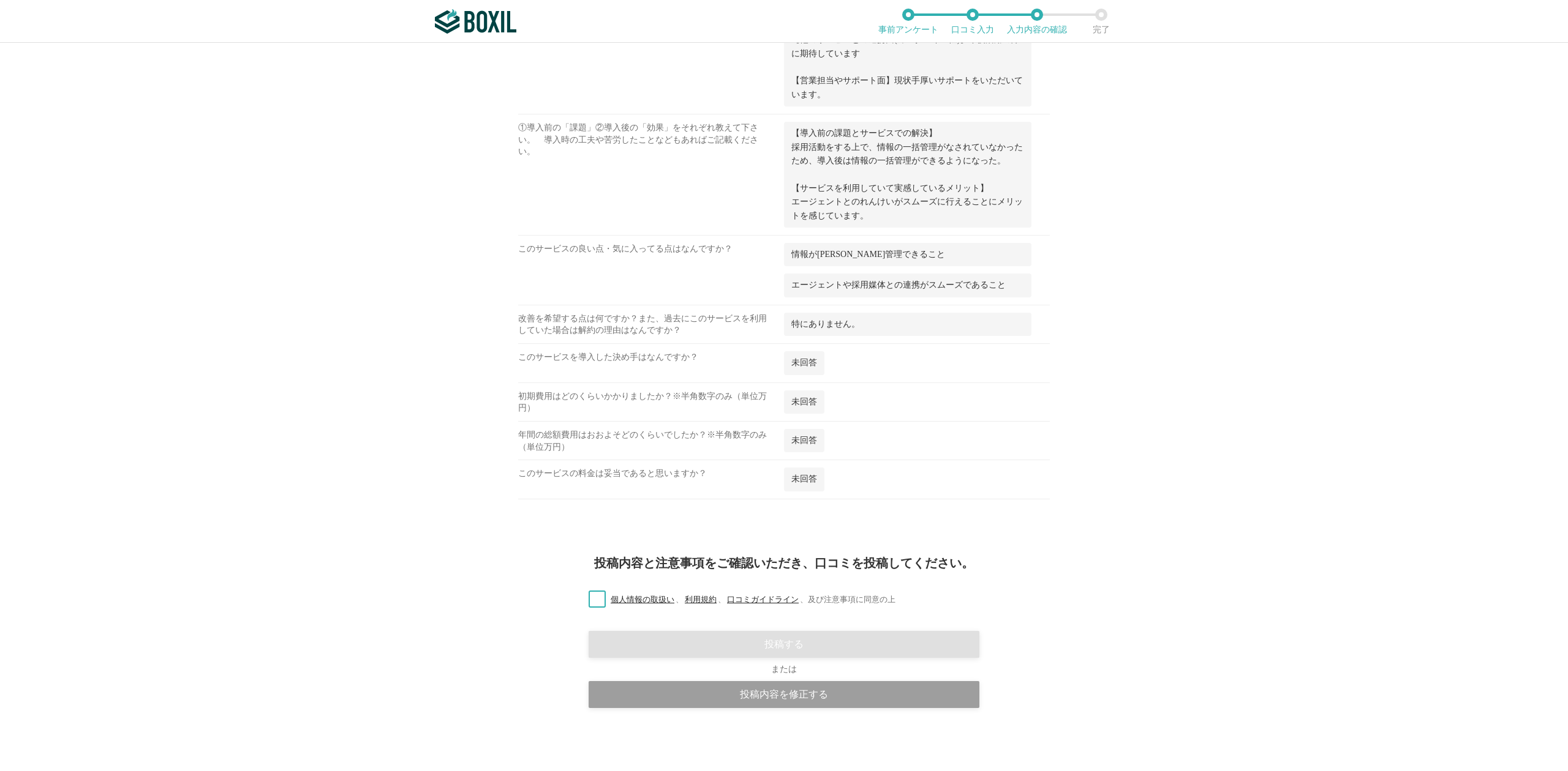
click at [601, 600] on label "個人情報の取扱い 、 利用規約 、 口コミガイドライン 、 及び注意事項に同意の上" at bounding box center [736, 600] width 316 height 13
click at [0, 0] on input "個人情報の取扱い 、 利用規約 、 口コミガイドライン 、 及び注意事項に同意の上" at bounding box center [0, 0] width 0 height 0
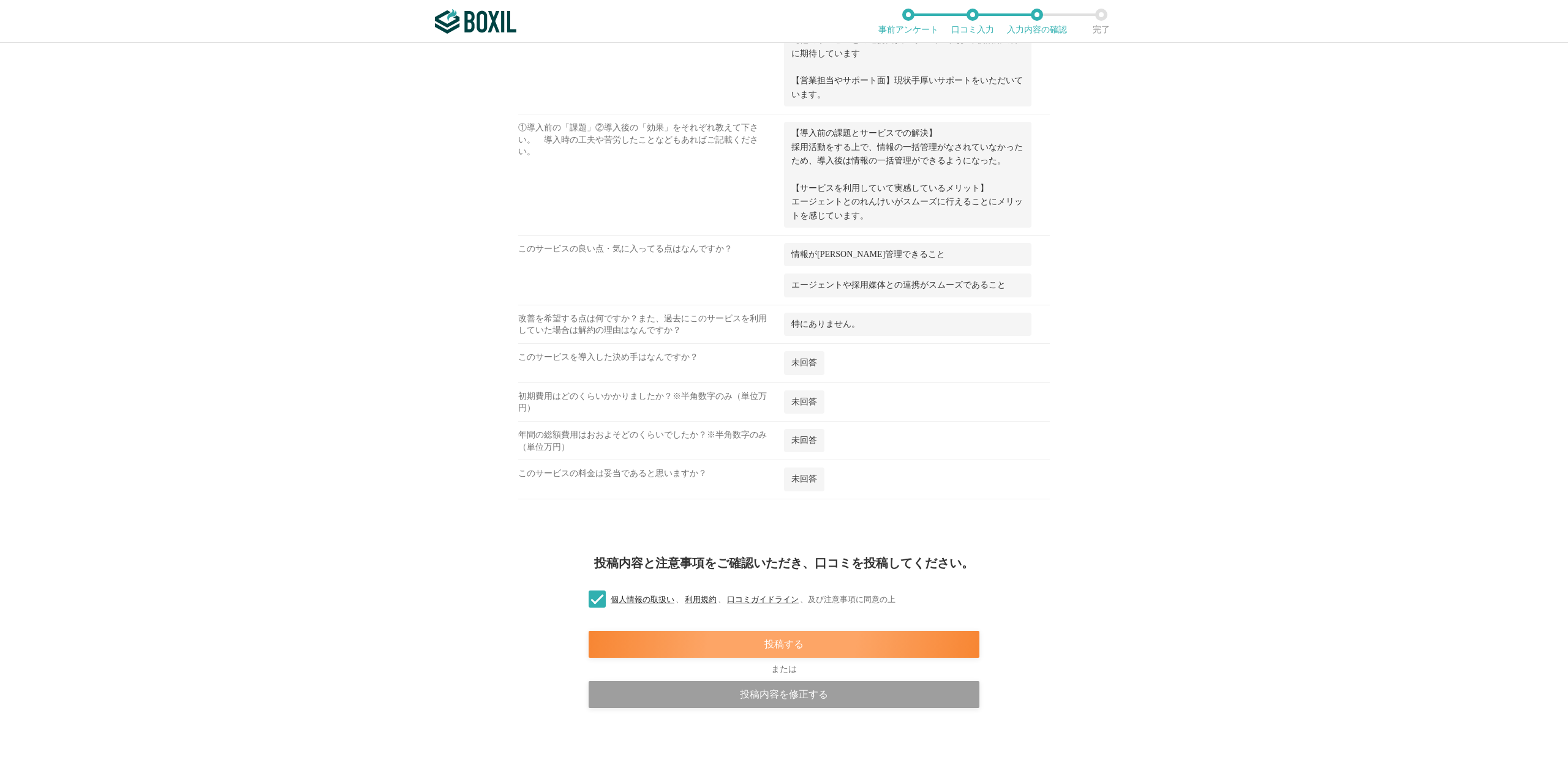
click at [787, 642] on div "投稿する" at bounding box center [784, 644] width 390 height 27
